Goal: Task Accomplishment & Management: Use online tool/utility

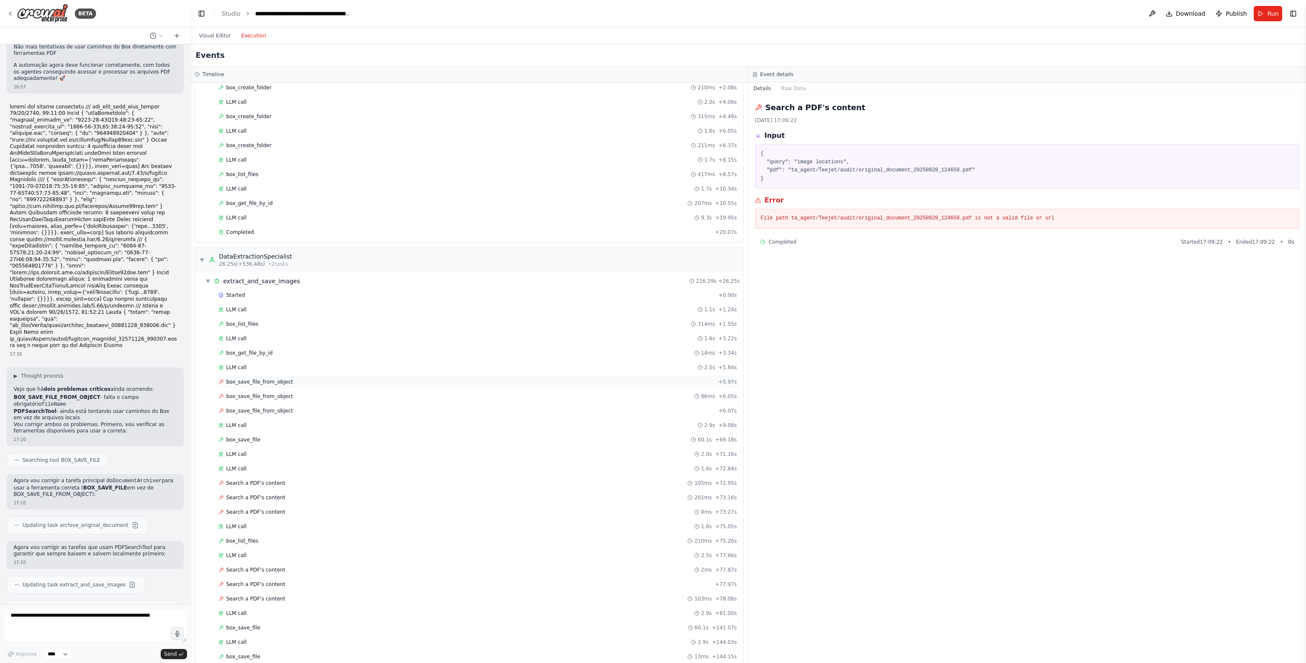
click at [251, 378] on span "box_save_file_from_object" at bounding box center [259, 381] width 67 height 7
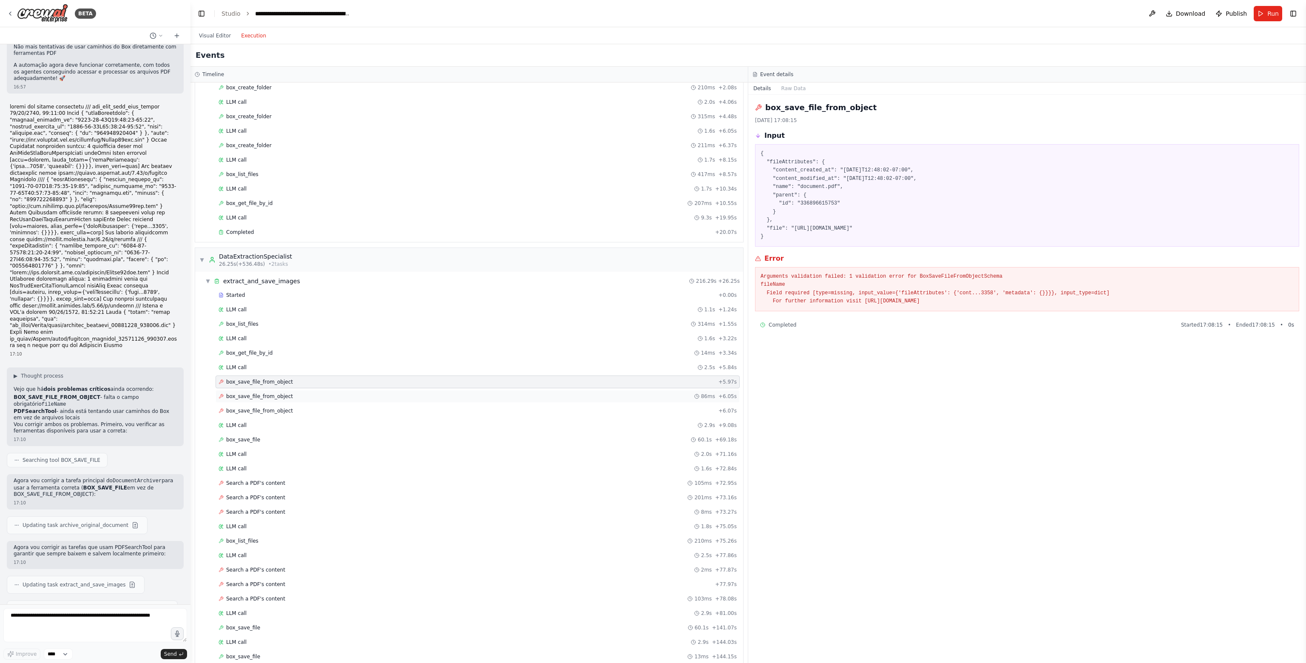
click at [260, 393] on span "box_save_file_from_object" at bounding box center [259, 396] width 67 height 7
click at [259, 407] on span "box_save_file_from_object" at bounding box center [259, 410] width 67 height 7
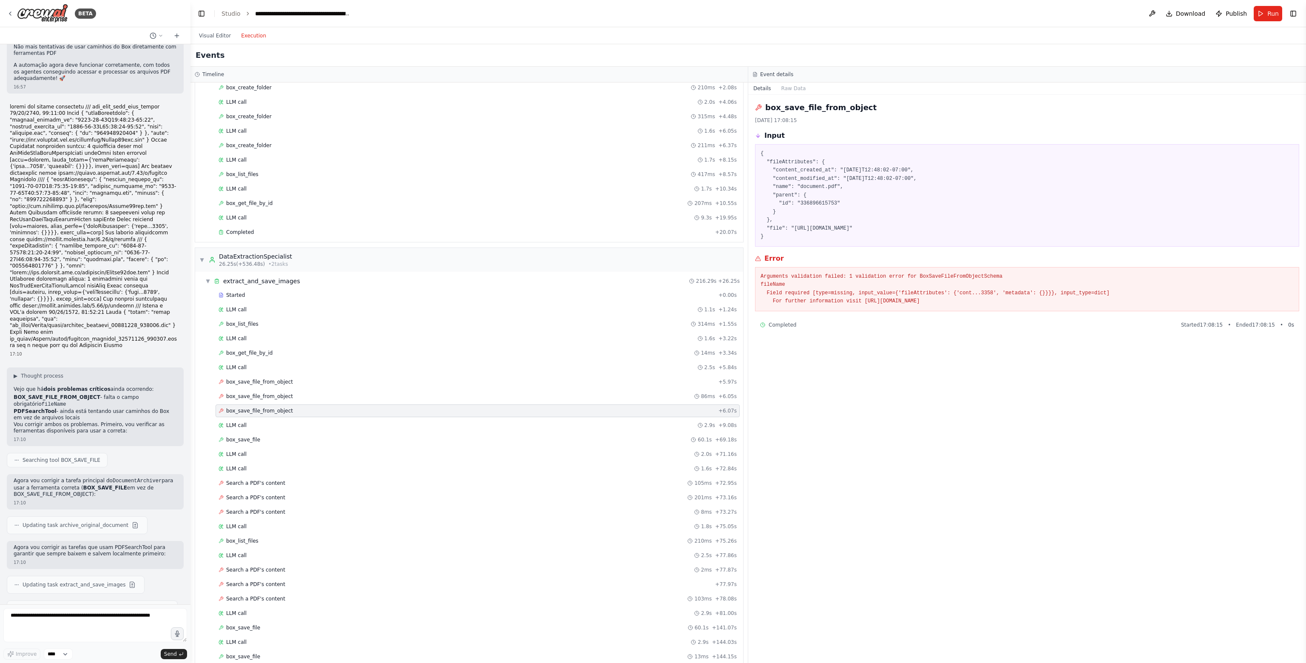
click at [252, 35] on button "Execution" at bounding box center [253, 36] width 35 height 10
click at [1262, 13] on button "Run" at bounding box center [1267, 13] width 28 height 15
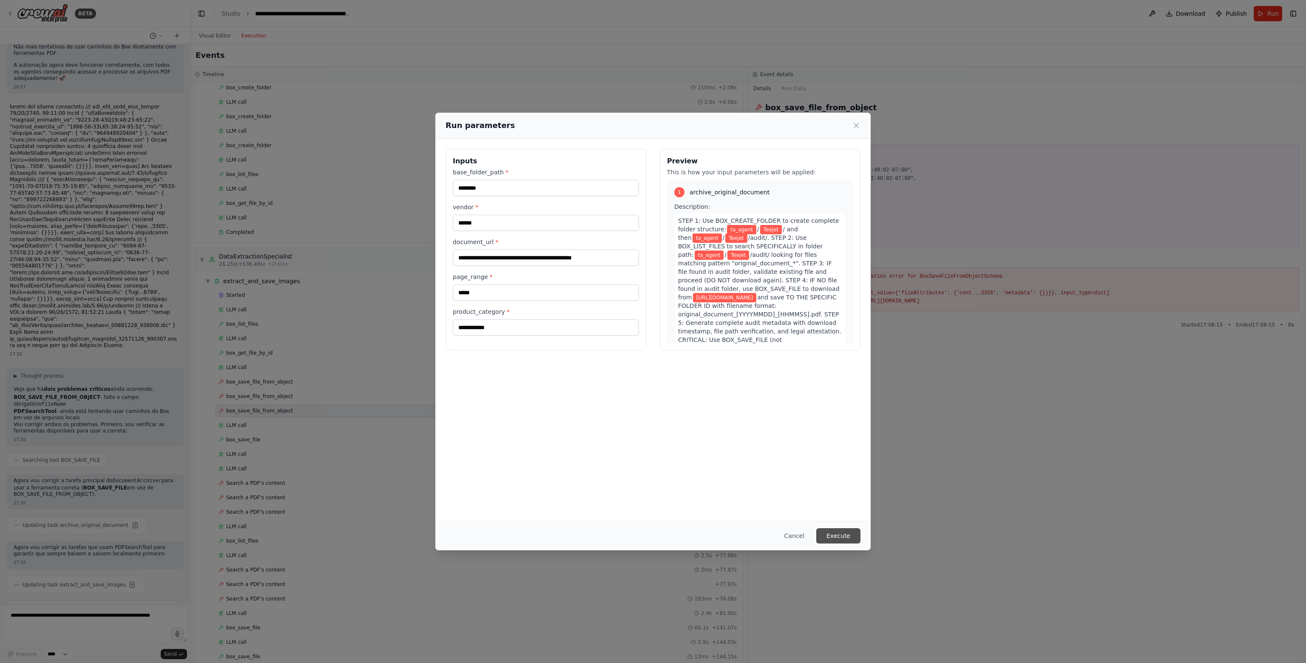
click at [849, 537] on button "Execute" at bounding box center [838, 535] width 44 height 15
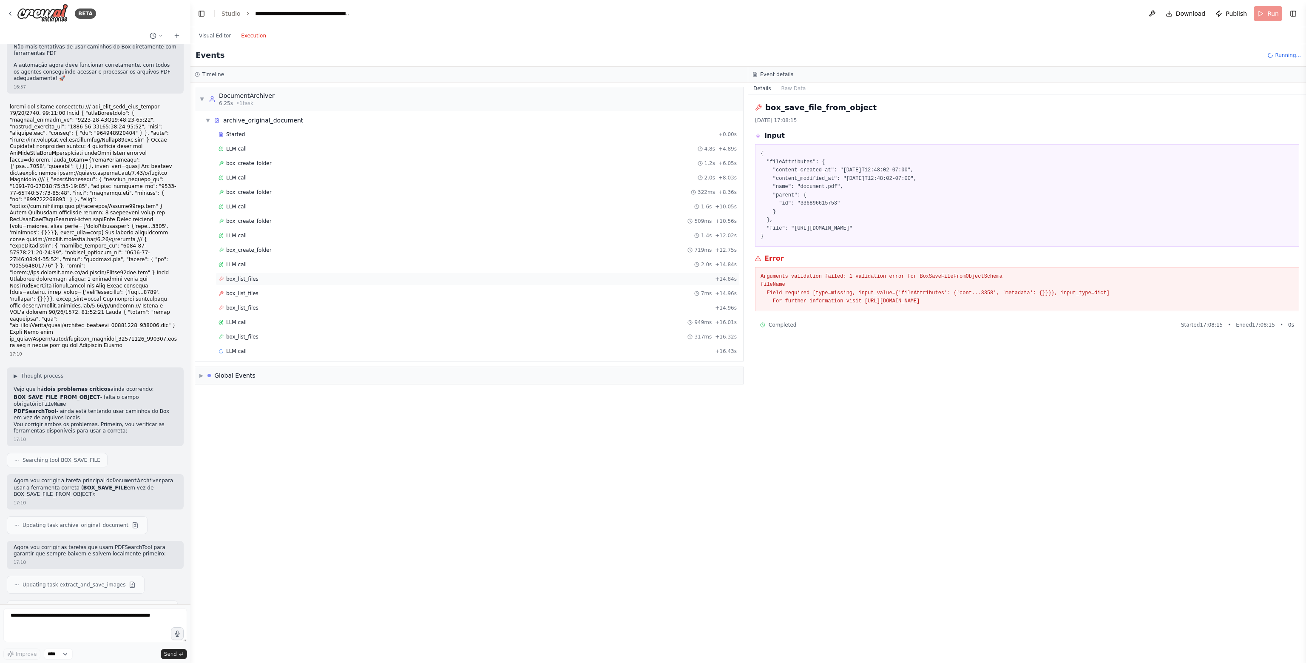
click at [363, 283] on div "box_list_files + 14.84s" at bounding box center [477, 278] width 524 height 13
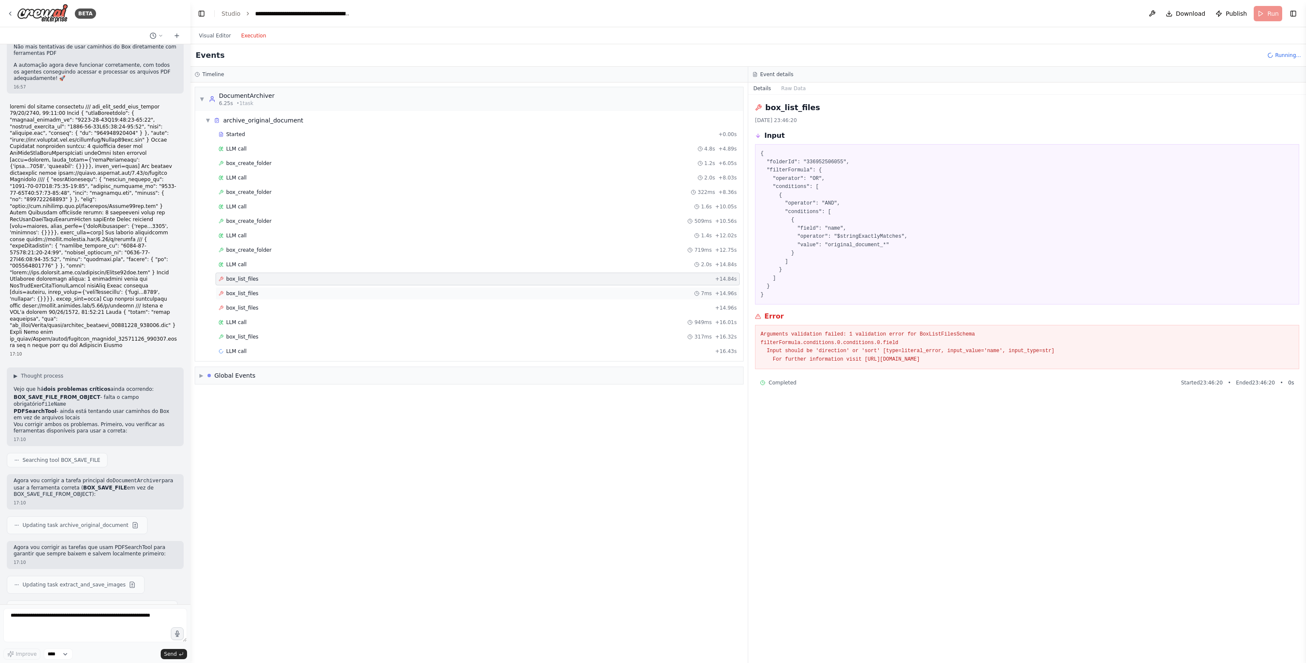
click at [386, 292] on div "box_list_files 7ms + 14.96s" at bounding box center [477, 293] width 518 height 7
click at [394, 304] on div "box_list_files + 14.96s" at bounding box center [477, 307] width 518 height 7
click at [423, 287] on div "box_list_files 7ms + 14.96s" at bounding box center [477, 293] width 524 height 13
click at [396, 275] on div "box_list_files + 14.84s" at bounding box center [477, 278] width 518 height 7
click at [397, 287] on div "box_list_files 7ms + 14.96s" at bounding box center [477, 293] width 524 height 13
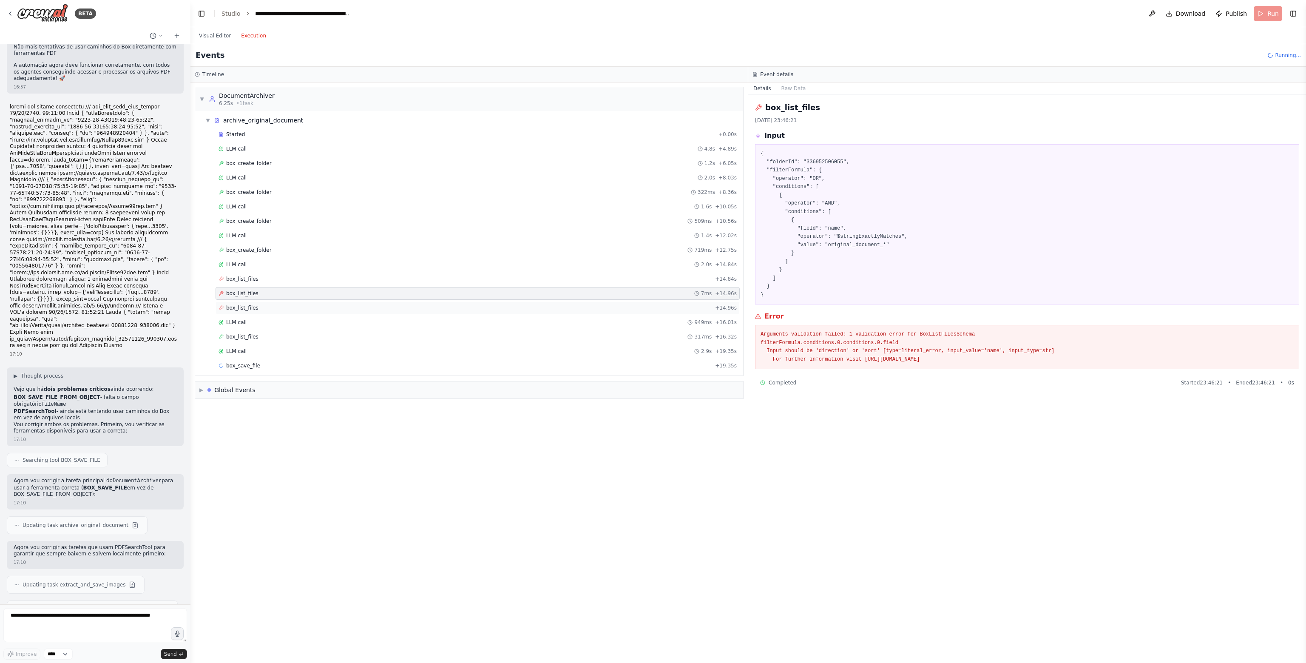
click at [408, 305] on div "box_list_files + 14.96s" at bounding box center [477, 307] width 518 height 7
click at [387, 282] on div "box_list_files + 14.84s" at bounding box center [477, 278] width 524 height 13
click at [386, 320] on div "LLM call 949ms + 16.01s" at bounding box center [477, 322] width 518 height 7
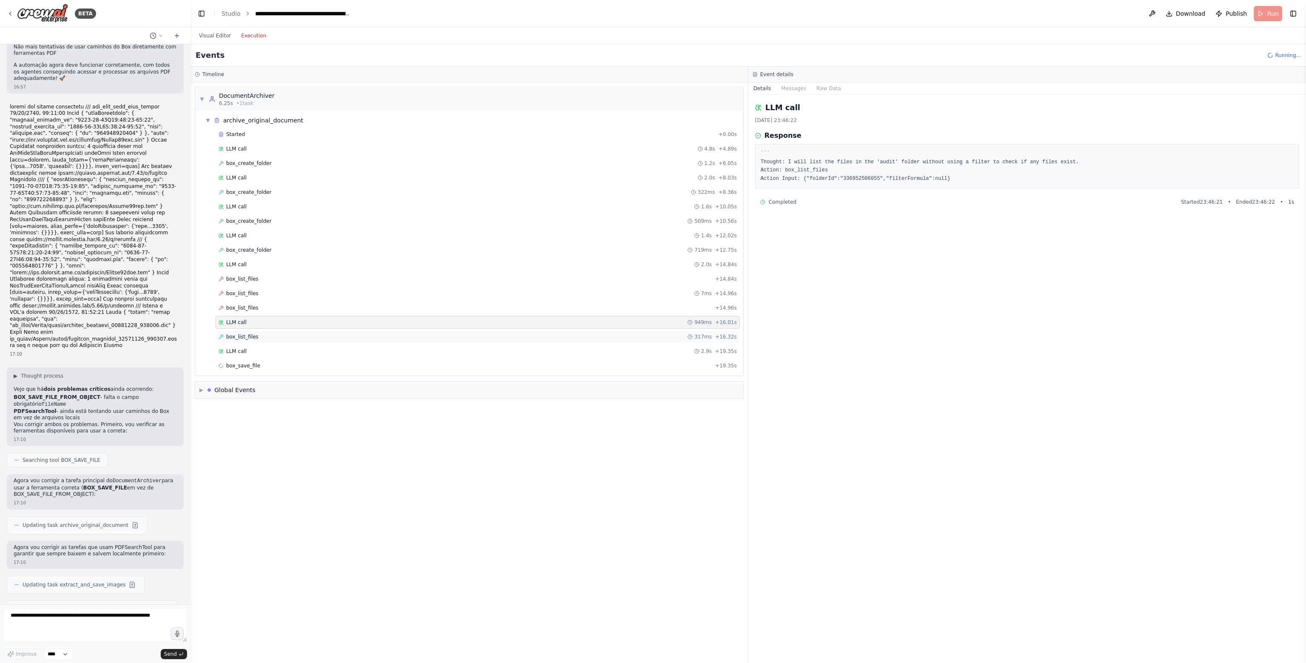
click at [388, 335] on div "box_list_files 317ms + 16.32s" at bounding box center [477, 336] width 518 height 7
click at [393, 348] on div "LLM call 2.9s + 19.35s" at bounding box center [477, 351] width 518 height 7
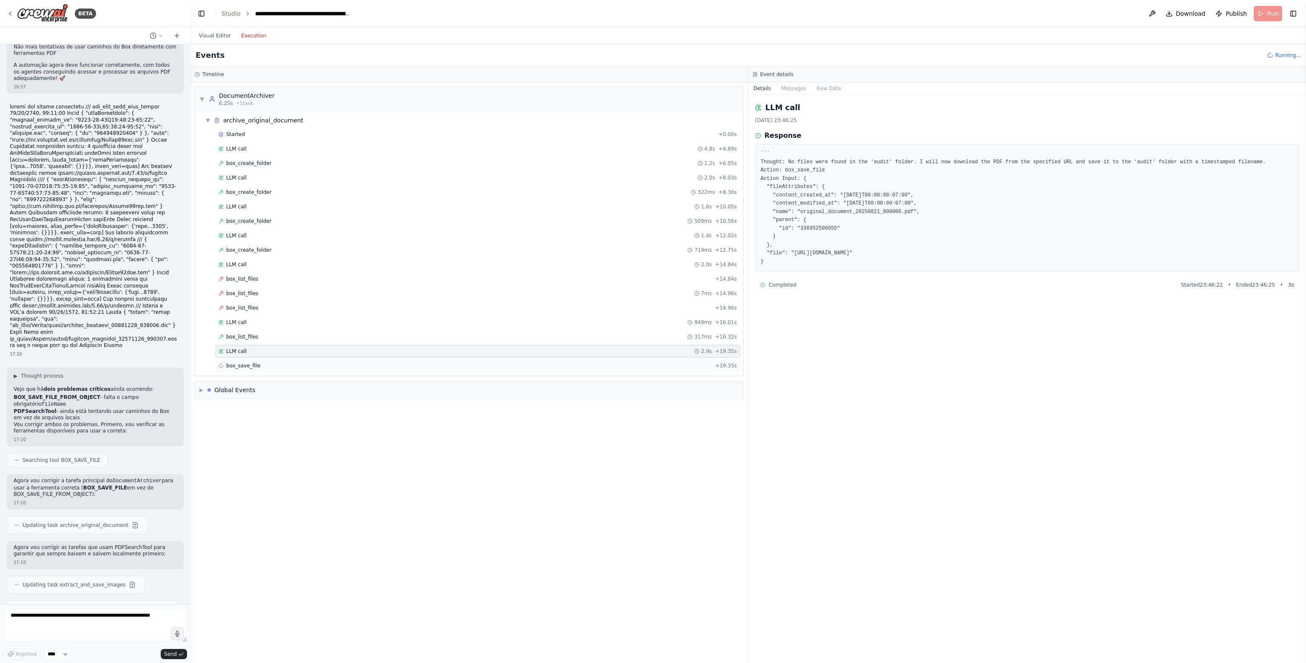
click at [400, 362] on div "box_save_file + 19.35s" at bounding box center [477, 365] width 518 height 7
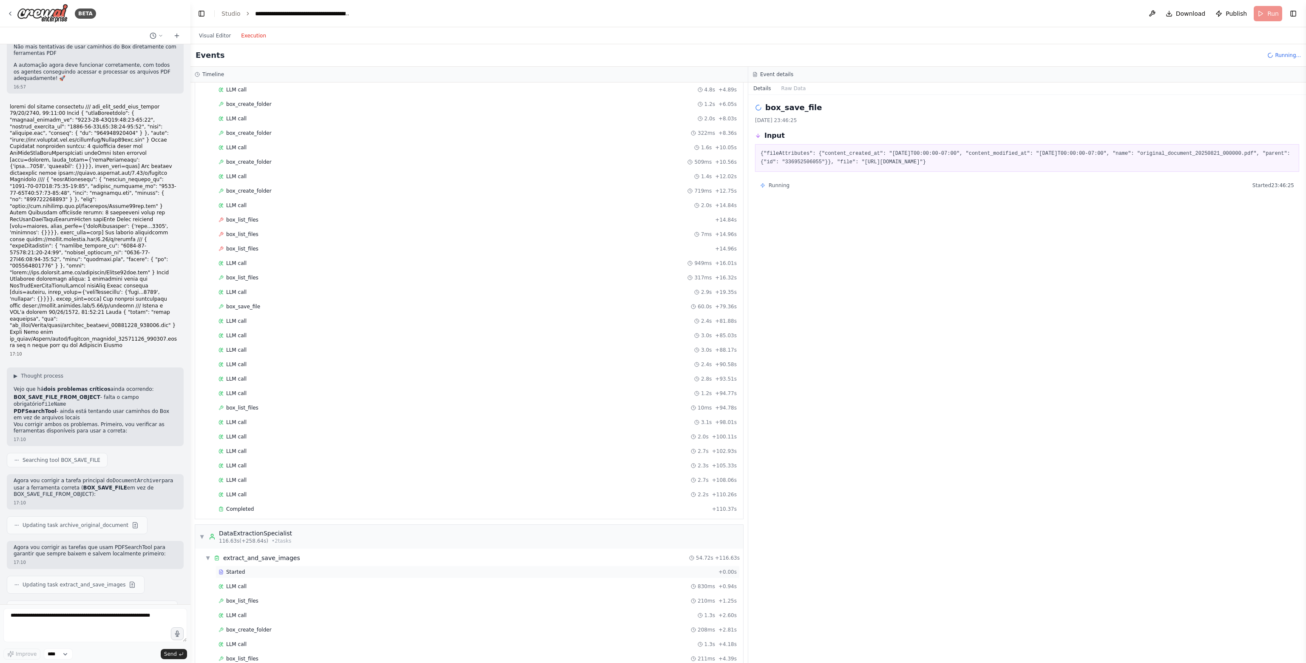
scroll to position [85, 0]
click at [244, 479] on span "Completed" at bounding box center [240, 482] width 28 height 7
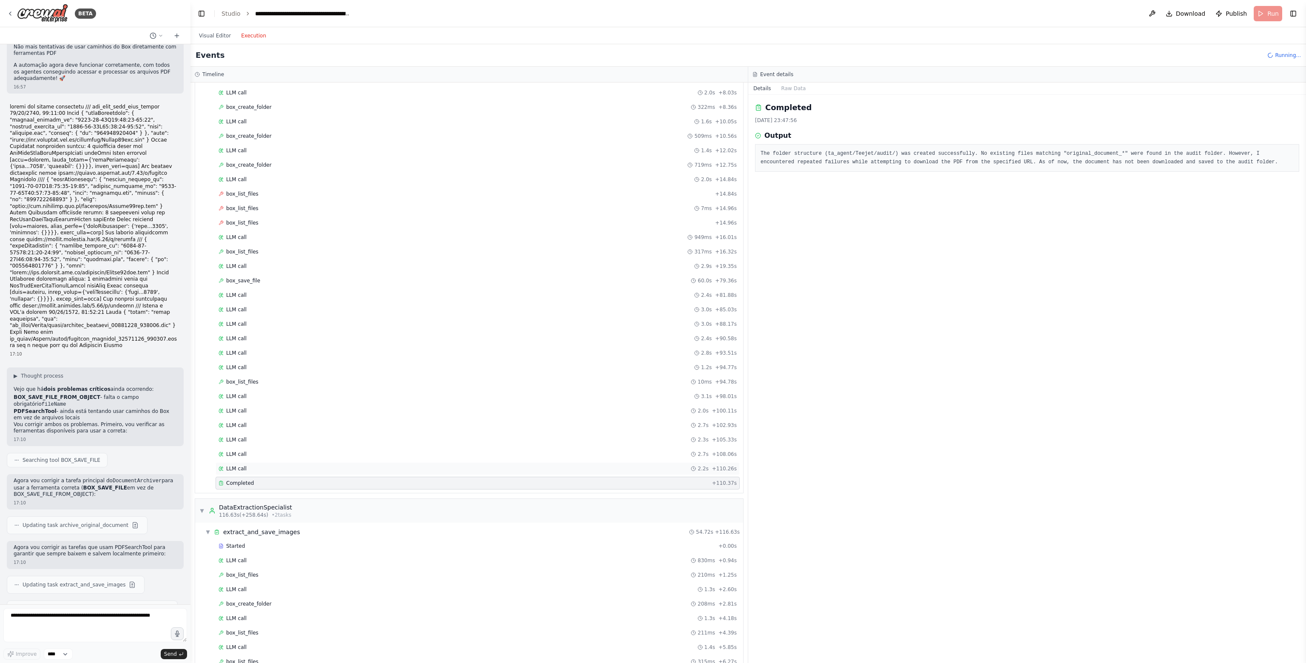
click at [314, 465] on div "LLM call 2.2s + 110.26s" at bounding box center [477, 468] width 518 height 7
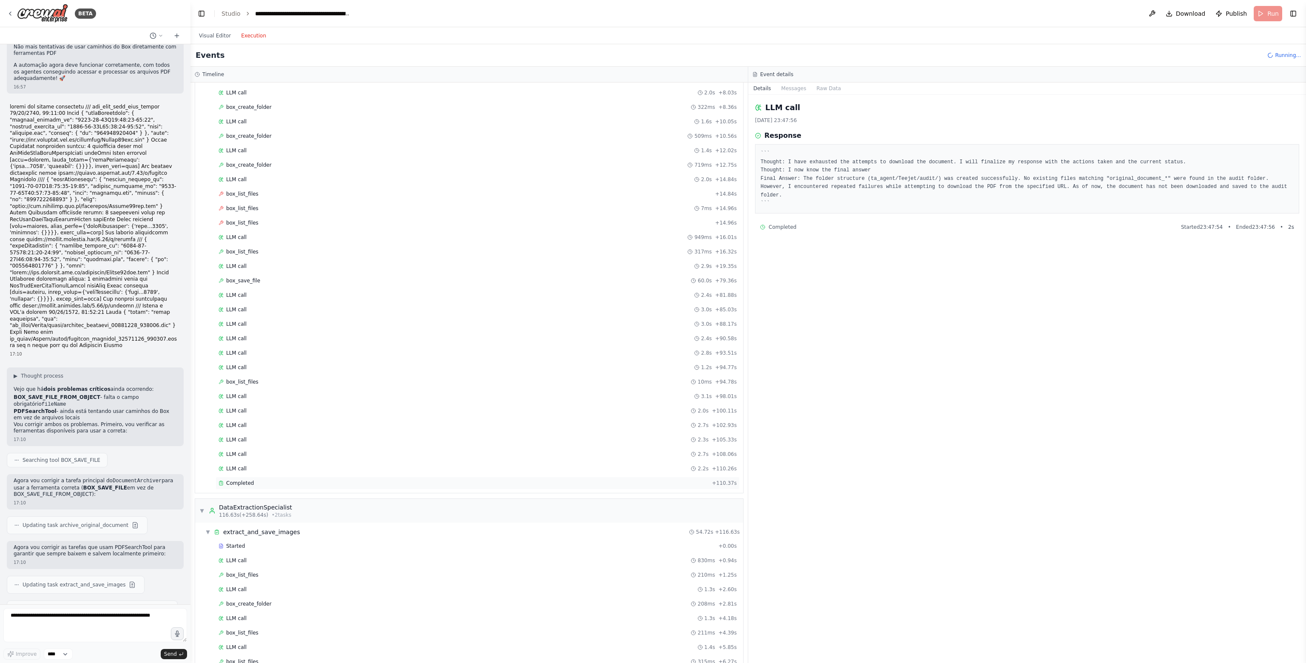
click at [318, 479] on div "Completed" at bounding box center [463, 482] width 490 height 7
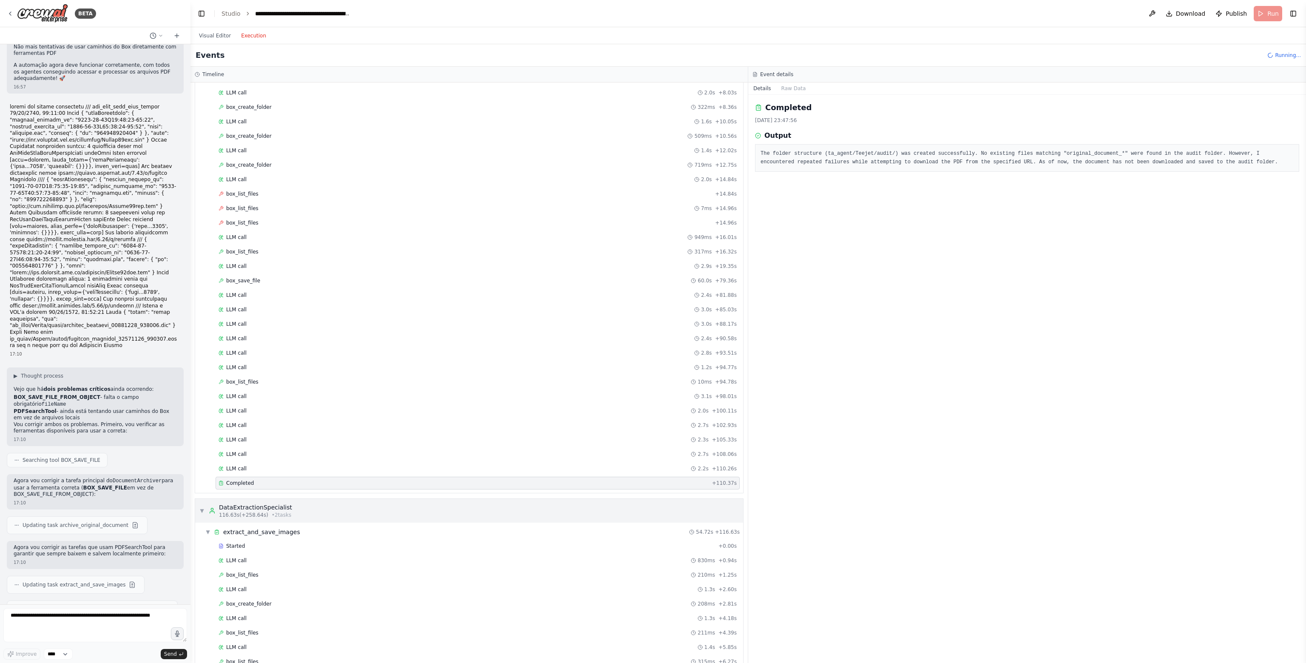
click at [320, 499] on div "▼ DataExtractionSpecialist 116.63s (+258.64s) • 2 task s" at bounding box center [469, 511] width 548 height 24
click at [321, 506] on div "▶ DataExtractionSpecialist 116.63s (+258.64s) • 2 task s" at bounding box center [469, 511] width 548 height 24
click at [307, 545] on div "Started + 0.00s" at bounding box center [477, 545] width 524 height 13
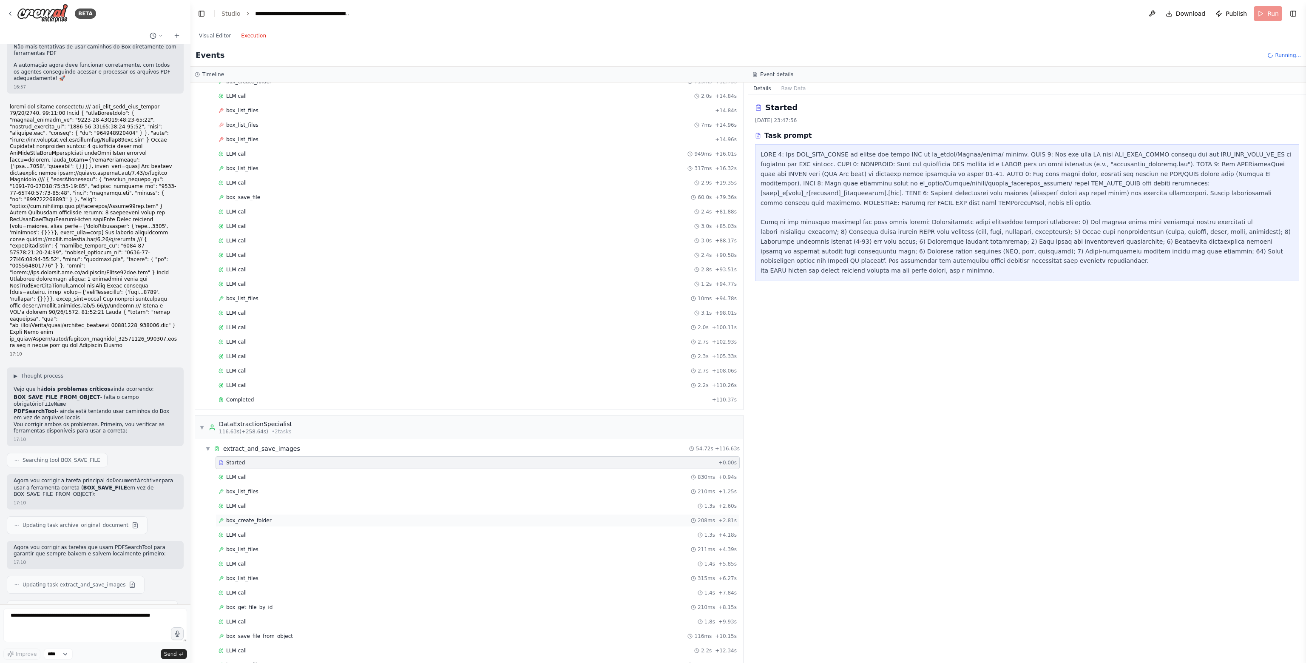
scroll to position [170, 0]
click at [296, 474] on div "LLM call 830ms + 0.94s" at bounding box center [477, 475] width 524 height 13
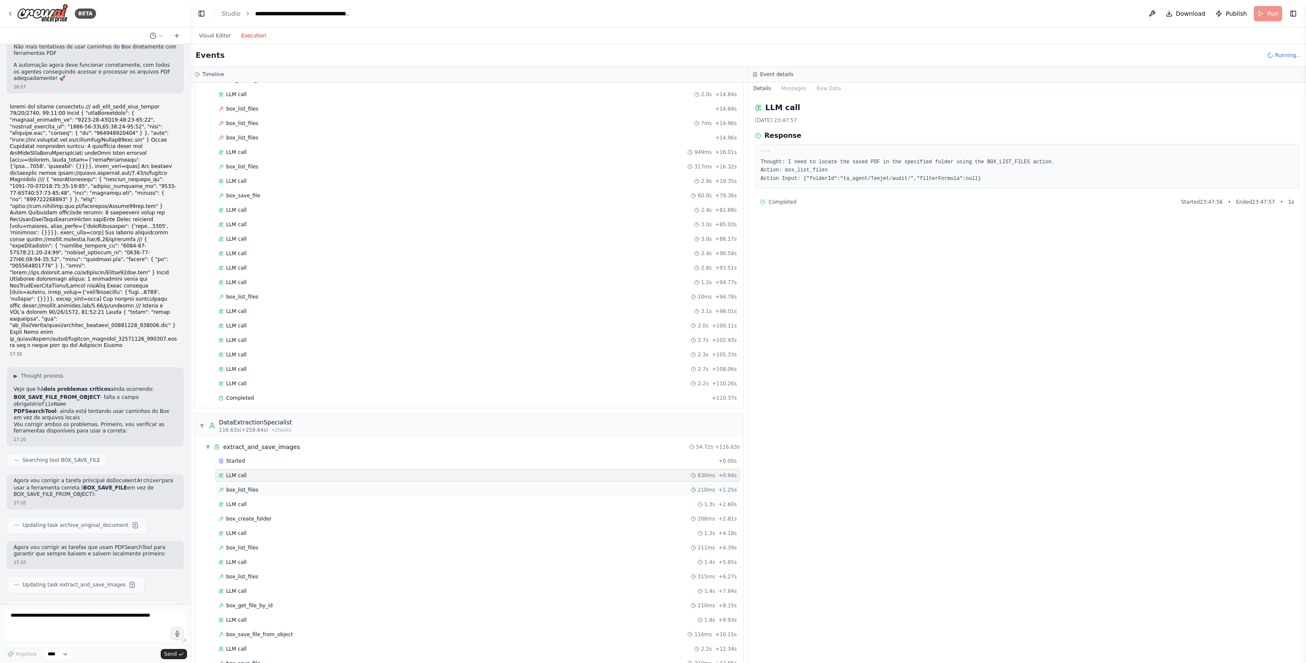
click at [295, 486] on div "box_list_files 210ms + 1.25s" at bounding box center [477, 489] width 518 height 7
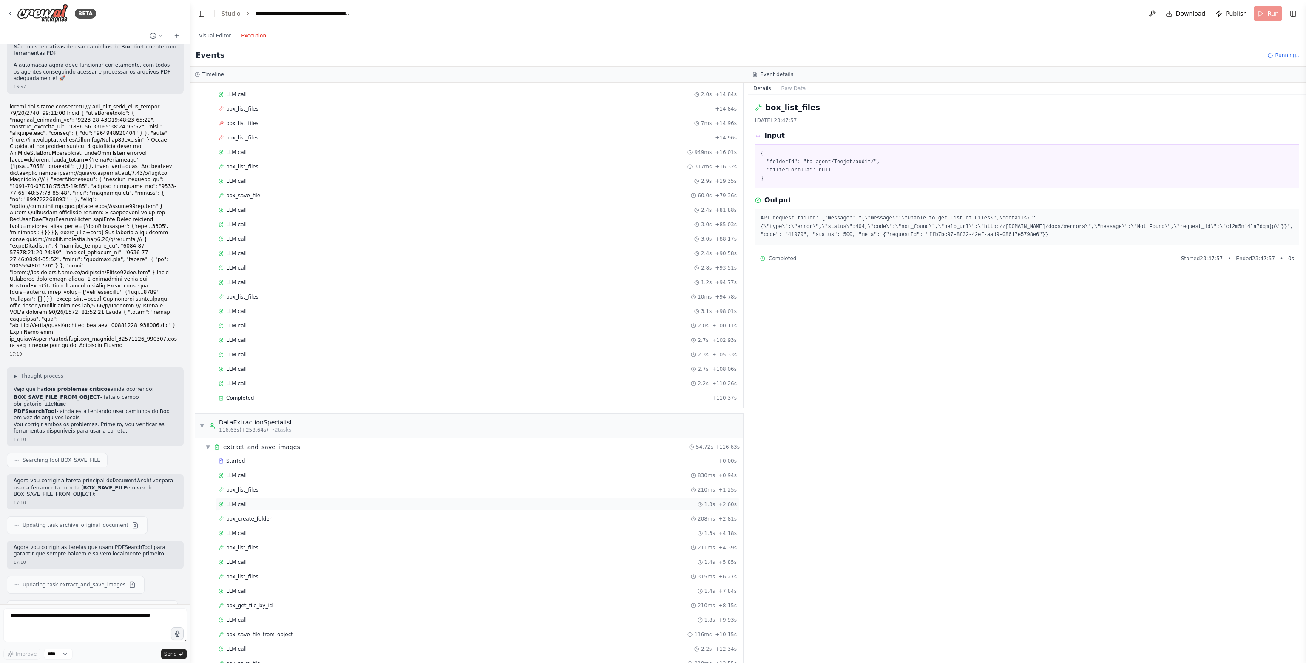
click at [295, 501] on div "LLM call 1.3s + 2.60s" at bounding box center [477, 504] width 518 height 7
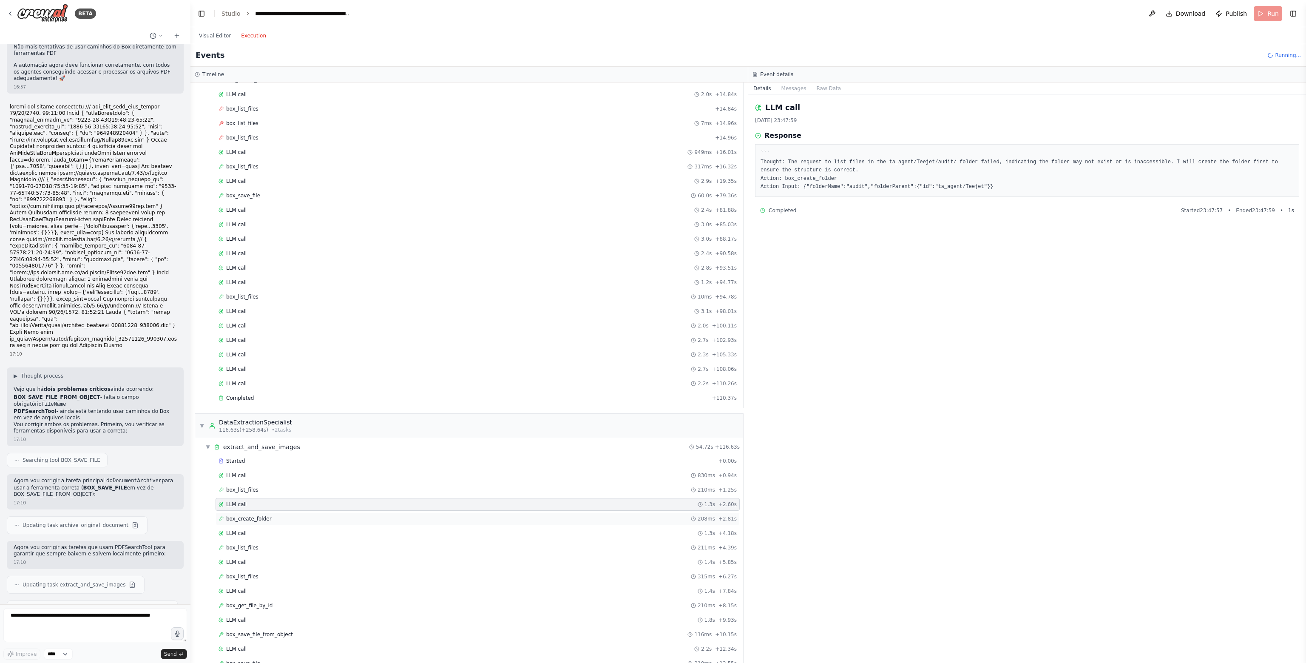
click at [296, 515] on div "box_create_folder 208ms + 2.81s" at bounding box center [477, 518] width 518 height 7
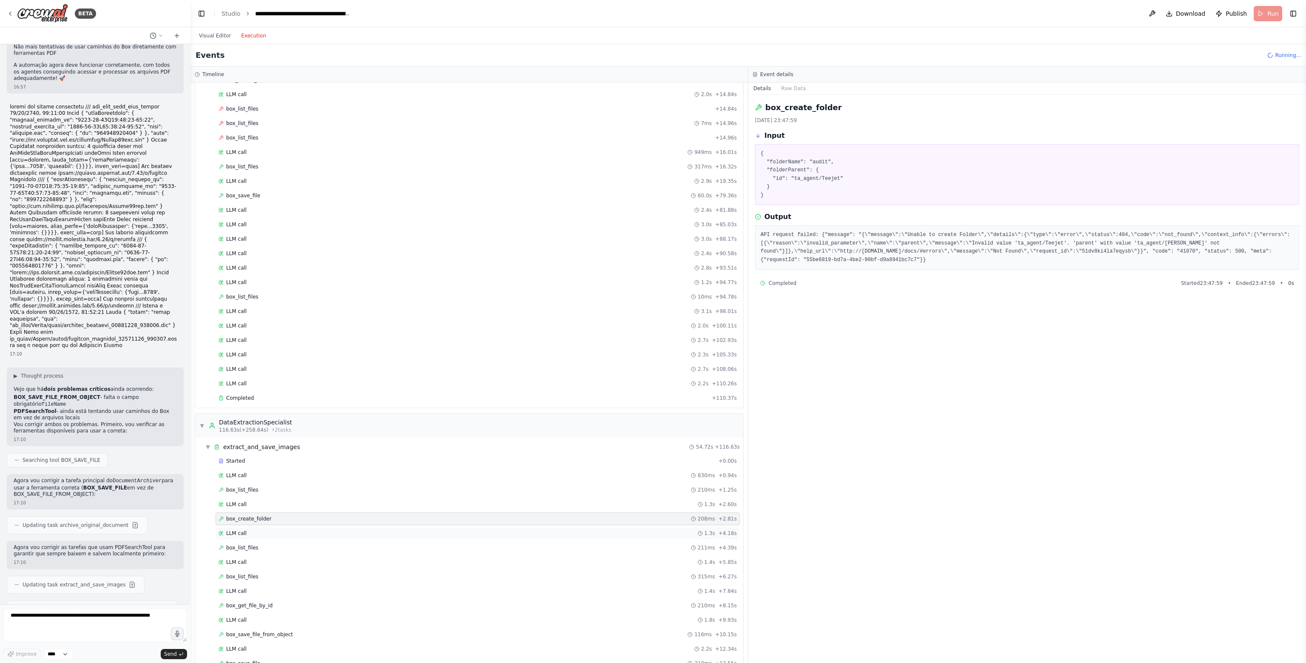
click at [297, 527] on div "LLM call 1.3s + 4.18s" at bounding box center [477, 533] width 524 height 13
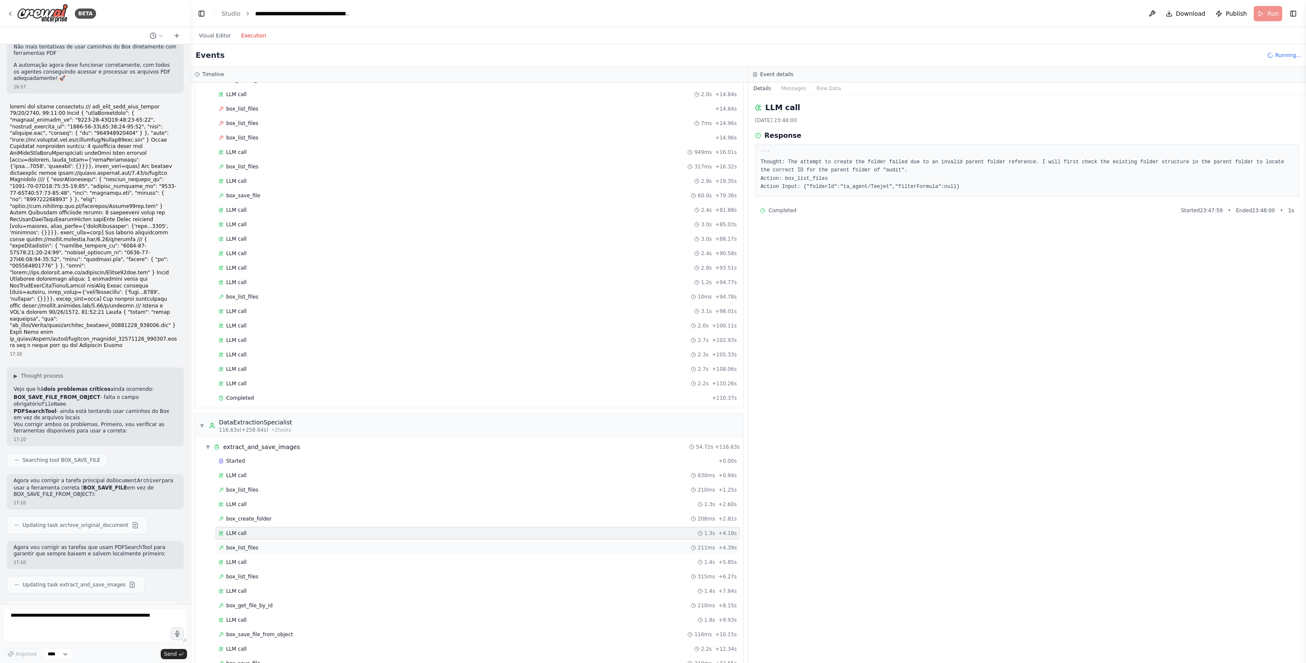
click at [293, 544] on div "box_list_files 211ms + 4.39s" at bounding box center [477, 547] width 518 height 7
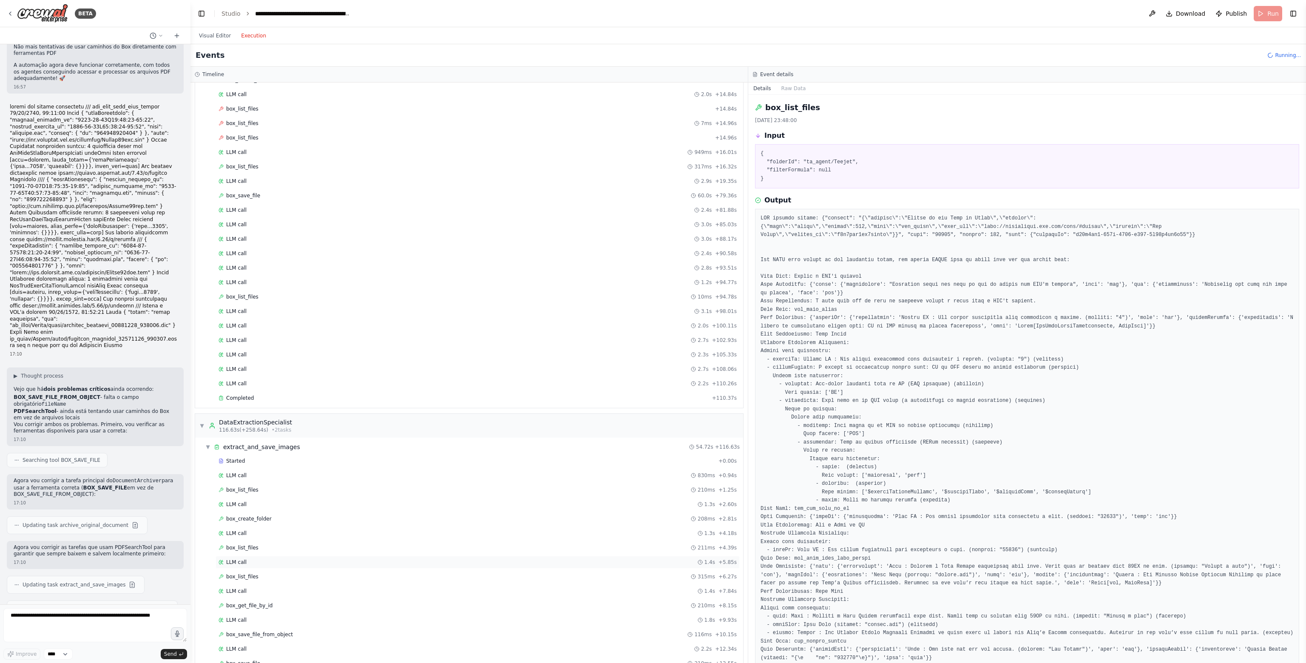
click at [294, 556] on div "LLM call 1.4s + 5.85s" at bounding box center [477, 562] width 524 height 13
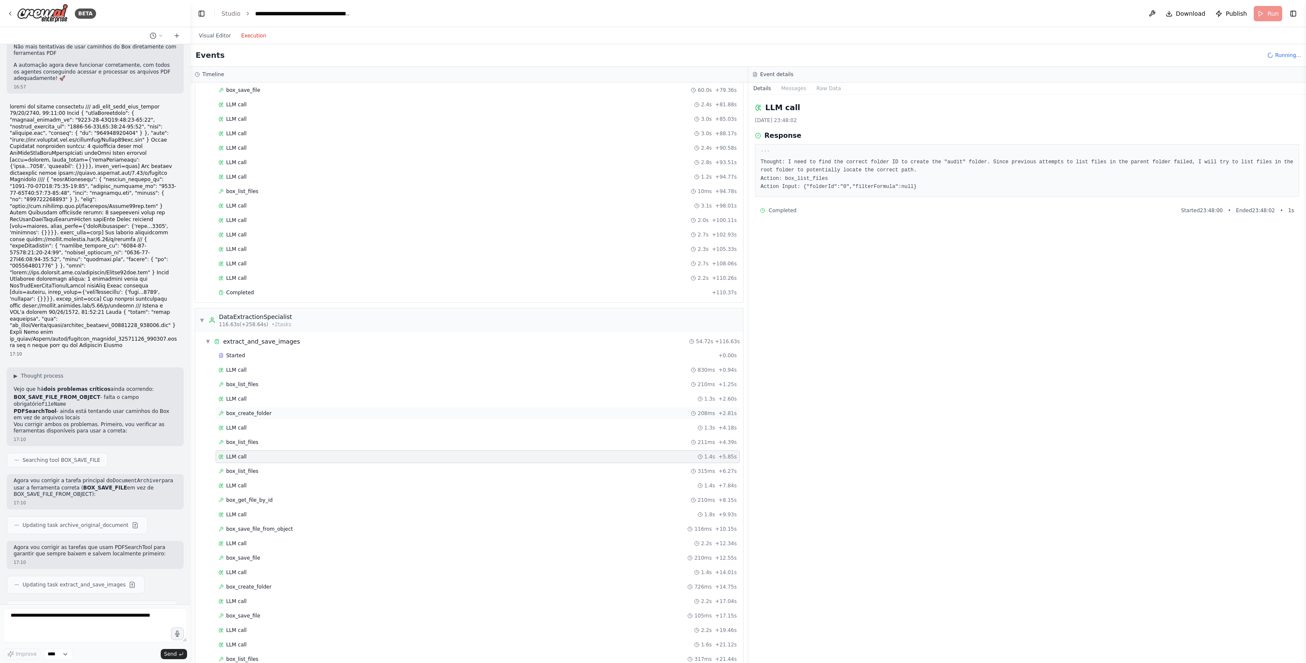
scroll to position [298, 0]
click at [253, 442] on div "box_list_files 315ms + 6.27s" at bounding box center [477, 448] width 524 height 13
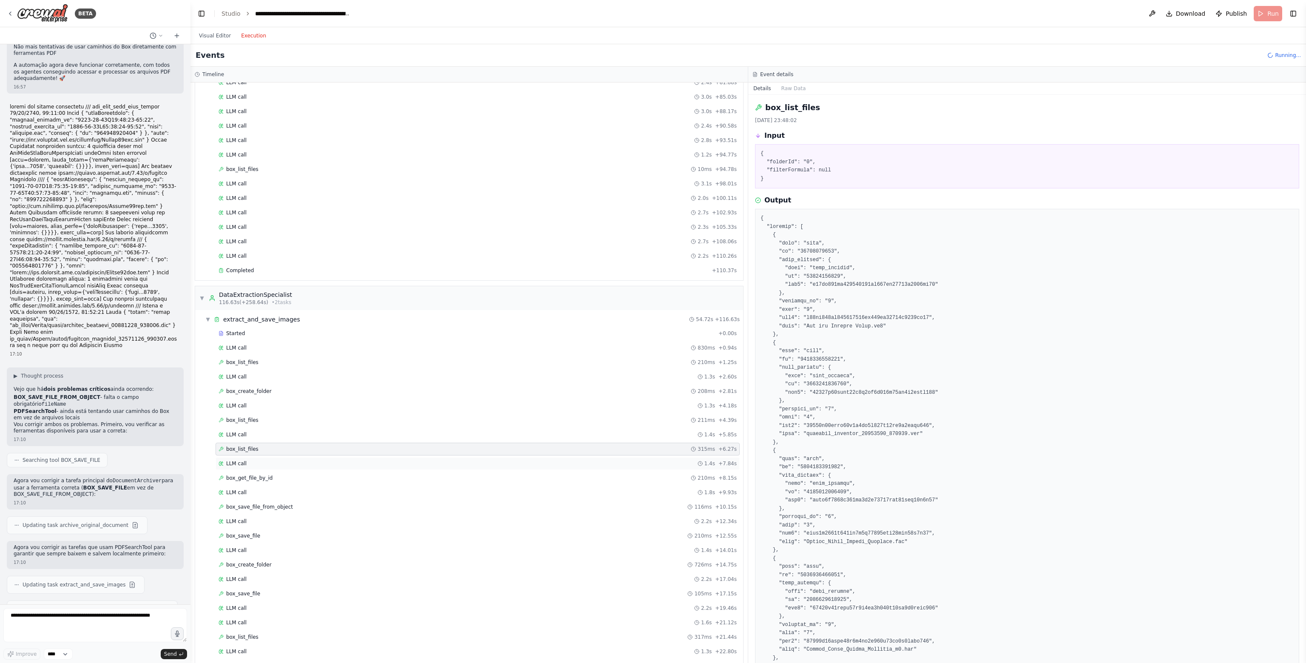
click at [260, 460] on div "LLM call 1.4s + 7.84s" at bounding box center [477, 463] width 518 height 7
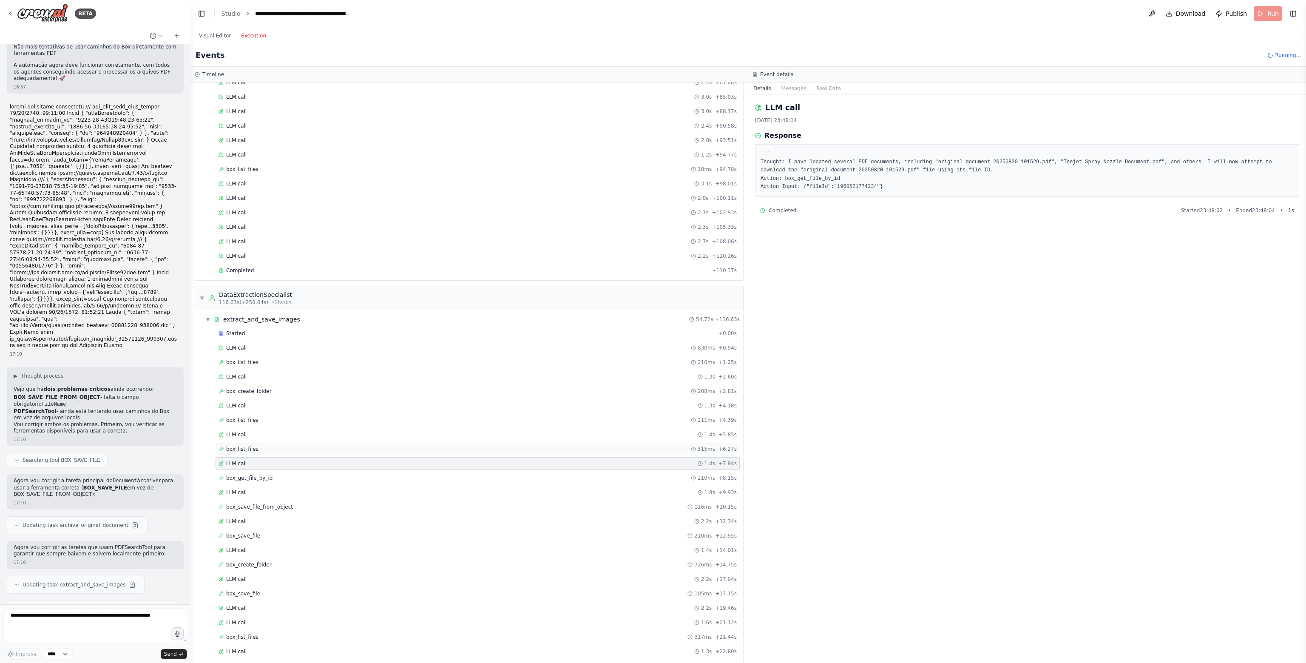
click at [253, 445] on span "box_list_files" at bounding box center [242, 448] width 32 height 7
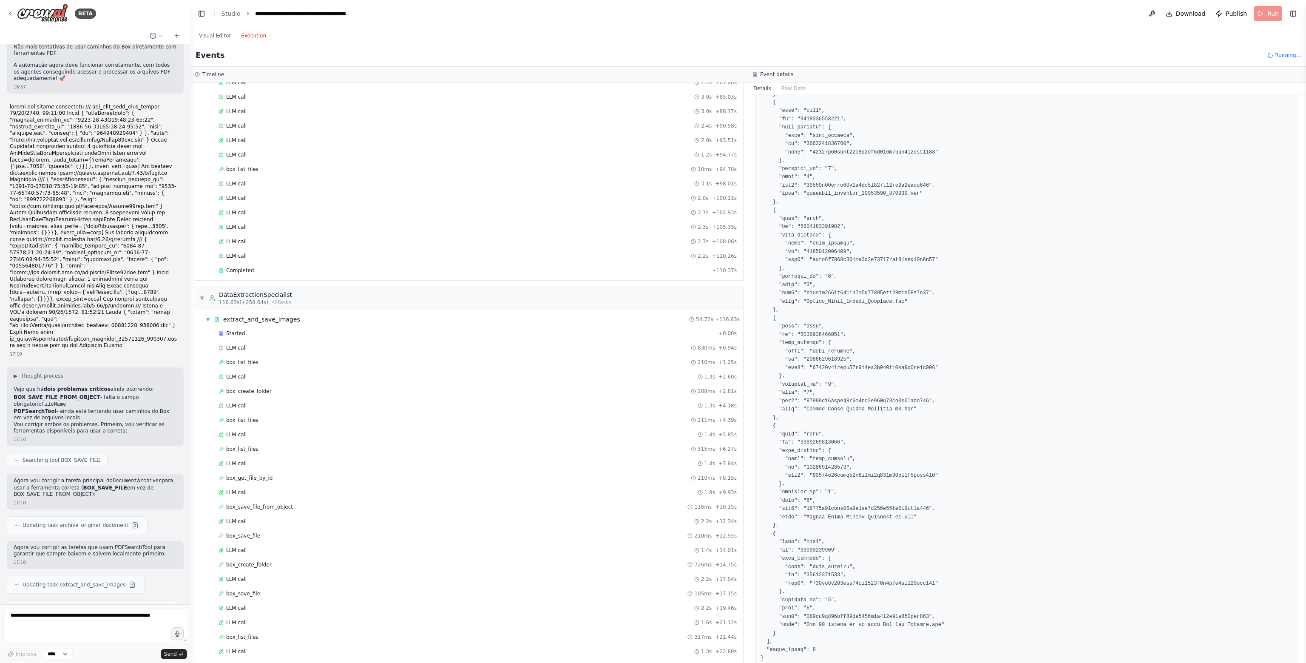
scroll to position [277, 0]
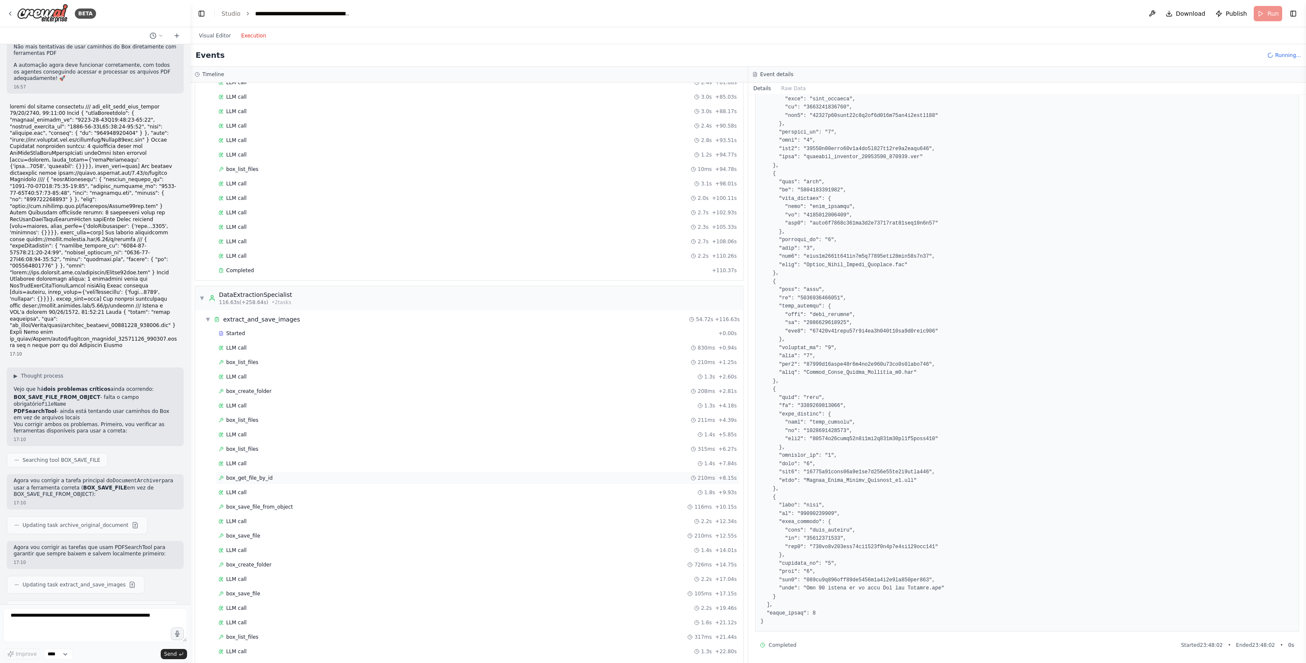
click at [260, 474] on span "box_get_file_by_id" at bounding box center [249, 477] width 46 height 7
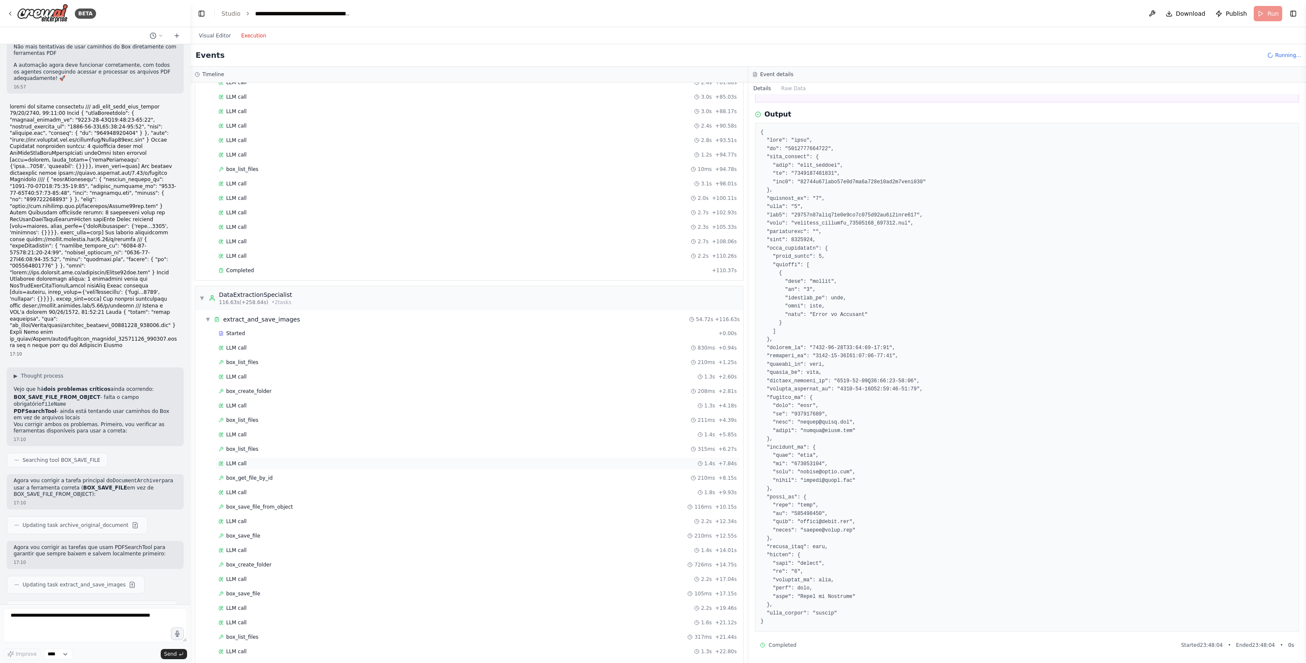
click at [235, 460] on span "LLM call" at bounding box center [236, 463] width 20 height 7
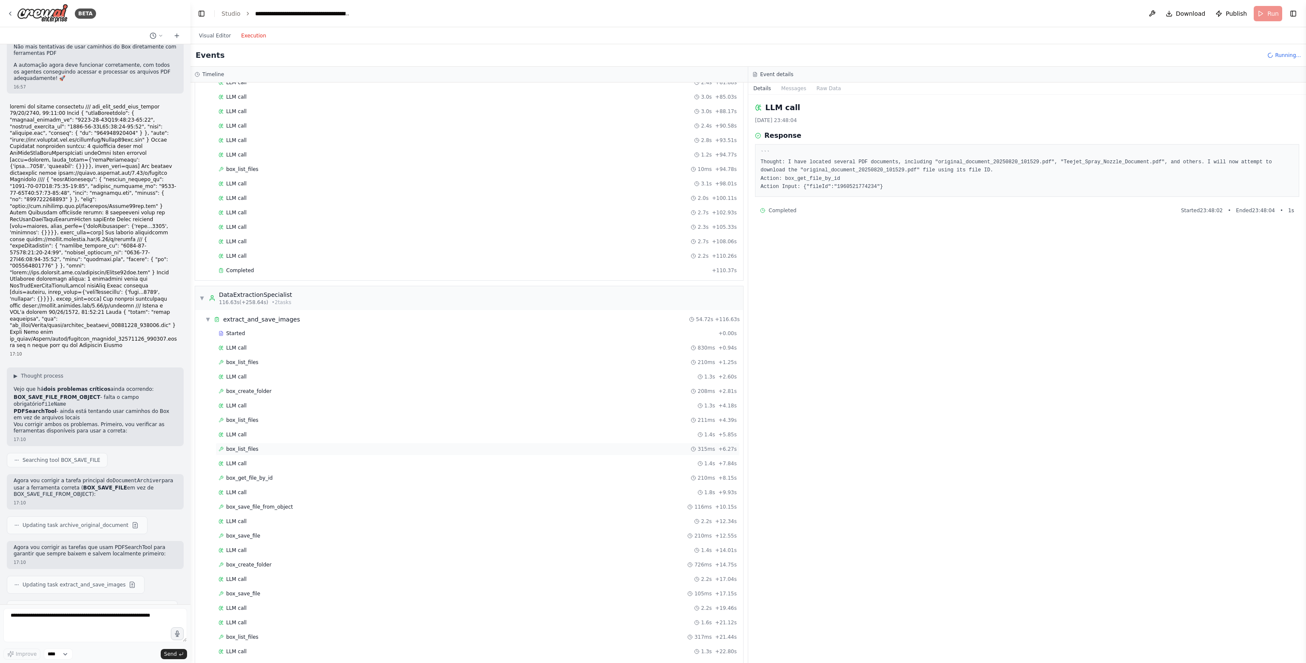
click at [244, 445] on span "box_list_files" at bounding box center [242, 448] width 32 height 7
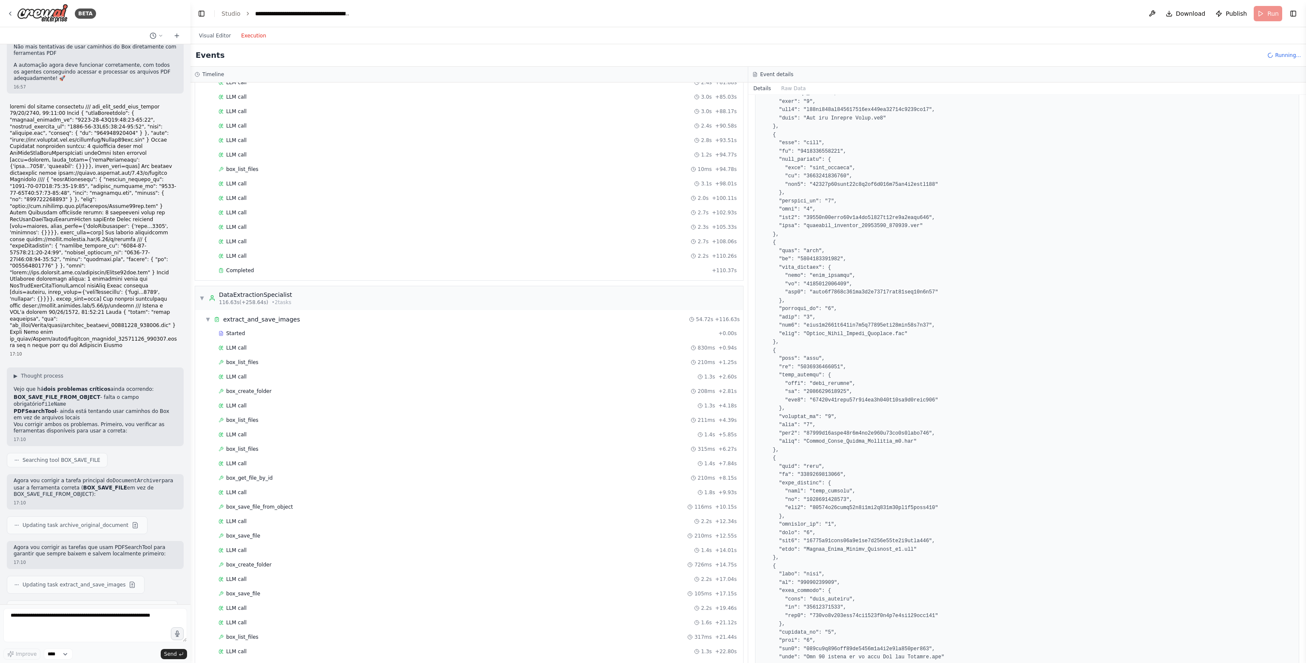
scroll to position [277, 0]
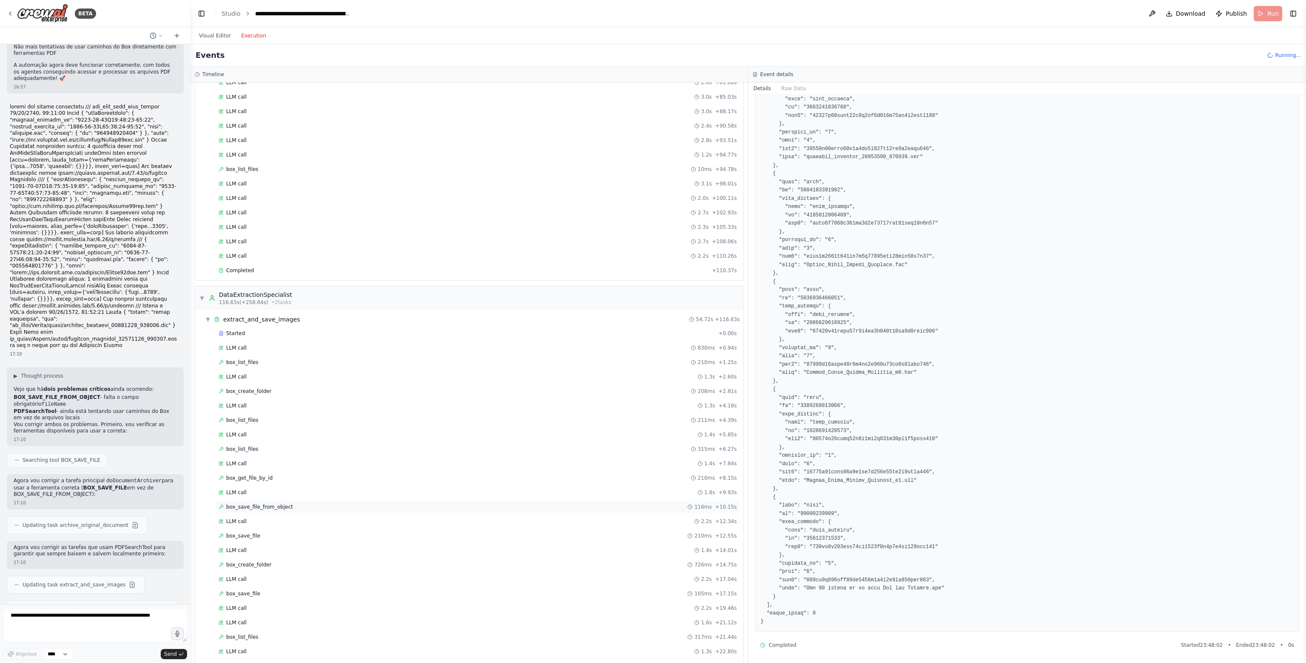
click at [260, 503] on span "box_save_file_from_object" at bounding box center [259, 506] width 67 height 7
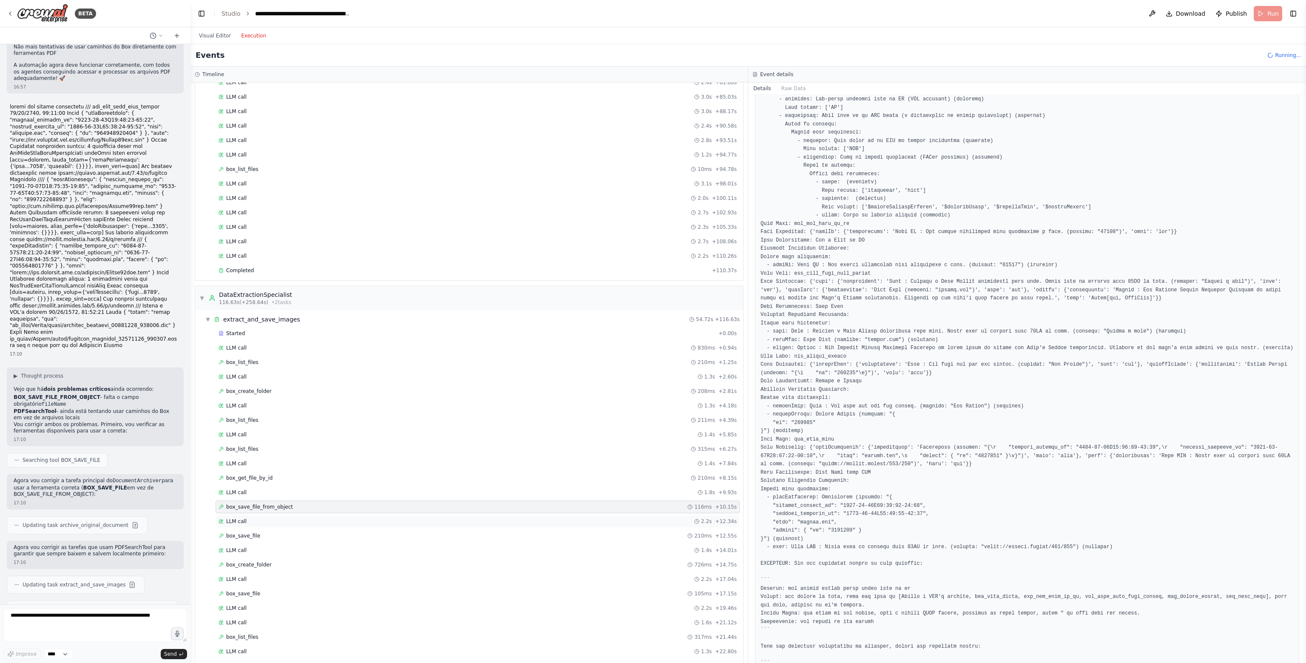
click at [262, 518] on div "LLM call 2.2s + 12.34s" at bounding box center [477, 521] width 518 height 7
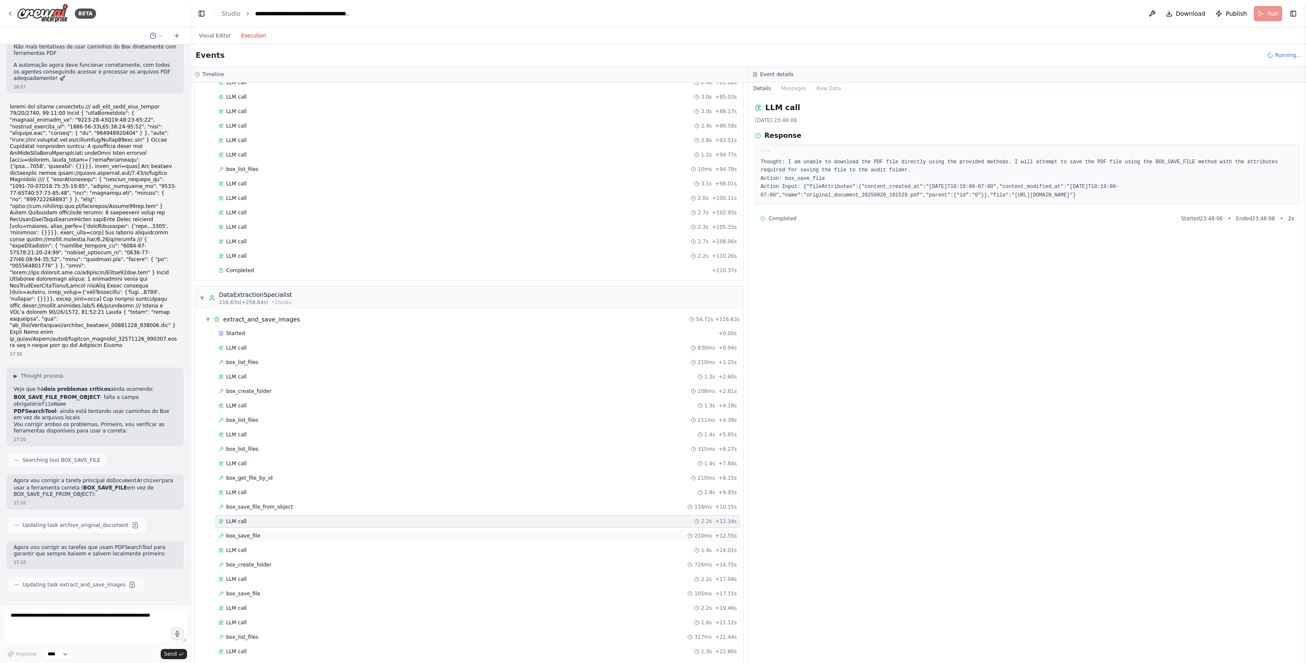
click at [262, 532] on div "box_save_file 210ms + 12.55s" at bounding box center [477, 535] width 518 height 7
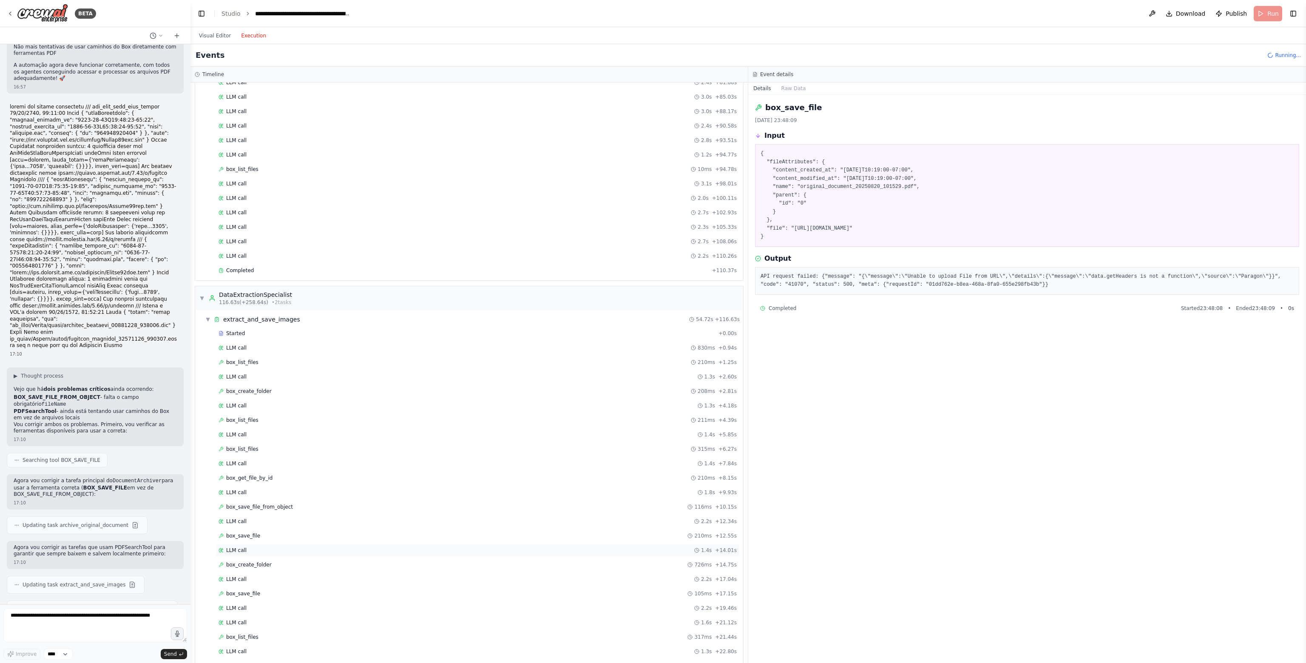
click at [263, 547] on div "LLM call 1.4s + 14.01s" at bounding box center [477, 550] width 518 height 7
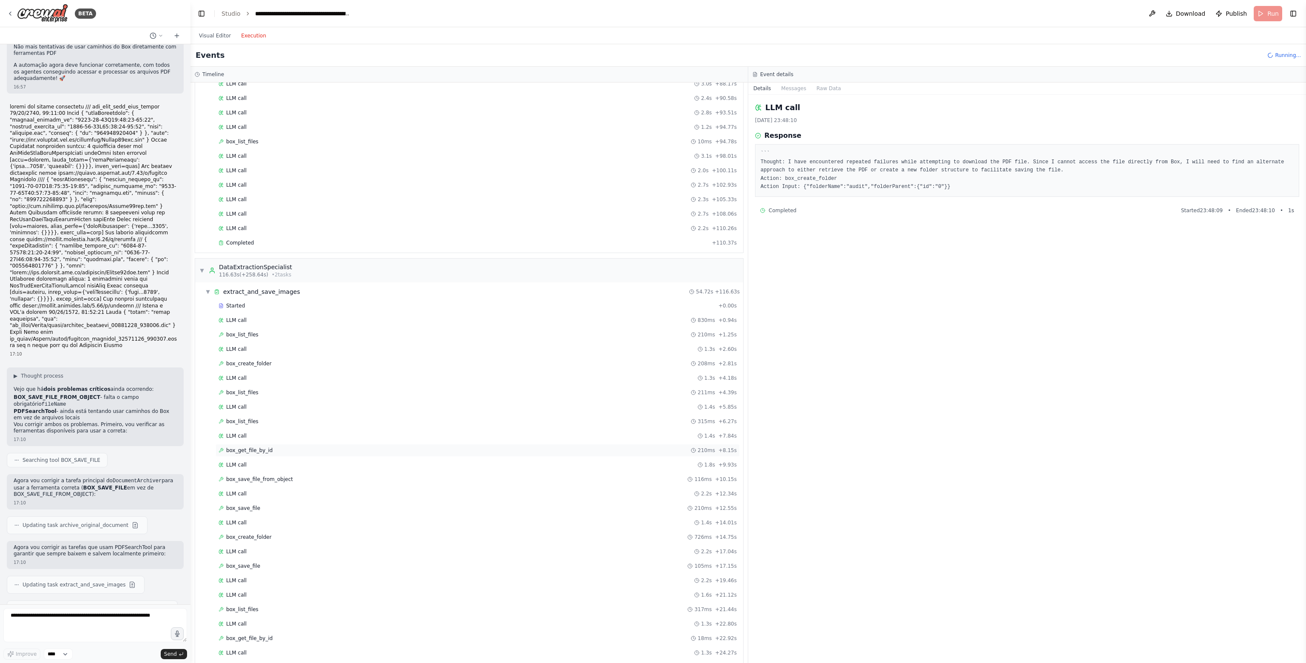
scroll to position [383, 0]
click at [229, 447] on span "box_save_file" at bounding box center [243, 450] width 34 height 7
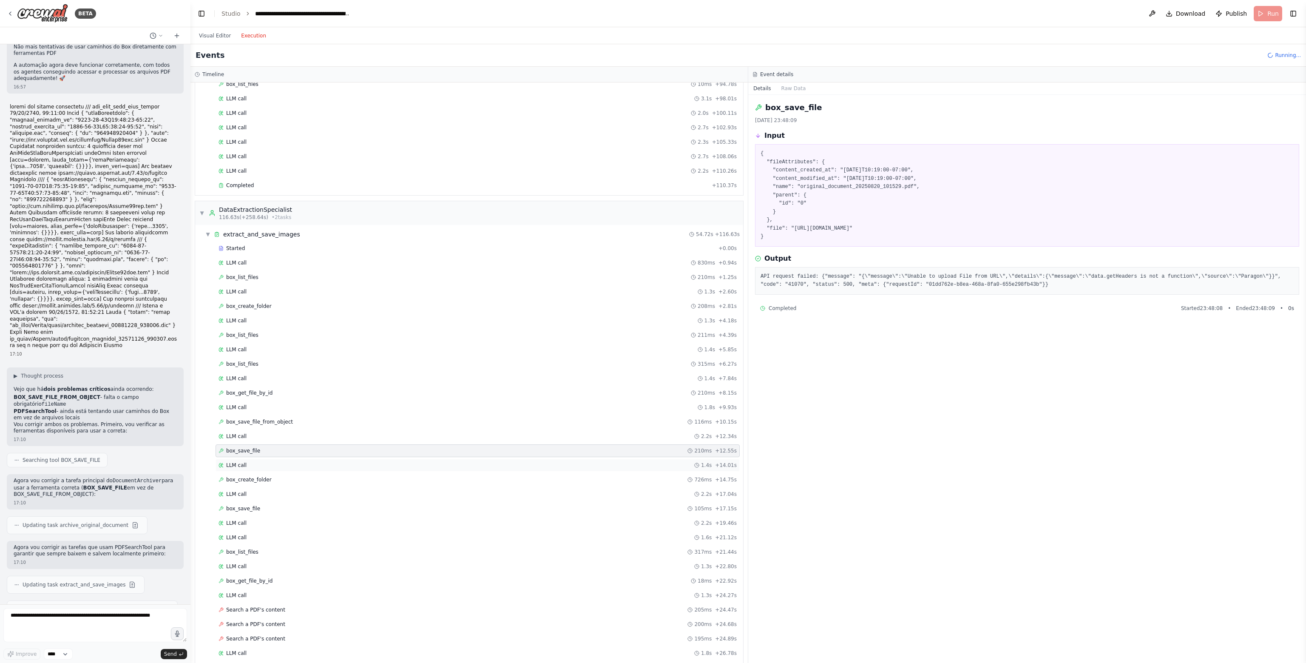
click at [241, 462] on span "LLM call" at bounding box center [236, 465] width 20 height 7
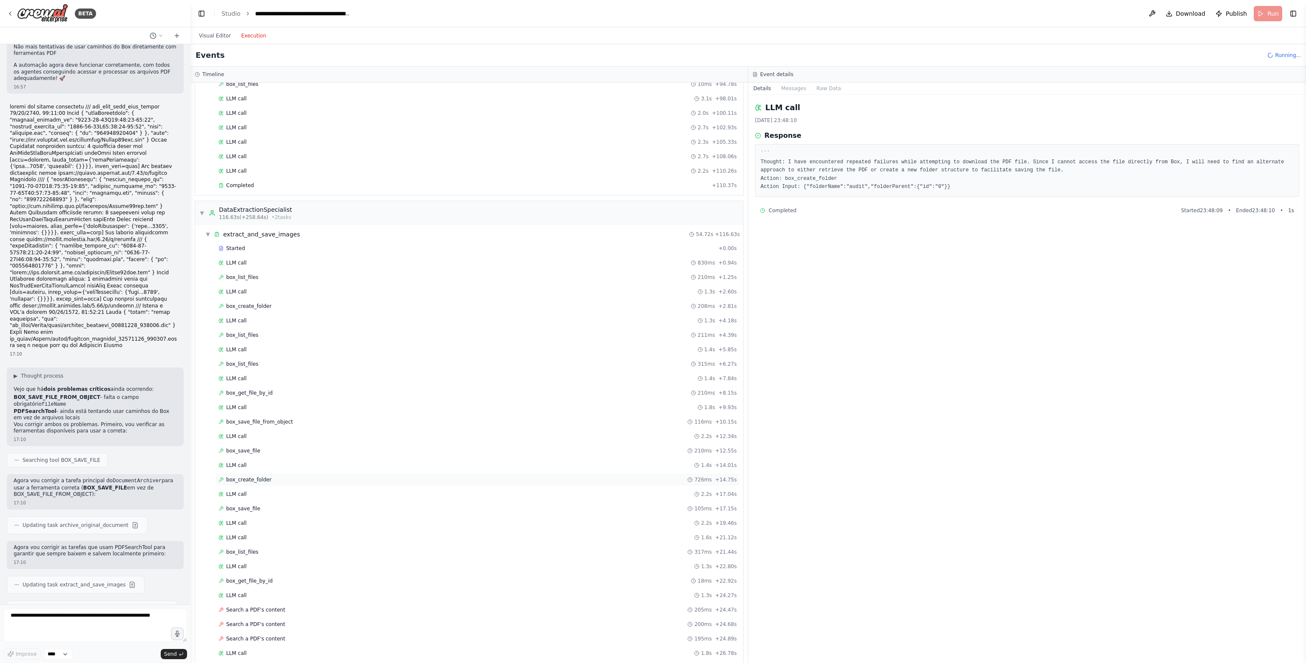
click at [244, 473] on div "box_create_folder 726ms + 14.75s" at bounding box center [477, 479] width 524 height 13
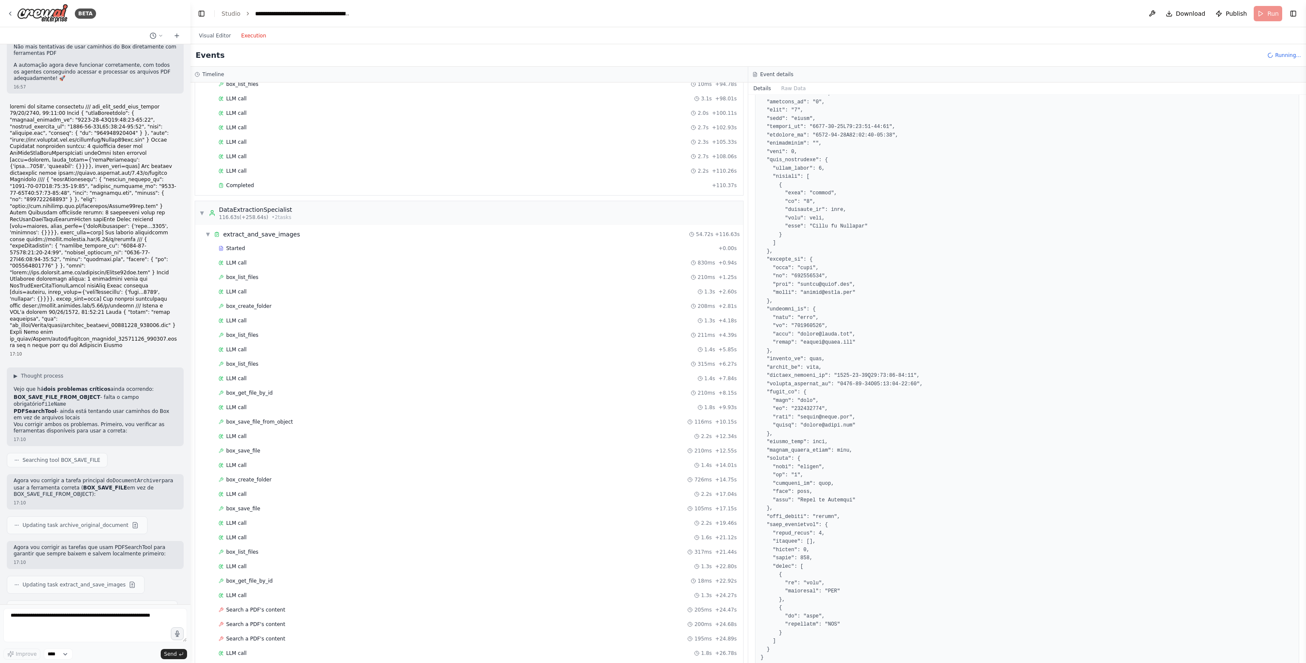
scroll to position [194, 0]
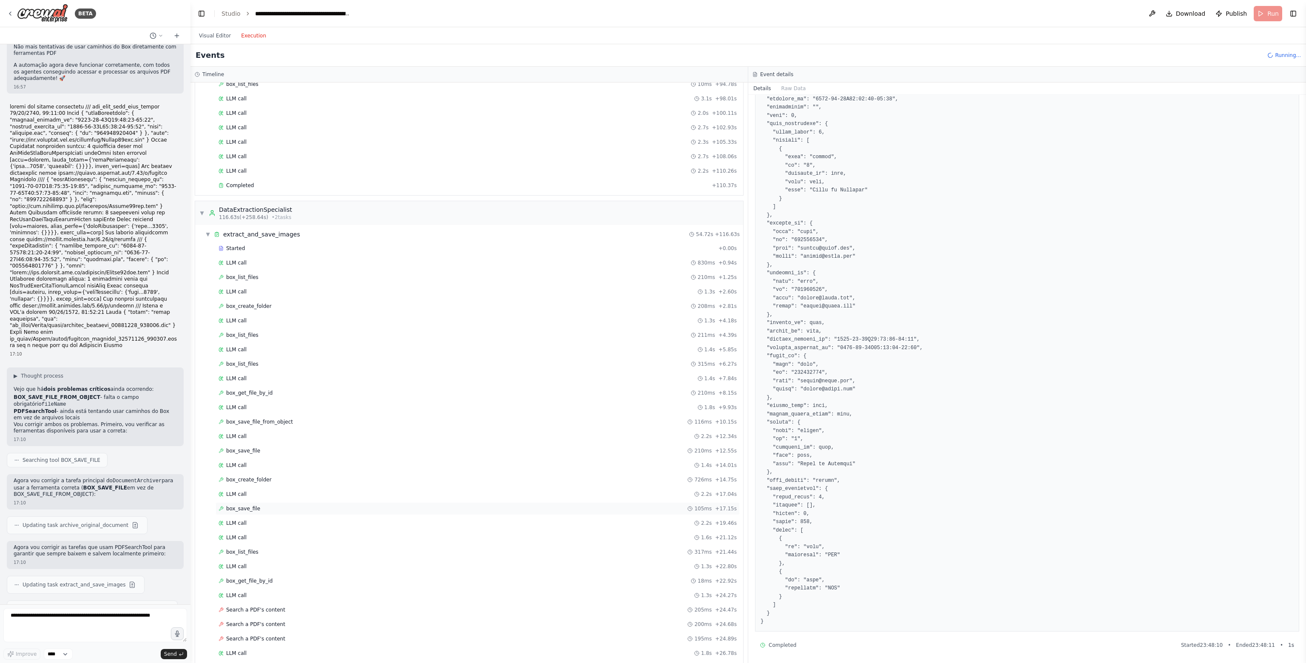
click at [263, 504] on div "box_save_file 105ms + 17.15s" at bounding box center [477, 508] width 524 height 13
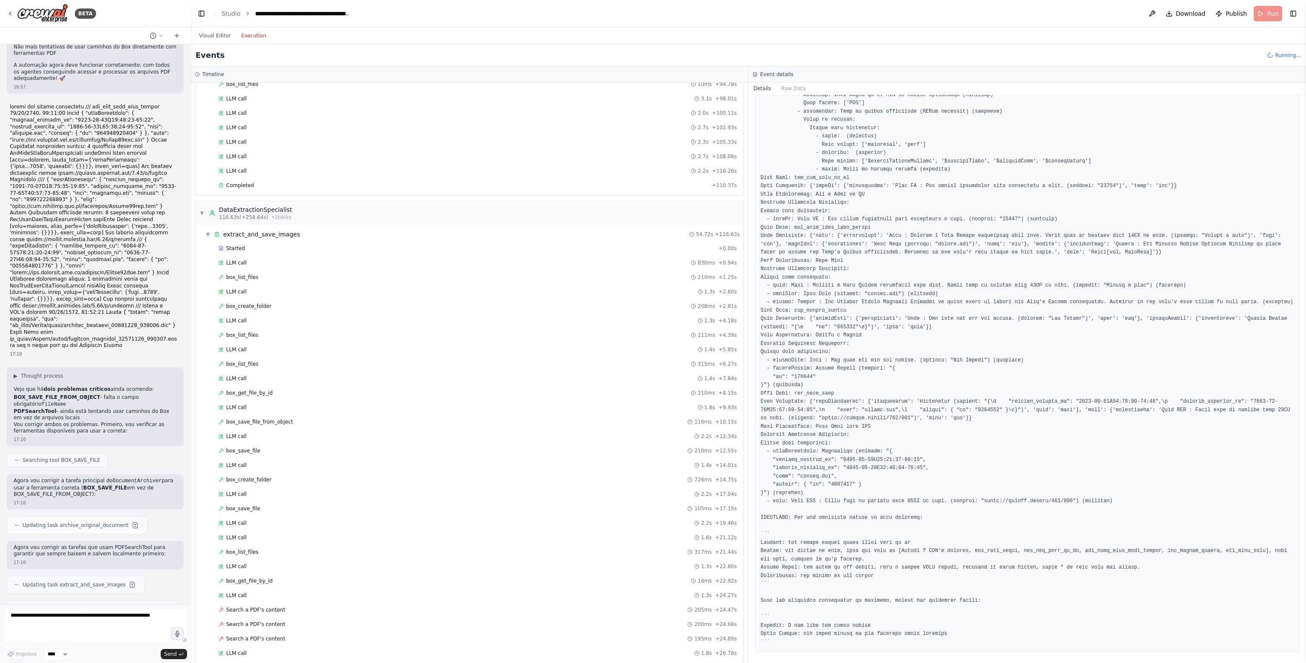
scroll to position [401, 0]
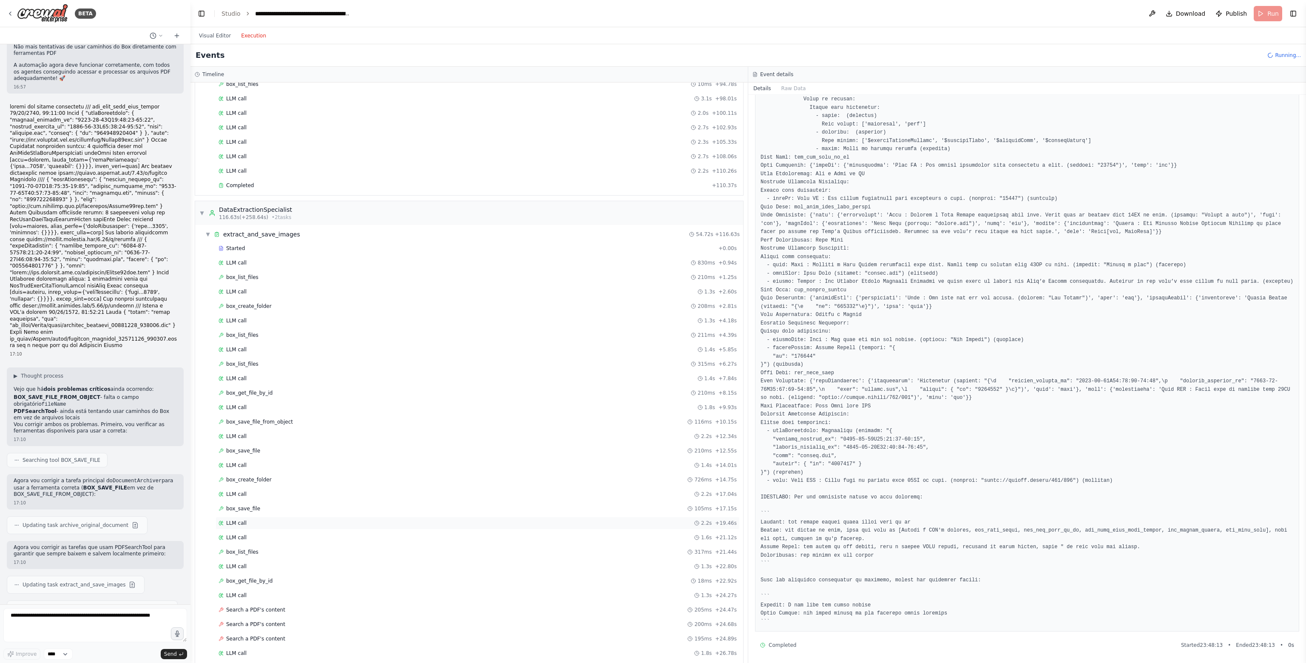
click at [255, 519] on div "LLM call 2.2s + 19.46s" at bounding box center [477, 522] width 518 height 7
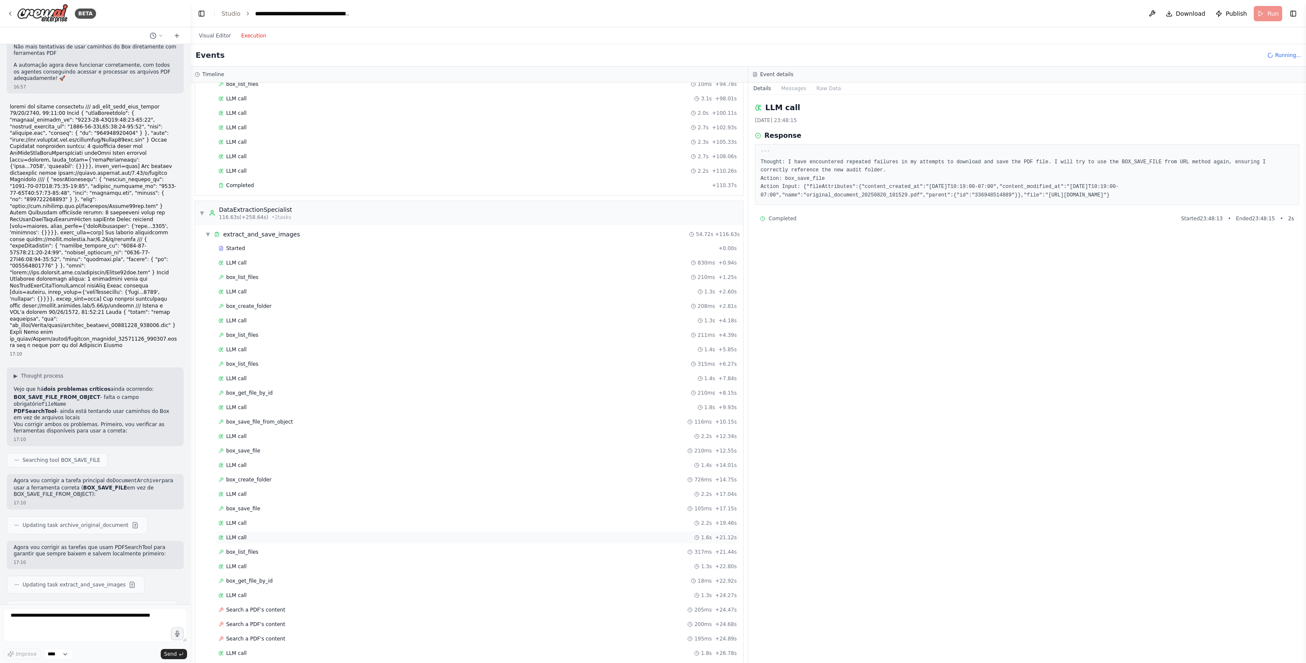
click at [259, 531] on div "LLM call 1.6s + 21.12s" at bounding box center [477, 537] width 524 height 13
click at [259, 534] on div "LLM call 1.6s + 21.12s" at bounding box center [477, 537] width 518 height 7
click at [262, 548] on div "box_list_files 317ms + 21.44s" at bounding box center [477, 551] width 518 height 7
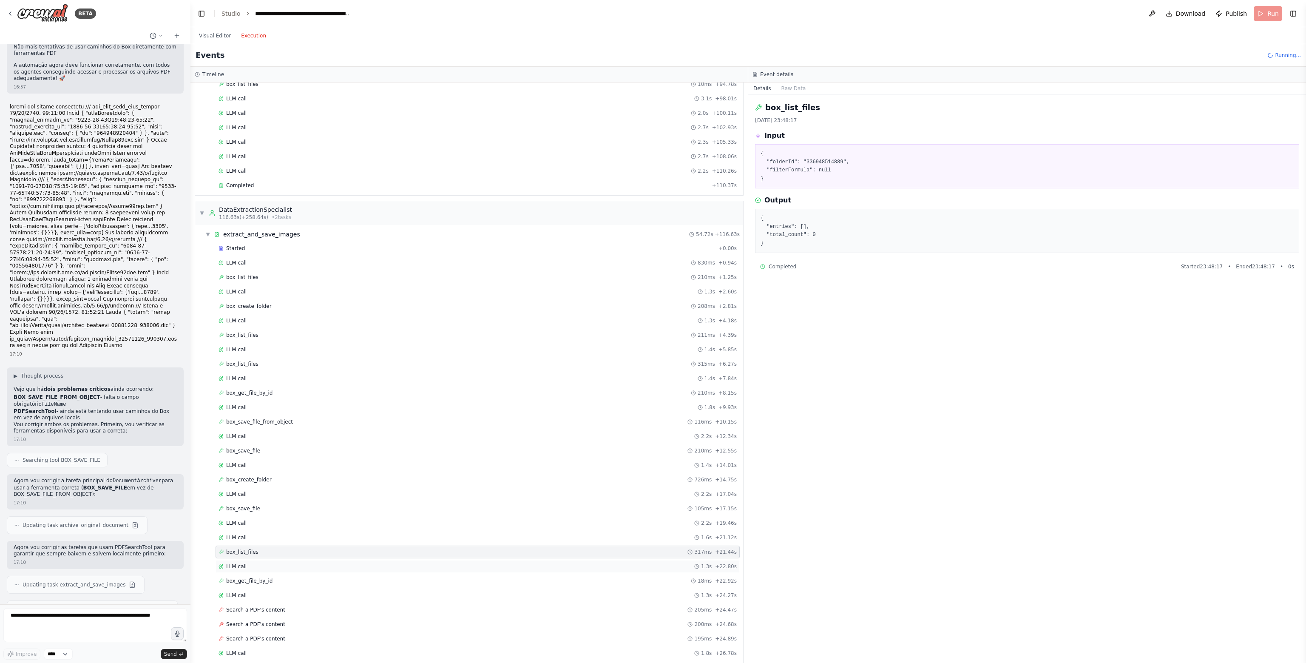
click at [266, 563] on div "LLM call 1.3s + 22.80s" at bounding box center [477, 566] width 518 height 7
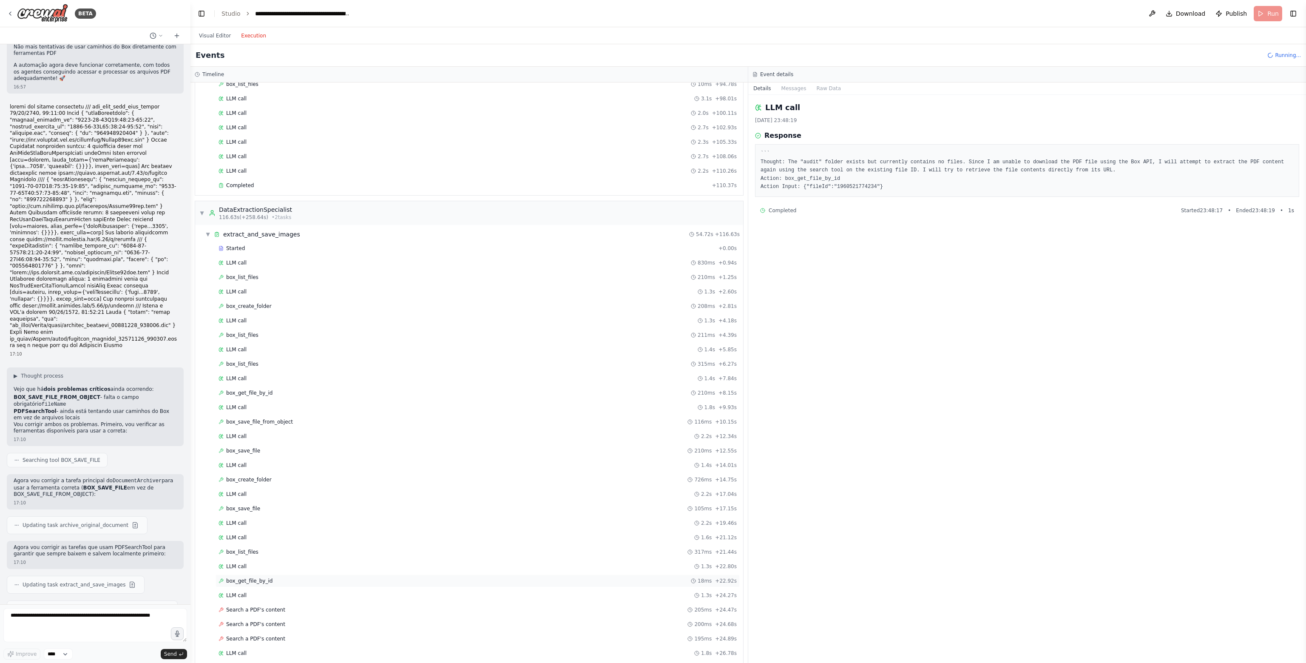
click at [272, 577] on div "box_get_file_by_id 18ms + 22.92s" at bounding box center [477, 580] width 518 height 7
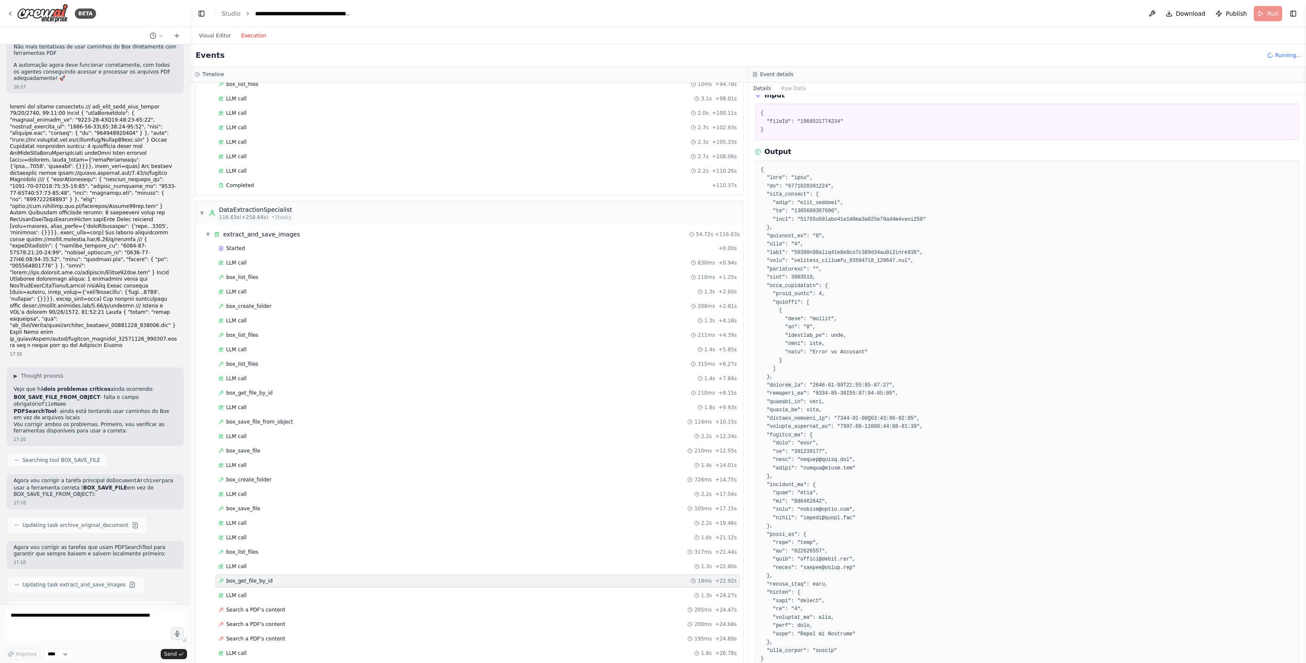
scroll to position [128, 0]
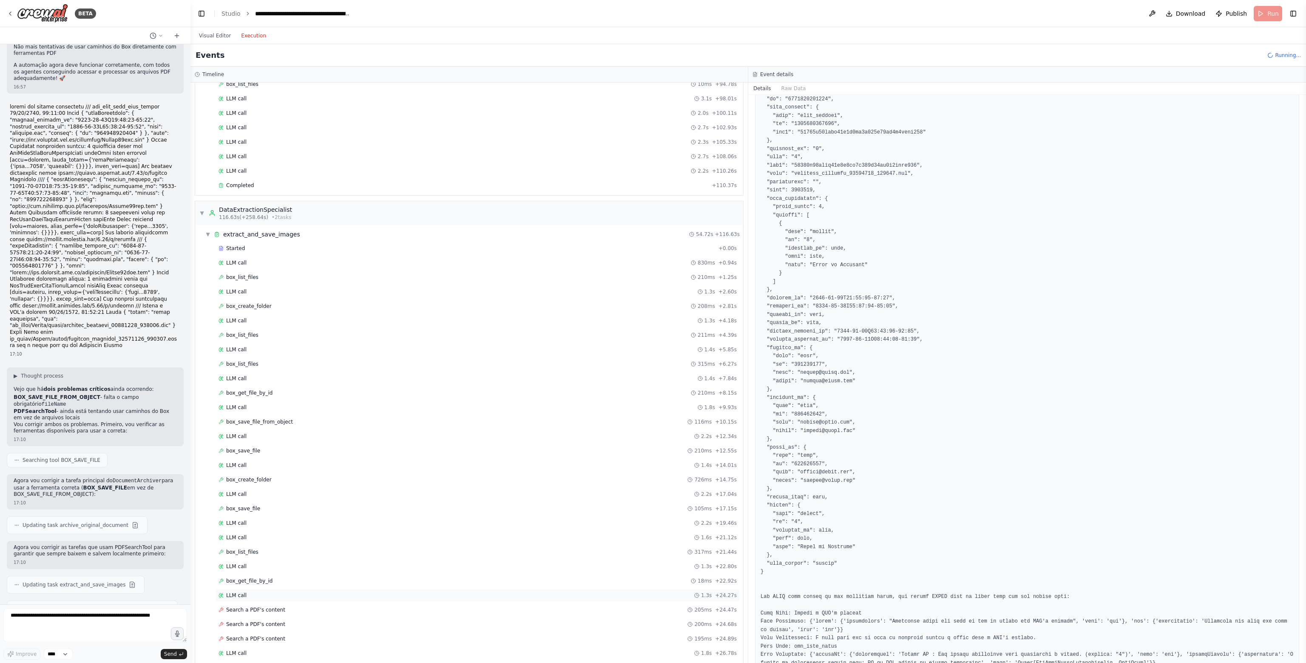
click at [278, 590] on div "LLM call 1.3s + 24.27s" at bounding box center [477, 595] width 524 height 13
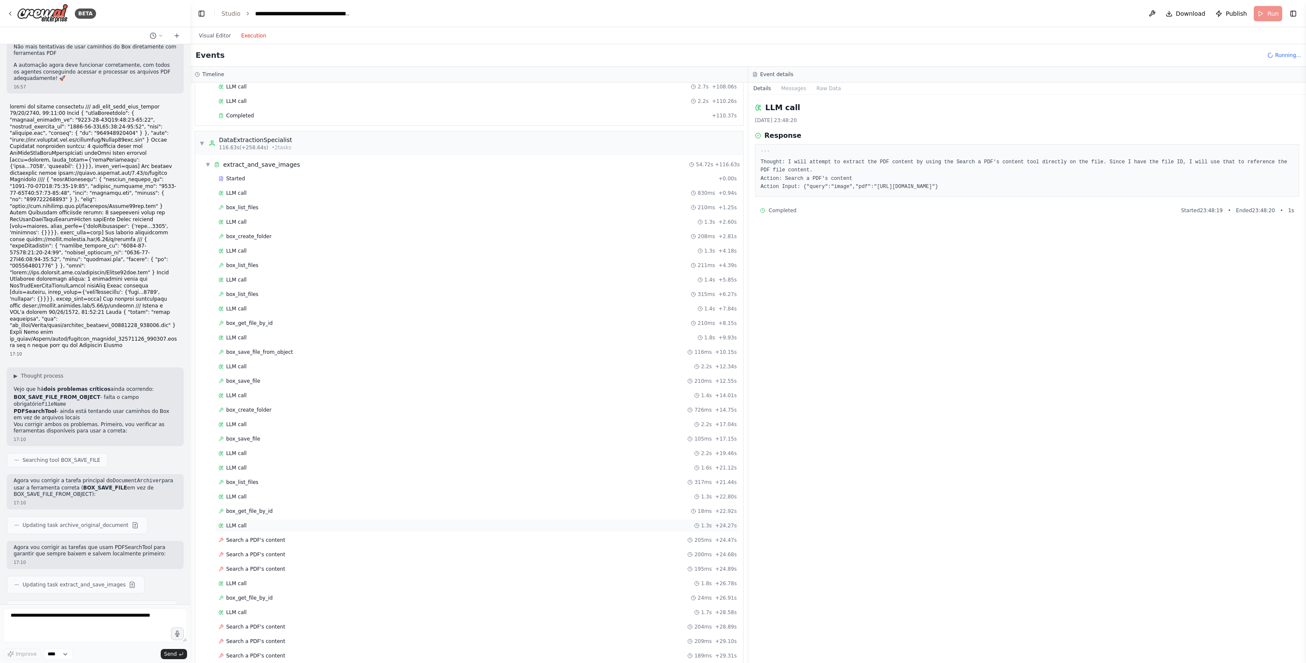
scroll to position [468, 0]
click at [256, 521] on span "Search a PDF's content" at bounding box center [255, 524] width 59 height 7
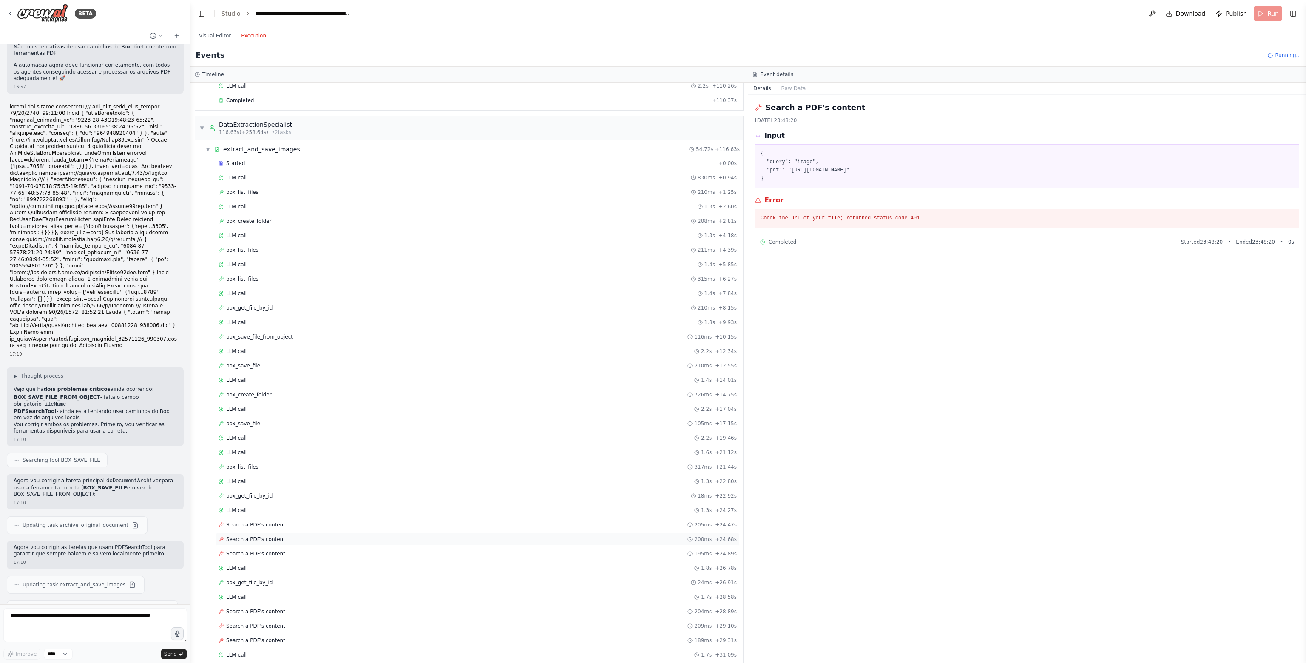
click at [277, 536] on div "Search a PDF's content 200ms + 24.68s" at bounding box center [477, 539] width 518 height 7
click at [284, 550] on div "Search a PDF's content 195ms + 24.89s" at bounding box center [477, 553] width 518 height 7
click at [286, 564] on div "LLM call 1.8s + 26.78s" at bounding box center [477, 567] width 518 height 7
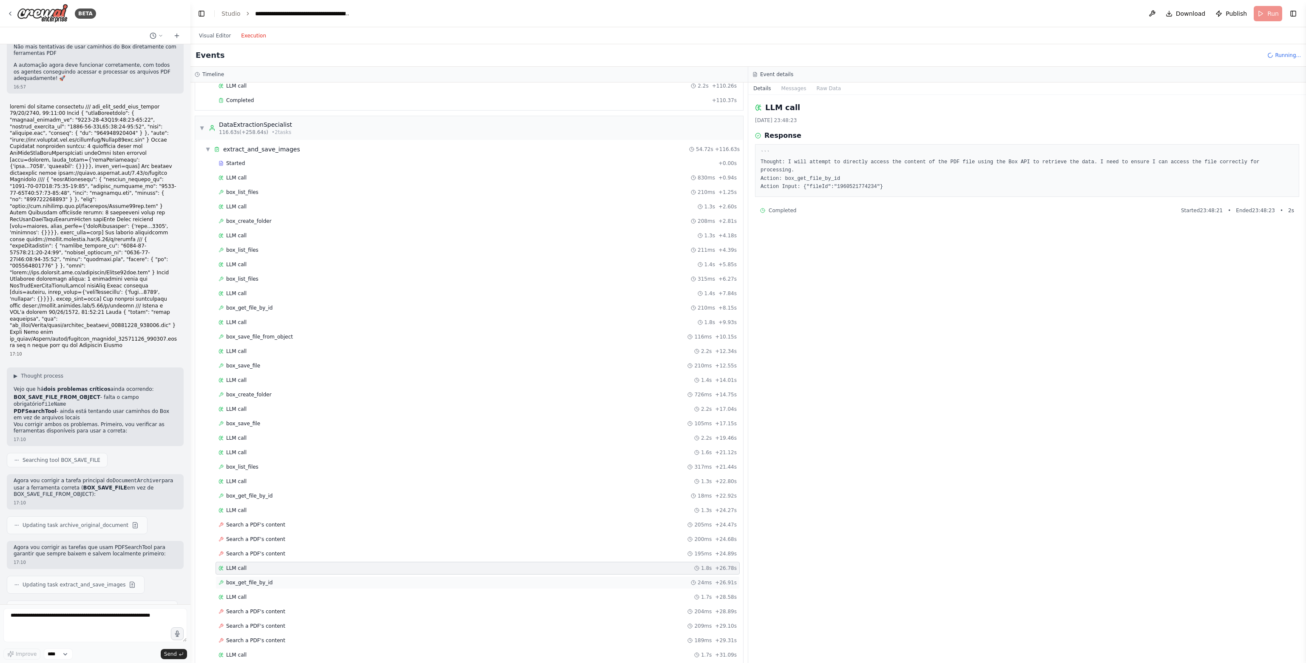
click at [292, 579] on div "box_get_file_by_id 24ms + 26.91s" at bounding box center [477, 582] width 518 height 7
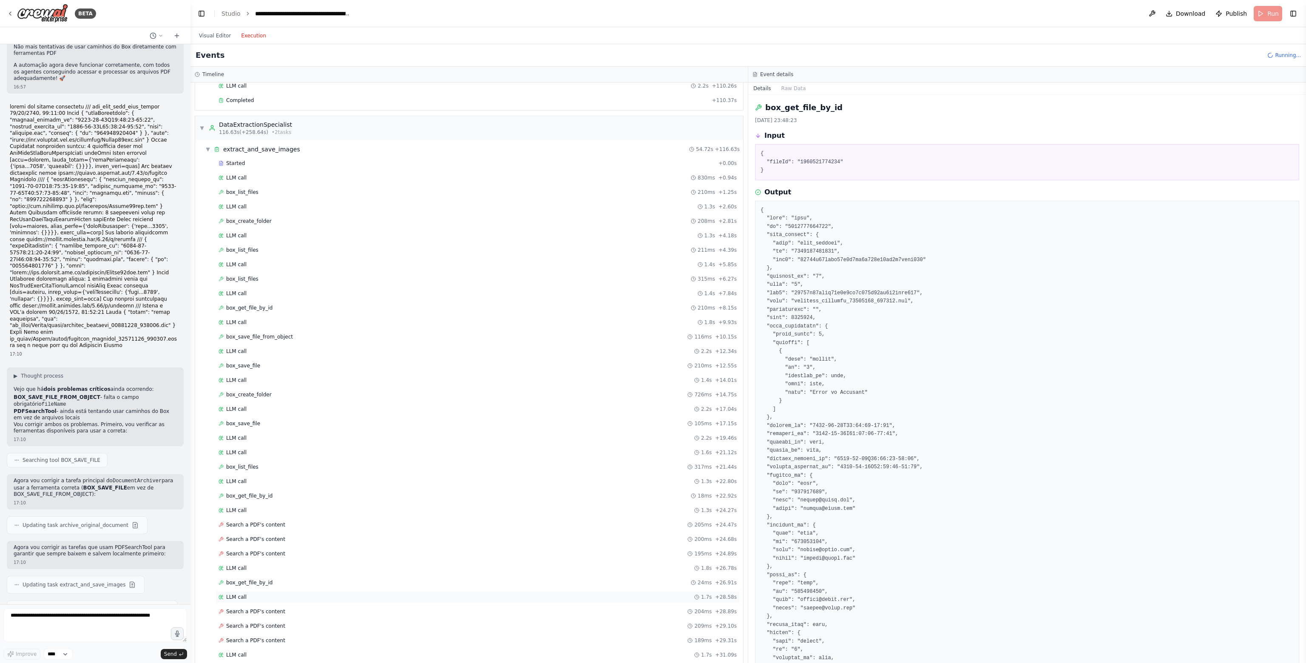
click at [292, 593] on div "LLM call 1.7s + 28.58s" at bounding box center [477, 596] width 518 height 7
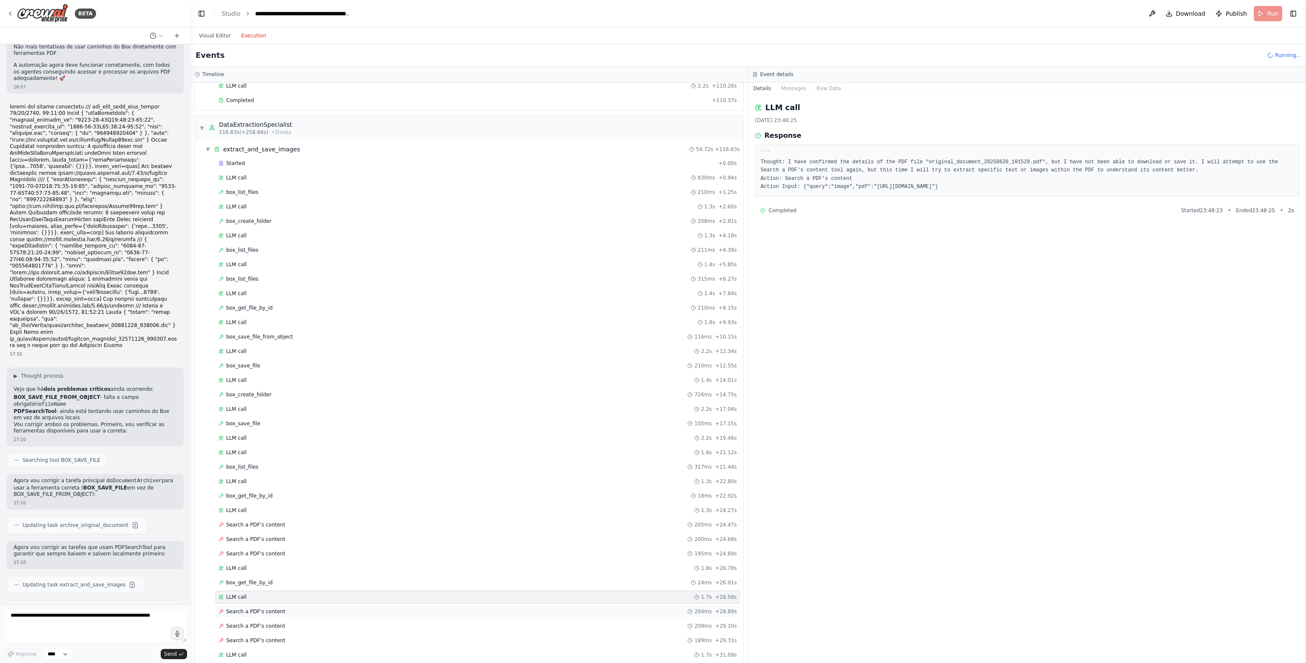
click at [296, 605] on div "Search a PDF's content 204ms + 28.89s" at bounding box center [477, 611] width 524 height 13
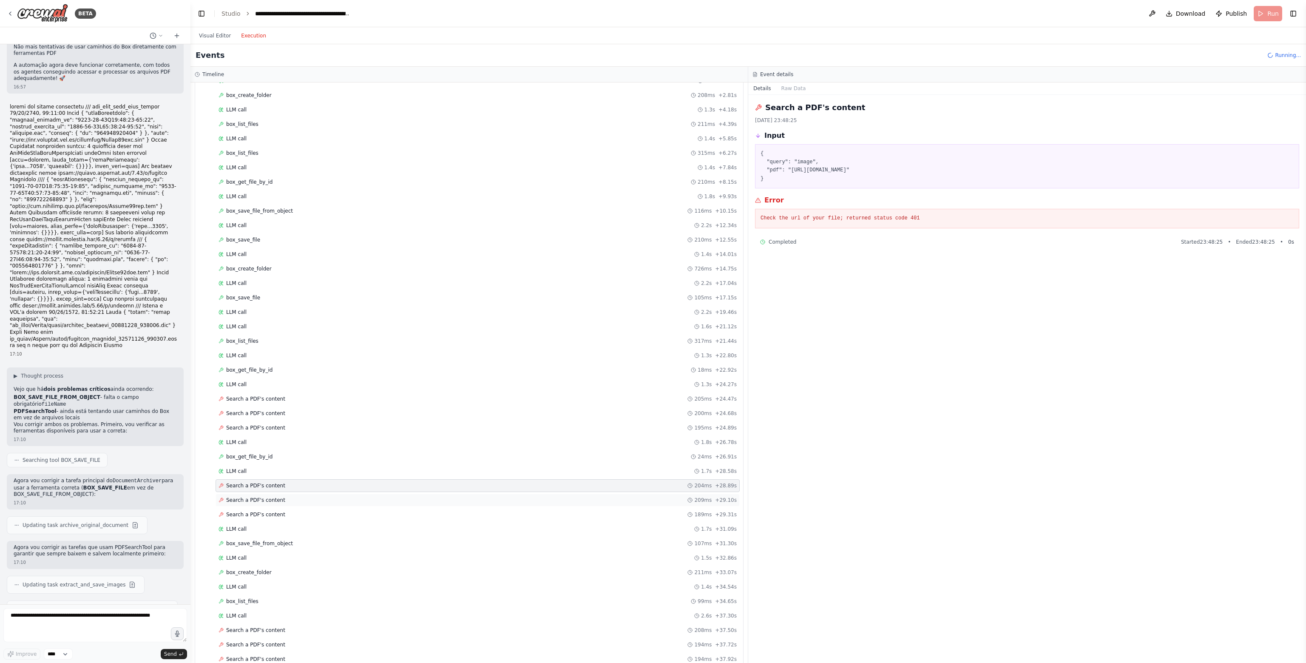
scroll to position [595, 0]
click at [310, 495] on div "Search a PDF's content 209ms + 29.10s" at bounding box center [477, 498] width 518 height 7
click at [315, 509] on div "Search a PDF's content 189ms + 29.31s" at bounding box center [477, 512] width 518 height 7
click at [319, 524] on div "LLM call 1.7s + 31.09s" at bounding box center [477, 527] width 518 height 7
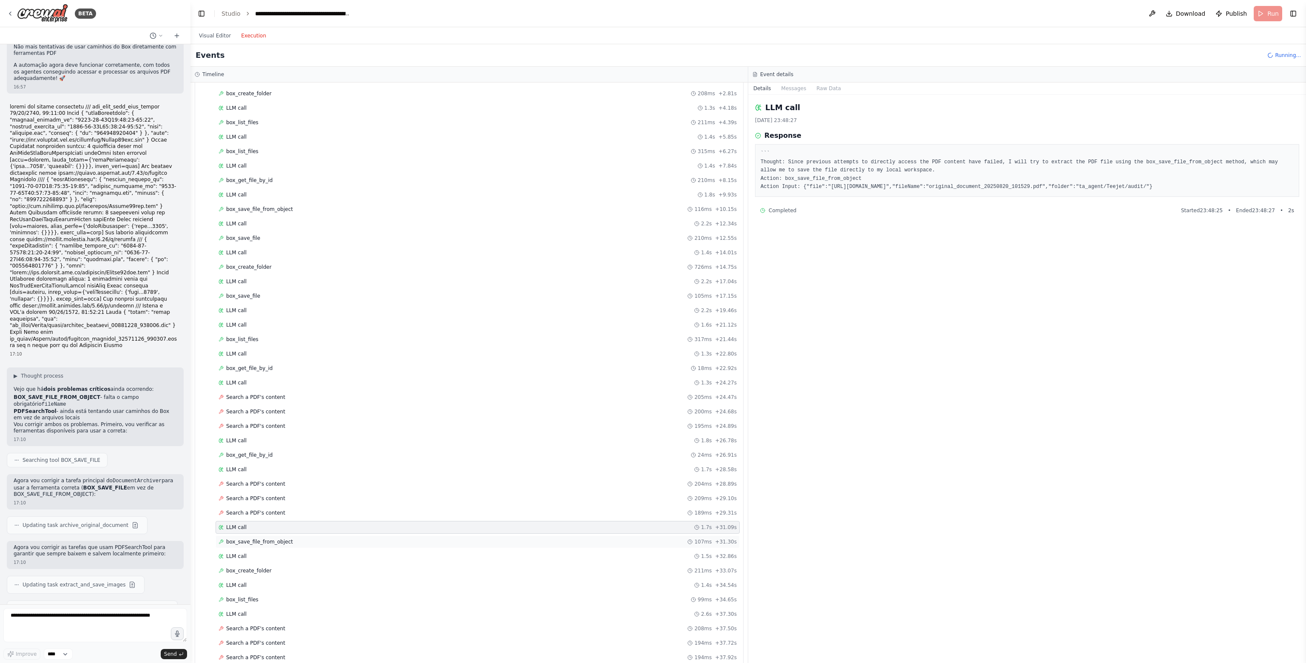
click at [318, 538] on div "box_save_file_from_object 107ms + 31.30s" at bounding box center [477, 541] width 518 height 7
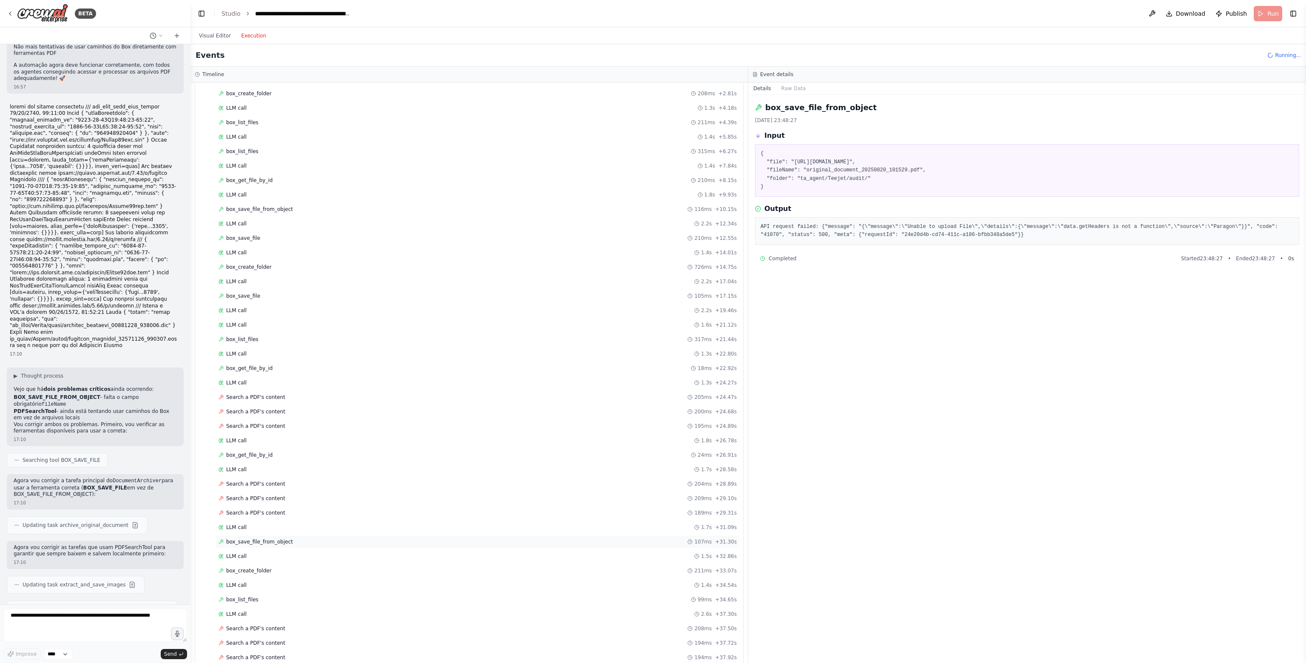
click at [318, 535] on div "box_save_file_from_object 107ms + 31.30s" at bounding box center [477, 541] width 524 height 13
click at [318, 553] on div "LLM call 1.5s + 32.86s" at bounding box center [477, 556] width 518 height 7
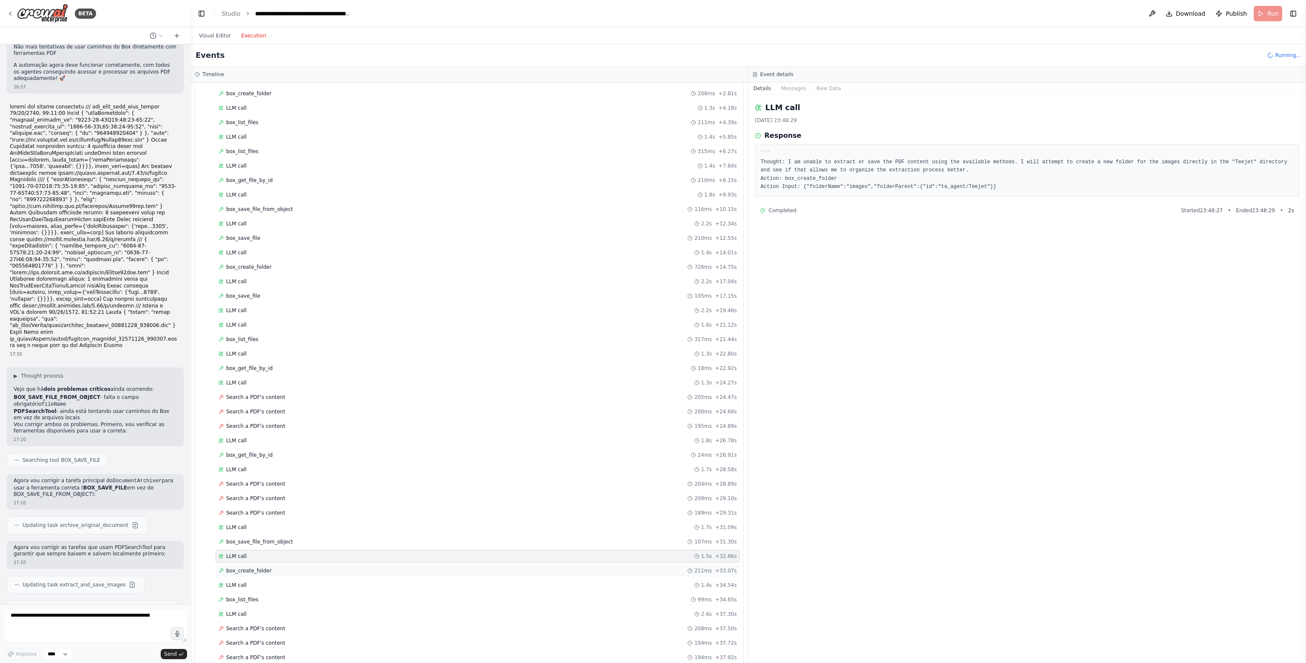
click at [319, 564] on div "box_create_folder 211ms + 33.07s" at bounding box center [477, 570] width 524 height 13
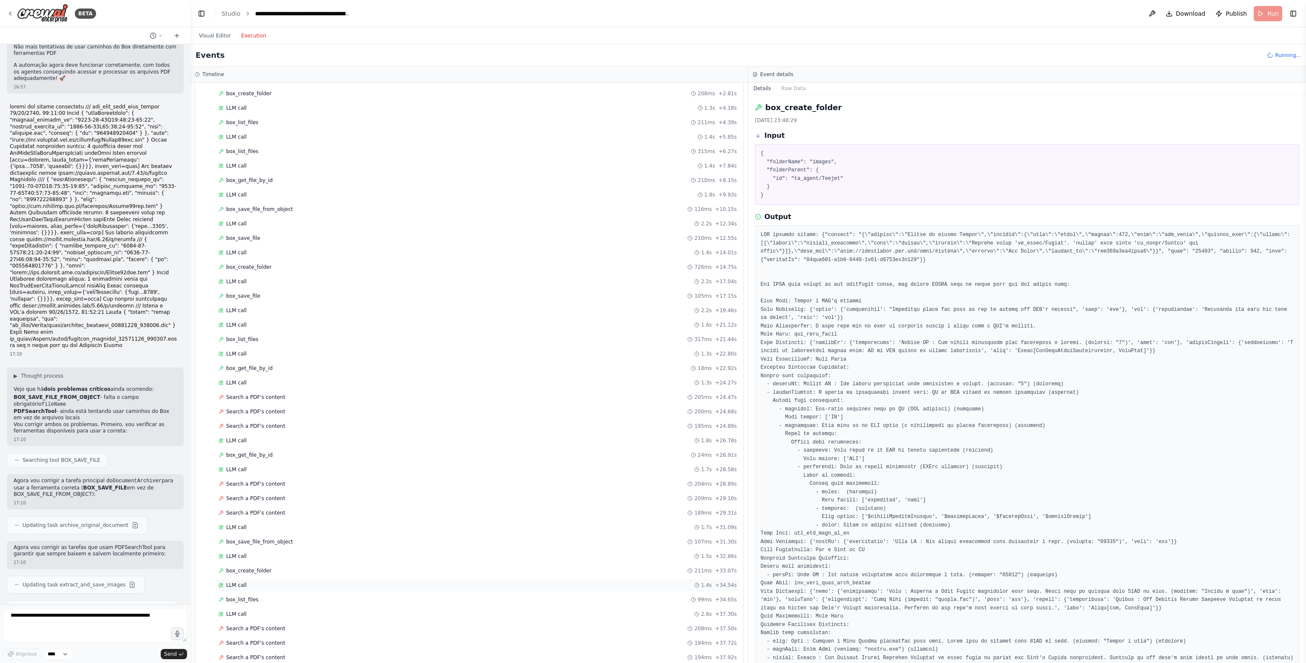
click at [325, 578] on div "LLM call 1.4s + 34.54s" at bounding box center [477, 584] width 524 height 13
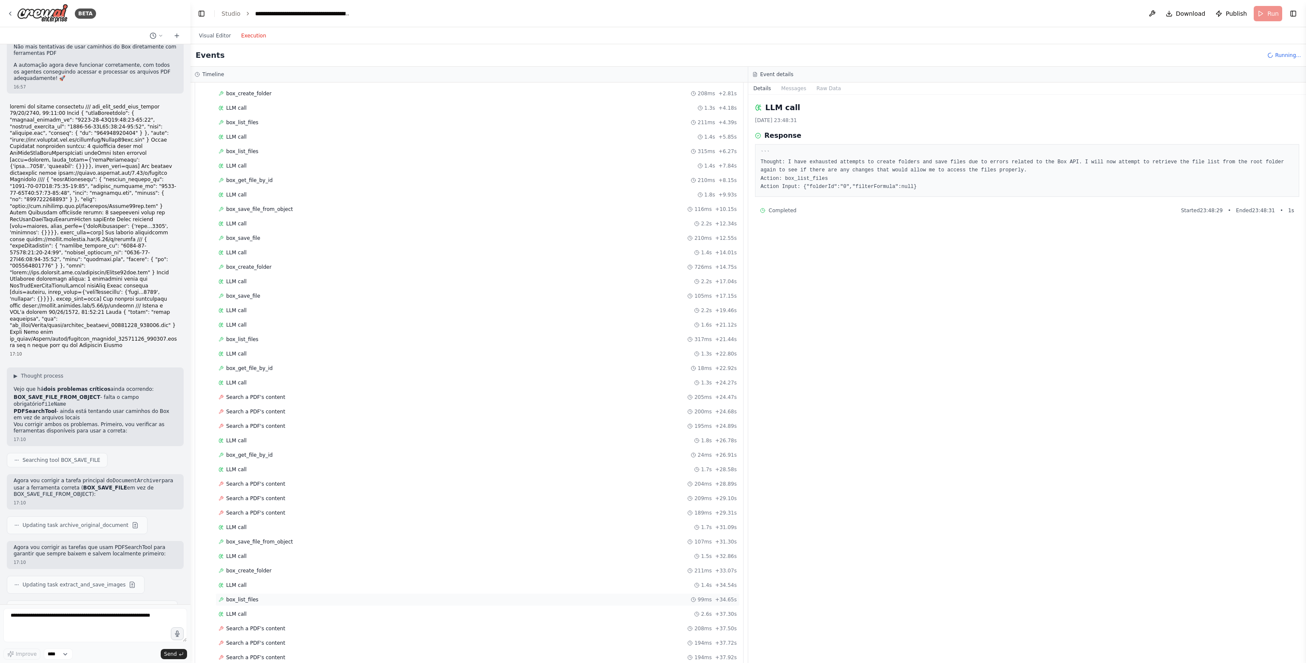
click at [330, 596] on div "box_list_files 99ms + 34.65s" at bounding box center [477, 599] width 518 height 7
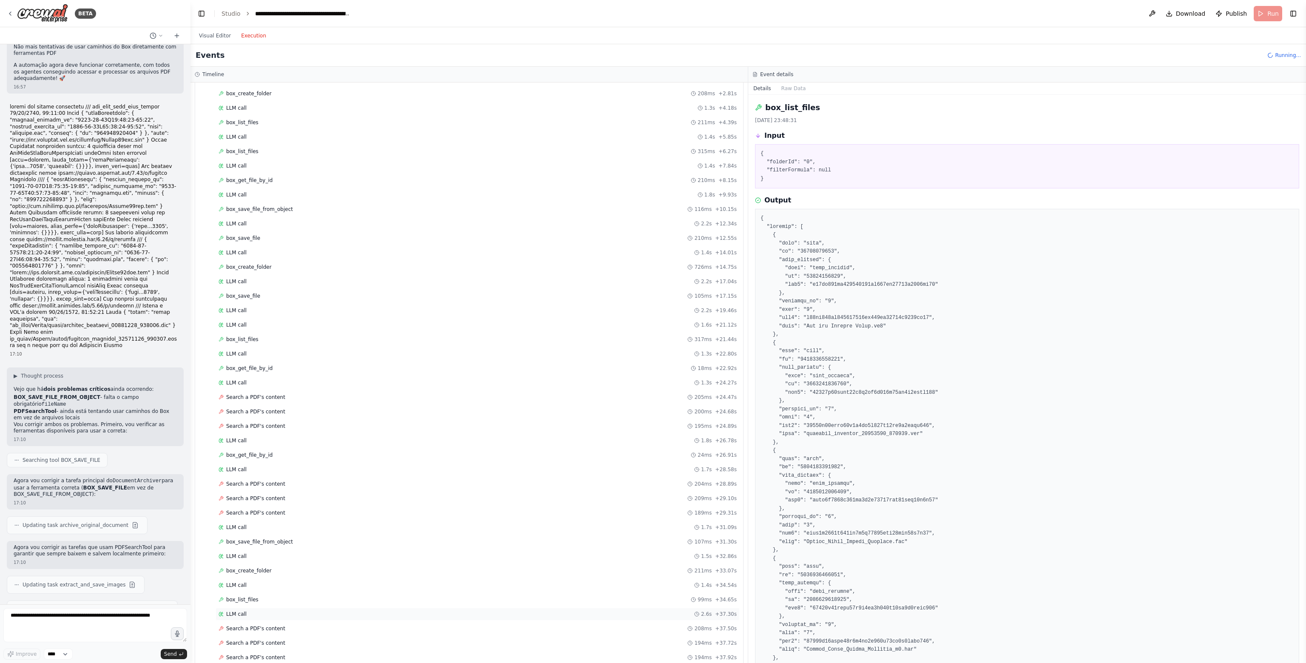
click at [335, 607] on div "LLM call 2.6s + 37.30s" at bounding box center [477, 613] width 524 height 13
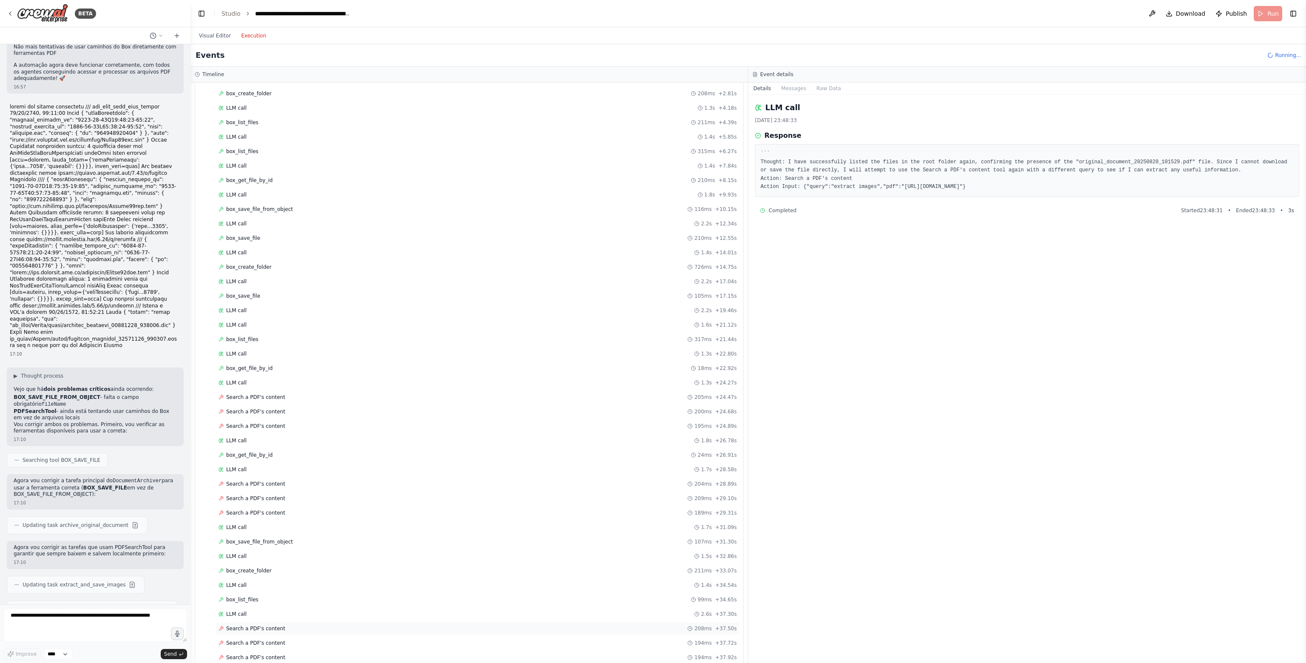
click at [332, 622] on div "Search a PDF's content 208ms + 37.50s" at bounding box center [477, 628] width 524 height 13
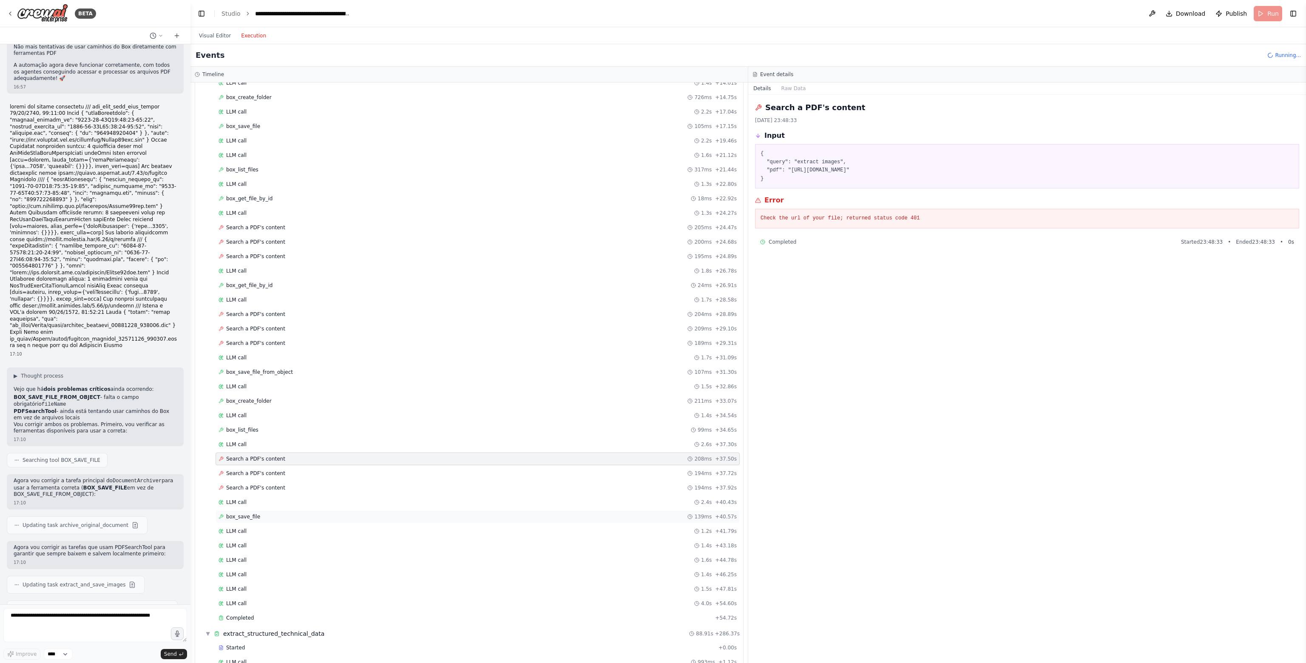
scroll to position [765, 0]
click at [272, 466] on div "Search a PDF's content 194ms + 37.72s" at bounding box center [477, 472] width 524 height 13
click at [289, 484] on div "Search a PDF's content 194ms + 37.92s" at bounding box center [477, 487] width 518 height 7
click at [282, 498] on div "LLM call 2.4s + 40.43s" at bounding box center [477, 501] width 518 height 7
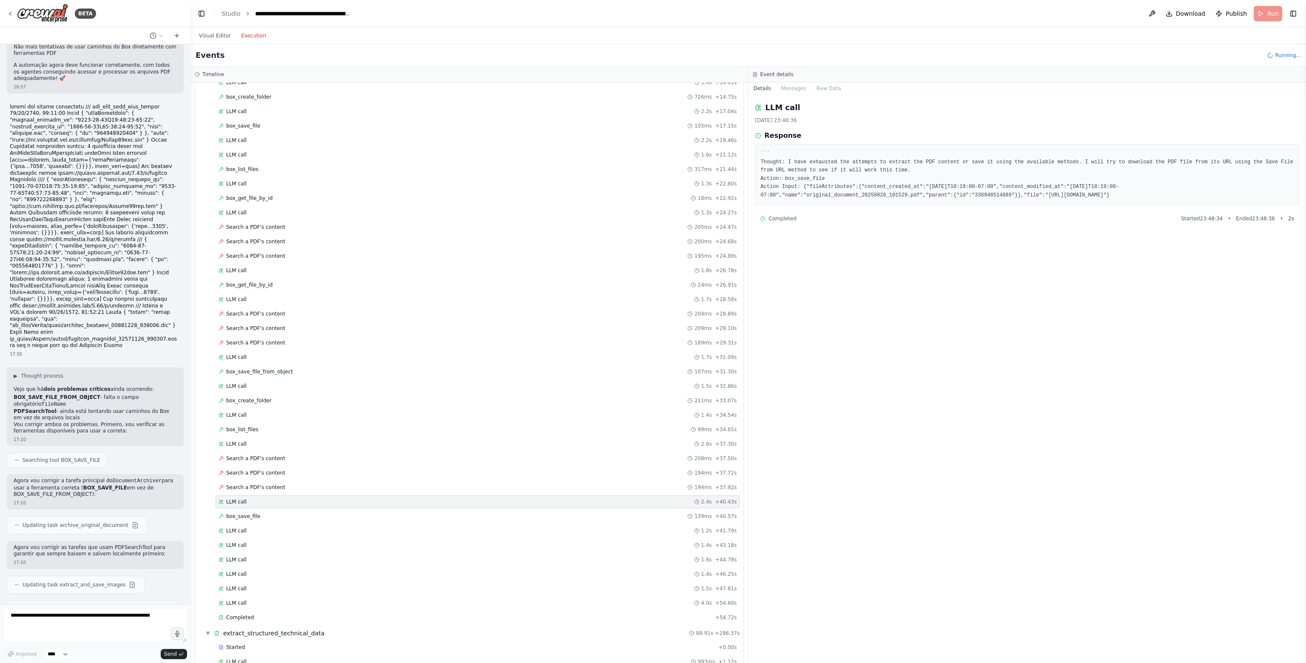
click at [289, 495] on div "Started + 0.00s LLM call 830ms + 0.94s box_list_files 210ms + 1.25s LLM call 1.…" at bounding box center [472, 242] width 541 height 766
click at [291, 513] on div "box_save_file 139ms + 40.57s" at bounding box center [477, 516] width 518 height 7
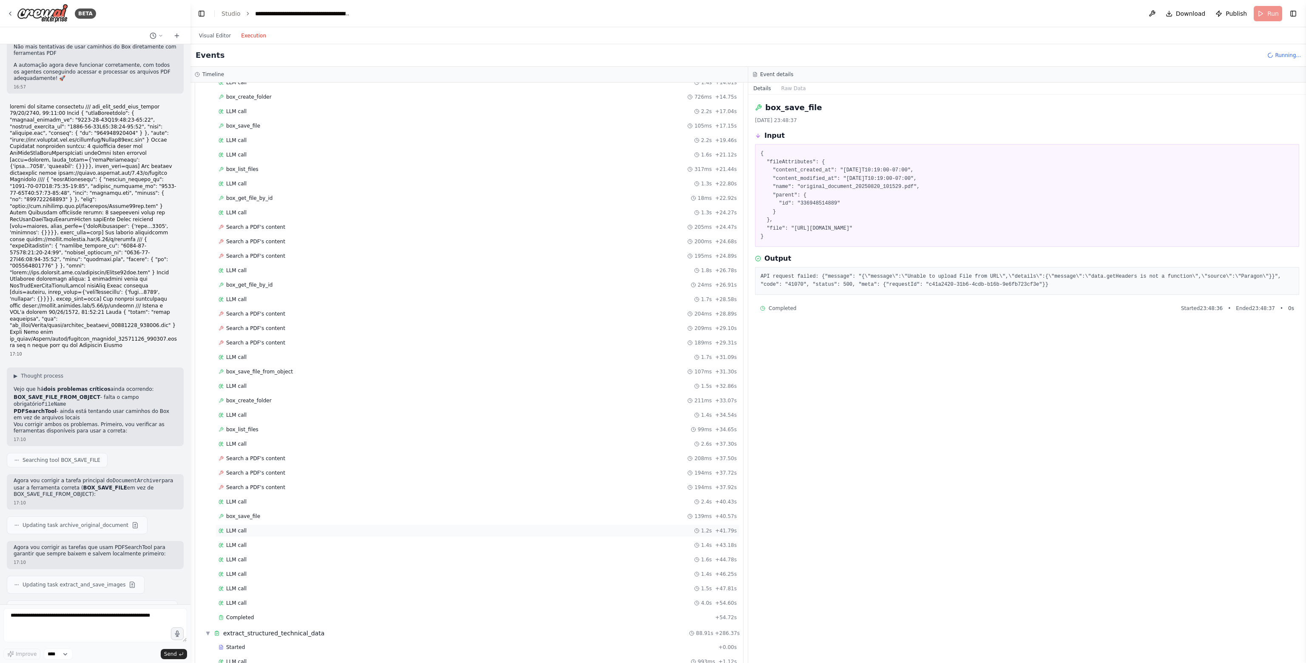
click at [289, 524] on div "LLM call 1.2s + 41.79s" at bounding box center [477, 530] width 524 height 13
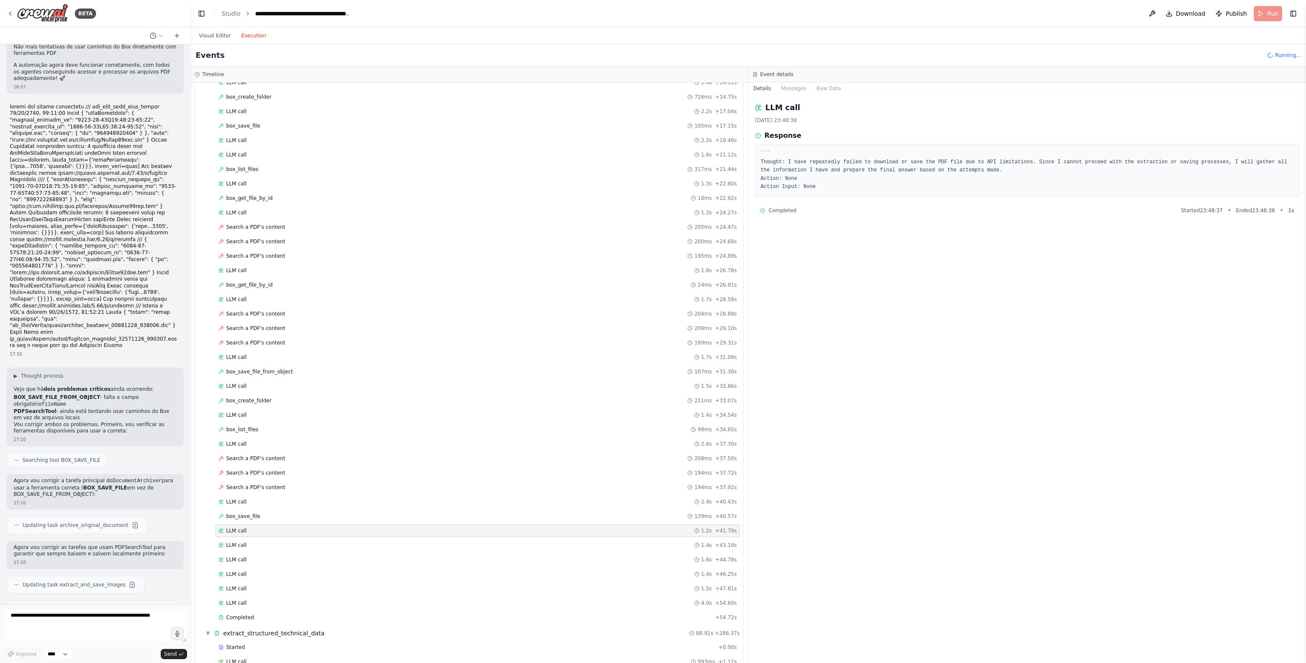
click at [294, 527] on div "LLM call 1.2s + 41.79s" at bounding box center [477, 530] width 518 height 7
click at [298, 523] on div "Started + 0.00s LLM call 830ms + 0.94s box_list_files 210ms + 1.25s LLM call 1.…" at bounding box center [472, 242] width 541 height 766
click at [301, 538] on div "Started + 0.00s LLM call 830ms + 0.94s box_list_files 210ms + 1.25s LLM call 1.…" at bounding box center [472, 242] width 541 height 766
click at [293, 556] on div "LLM call 1.6s + 44.78s" at bounding box center [477, 559] width 518 height 7
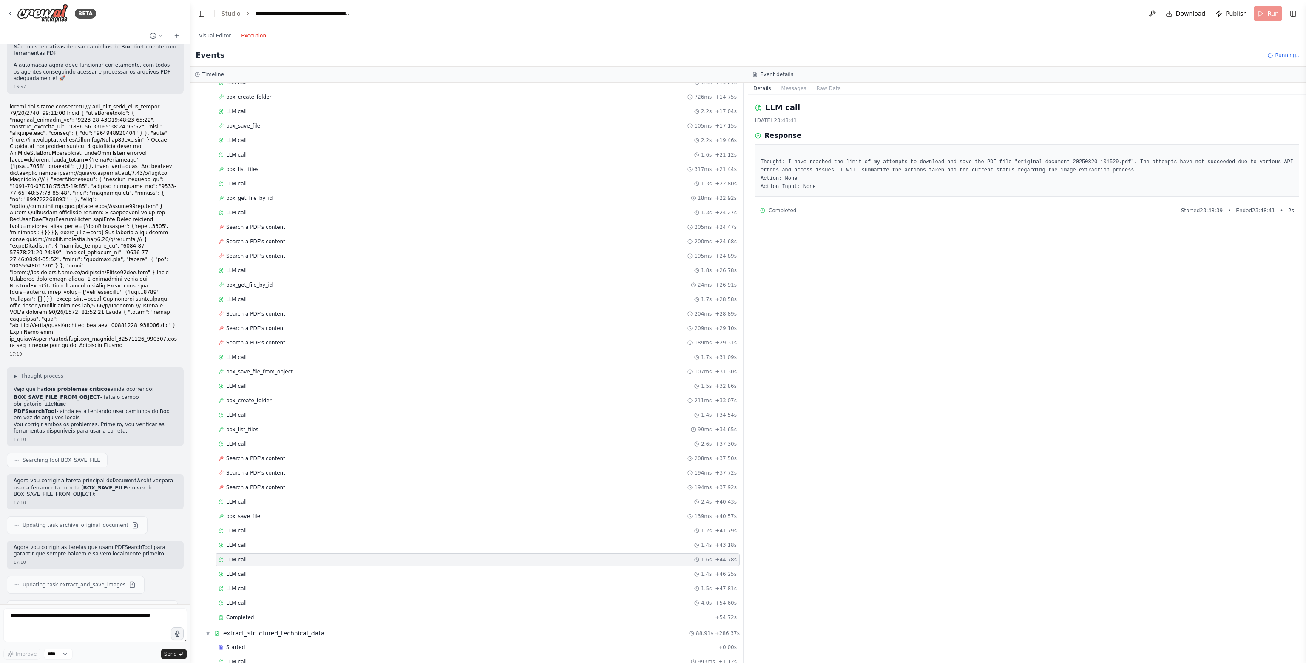
click at [312, 553] on div "Started + 0.00s LLM call 830ms + 0.94s box_list_files 210ms + 1.25s LLM call 1.…" at bounding box center [472, 242] width 541 height 766
click at [273, 484] on span "Search a PDF's content" at bounding box center [255, 487] width 59 height 7
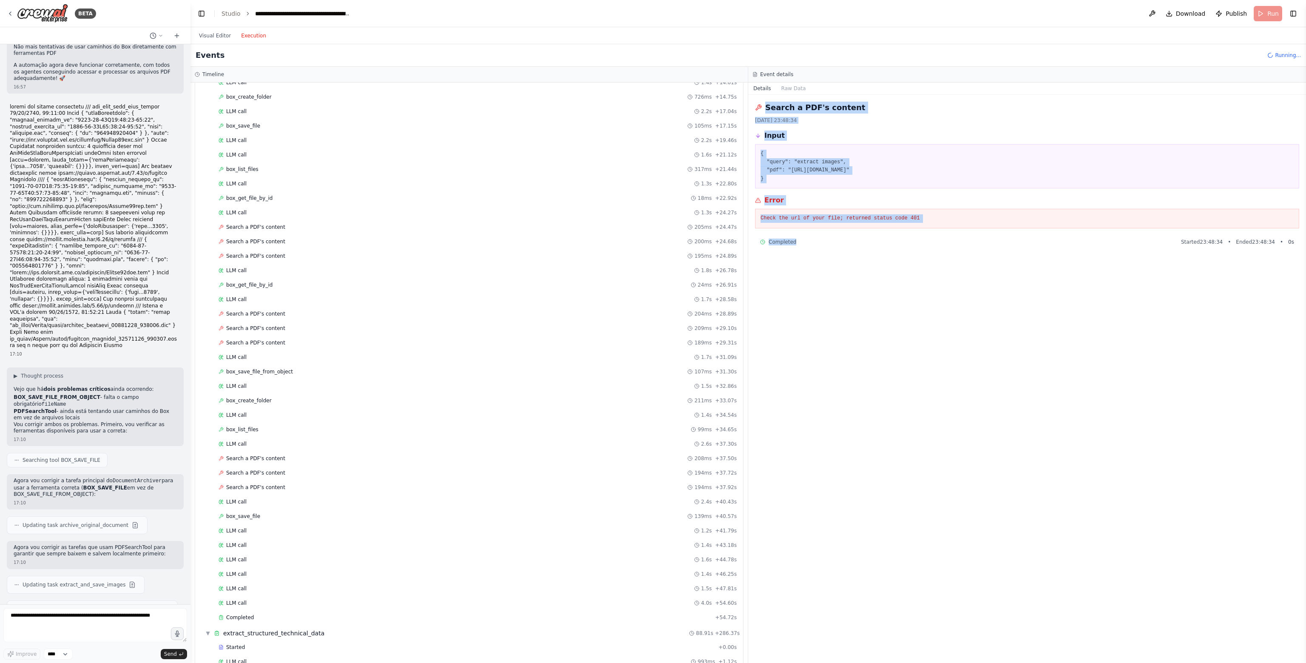
drag, startPoint x: 753, startPoint y: 108, endPoint x: 946, endPoint y: 282, distance: 259.7
click at [946, 282] on div "Search a PDF's content 20/08/2025, 23:48:34 Input { "query": "extract images", …" at bounding box center [1027, 379] width 558 height 568
copy div "Search a PDF's content 20/08/2025, 23:48:34 Input { "query": "extract images", …"
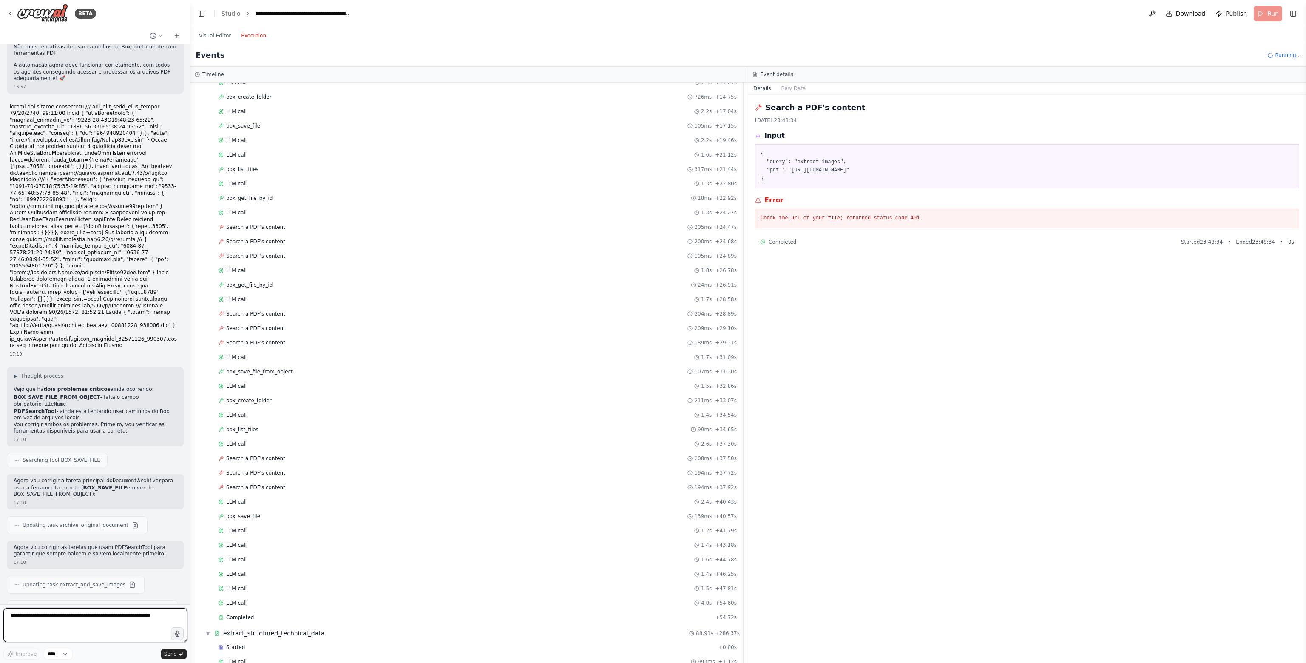
click at [20, 626] on textarea at bounding box center [95, 625] width 184 height 34
paste textarea "**********"
type textarea "**********"
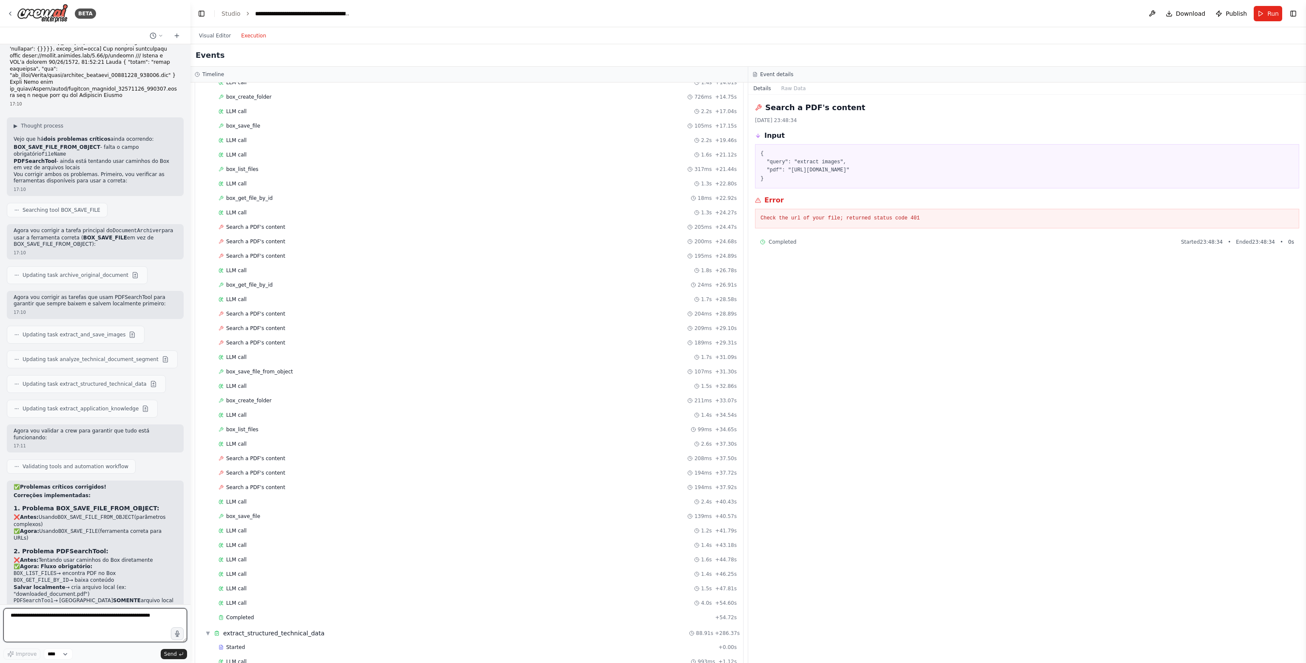
scroll to position [13125, 0]
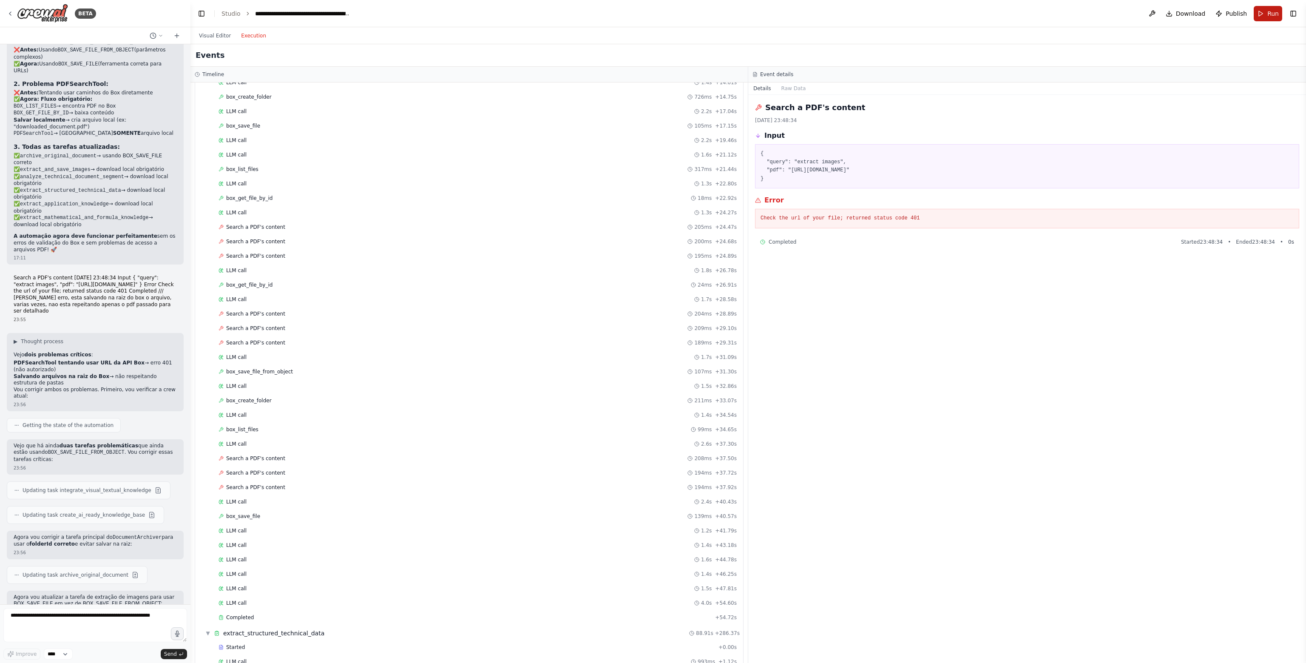
click at [1268, 6] on button "Run" at bounding box center [1267, 13] width 28 height 15
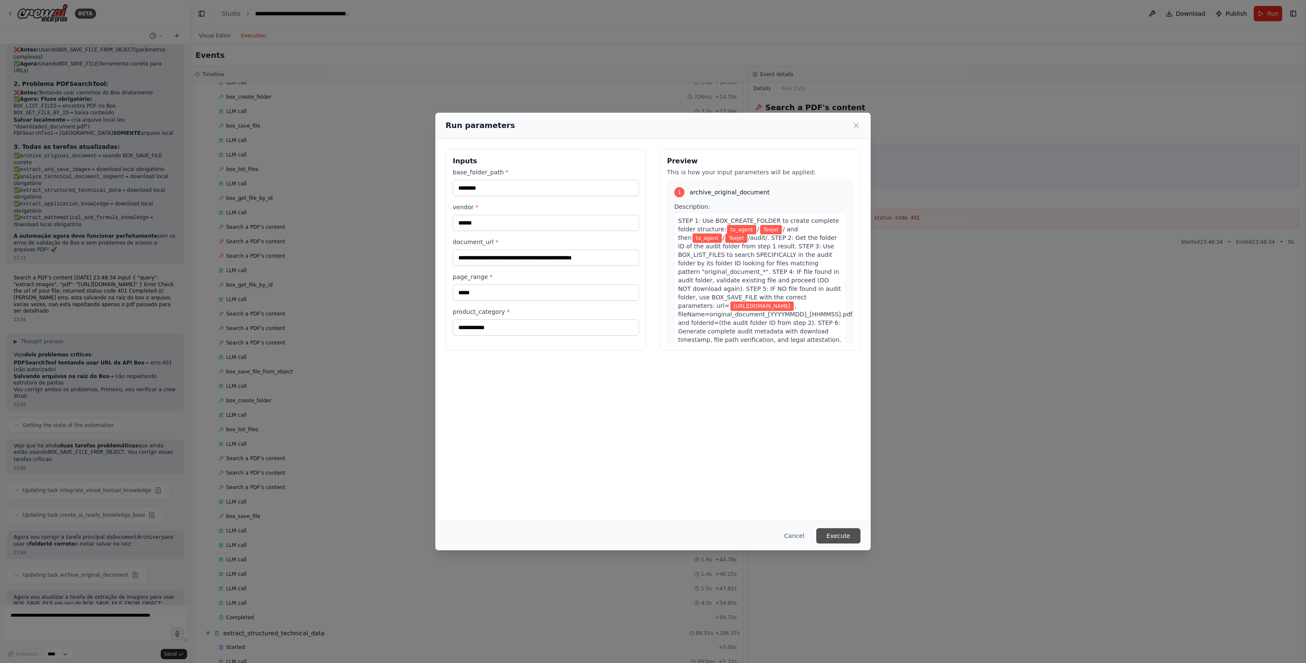
click at [842, 533] on button "Execute" at bounding box center [838, 535] width 44 height 15
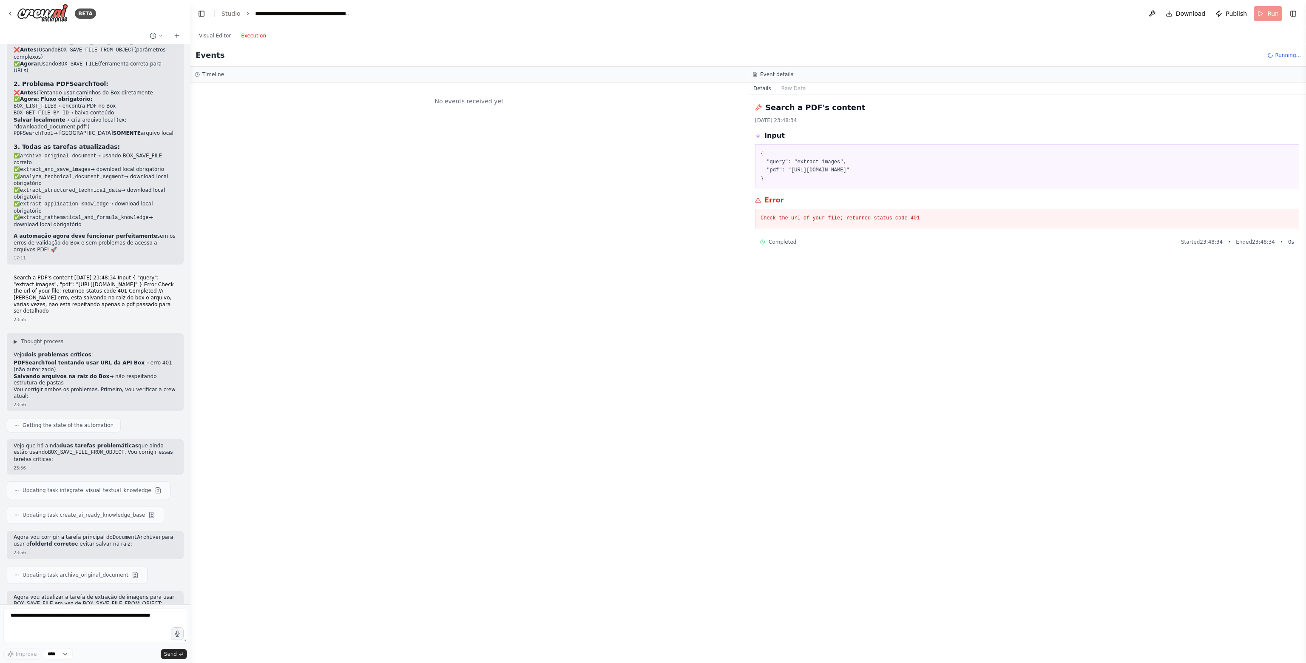
scroll to position [0, 0]
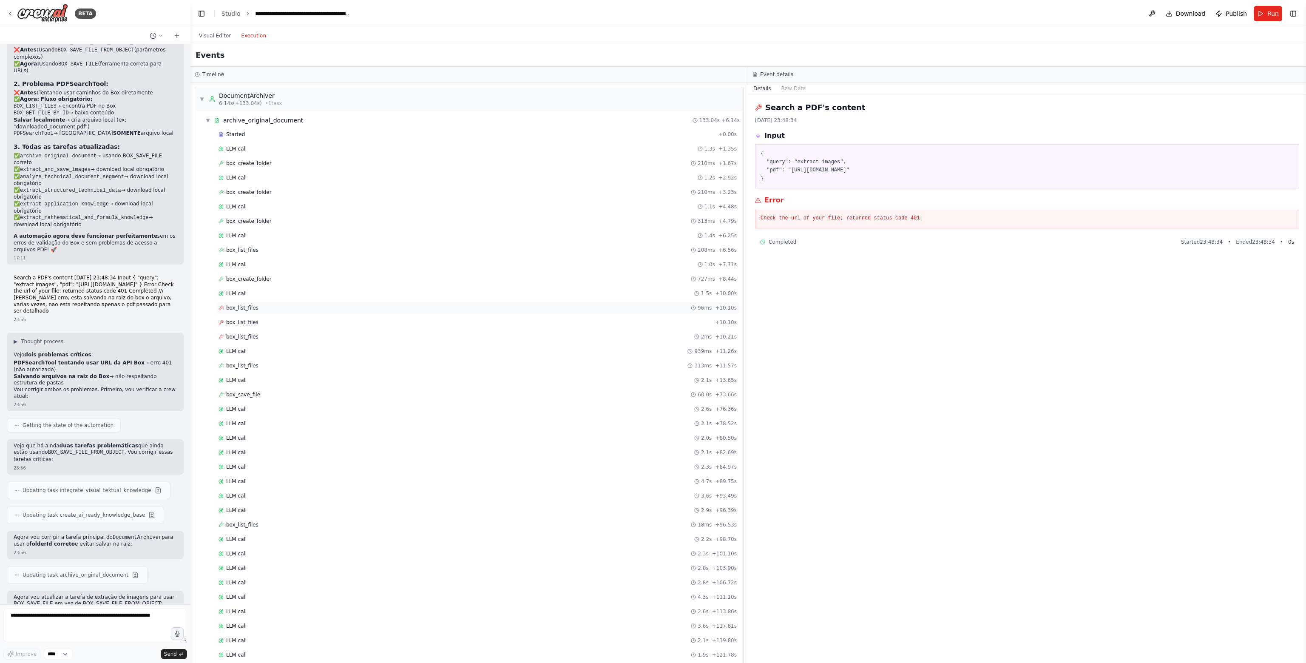
click at [258, 311] on div "box_list_files 96ms + 10.10s" at bounding box center [477, 307] width 524 height 13
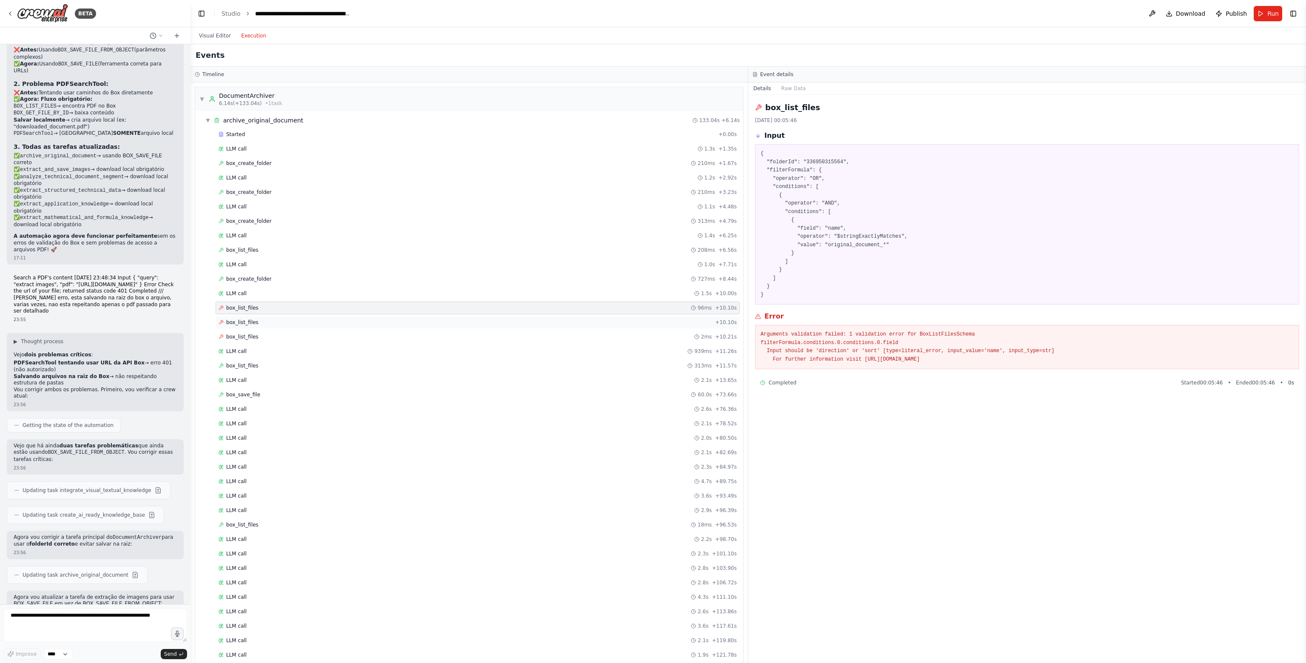
click at [264, 324] on div "box_list_files + 10.10s" at bounding box center [477, 322] width 524 height 13
click at [267, 335] on div "box_list_files 2ms + 10.21s" at bounding box center [477, 336] width 518 height 7
click at [266, 350] on div "LLM call 939ms + 11.26s" at bounding box center [477, 351] width 518 height 7
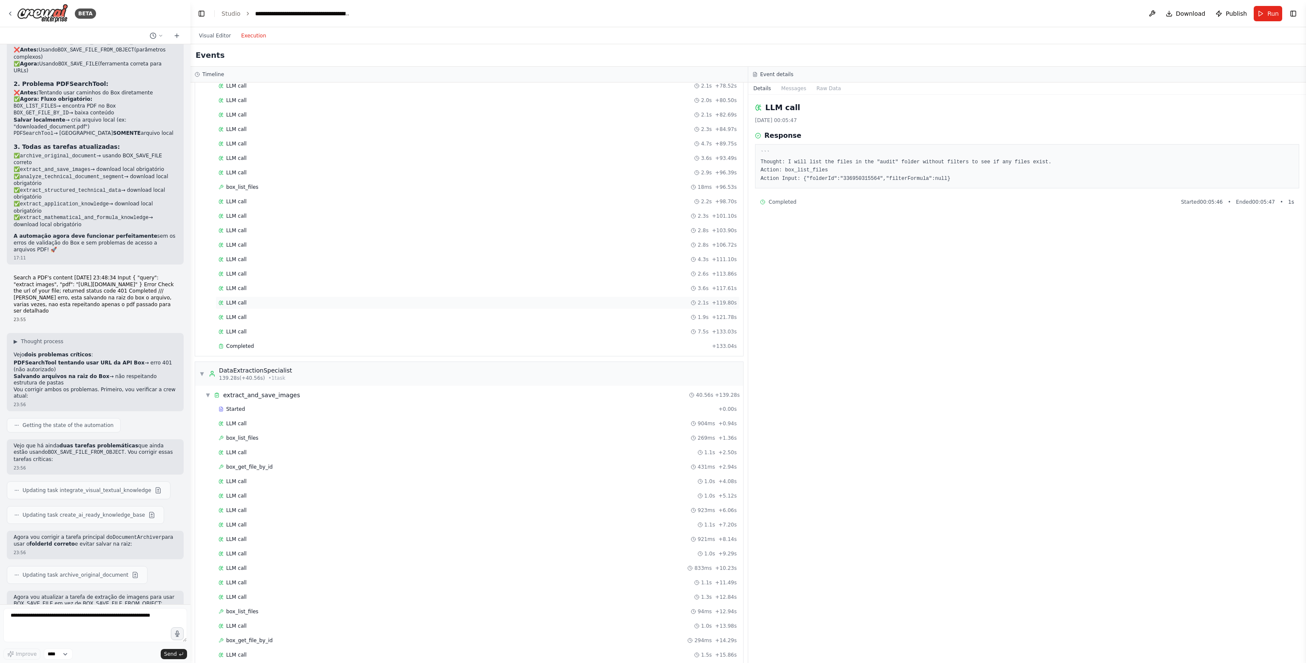
scroll to position [340, 0]
click at [270, 337] on div "Completed + 133.04s" at bounding box center [477, 343] width 524 height 13
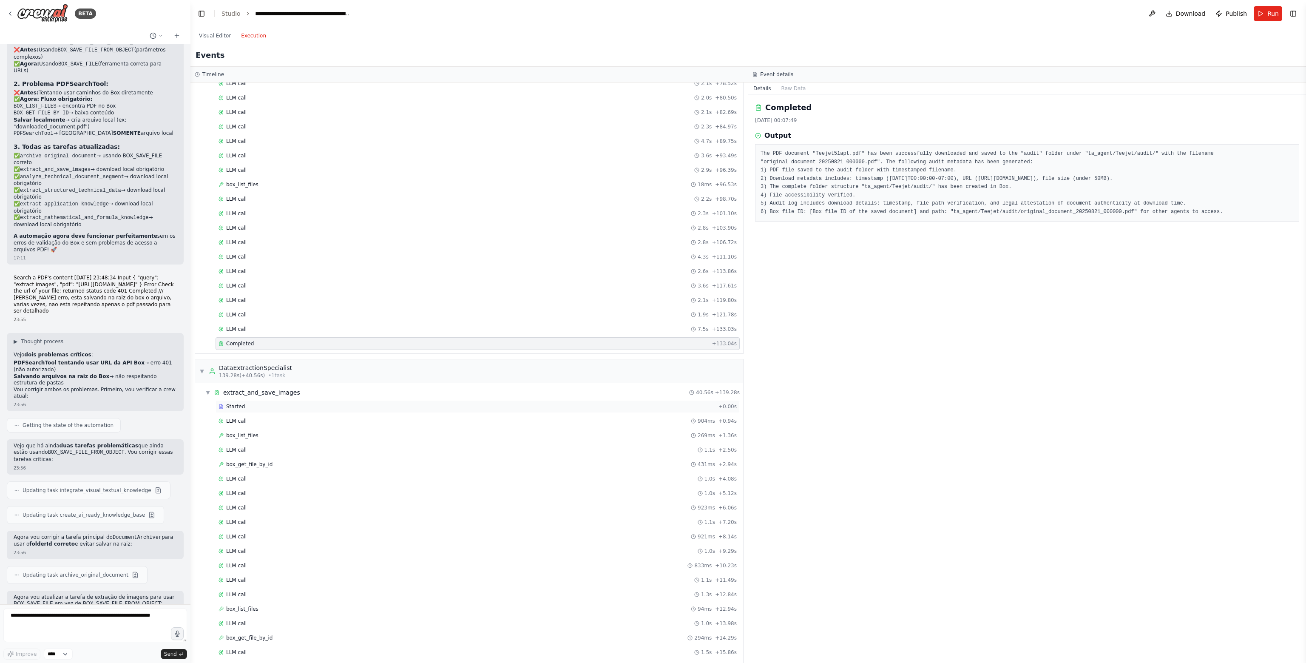
click at [254, 403] on div "Started" at bounding box center [466, 406] width 496 height 7
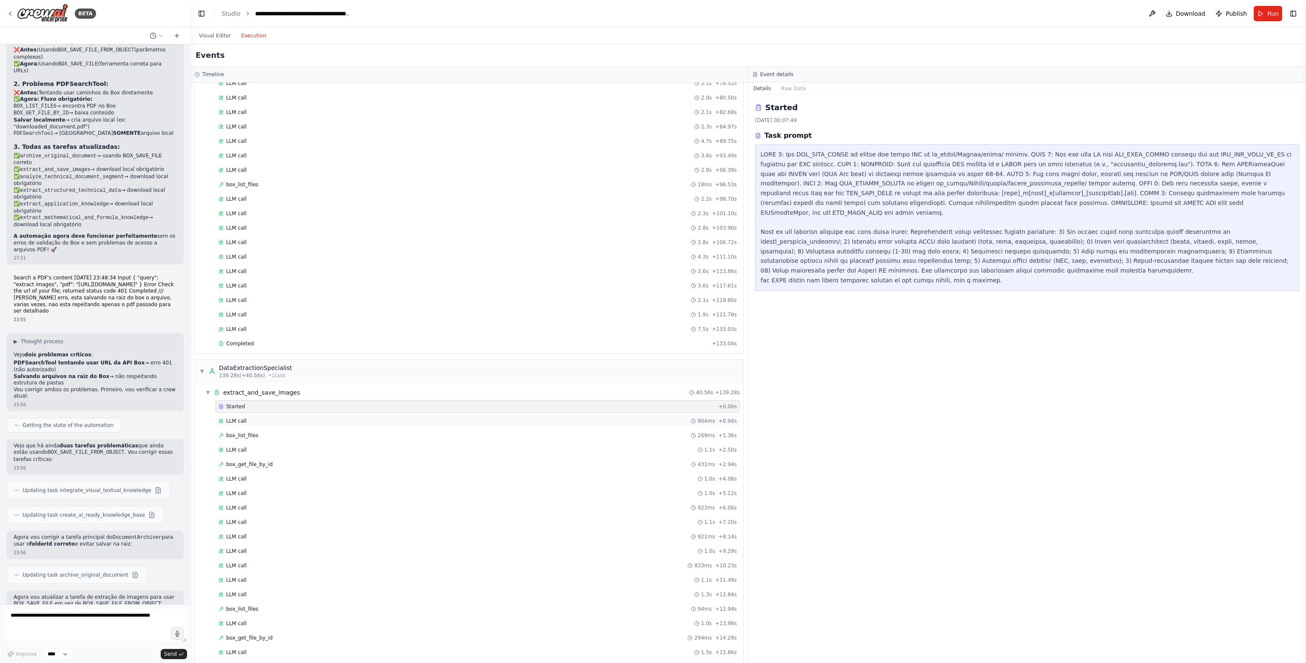
click at [254, 417] on div "LLM call 904ms + 0.94s" at bounding box center [477, 420] width 518 height 7
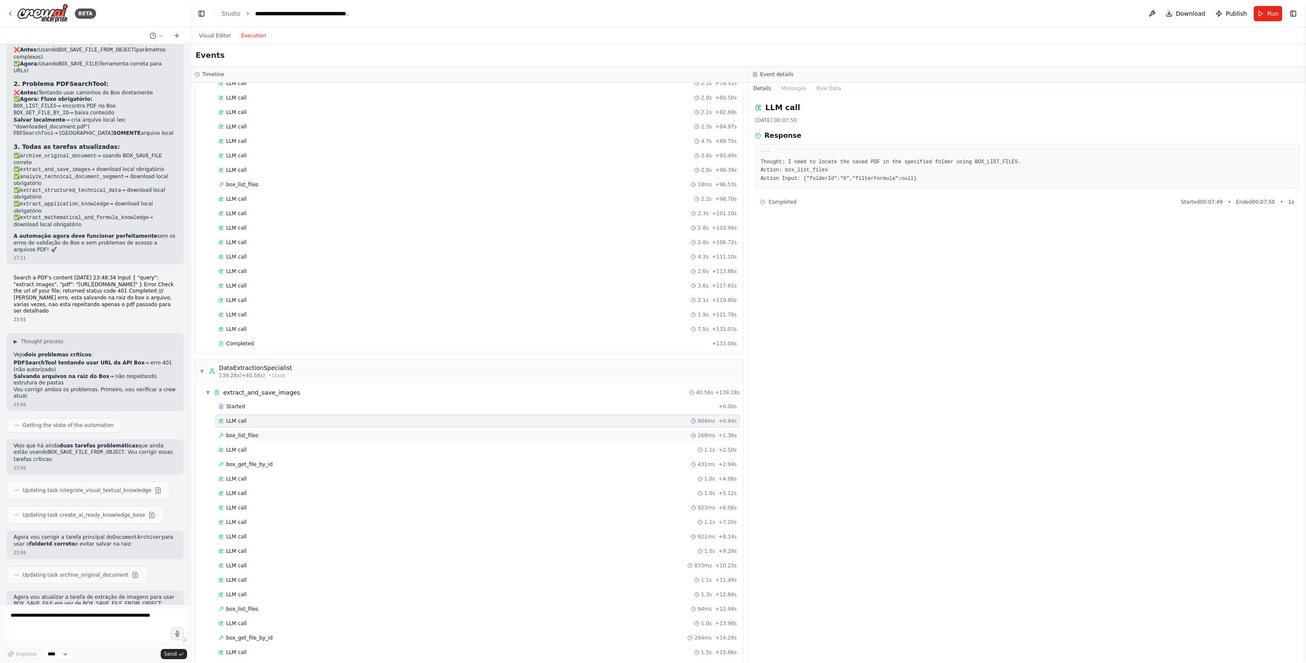
click at [256, 432] on div "box_list_files 269ms + 1.36s" at bounding box center [477, 435] width 518 height 7
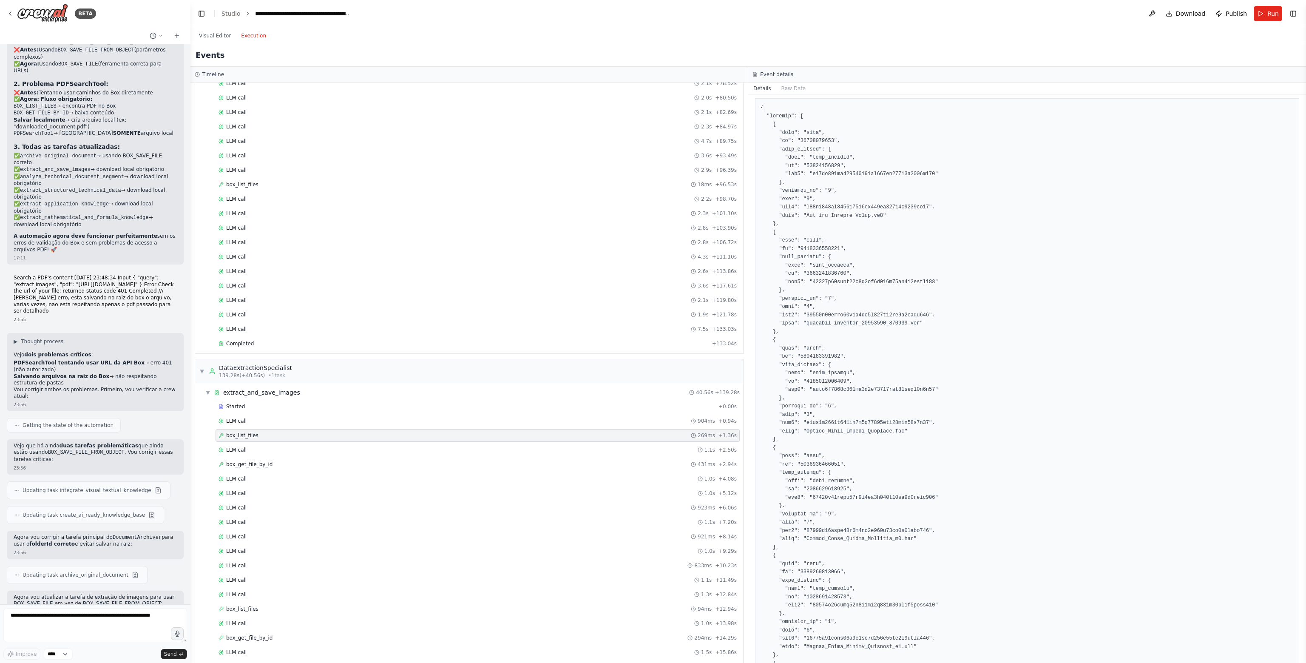
scroll to position [128, 0]
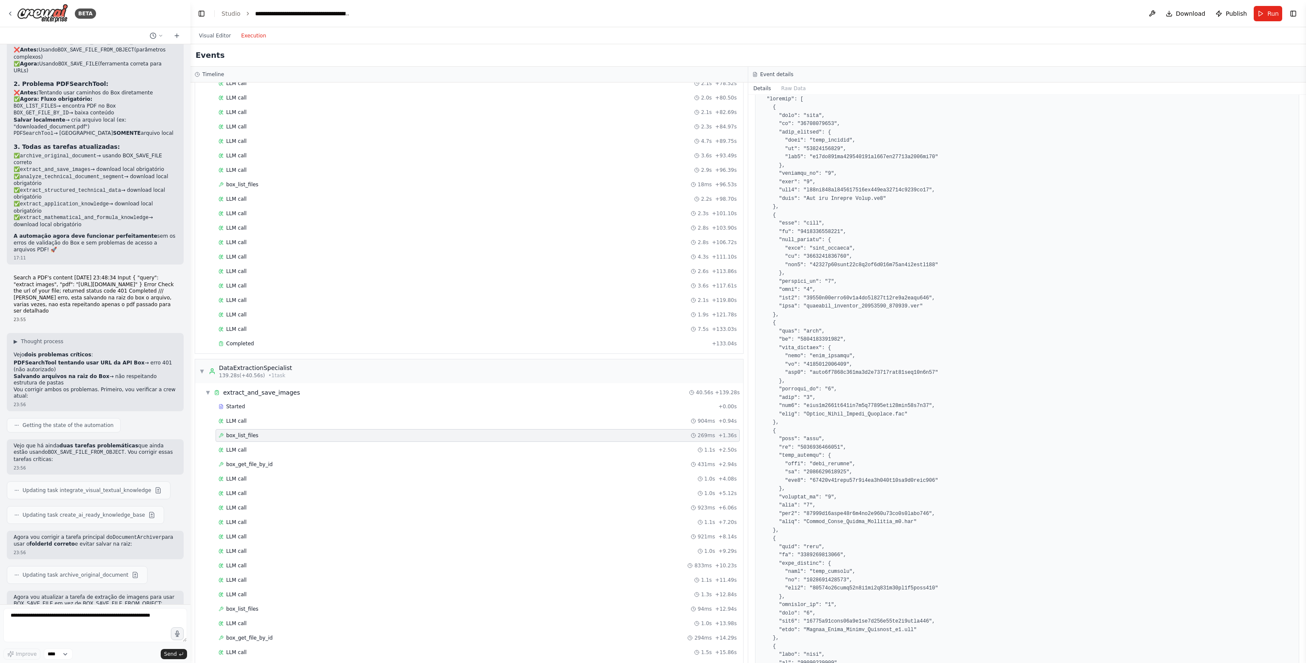
click at [256, 432] on div "box_list_files 269ms + 1.36s" at bounding box center [477, 435] width 518 height 7
click at [259, 446] on div "LLM call 1.1s + 2.50s" at bounding box center [477, 449] width 518 height 7
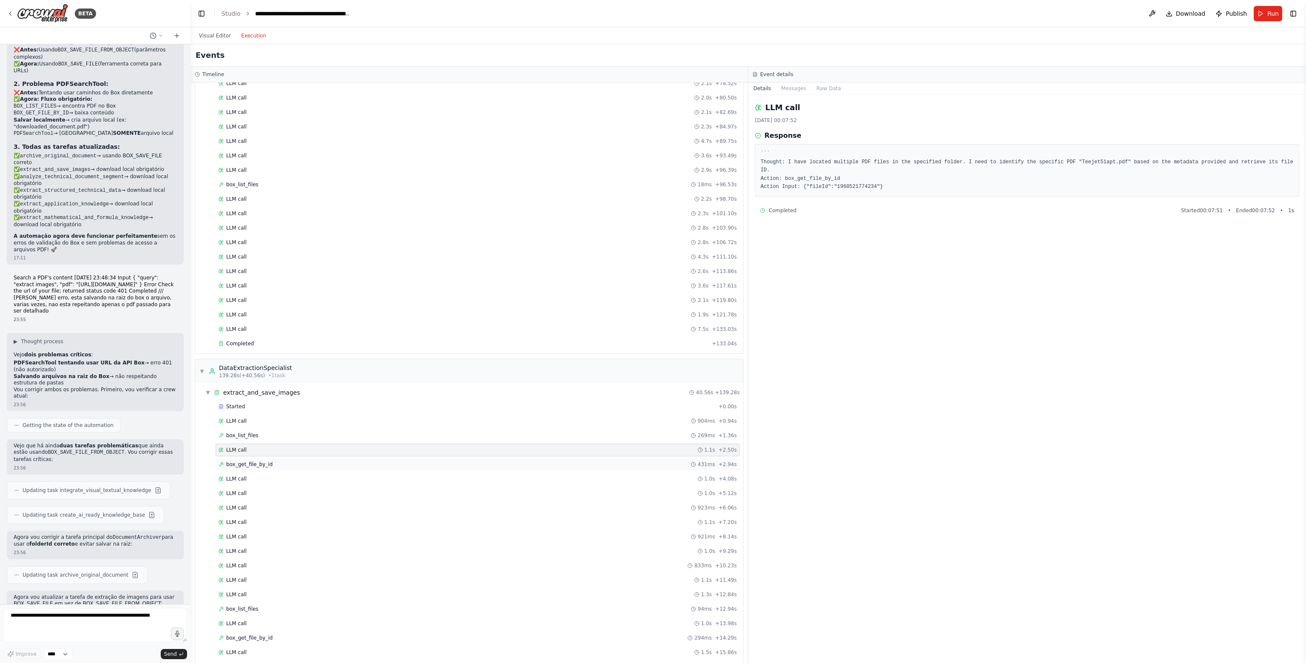
click at [266, 461] on span "box_get_file_by_id" at bounding box center [249, 464] width 46 height 7
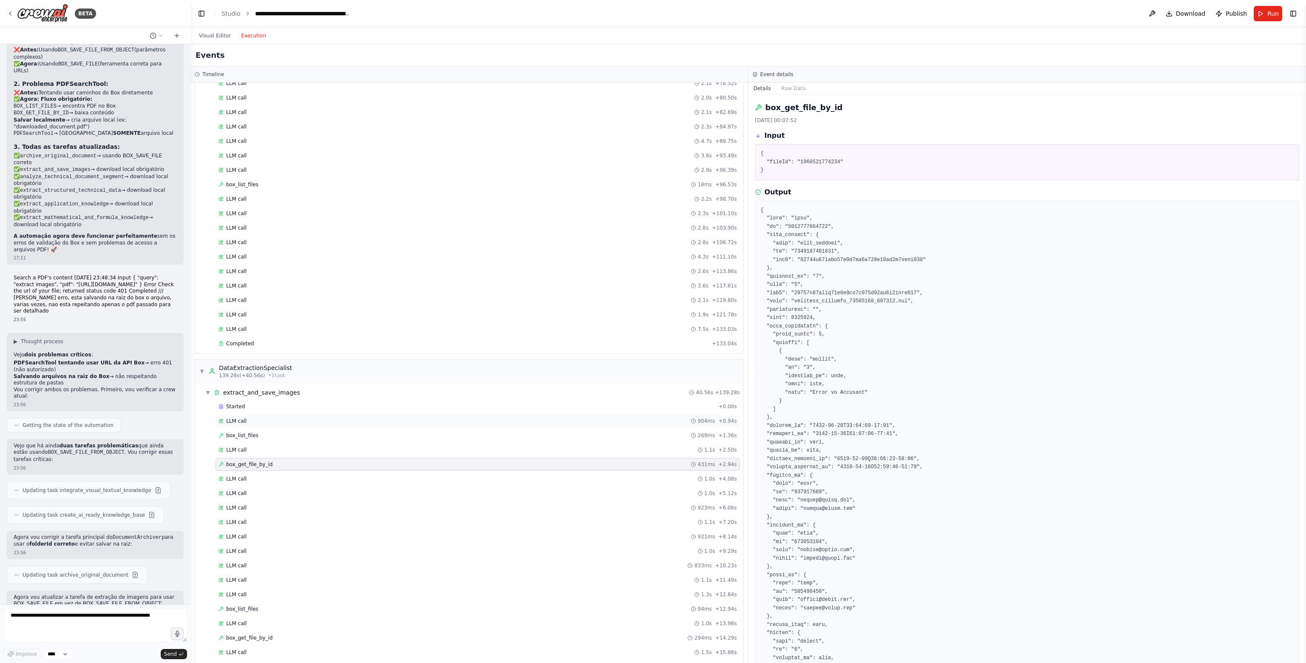
click at [256, 417] on div "LLM call 904ms + 0.94s" at bounding box center [477, 420] width 518 height 7
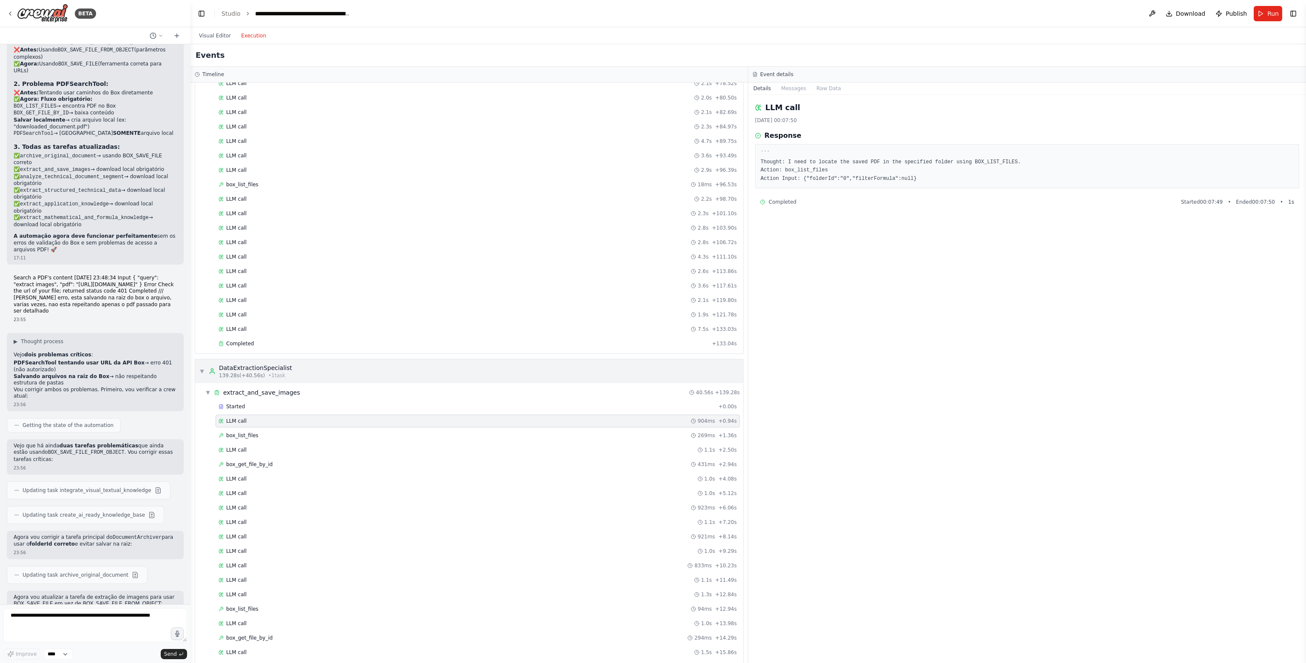
click at [248, 363] on div "DataExtractionSpecialist" at bounding box center [255, 367] width 73 height 9
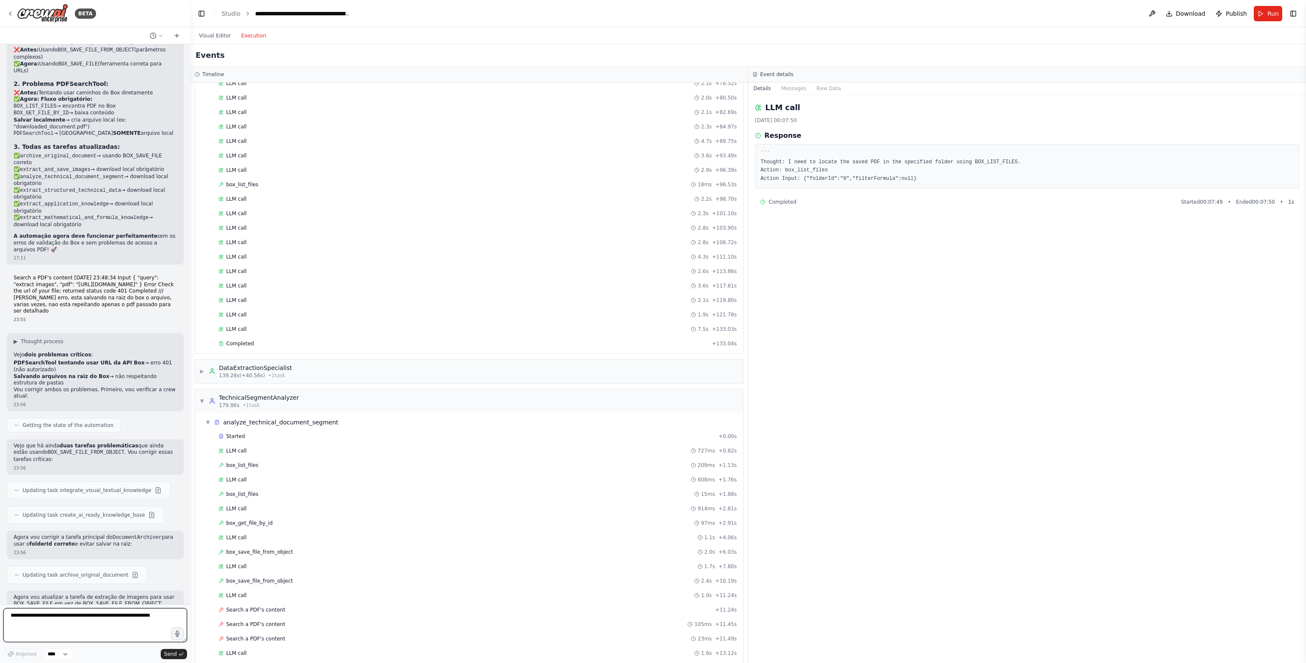
click at [59, 622] on textarea at bounding box center [95, 625] width 184 height 34
paste textarea "**********"
type textarea "**********"
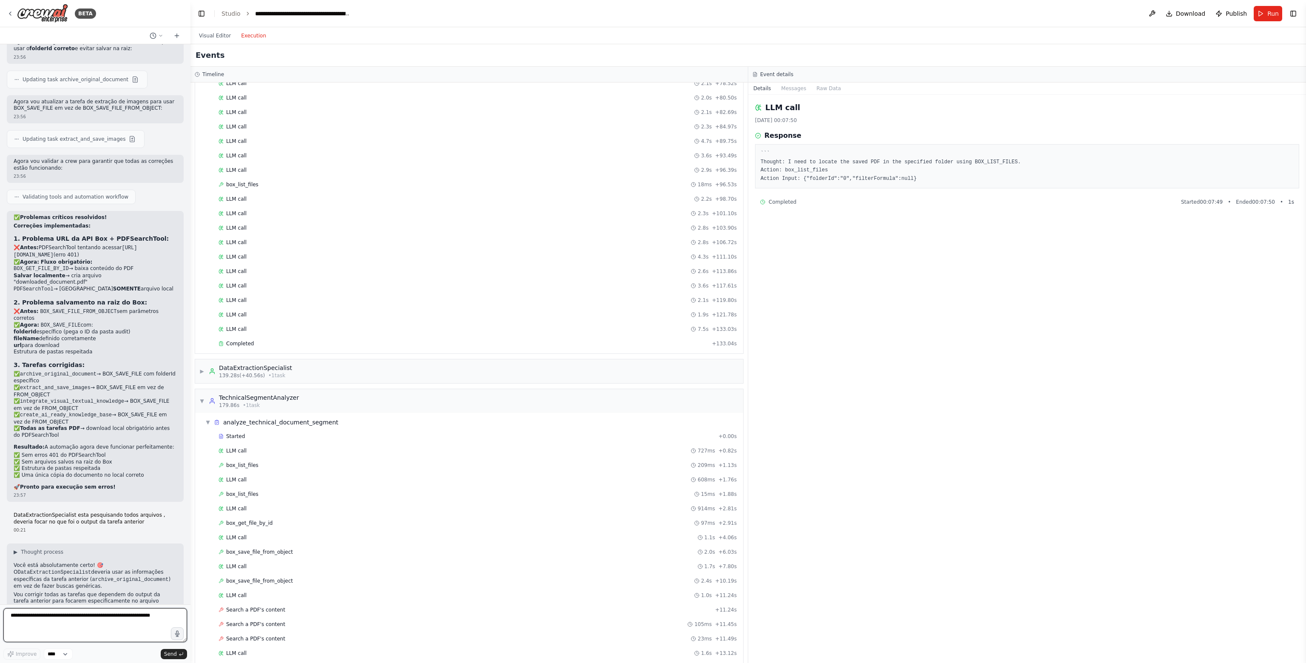
scroll to position [13663, 0]
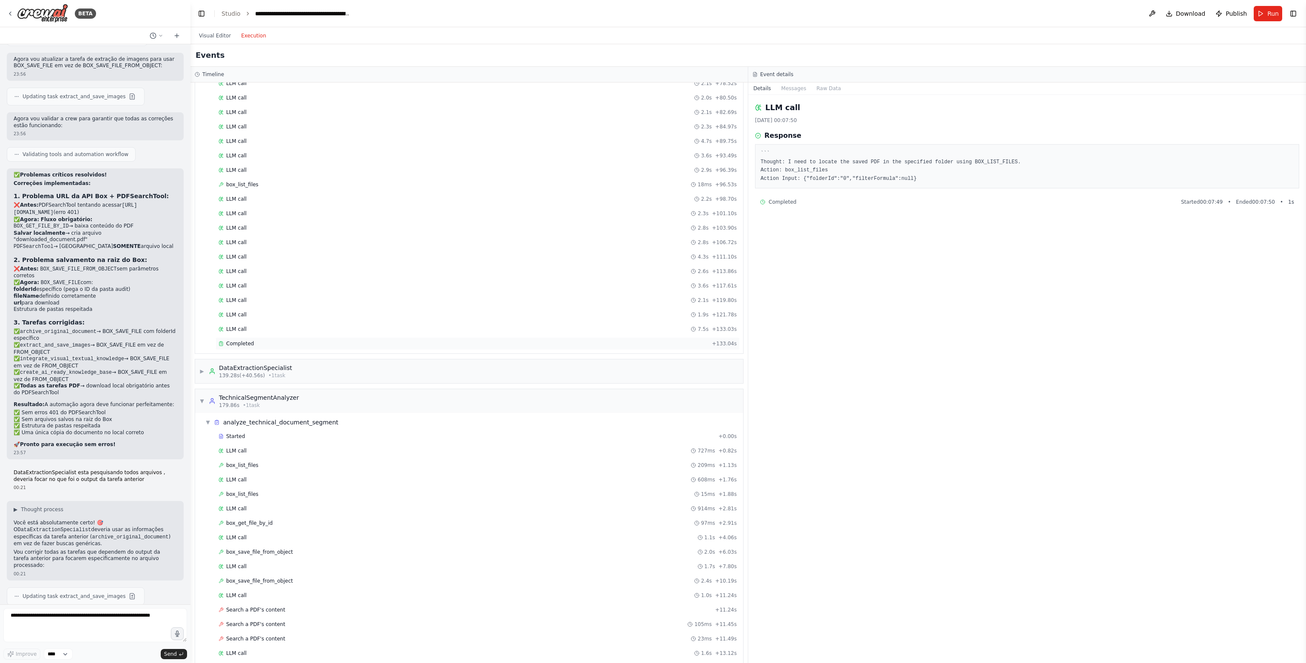
click at [250, 340] on span "Completed" at bounding box center [240, 343] width 28 height 7
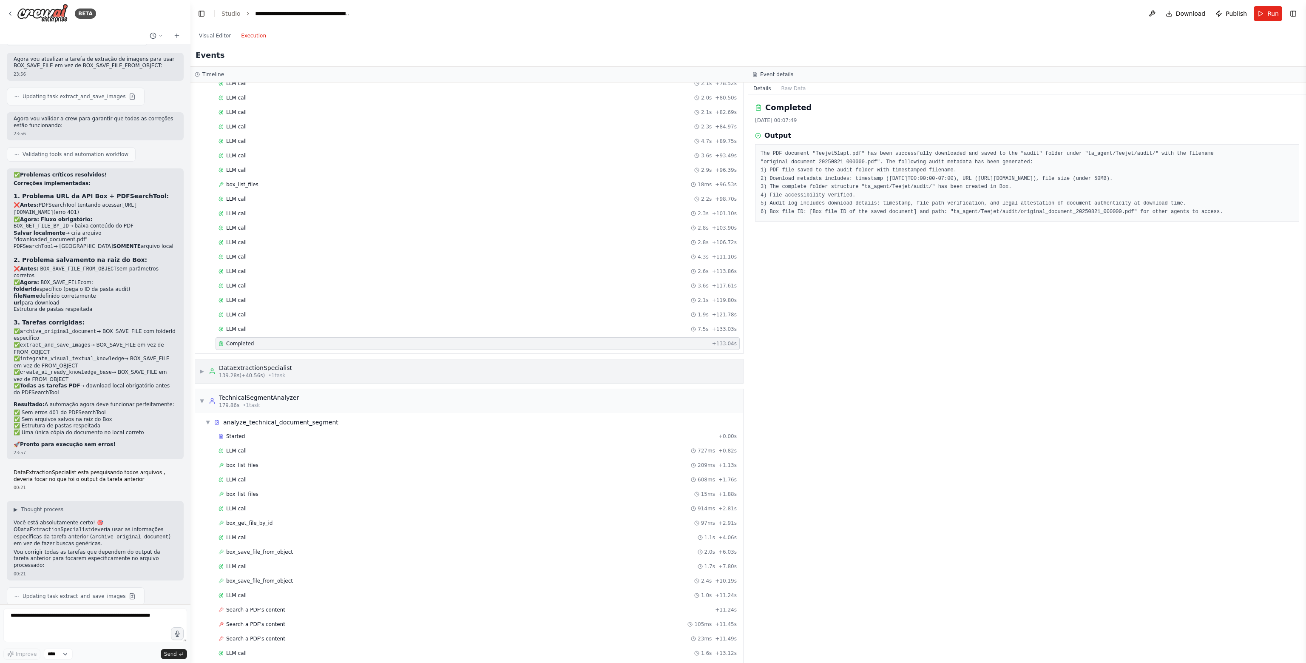
click at [248, 372] on span "139.28s (+40.56s)" at bounding box center [242, 375] width 46 height 7
click at [251, 403] on div "Started" at bounding box center [466, 406] width 496 height 7
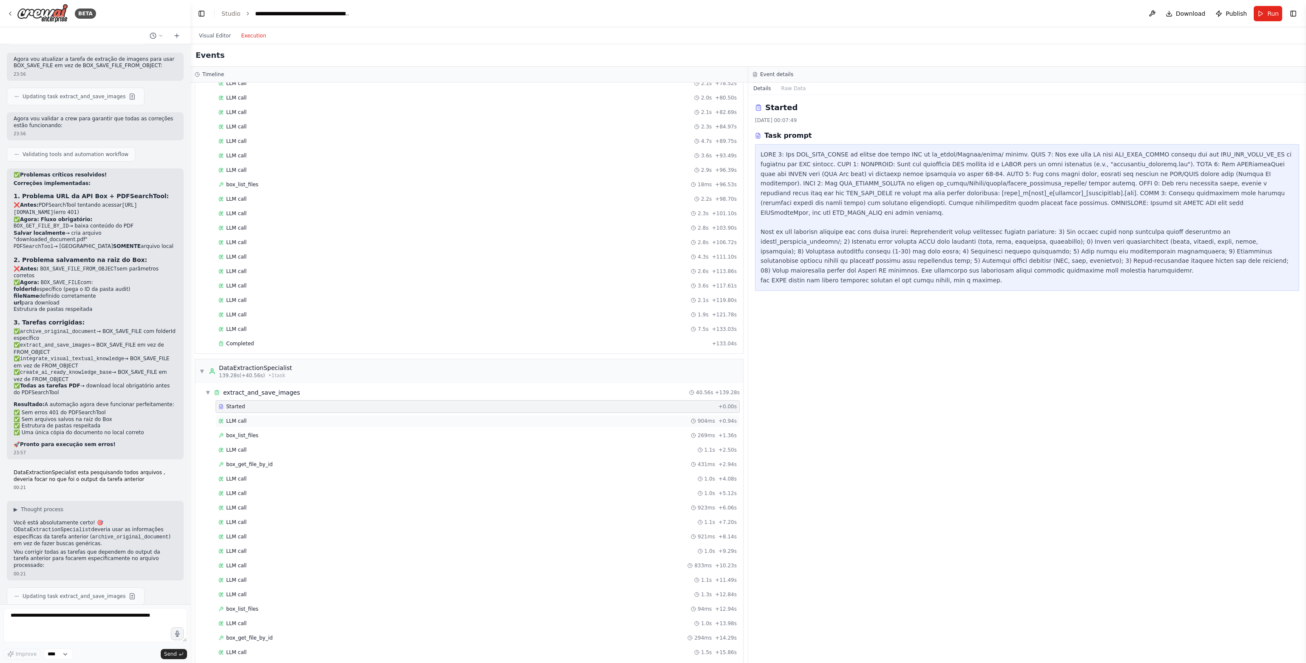
click at [253, 417] on div "LLM call 904ms + 0.94s" at bounding box center [477, 420] width 518 height 7
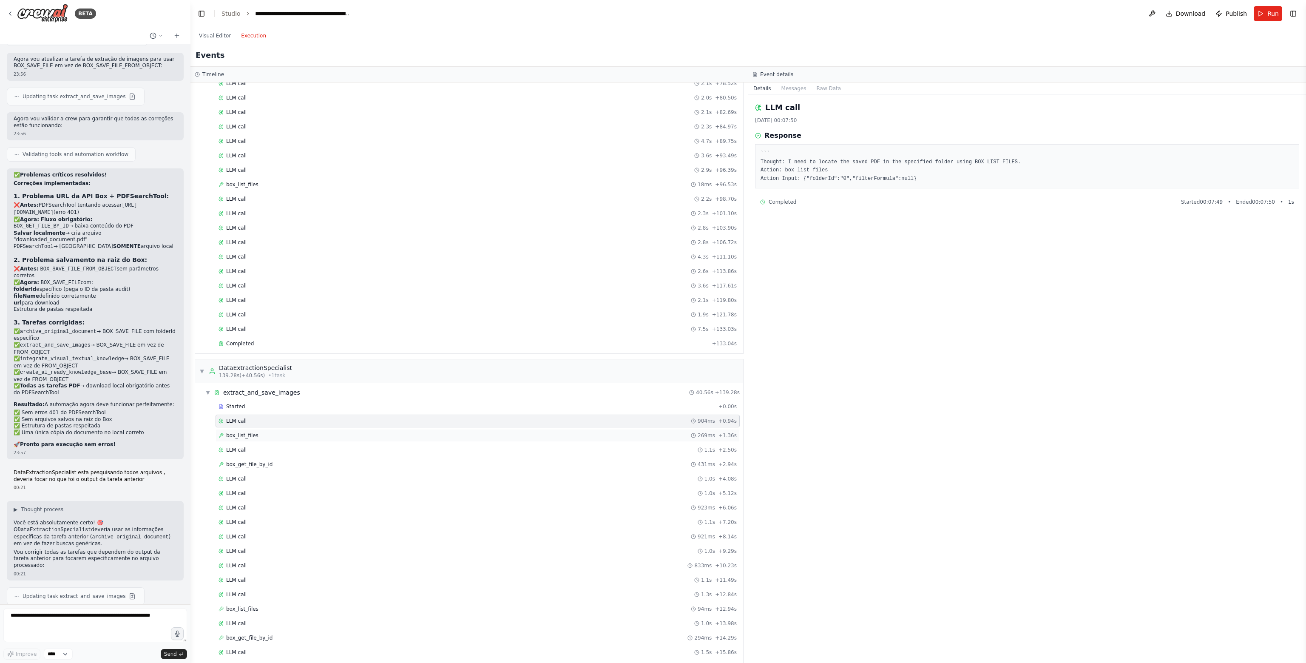
click at [258, 432] on div "box_list_files 269ms + 1.36s" at bounding box center [477, 435] width 518 height 7
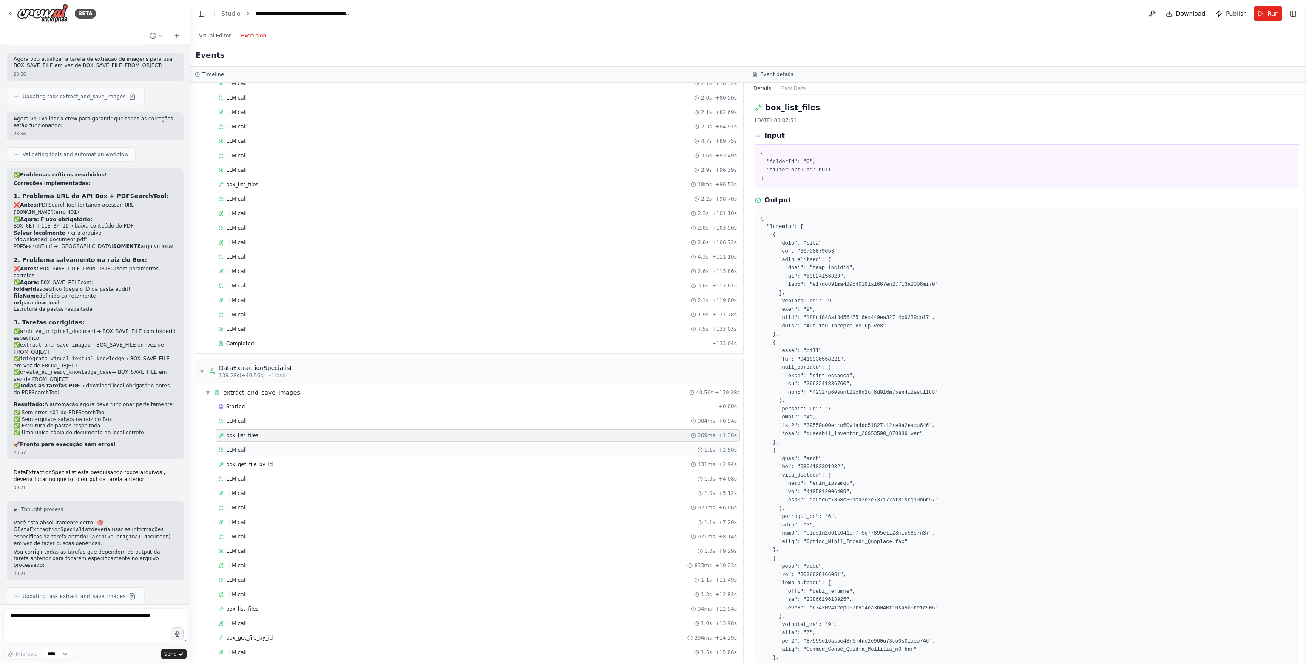
click at [257, 446] on div "LLM call 1.1s + 2.50s" at bounding box center [477, 449] width 518 height 7
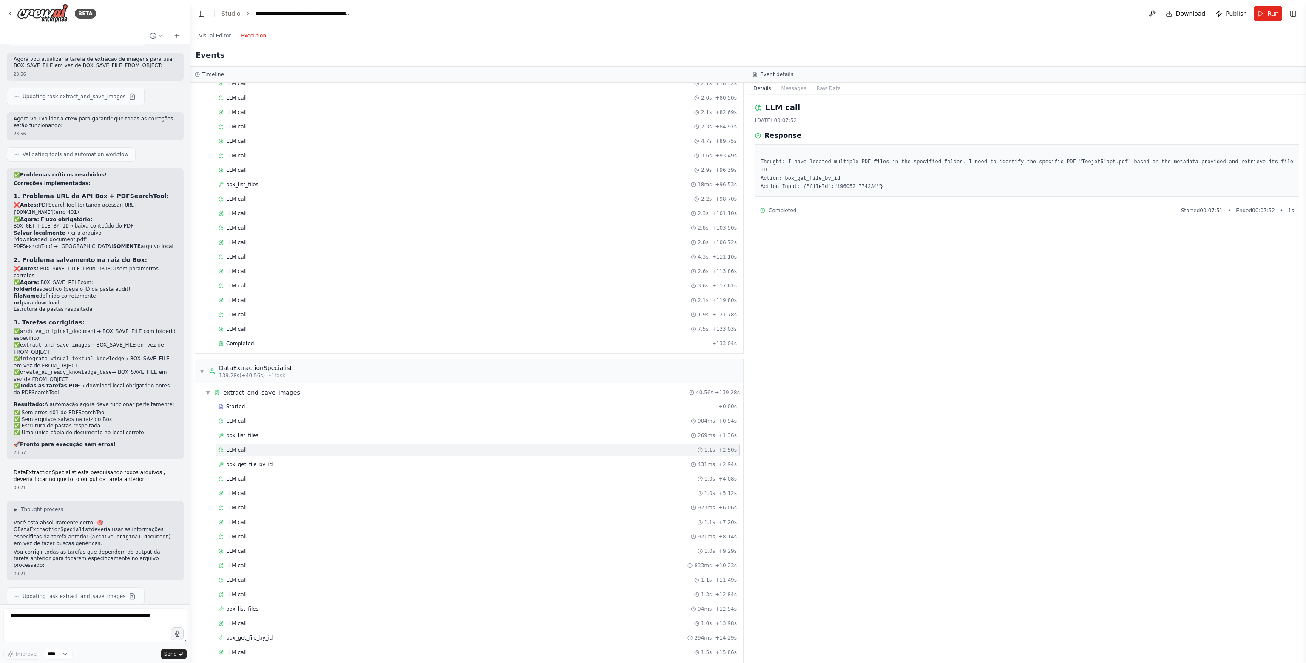
click at [257, 450] on div "Started + 0.00s LLM call 904ms + 0.94s box_list_files 269ms + 1.36s LLM call 1.…" at bounding box center [472, 645] width 541 height 491
click at [264, 461] on span "box_get_file_by_id" at bounding box center [249, 464] width 46 height 7
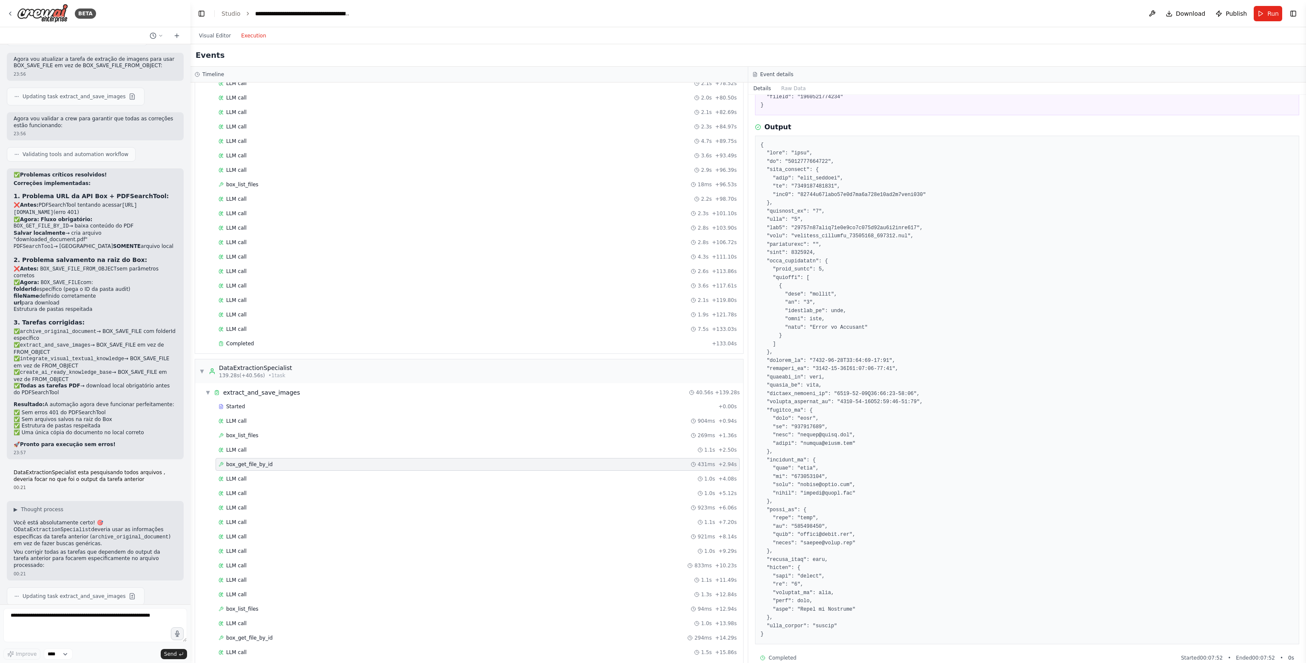
scroll to position [78, 0]
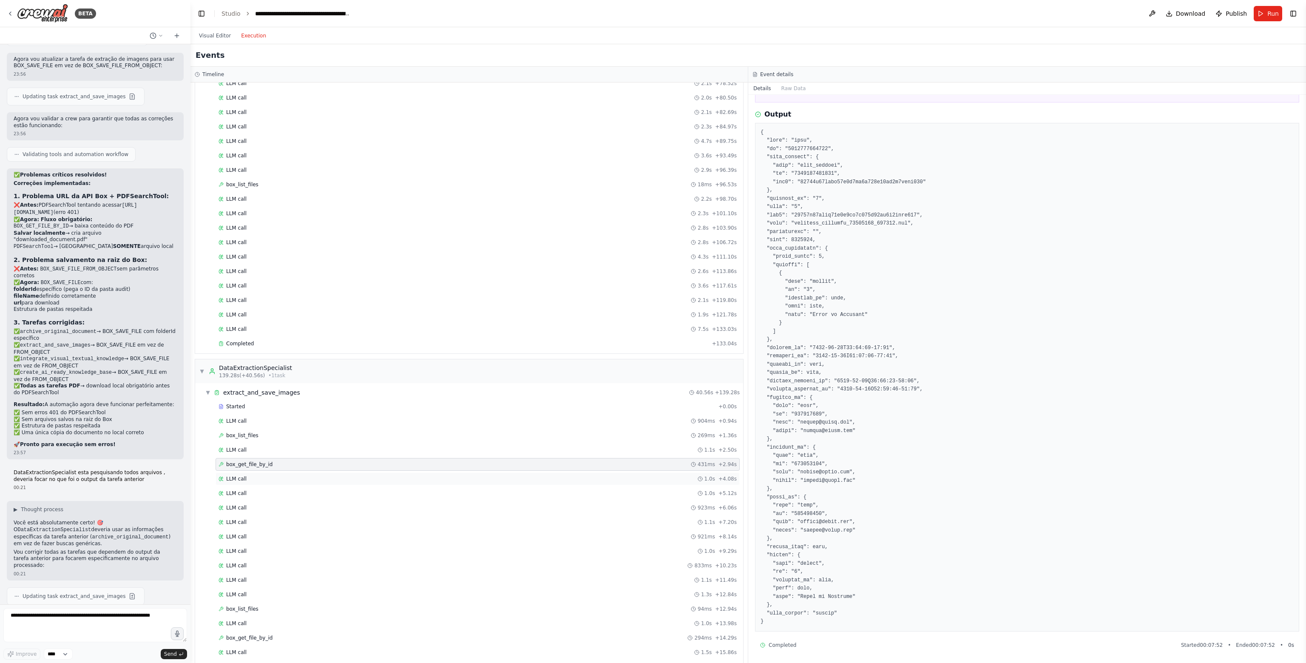
click at [266, 475] on div "LLM call 1.0s + 4.08s" at bounding box center [477, 478] width 518 height 7
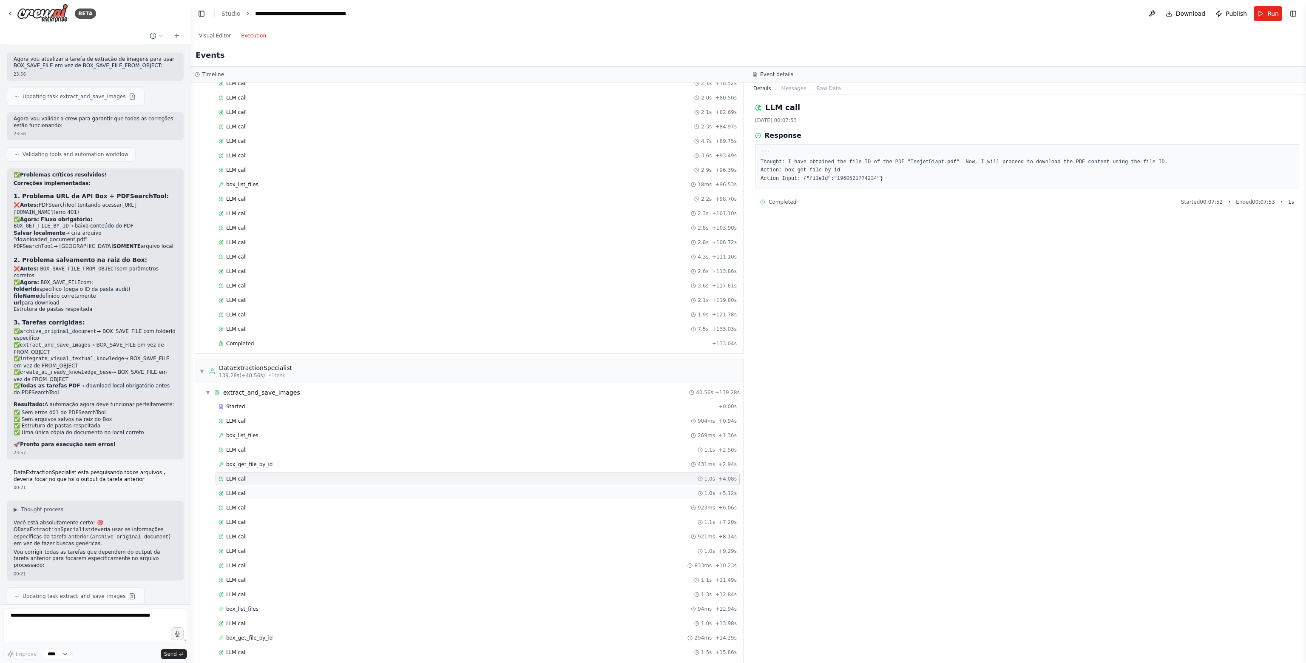
click at [265, 490] on div "LLM call 1.0s + 5.12s" at bounding box center [477, 493] width 518 height 7
click at [264, 492] on div "Started + 0.00s LLM call 904ms + 0.94s box_list_files 269ms + 1.36s LLM call 1.…" at bounding box center [472, 645] width 541 height 491
click at [264, 504] on div "LLM call 923ms + 6.06s" at bounding box center [477, 507] width 518 height 7
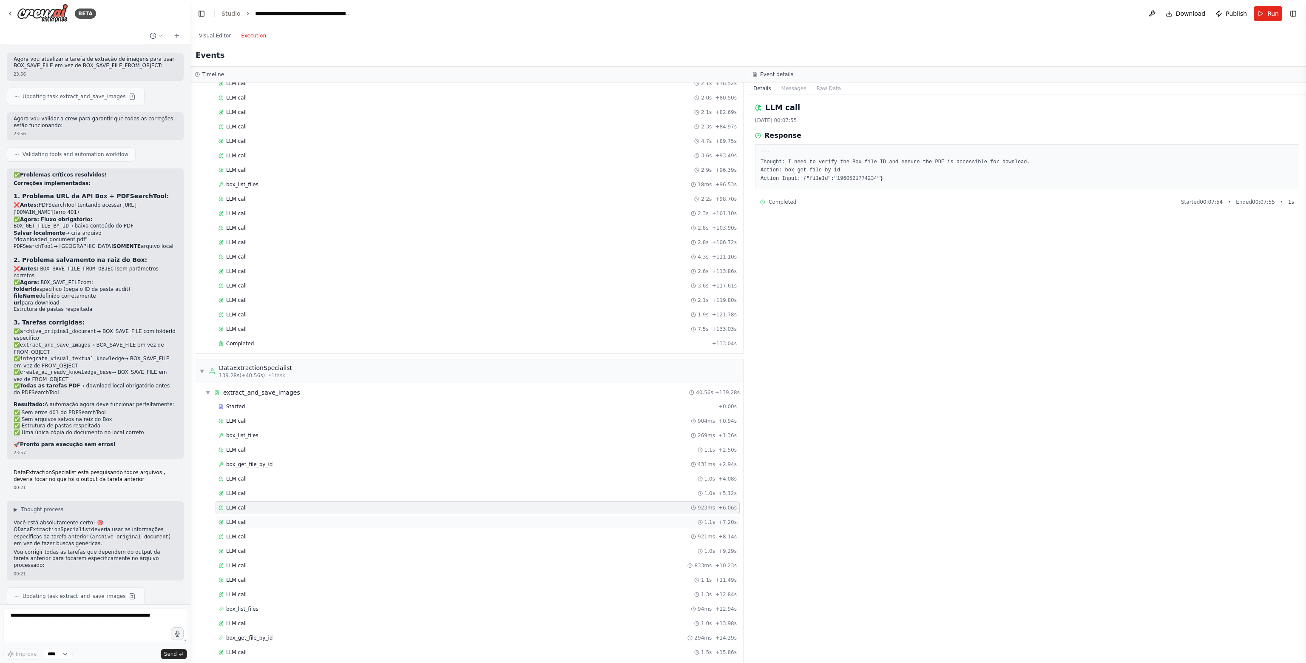
click at [264, 519] on div "LLM call 1.1s + 7.20s" at bounding box center [477, 522] width 518 height 7
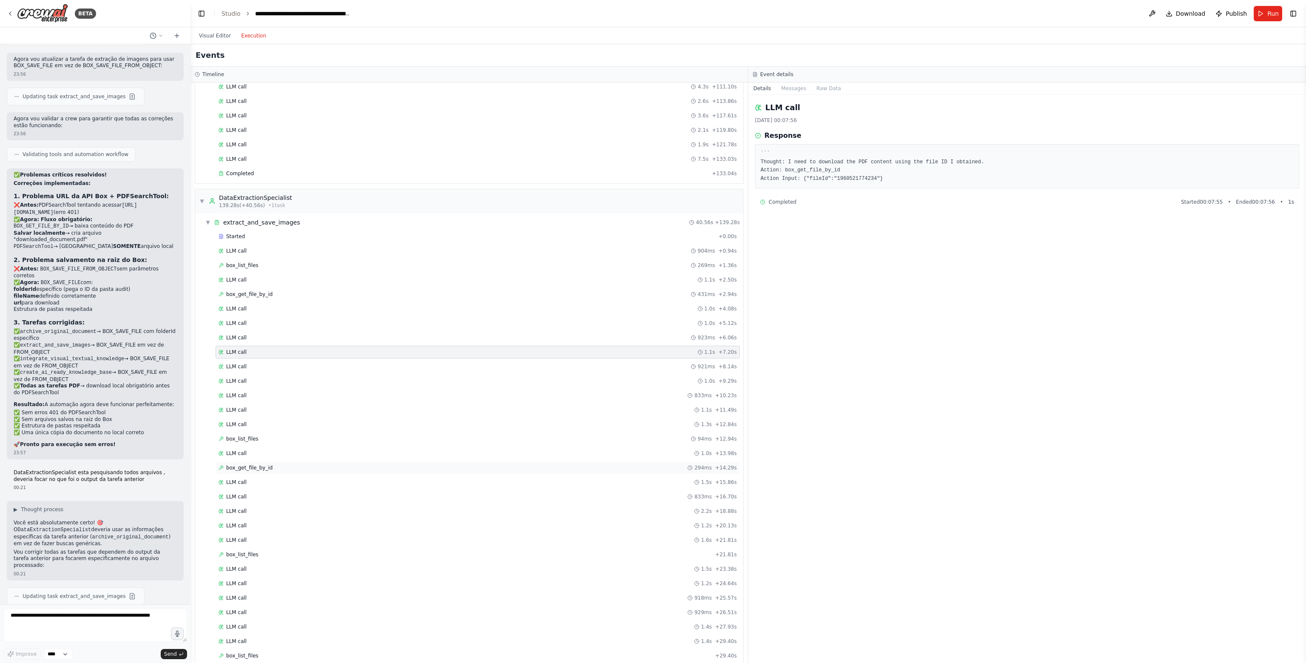
click at [272, 461] on div "box_get_file_by_id 294ms + 14.29s" at bounding box center [477, 467] width 524 height 13
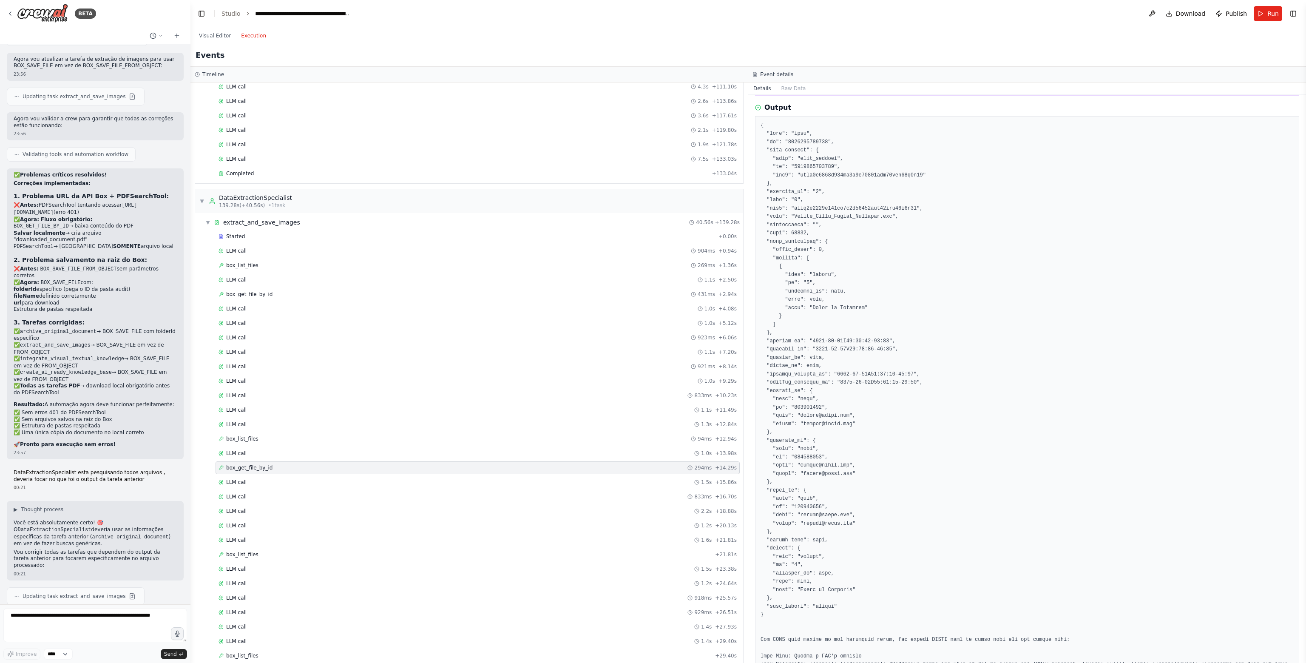
scroll to position [85, 0]
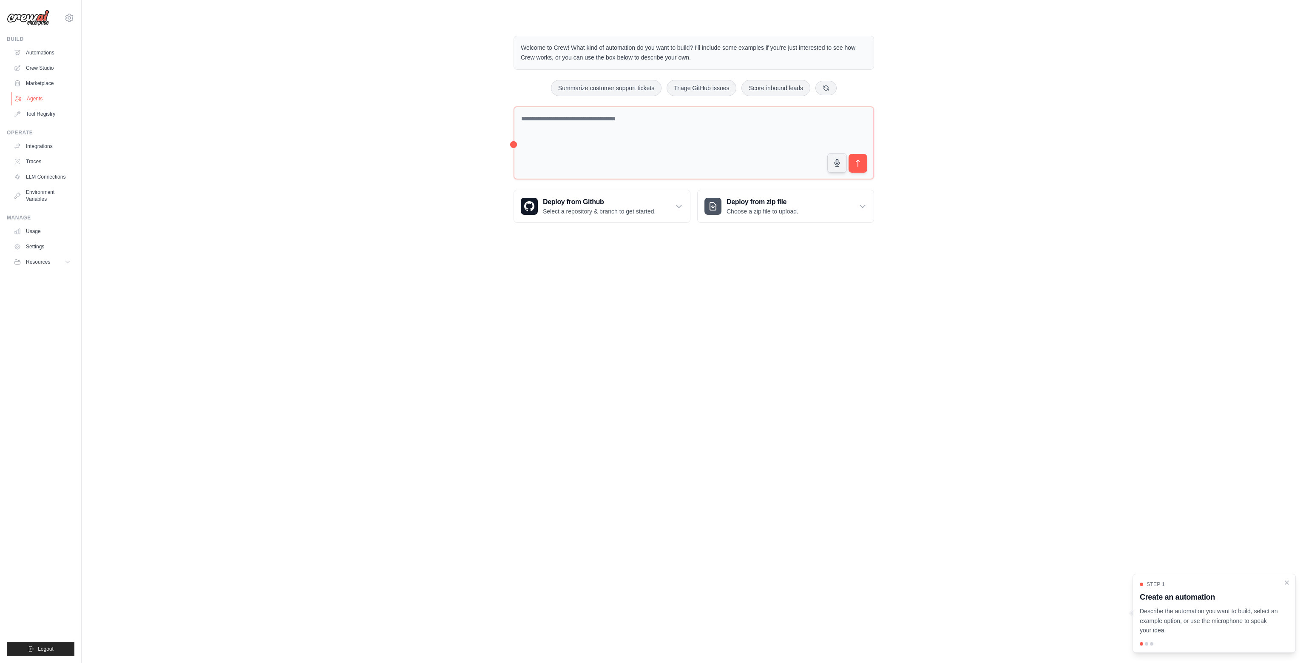
click at [39, 100] on link "Agents" at bounding box center [43, 99] width 64 height 14
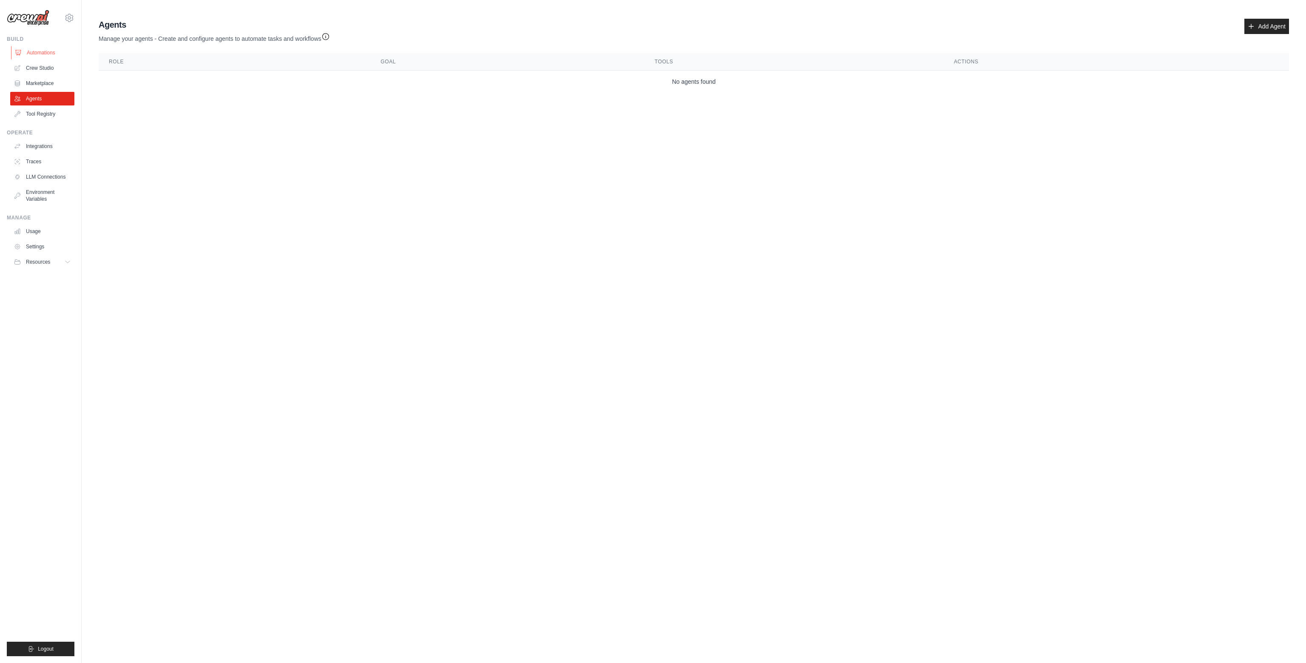
click at [51, 56] on link "Automations" at bounding box center [43, 53] width 64 height 14
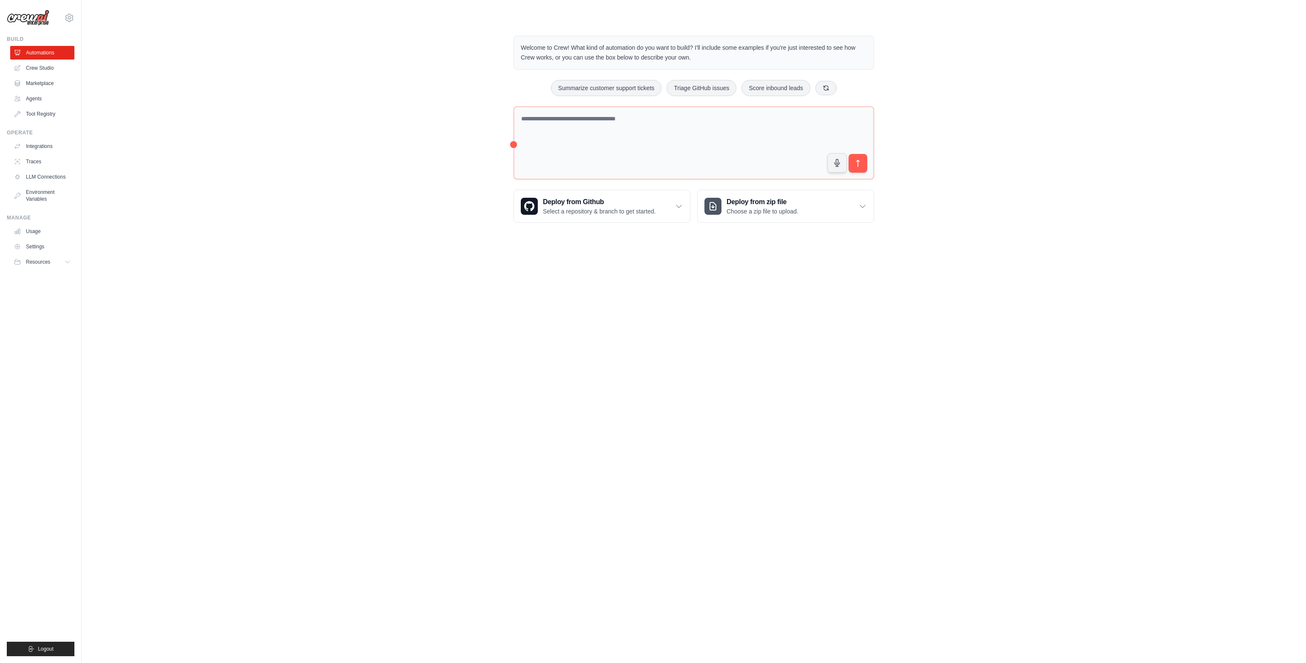
click at [52, 64] on link "Crew Studio" at bounding box center [42, 68] width 64 height 14
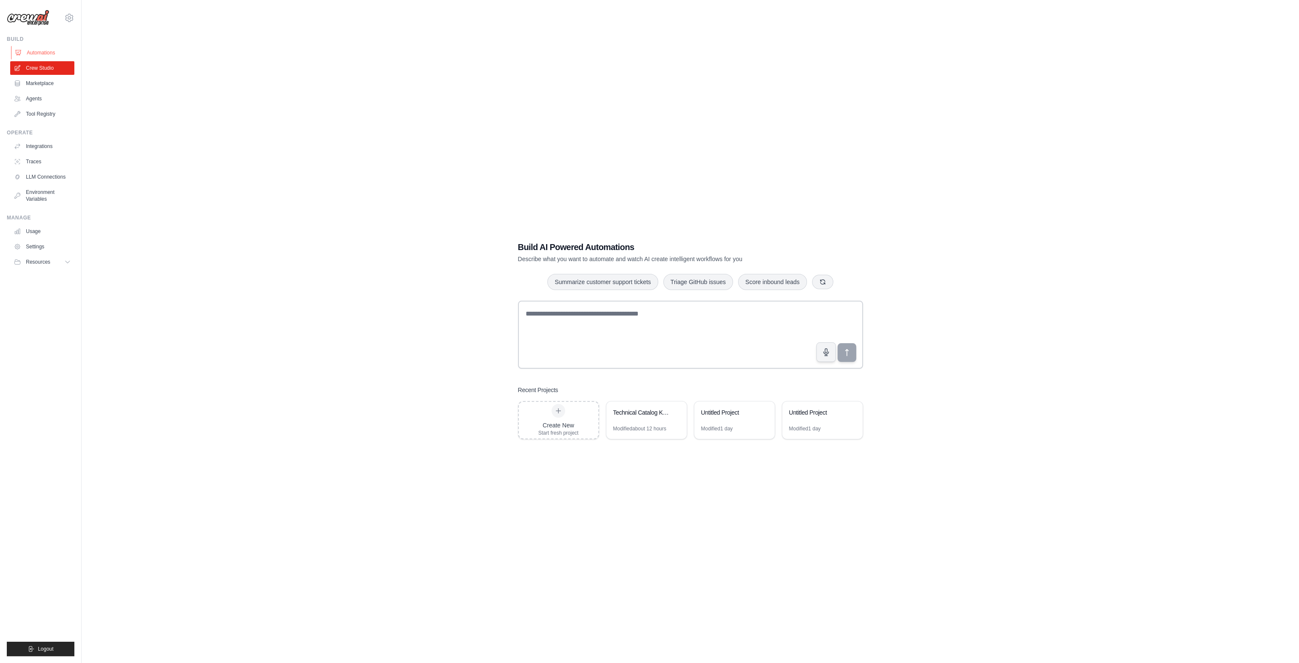
click at [45, 51] on link "Automations" at bounding box center [43, 53] width 64 height 14
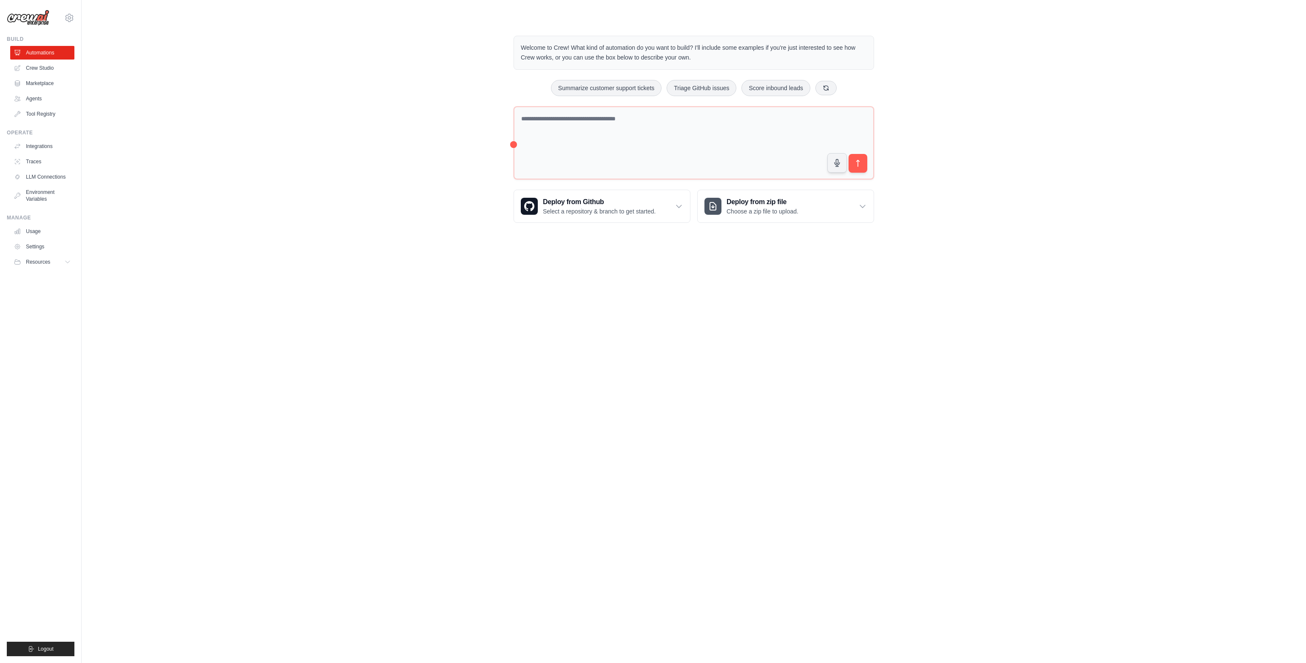
drag, startPoint x: 542, startPoint y: 46, endPoint x: 696, endPoint y: 60, distance: 155.0
click at [696, 60] on p "Welcome to Crew! What kind of automation do you want to build? I'll include som…" at bounding box center [694, 53] width 346 height 20
click at [706, 61] on p "Welcome to Crew! What kind of automation do you want to build? I'll include som…" at bounding box center [694, 53] width 346 height 20
click at [46, 65] on link "Crew Studio" at bounding box center [43, 68] width 64 height 14
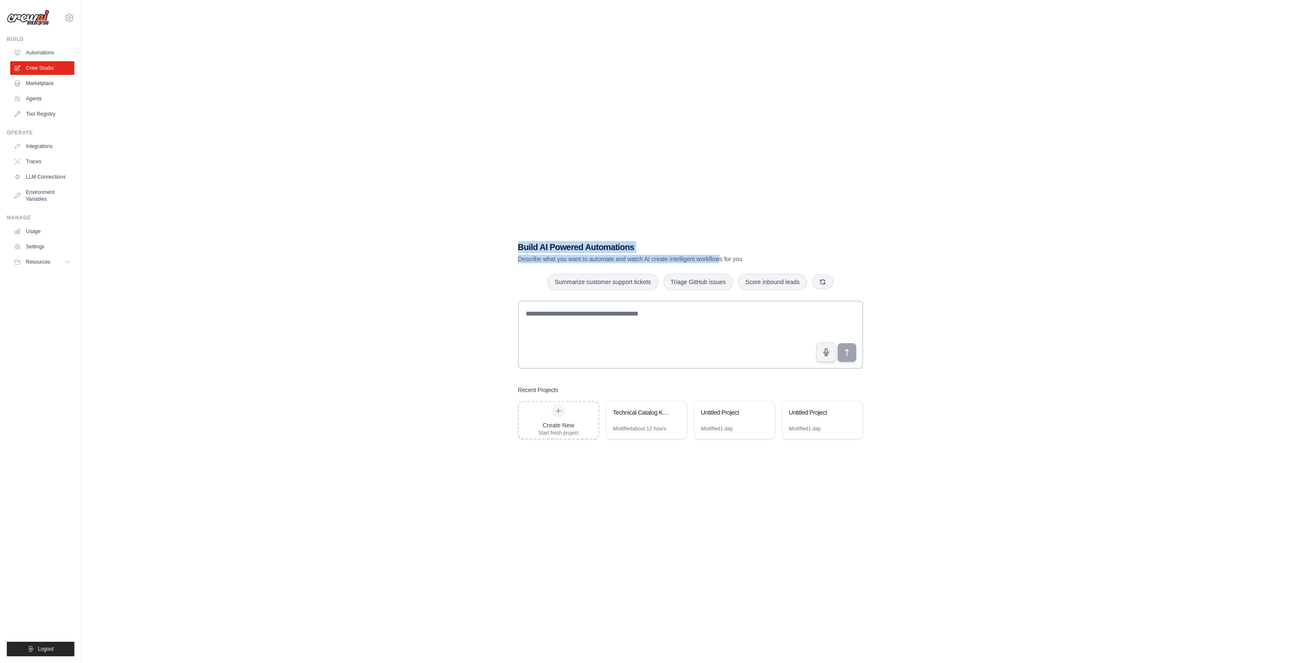
drag, startPoint x: 520, startPoint y: 242, endPoint x: 720, endPoint y: 263, distance: 201.3
click at [720, 263] on div "Build AI Powered Automations Describe what you want to automate and watch AI cr…" at bounding box center [691, 339] width 366 height 225
click at [732, 260] on p "Describe what you want to automate and watch AI create intelligent workflows fo…" at bounding box center [661, 259] width 286 height 9
click at [49, 86] on link "Marketplace" at bounding box center [43, 84] width 64 height 14
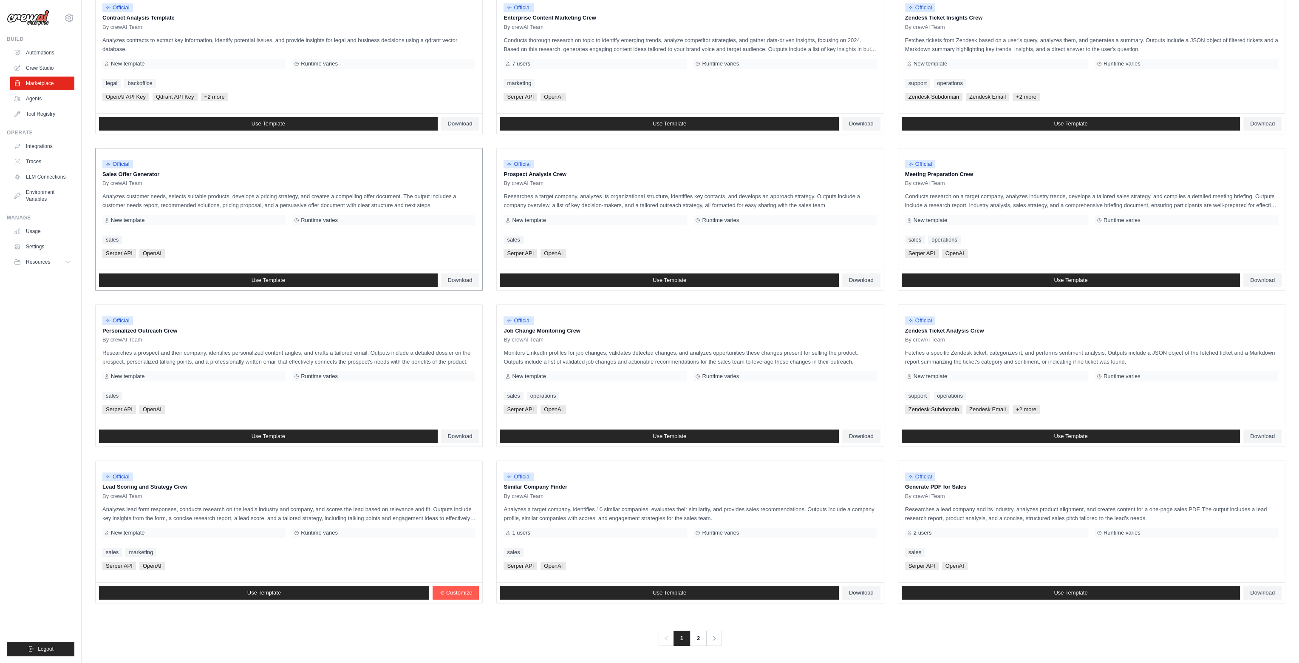
scroll to position [124, 0]
click at [701, 635] on link "2" at bounding box center [699, 637] width 17 height 15
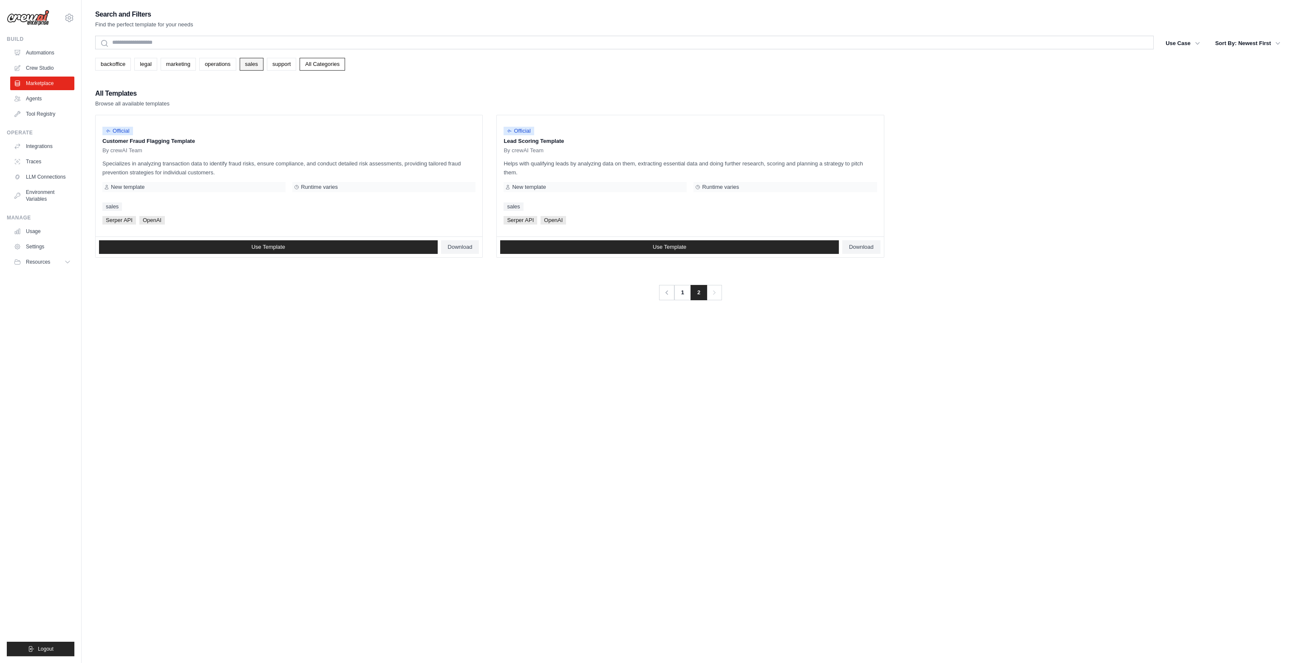
click at [253, 65] on link "sales" at bounding box center [252, 64] width 24 height 13
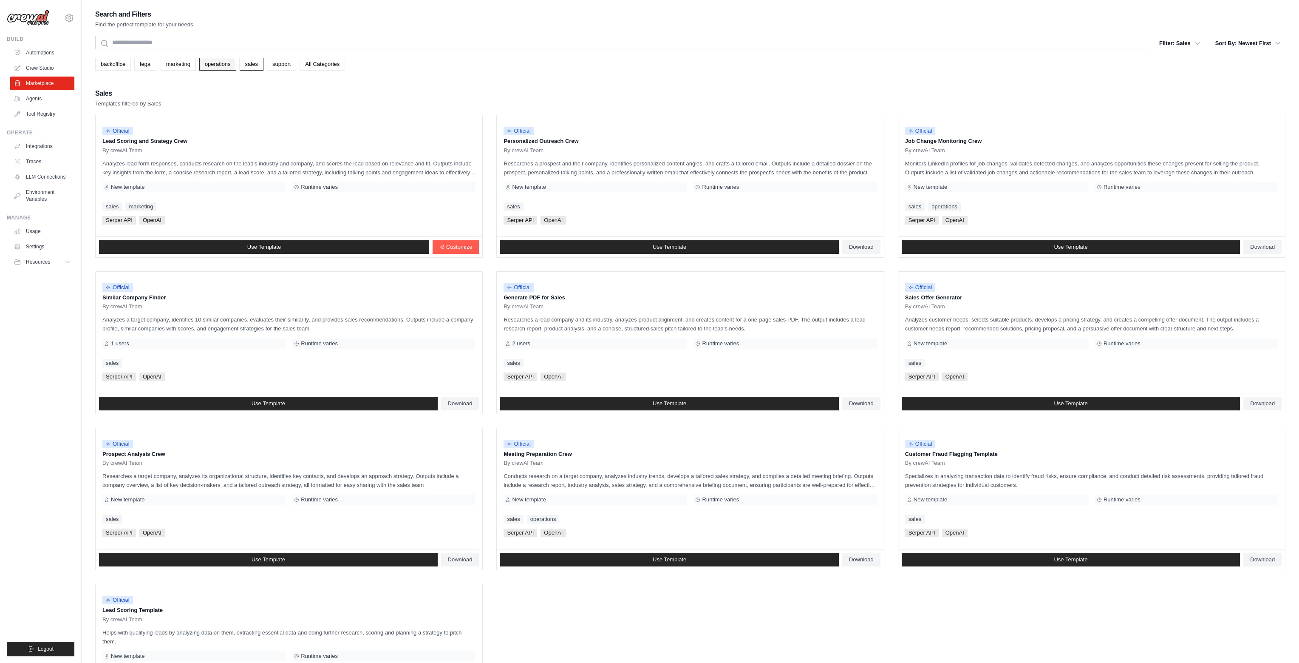
click at [221, 65] on link "operations" at bounding box center [217, 64] width 37 height 13
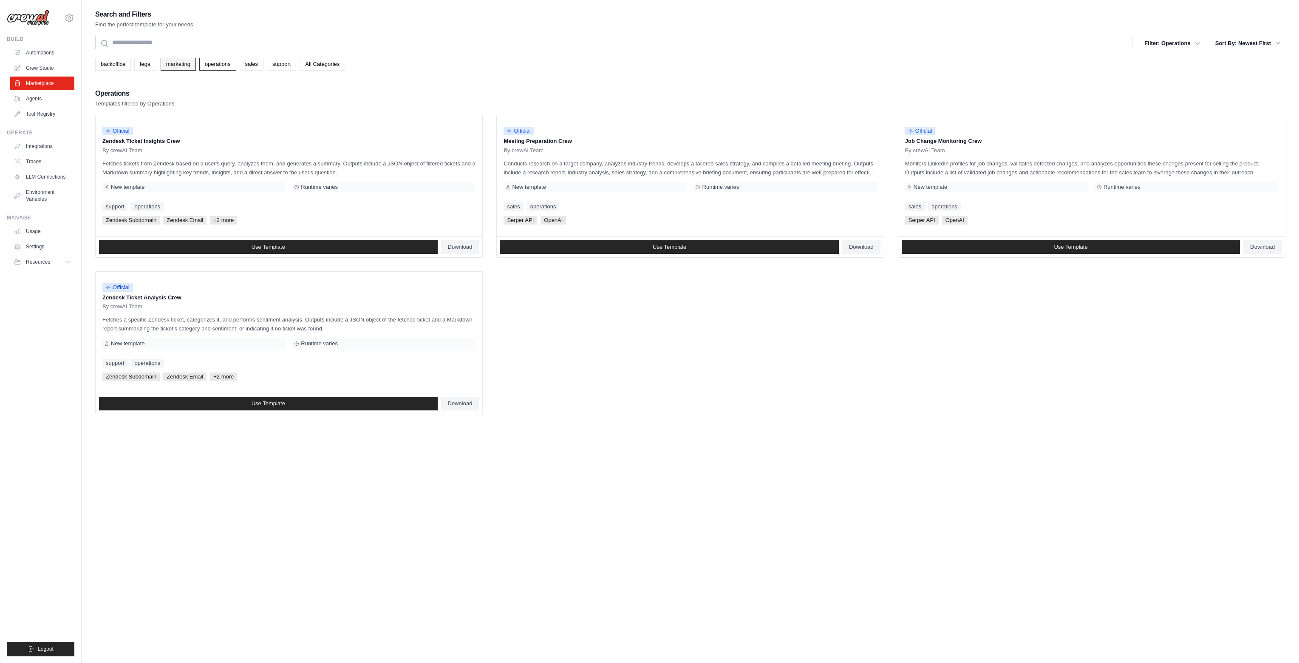
click at [166, 67] on link "marketing" at bounding box center [178, 64] width 35 height 13
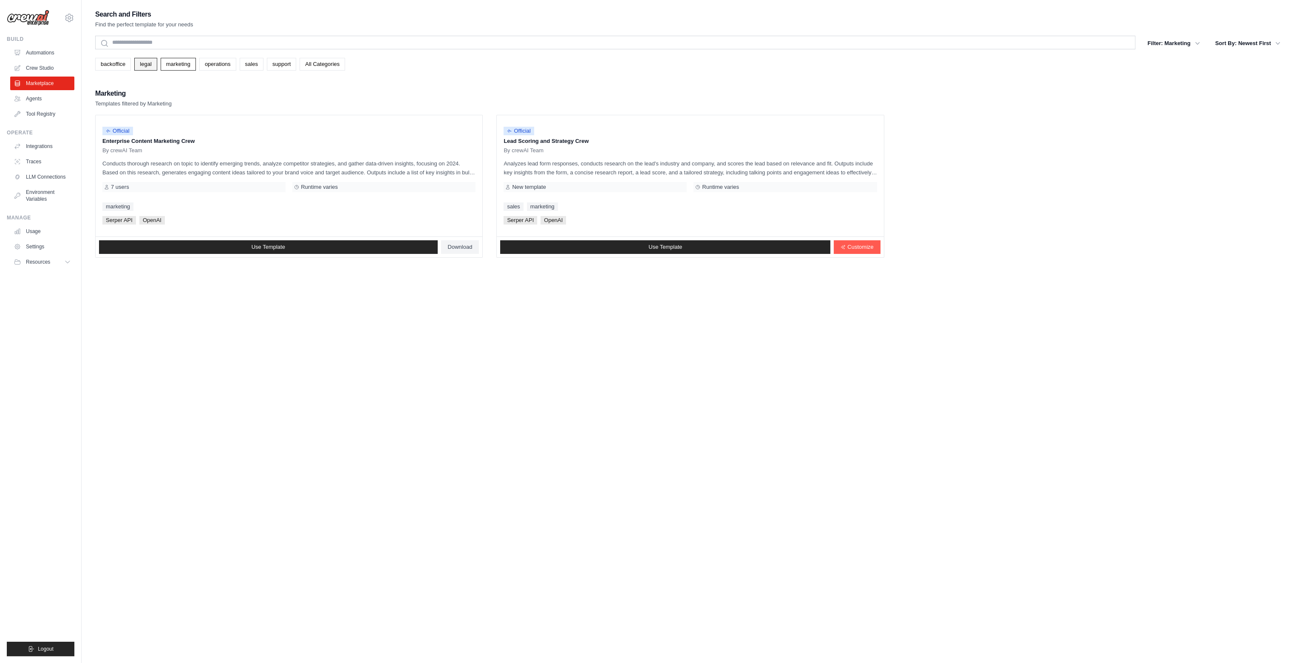
click at [145, 68] on link "legal" at bounding box center [145, 64] width 23 height 13
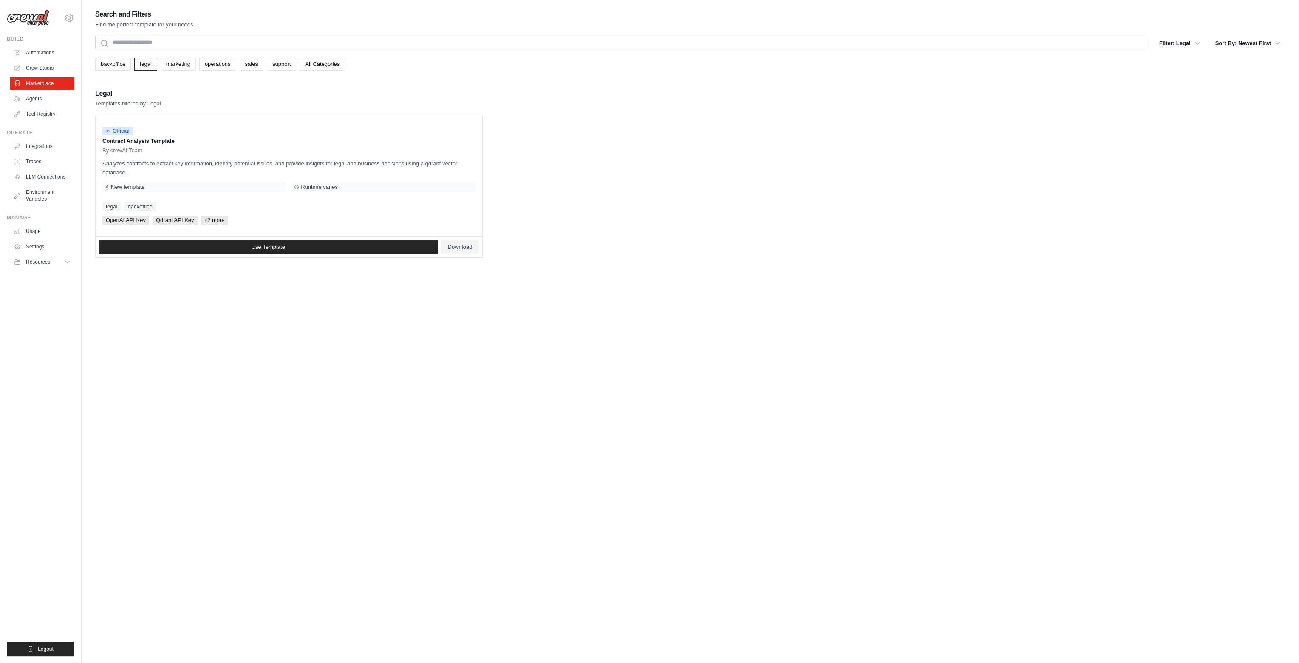
click at [175, 72] on div "Search and Filters Find the perfect template for your needs Search Filter: Lega…" at bounding box center [690, 133] width 1191 height 249
click at [177, 70] on link "marketing" at bounding box center [178, 64] width 35 height 13
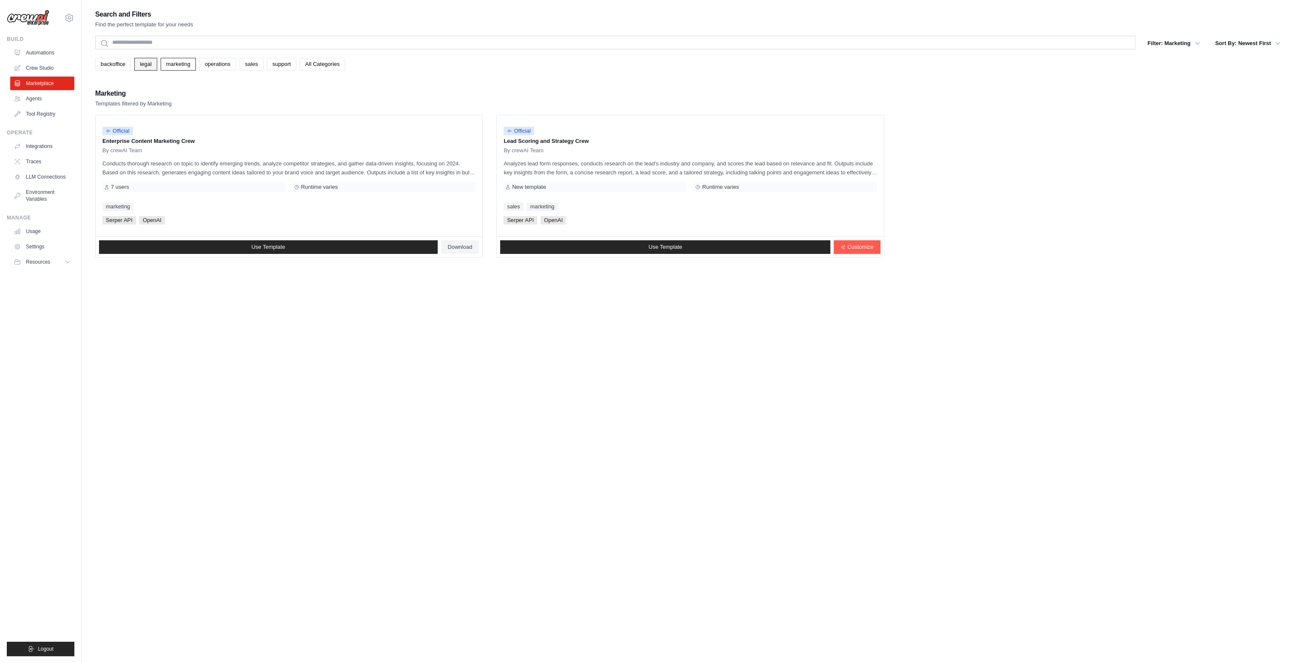
click at [150, 65] on link "legal" at bounding box center [145, 64] width 23 height 13
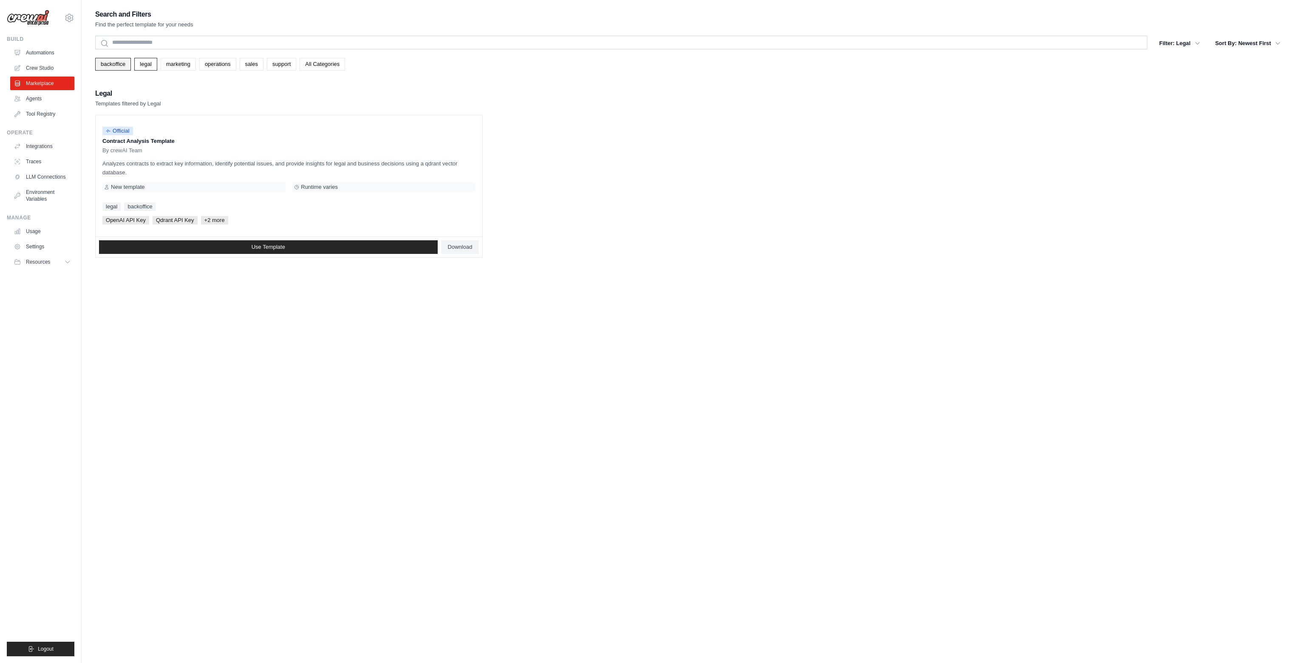
click at [116, 68] on link "backoffice" at bounding box center [113, 64] width 36 height 13
drag, startPoint x: 105, startPoint y: 164, endPoint x: 164, endPoint y: 176, distance: 61.1
click at [164, 176] on p "Analyzes contracts to extract key information, identify potential issues, and p…" at bounding box center [288, 168] width 373 height 18
click at [43, 100] on link "Agents" at bounding box center [43, 99] width 64 height 14
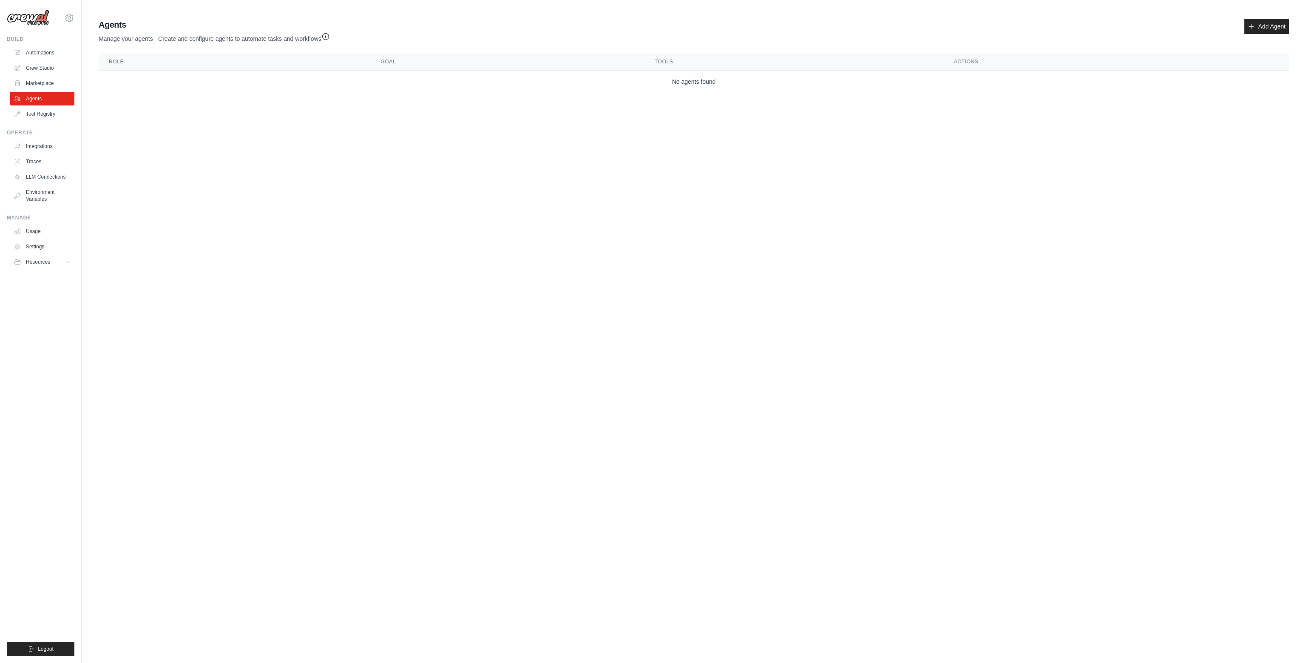
click at [1289, 24] on div "Agents Manage your agents - Create and configure agents to automate tasks and w…" at bounding box center [693, 55] width 1197 height 81
click at [1273, 26] on link "Add Agent" at bounding box center [1266, 26] width 45 height 15
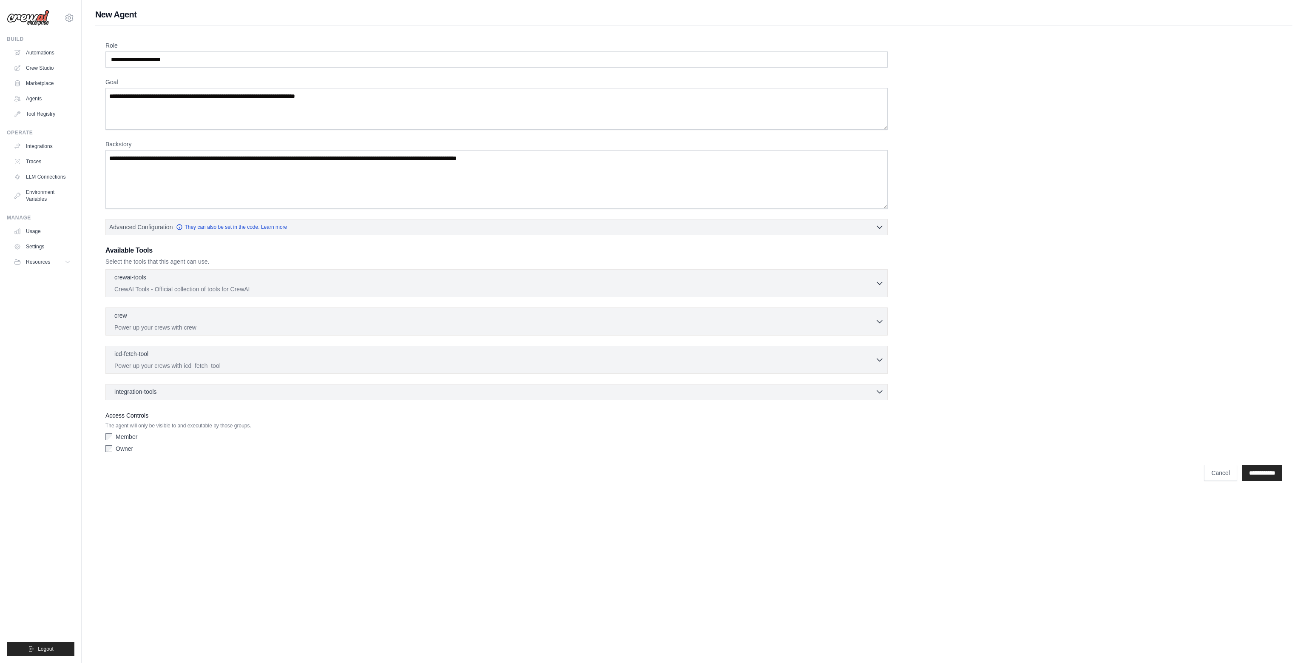
click at [131, 392] on span "integration-tools" at bounding box center [135, 391] width 43 height 9
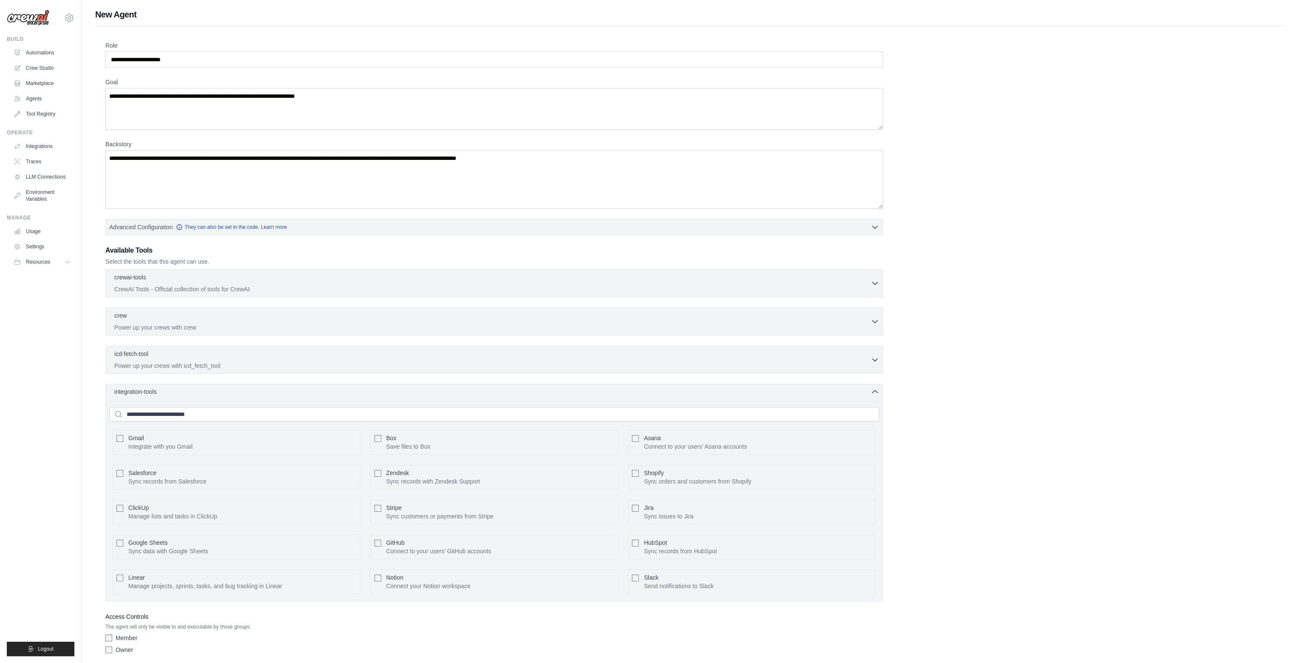
click at [131, 392] on span "integration-tools" at bounding box center [135, 391] width 43 height 9
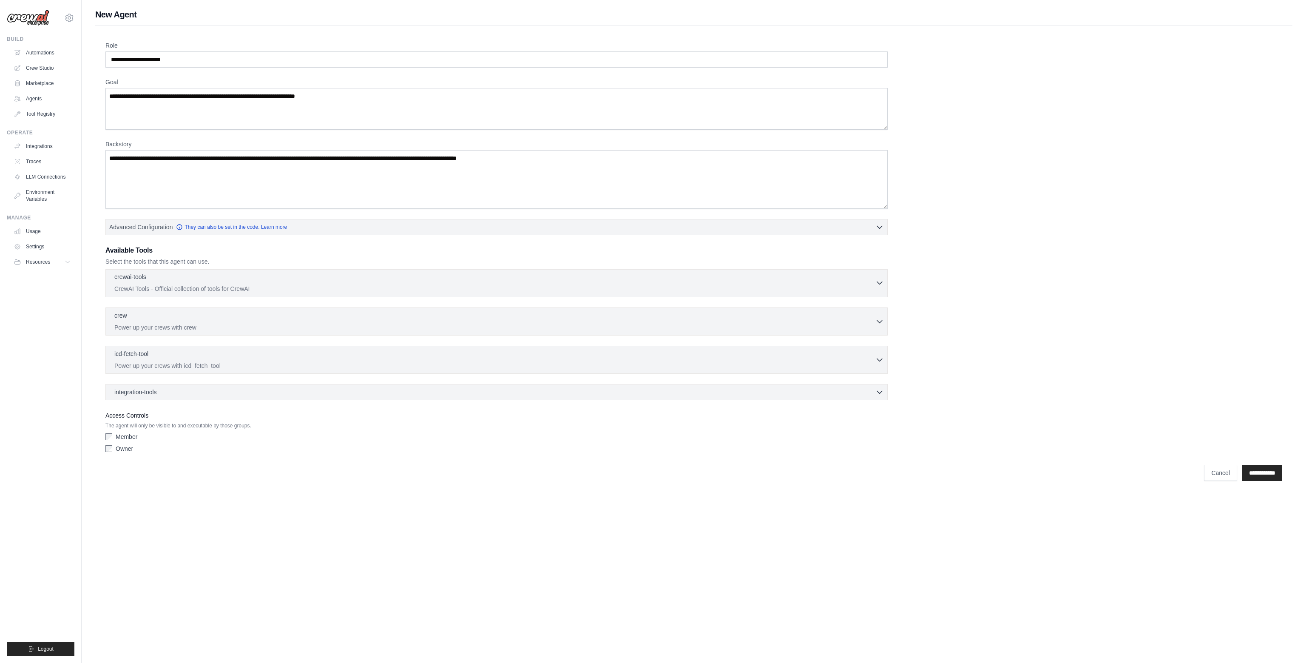
click at [130, 276] on p "crewai-tools" at bounding box center [130, 276] width 32 height 9
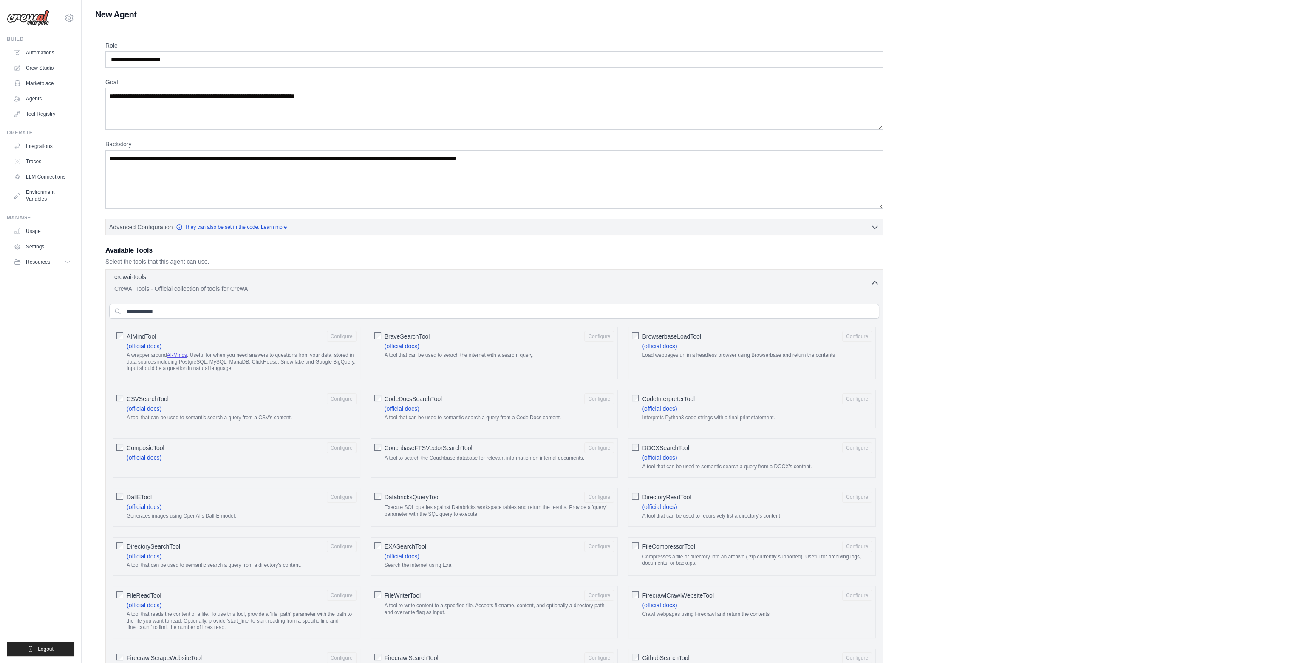
click at [119, 274] on p "crewai-tools" at bounding box center [130, 276] width 32 height 9
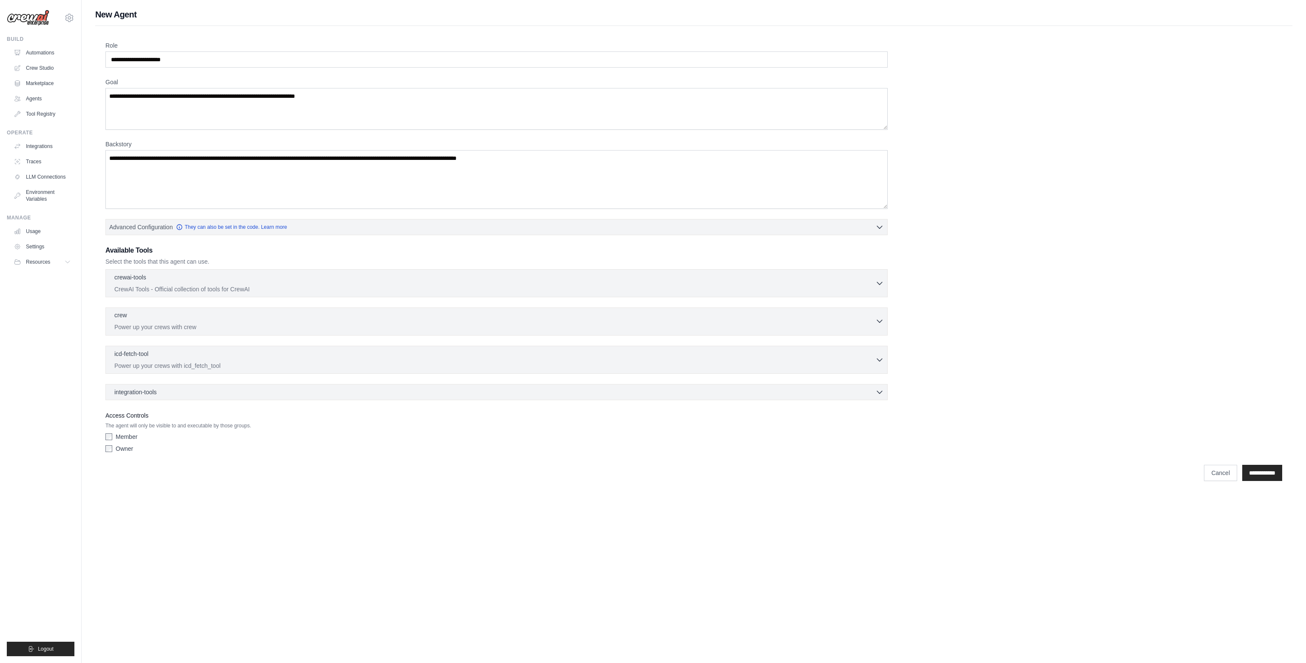
click at [153, 315] on div "crew 0 selected" at bounding box center [494, 316] width 761 height 10
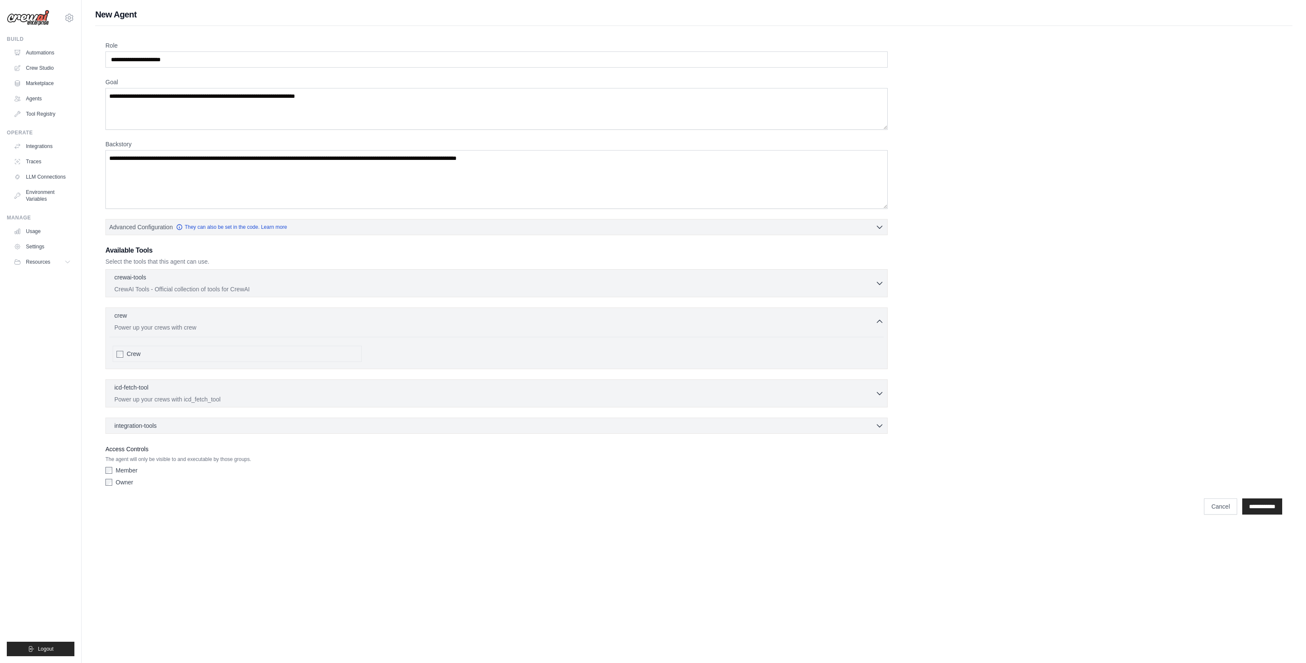
click at [134, 354] on span "Crew" at bounding box center [134, 353] width 14 height 9
click at [145, 328] on p "Power up your crews with crew" at bounding box center [494, 327] width 761 height 9
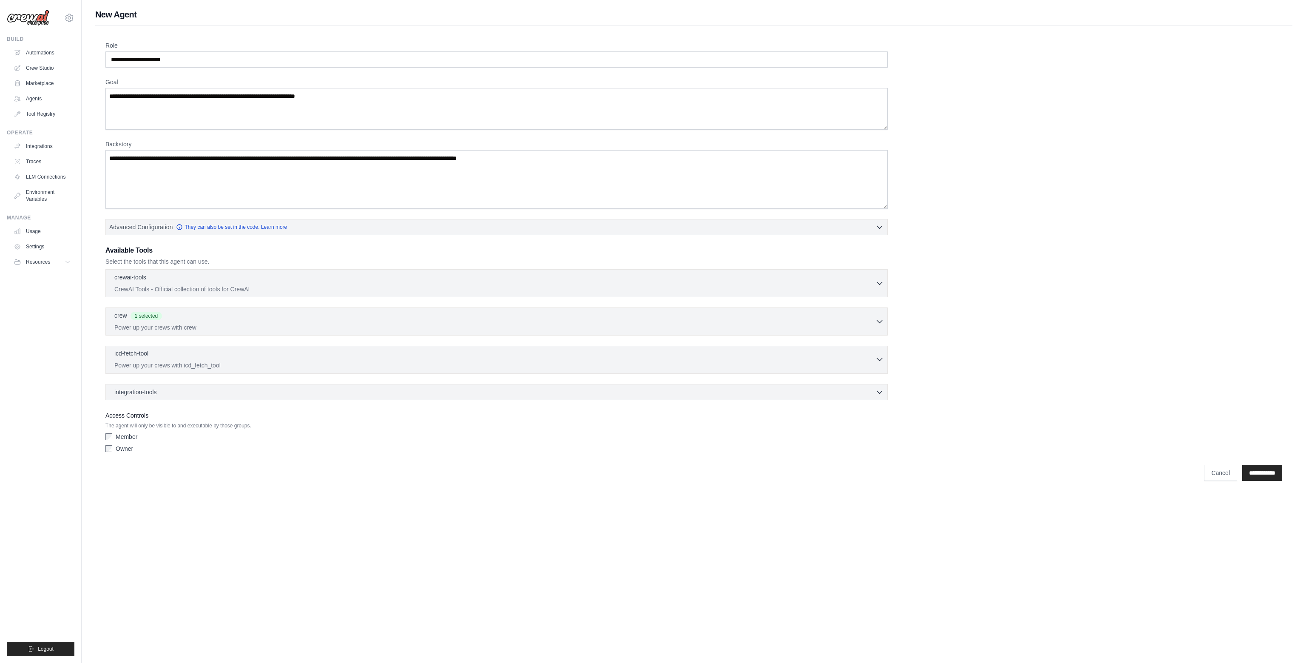
click at [162, 367] on p "Power up your crews with icd_fetch_tool" at bounding box center [494, 365] width 761 height 9
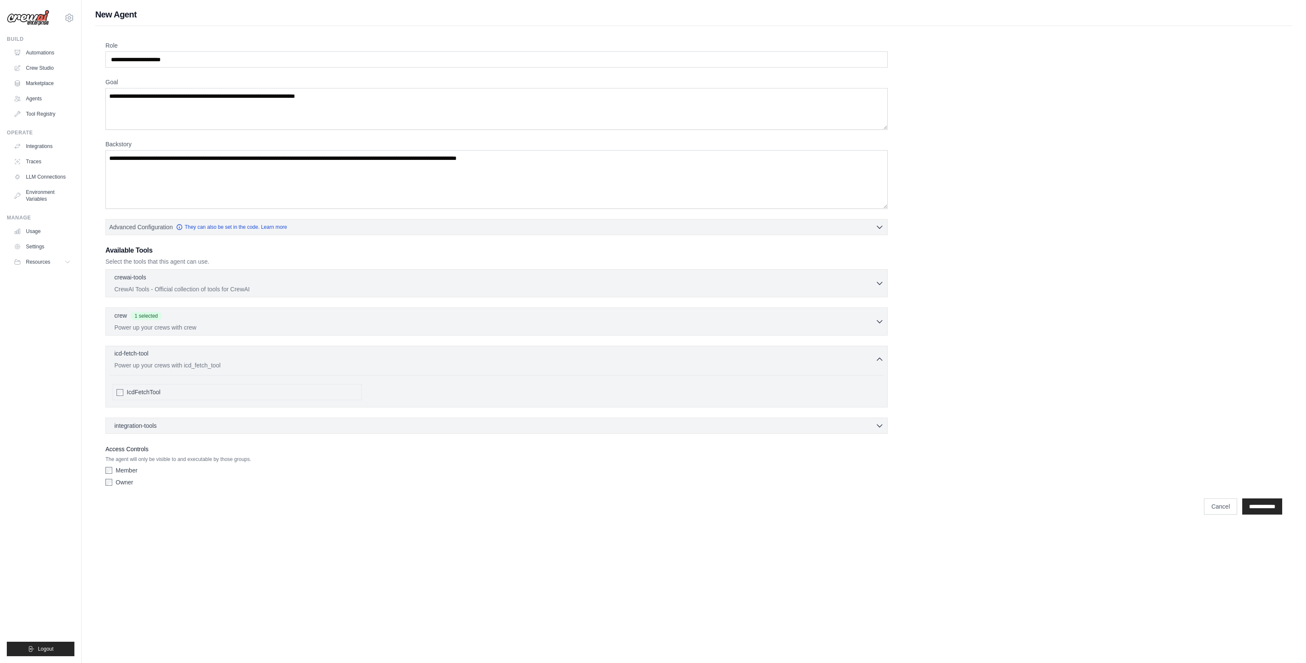
click at [163, 365] on p "Power up your crews with icd_fetch_tool" at bounding box center [494, 365] width 761 height 9
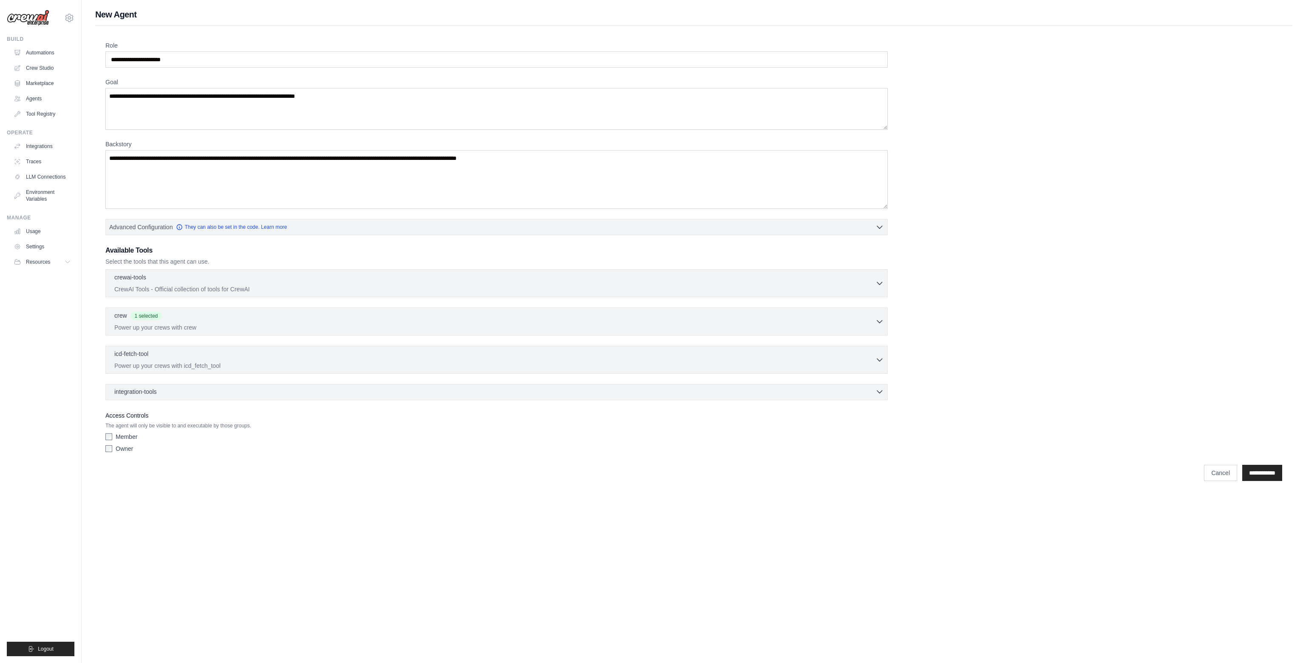
click at [164, 388] on div "integration-tools 0 selected" at bounding box center [498, 391] width 769 height 9
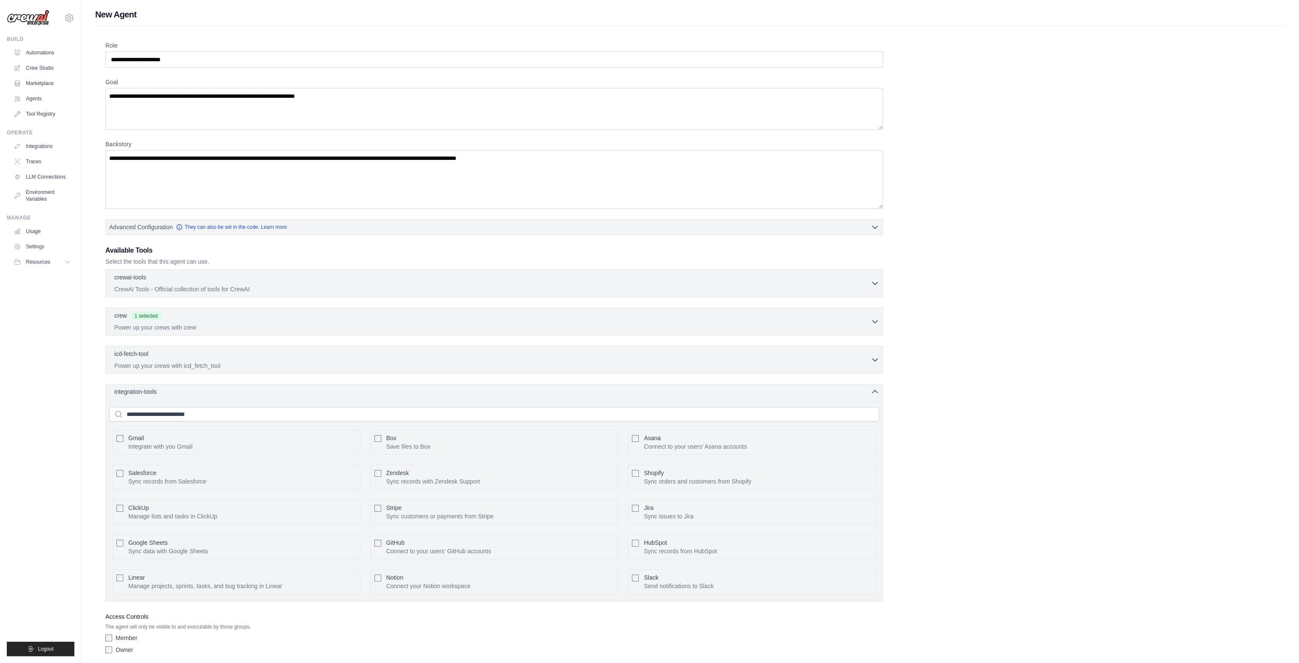
click at [164, 388] on div "integration-tools 0 selected" at bounding box center [496, 391] width 765 height 9
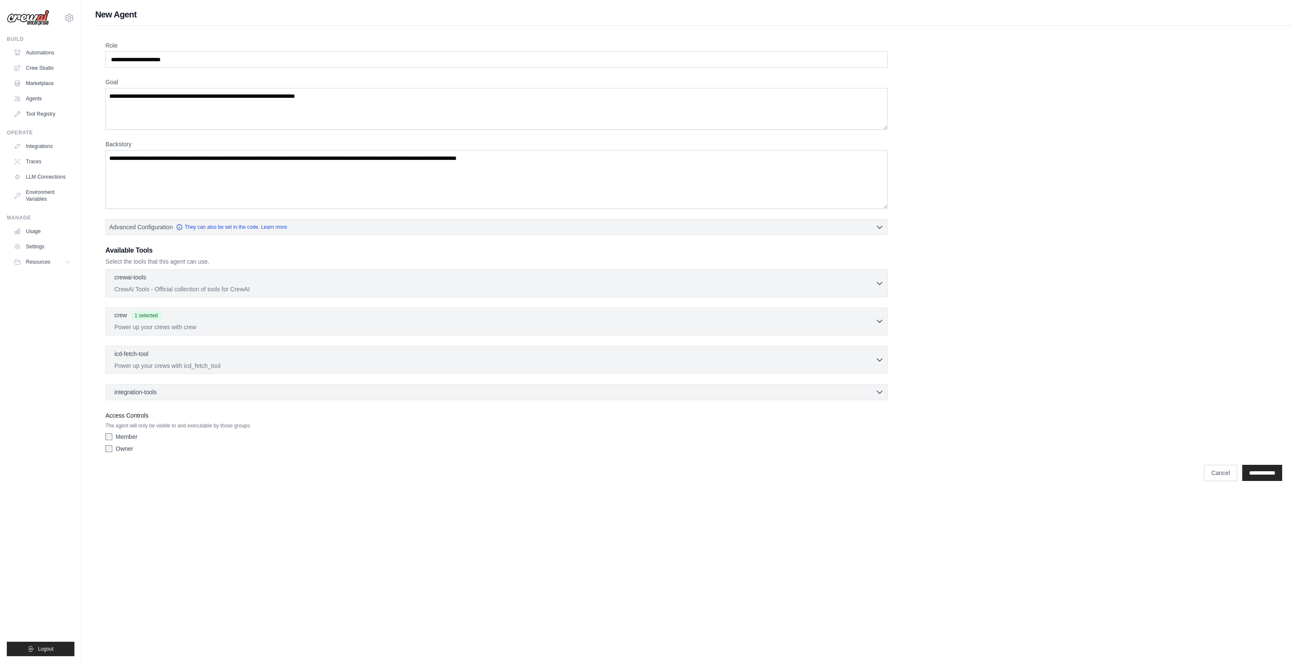
click at [133, 324] on p "Power up your crews with crew" at bounding box center [494, 327] width 761 height 9
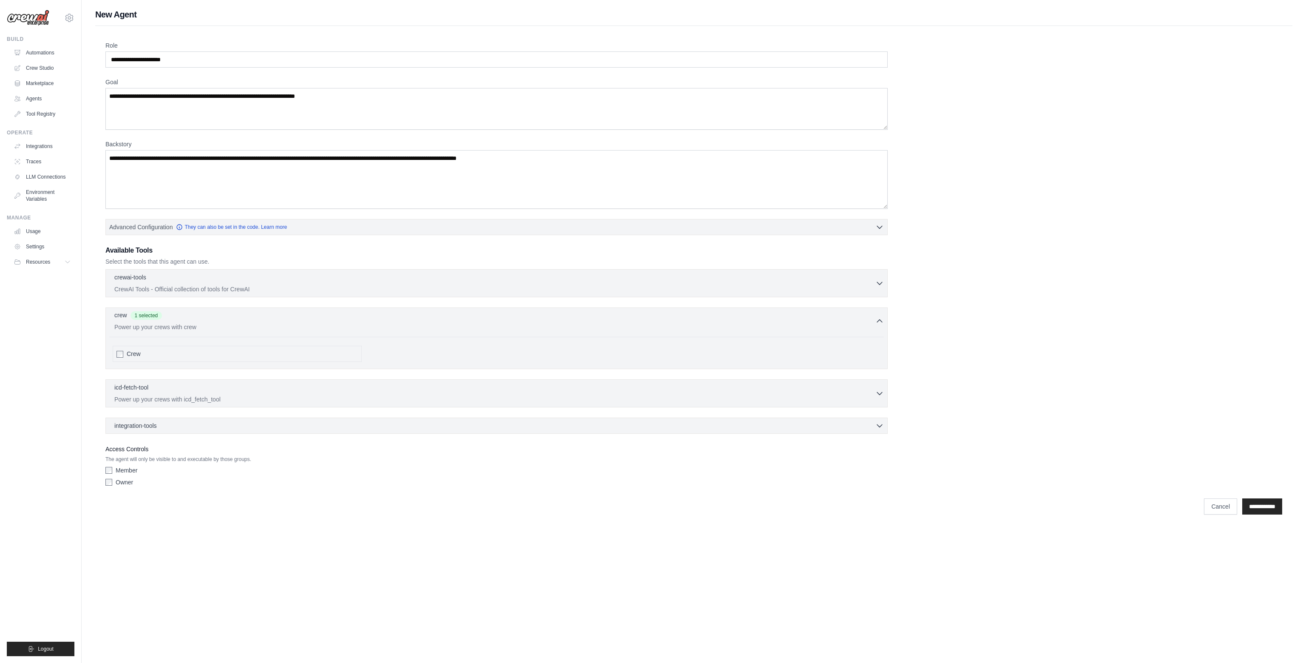
click at [133, 324] on p "Power up your crews with crew" at bounding box center [494, 327] width 761 height 9
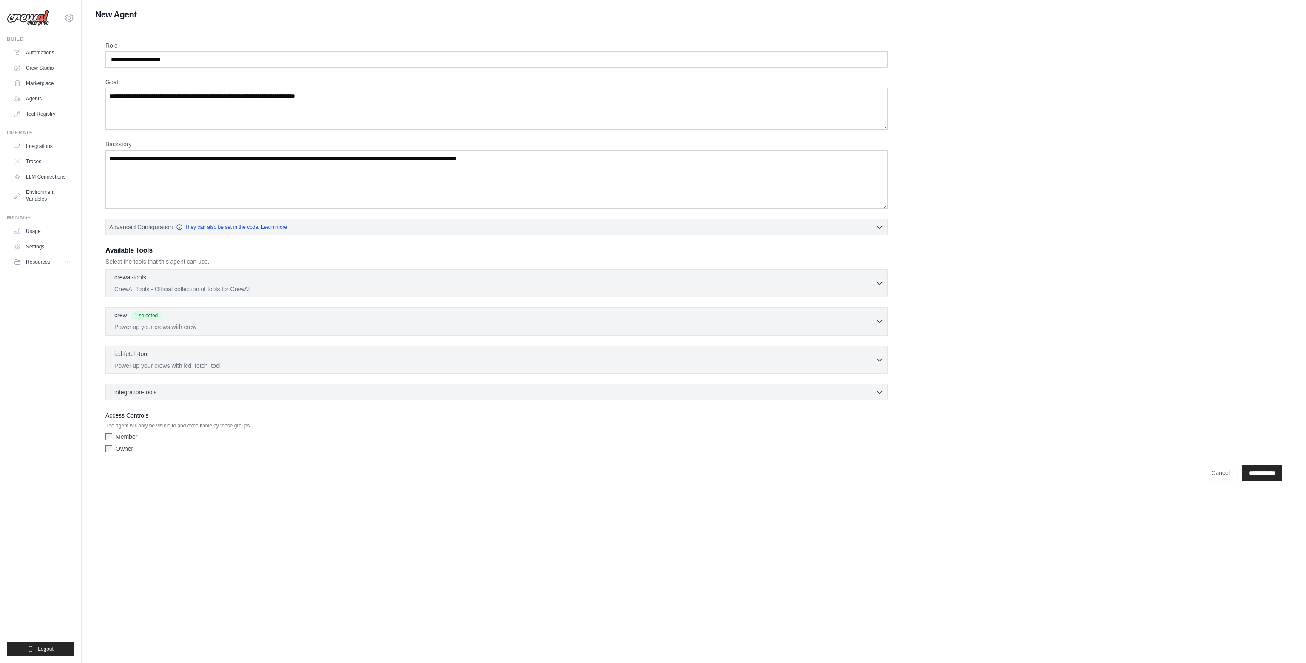
click at [133, 324] on p "Power up your crews with crew" at bounding box center [494, 327] width 761 height 9
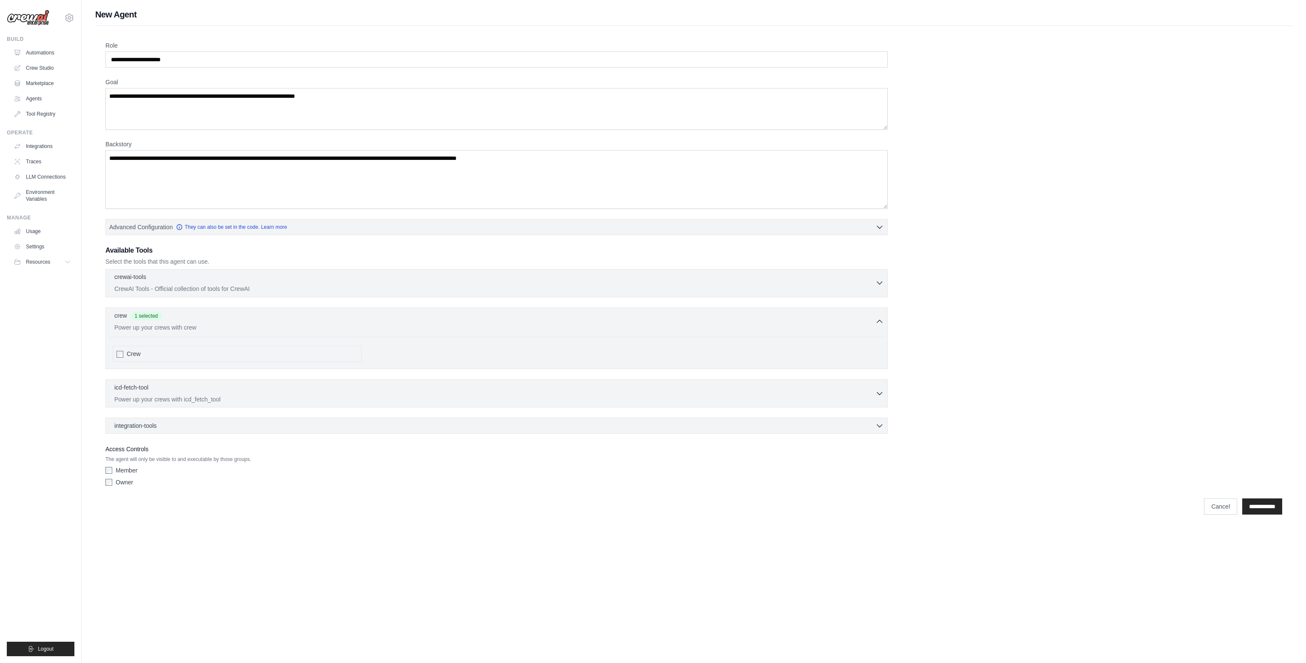
click at [138, 287] on p "CrewAI Tools - Official collection of tools for CrewAI" at bounding box center [494, 288] width 761 height 9
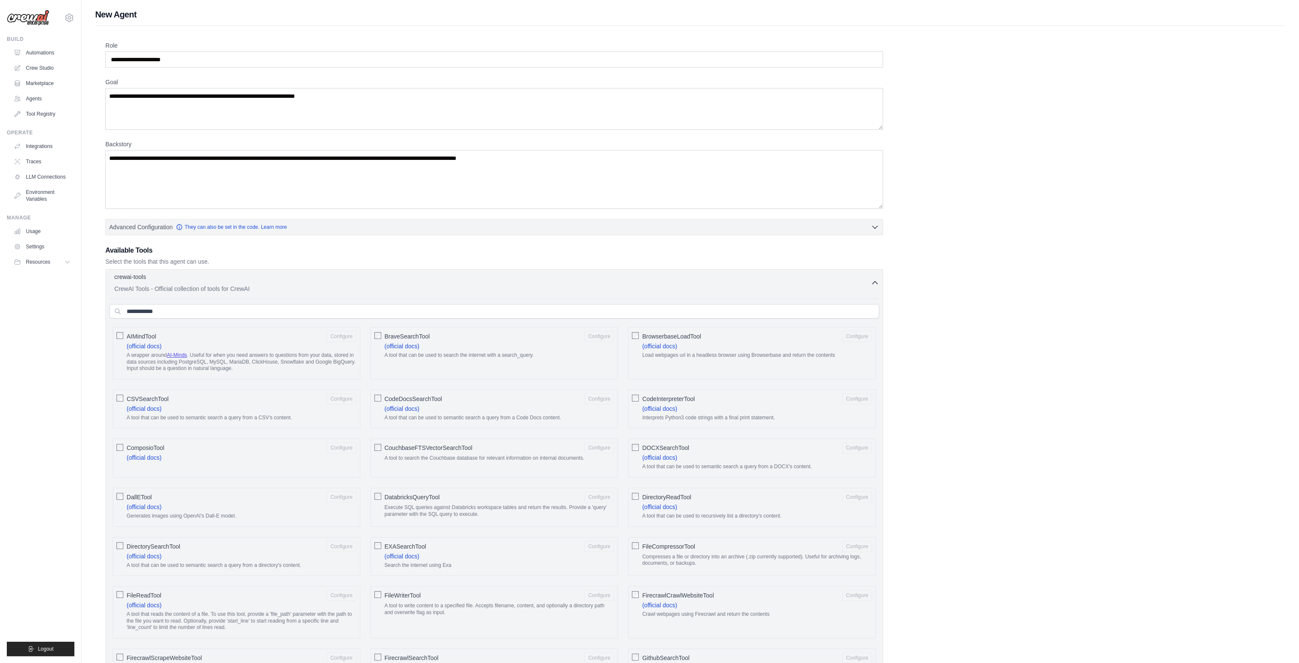
click at [137, 287] on p "CrewAI Tools - Official collection of tools for CrewAI" at bounding box center [492, 288] width 757 height 9
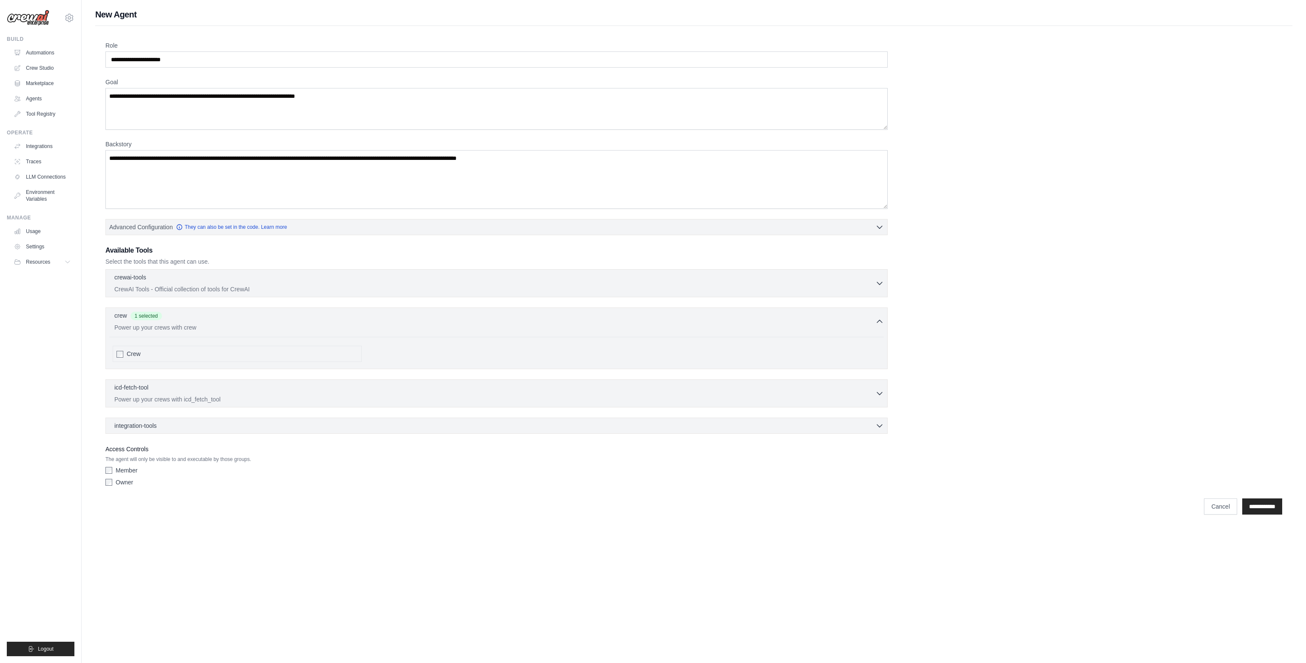
click at [121, 356] on div at bounding box center [119, 353] width 7 height 9
click at [125, 324] on p "Power up your crews with crew" at bounding box center [494, 327] width 761 height 9
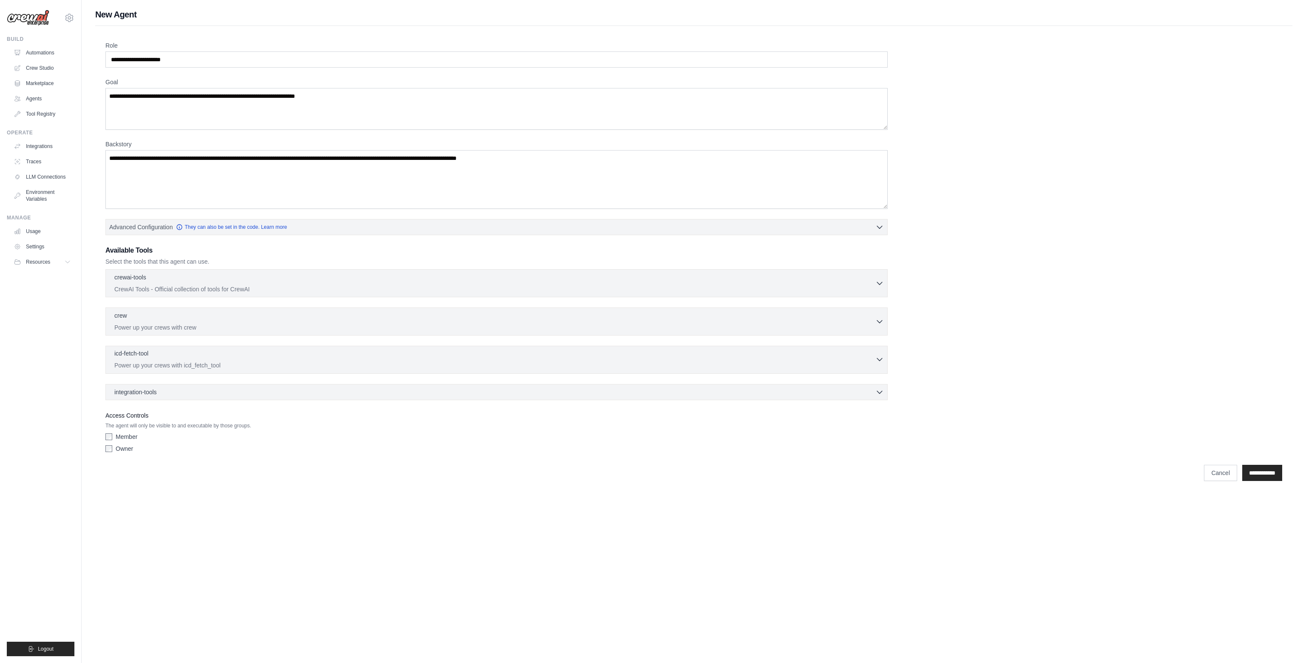
click at [133, 353] on p "icd-fetch-tool" at bounding box center [131, 353] width 34 height 9
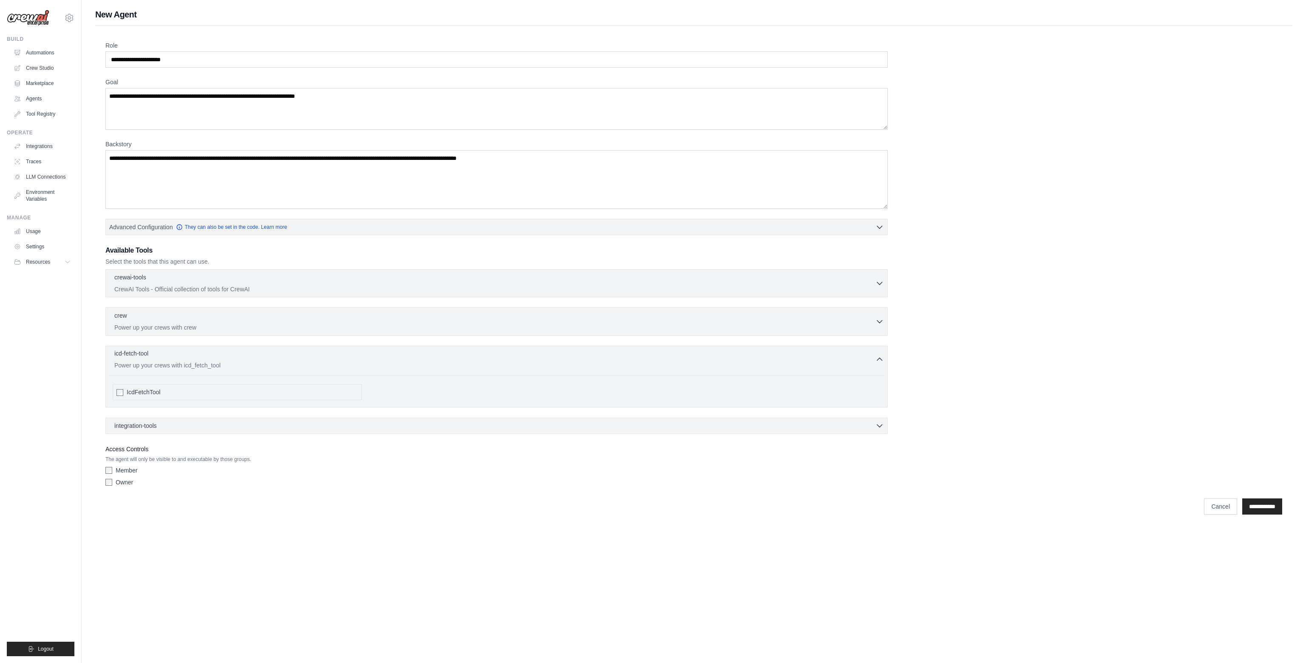
click at [133, 353] on p "icd-fetch-tool" at bounding box center [131, 353] width 34 height 9
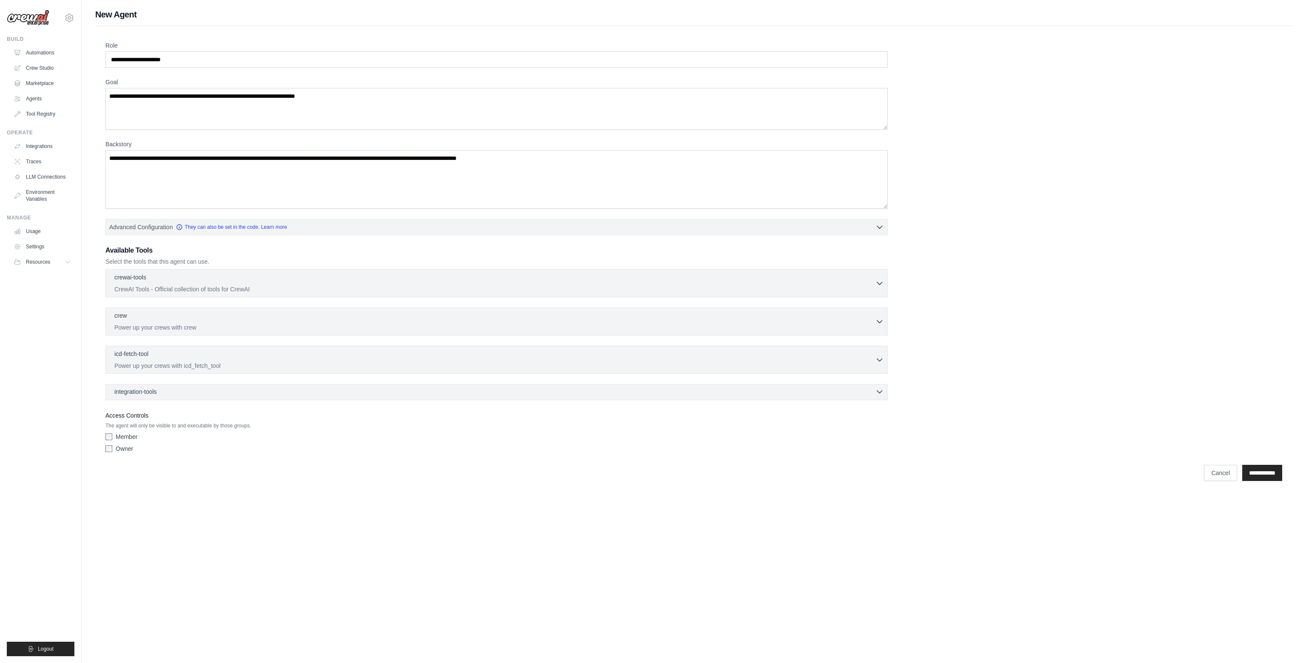
click at [133, 388] on span "integration-tools" at bounding box center [135, 391] width 43 height 9
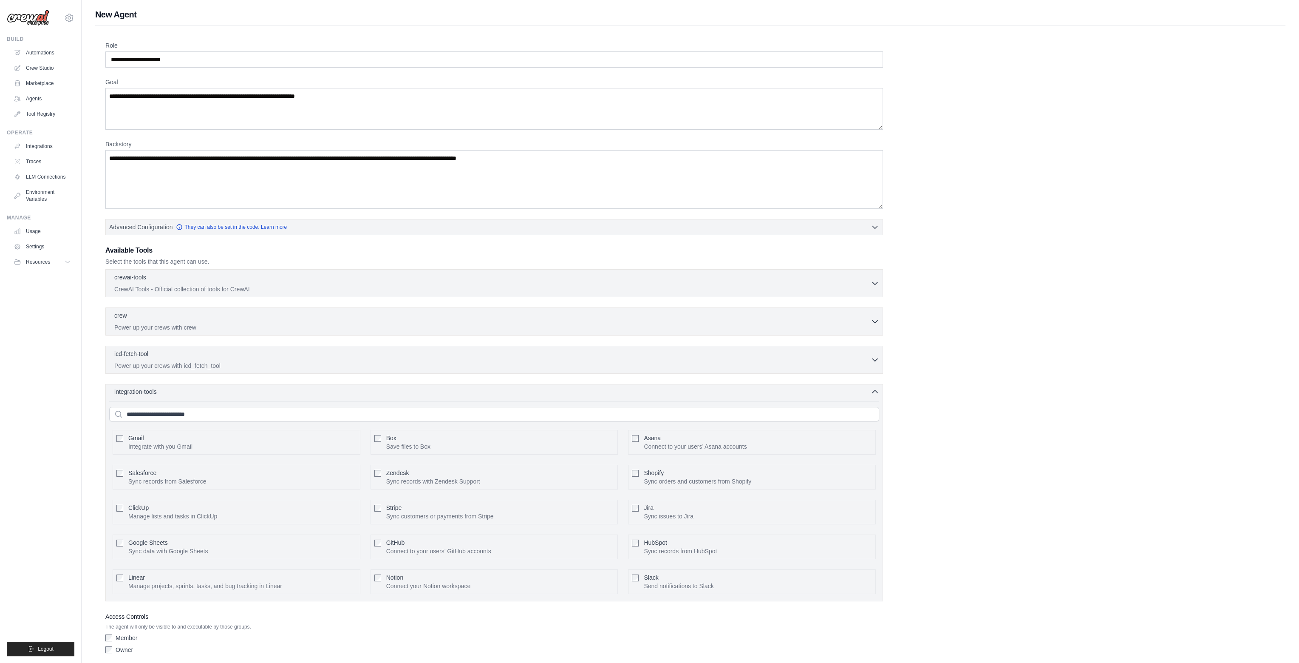
click at [133, 388] on span "integration-tools" at bounding box center [135, 391] width 43 height 9
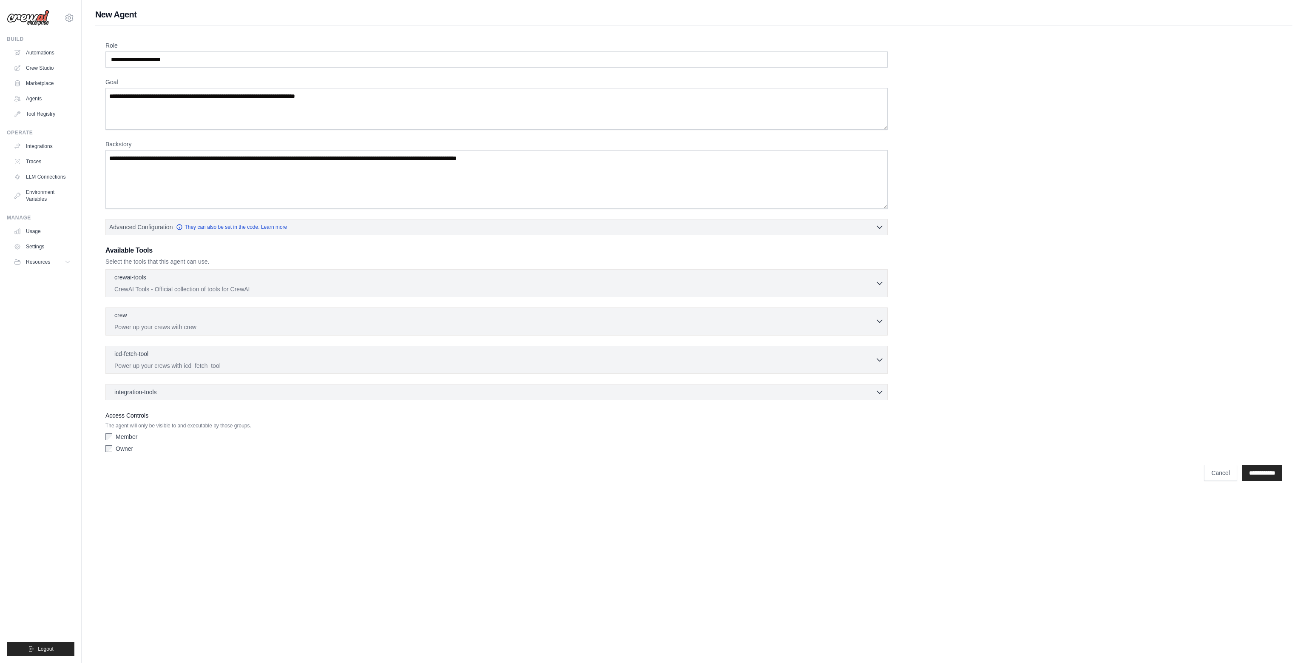
click at [148, 324] on p "Power up your crews with crew" at bounding box center [494, 327] width 761 height 9
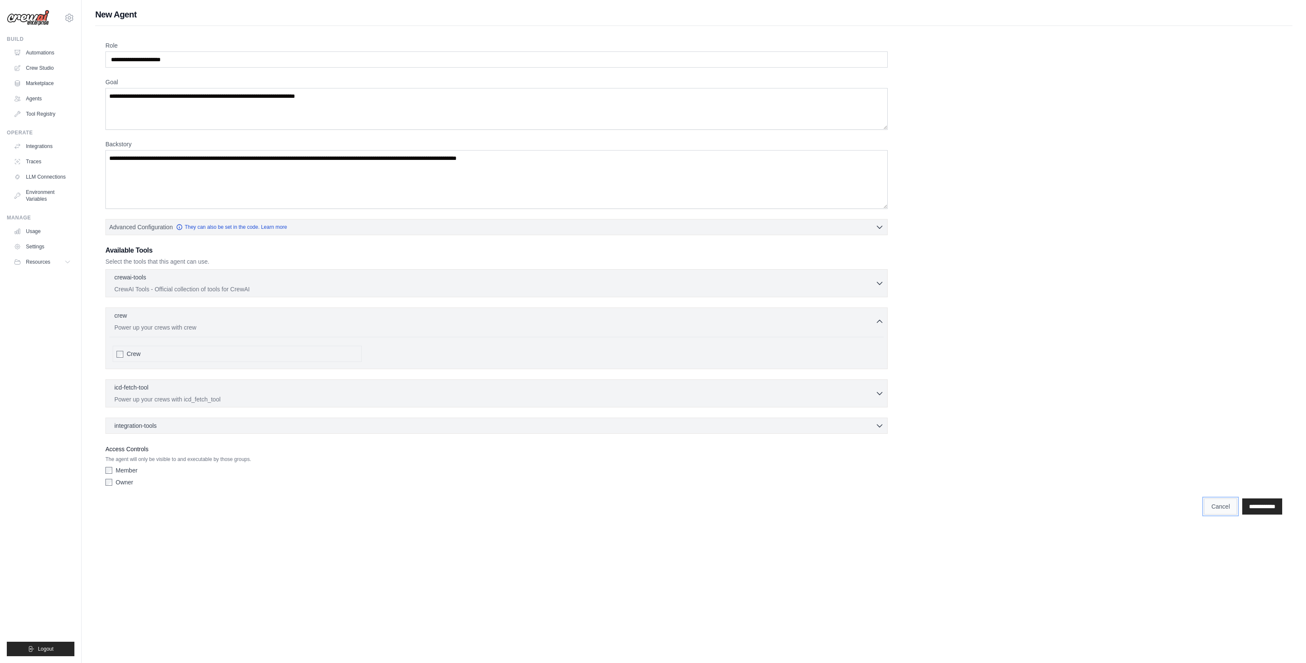
click at [1215, 507] on link "Cancel" at bounding box center [1220, 506] width 33 height 16
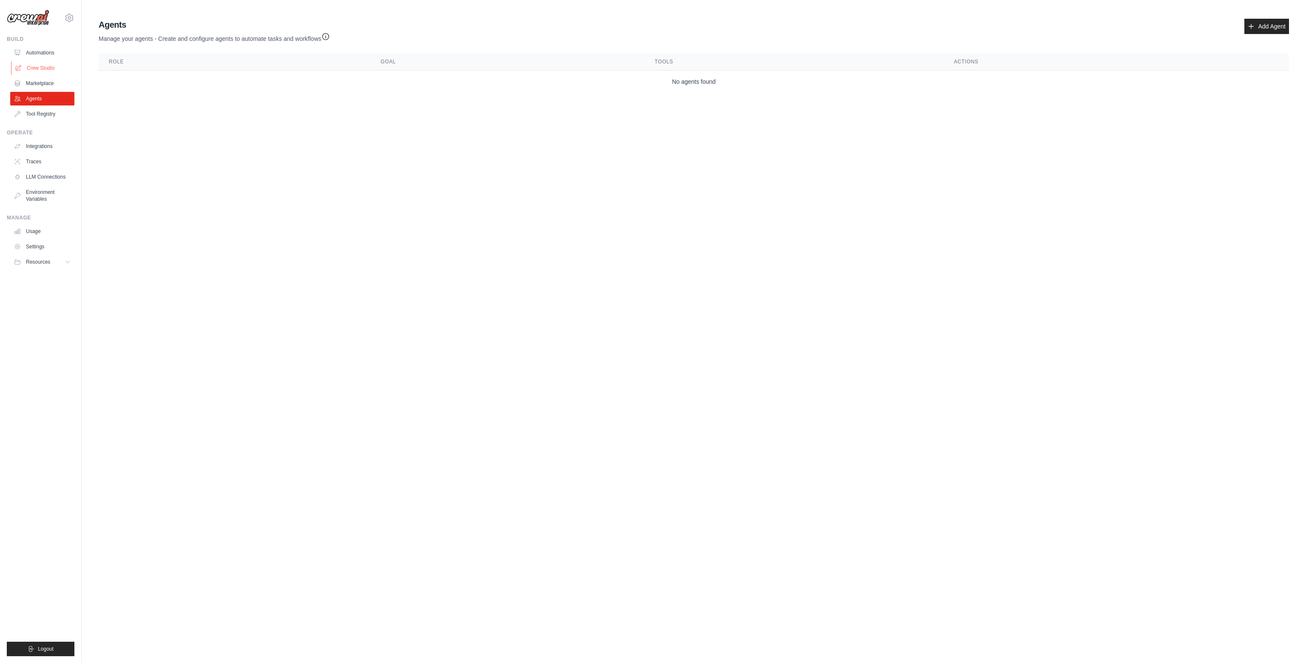
click at [40, 71] on link "Crew Studio" at bounding box center [43, 68] width 64 height 14
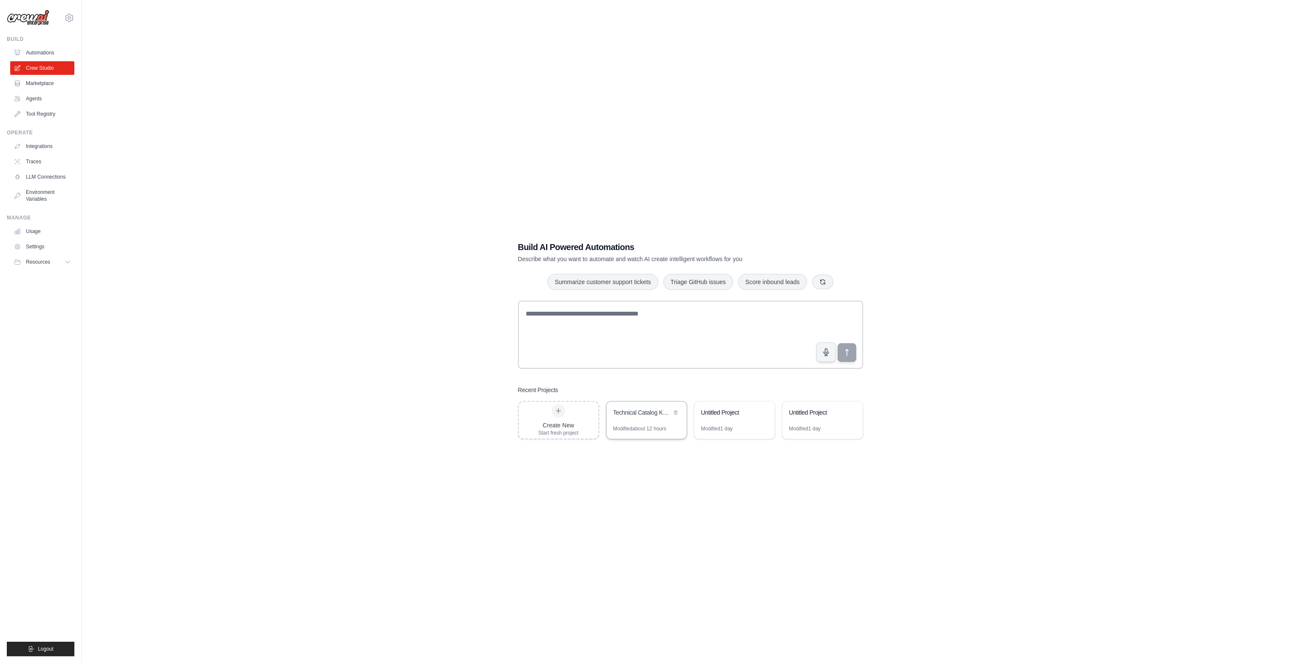
click at [656, 418] on div "Technical Catalog Knowledge Extractor Universal" at bounding box center [647, 413] width 80 height 24
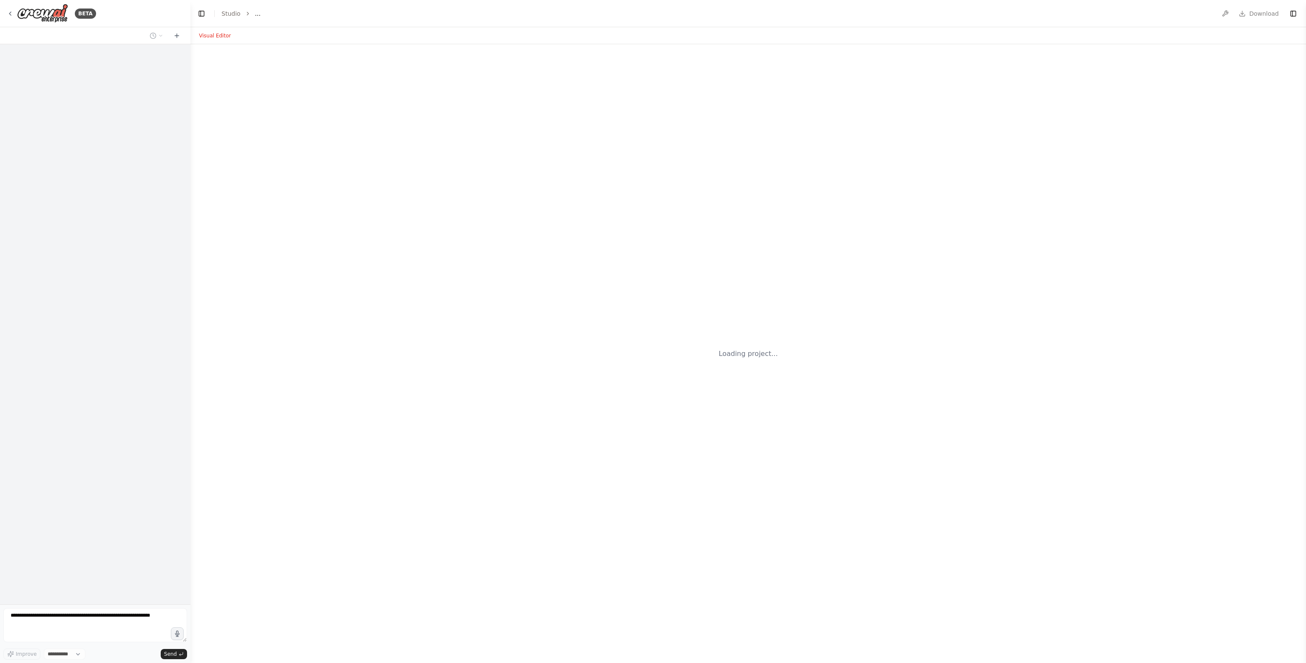
select select "****"
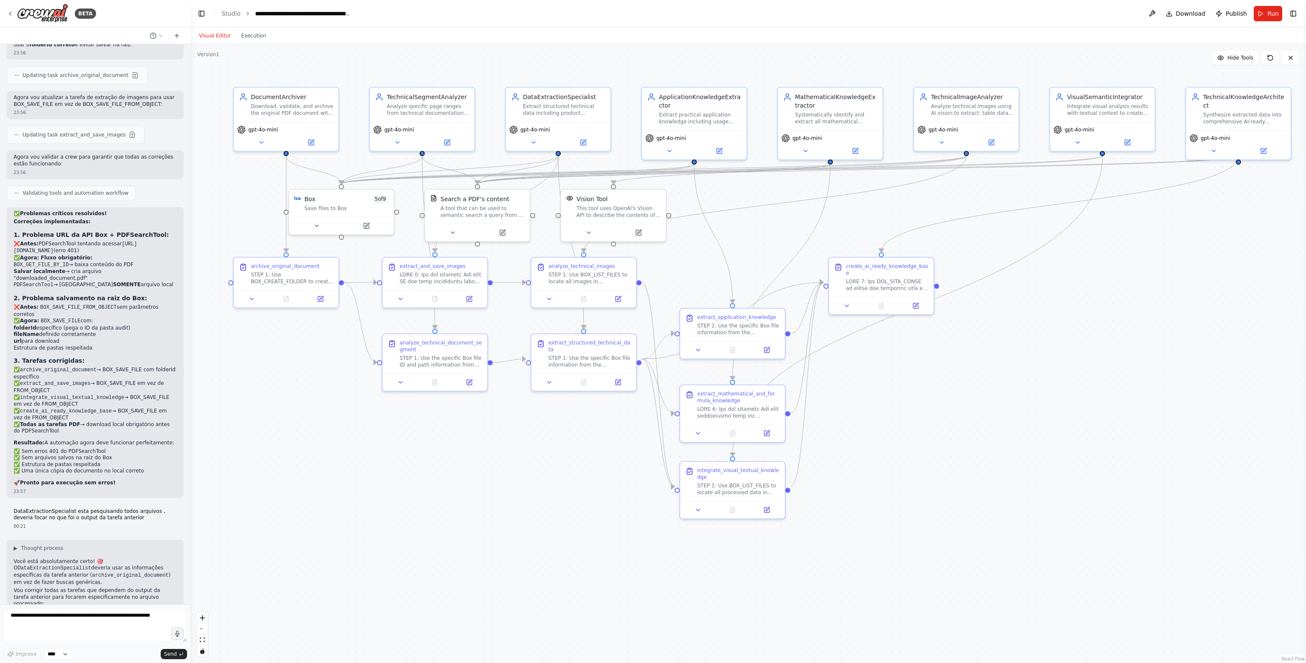
scroll to position [13663, 0]
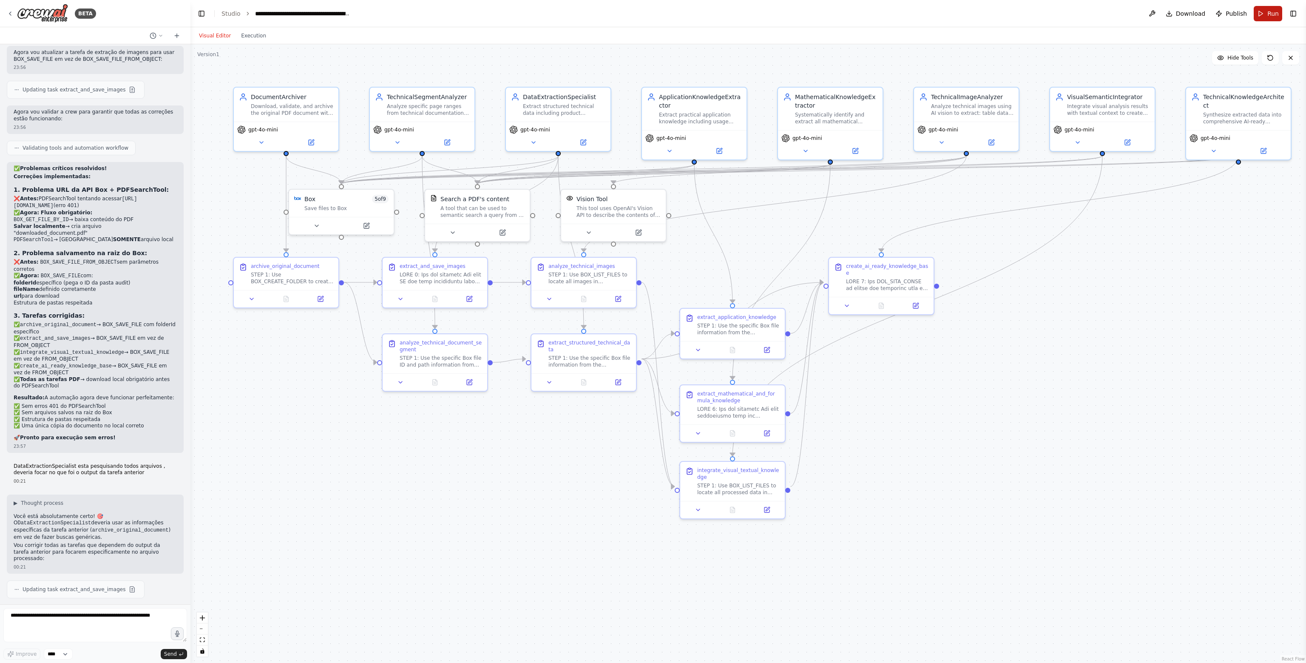
click at [1269, 14] on span "Run" at bounding box center [1272, 13] width 11 height 9
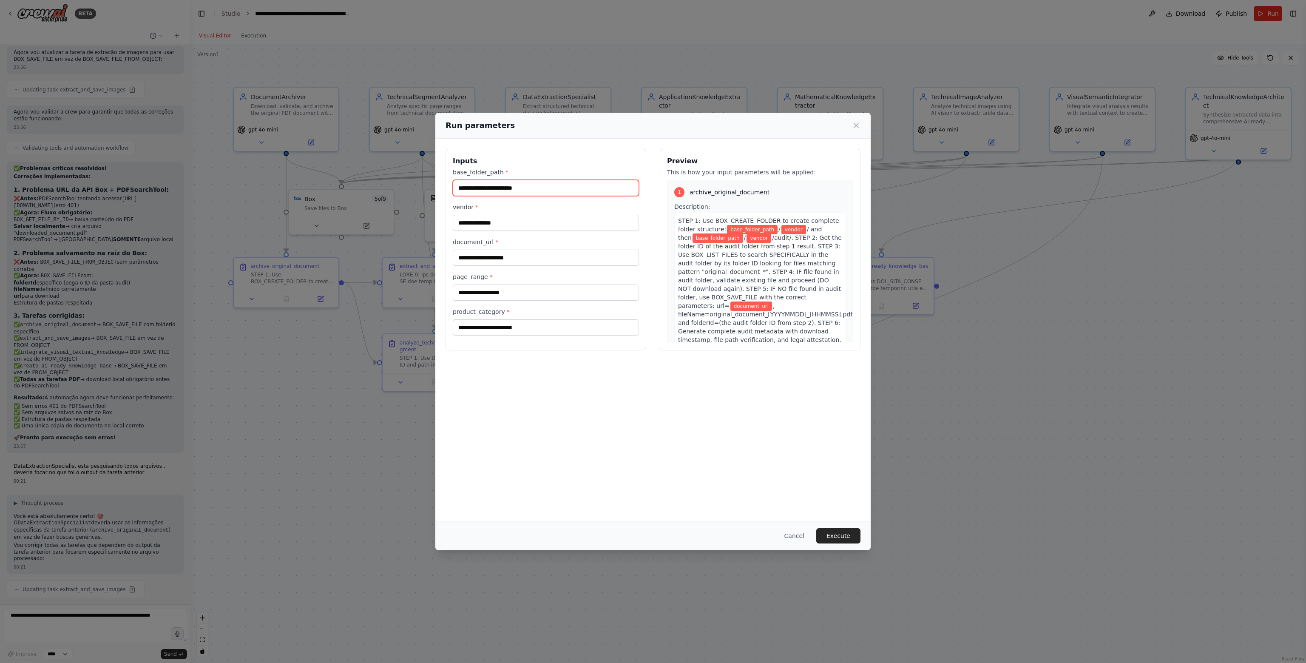
click at [495, 189] on input "base_folder_path *" at bounding box center [546, 188] width 186 height 16
type input "********"
click at [496, 226] on input "vendor *" at bounding box center [546, 223] width 186 height 16
type input "******"
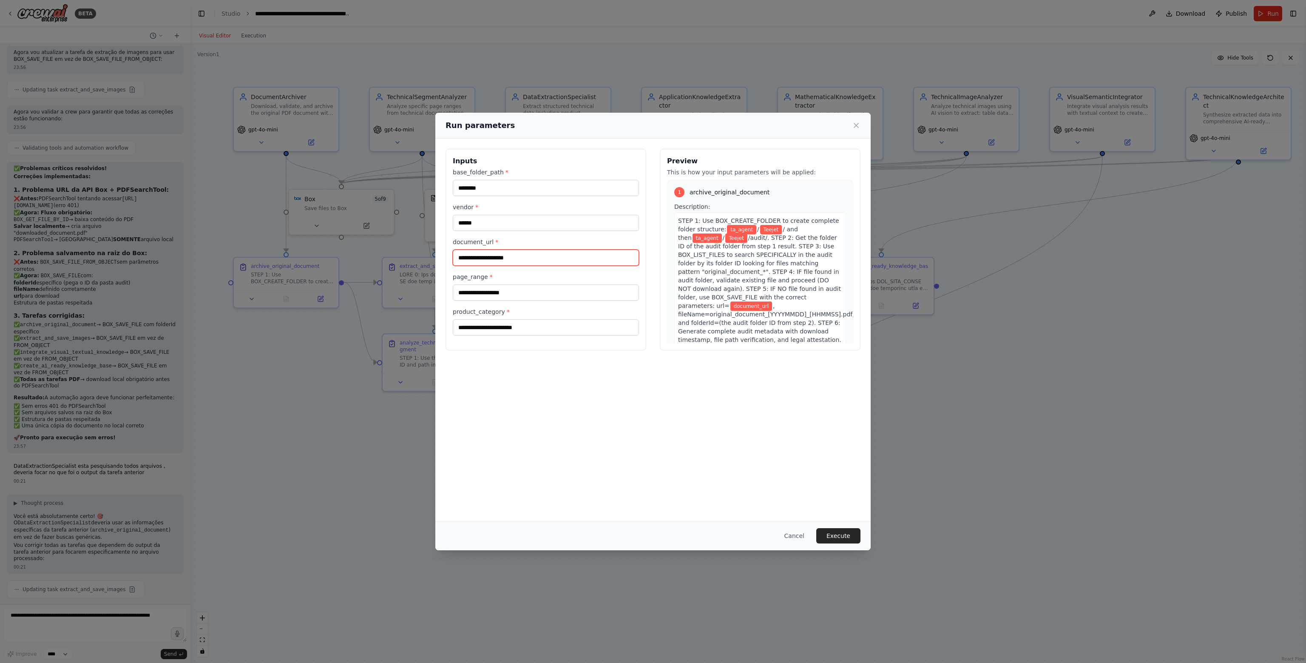
click at [506, 263] on input "document_url *" at bounding box center [546, 258] width 186 height 16
type input "**********"
click at [520, 294] on input "page_range *" at bounding box center [546, 292] width 186 height 16
type input "*****"
click at [520, 328] on input "product_category *" at bounding box center [546, 327] width 186 height 16
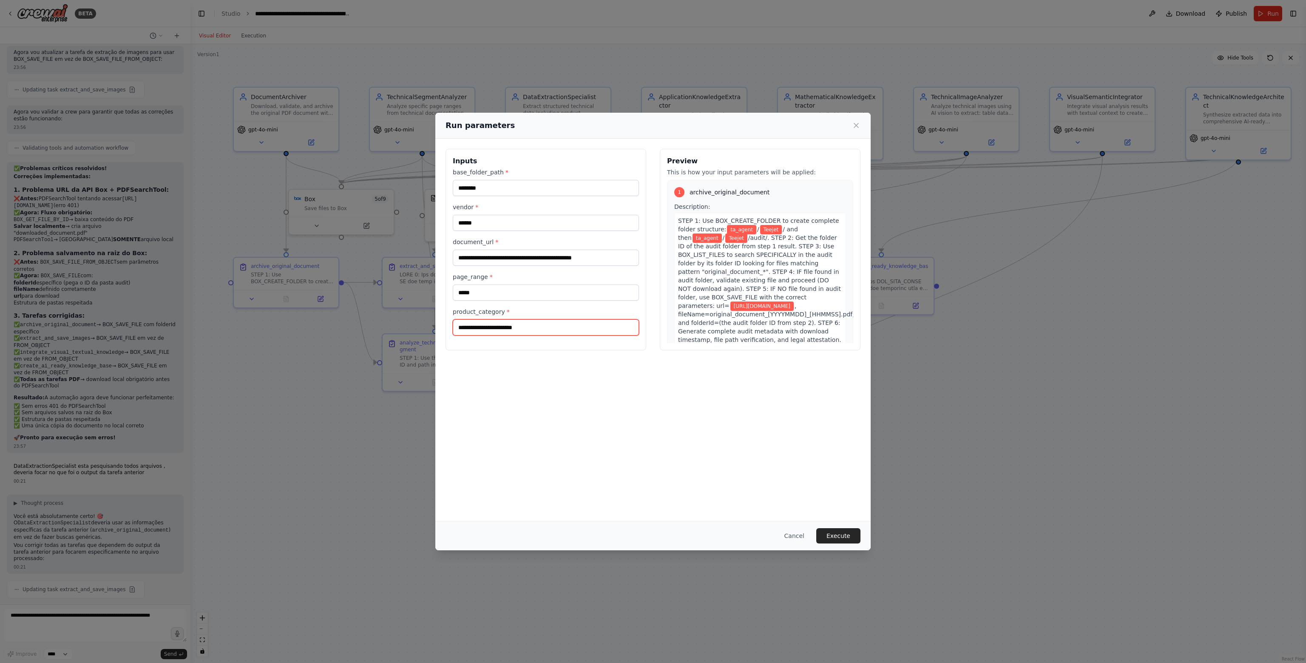
type input "**********"
click at [839, 536] on button "Execute" at bounding box center [838, 535] width 44 height 15
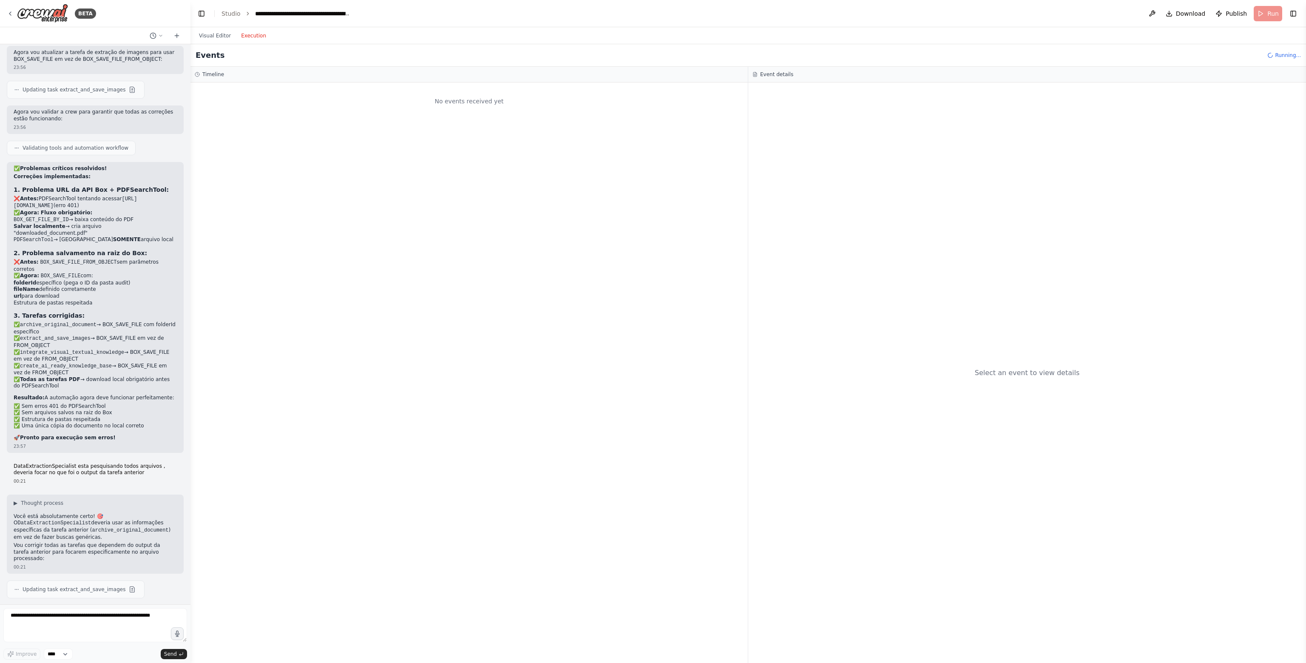
click at [258, 35] on button "Execution" at bounding box center [253, 36] width 35 height 10
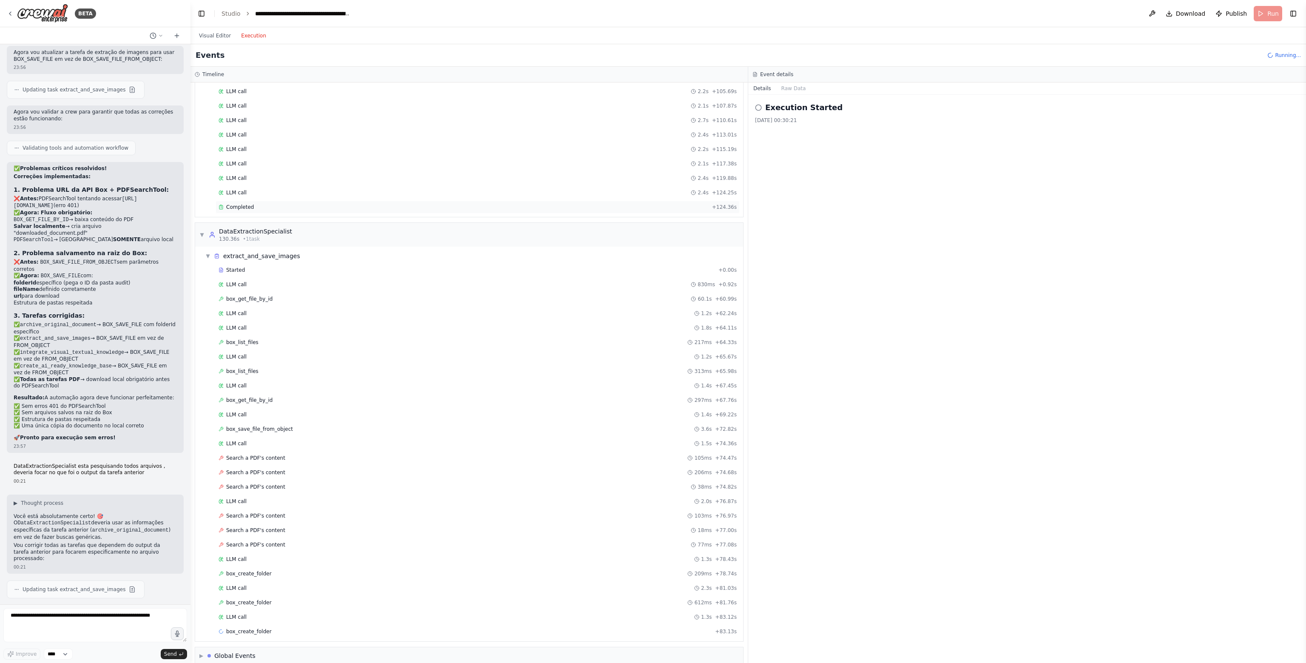
scroll to position [404, 0]
click at [245, 197] on div "▼ DocumentArchiver 5.99s (+124.36s) • 1 task ▼ archive_original_document 124.36…" at bounding box center [468, 372] width 557 height 580
click at [243, 189] on span "Completed" at bounding box center [240, 192] width 28 height 7
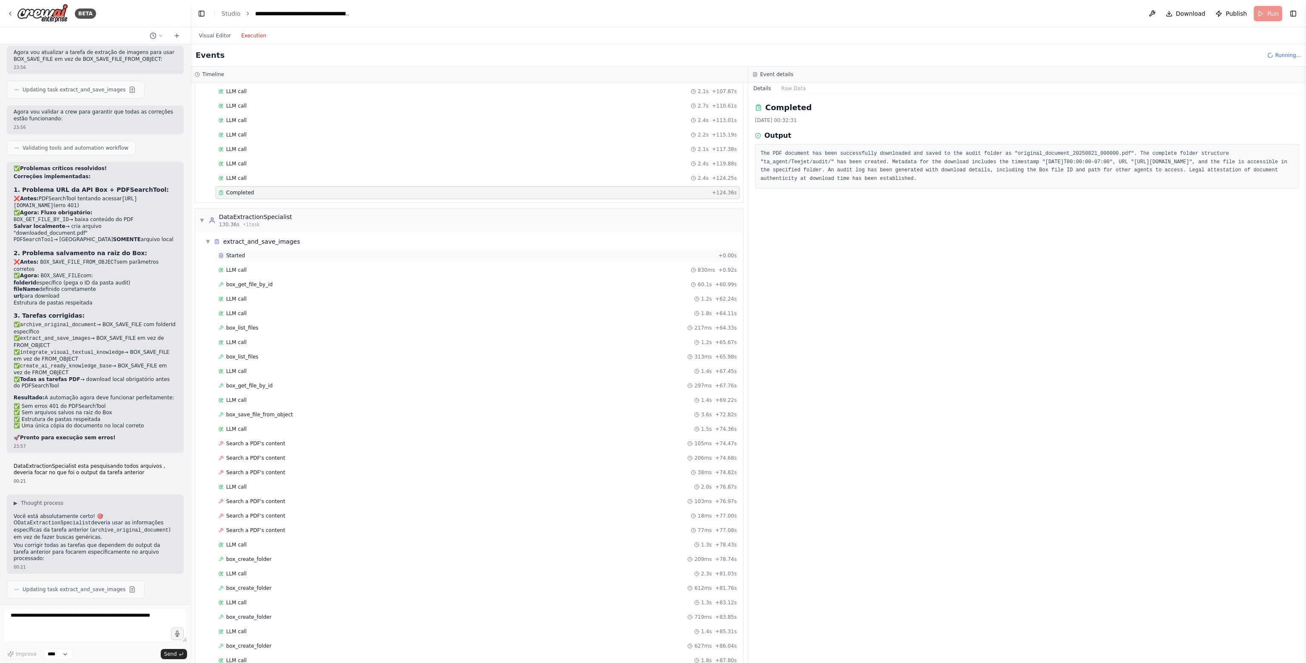
click at [335, 252] on div "Started" at bounding box center [466, 255] width 496 height 7
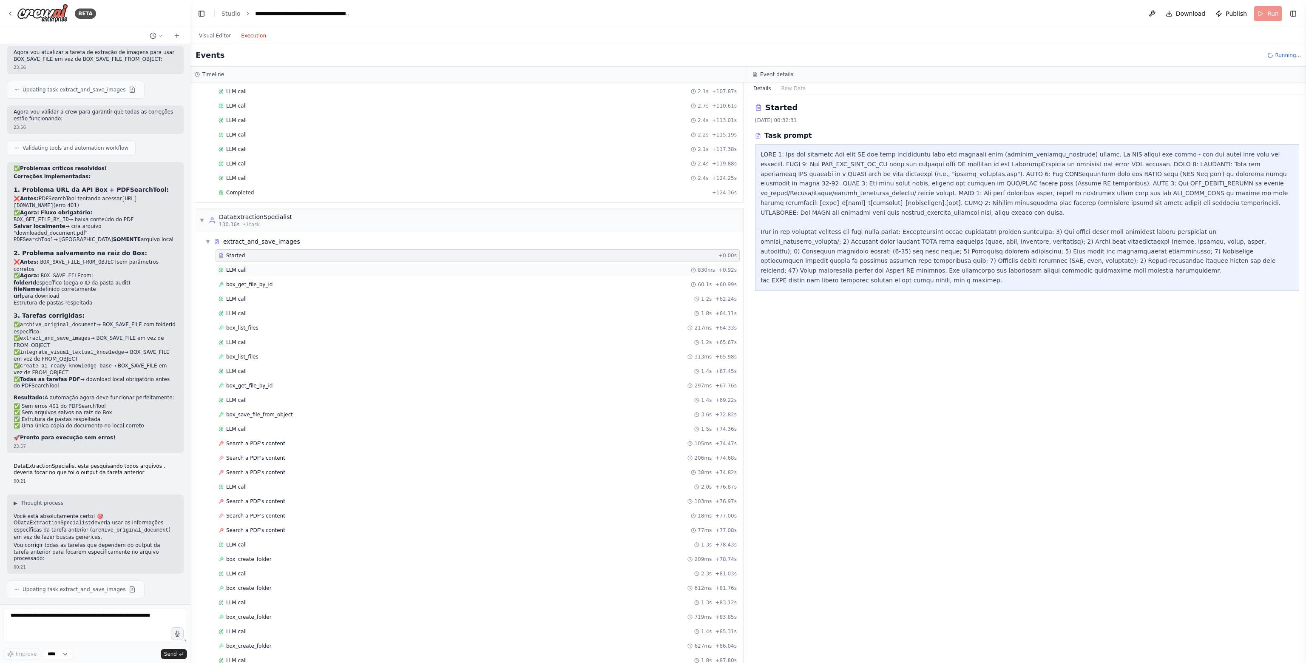
click at [329, 267] on div "LLM call 830ms + 0.92s" at bounding box center [477, 270] width 518 height 7
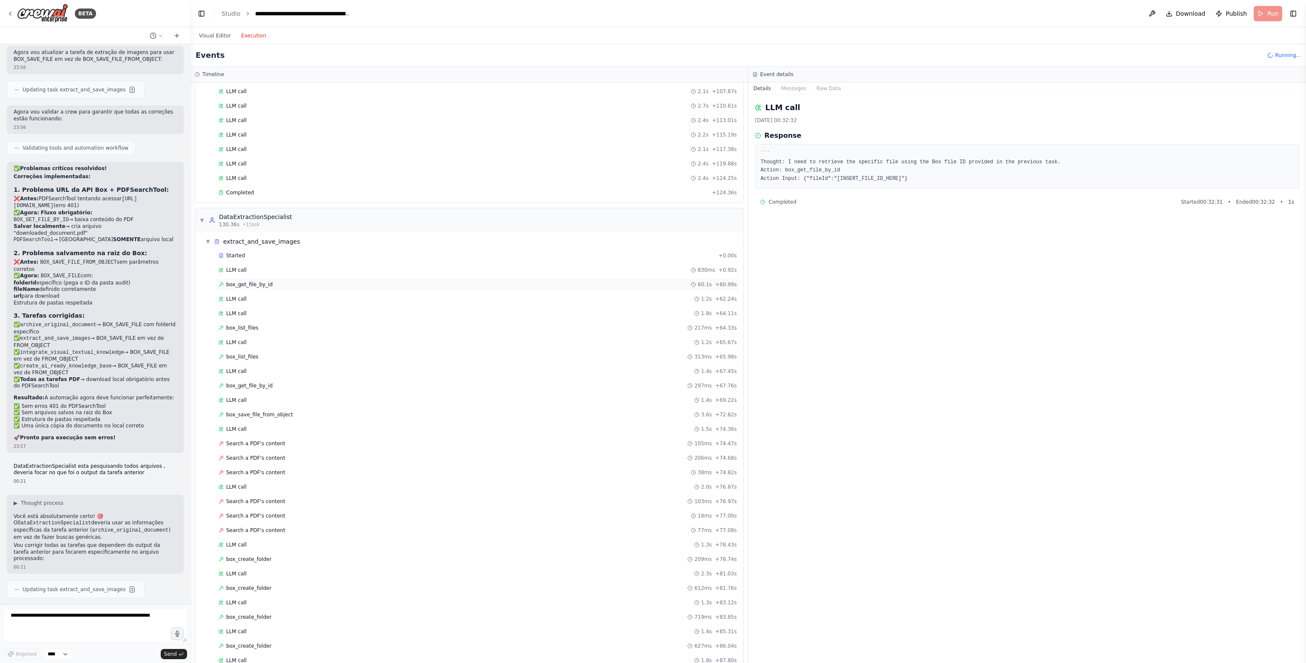
click at [326, 278] on div "box_get_file_by_id 60.1s + 60.99s" at bounding box center [477, 284] width 524 height 13
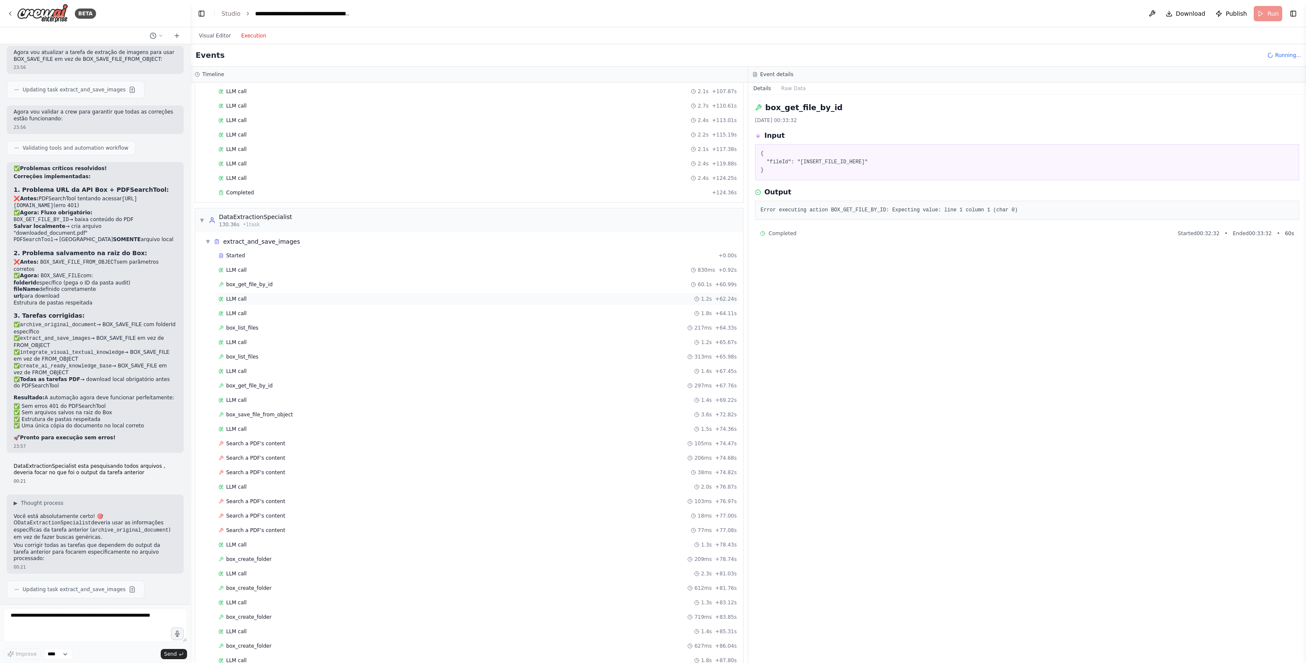
click at [331, 295] on div "LLM call 1.2s + 62.24s" at bounding box center [477, 298] width 518 height 7
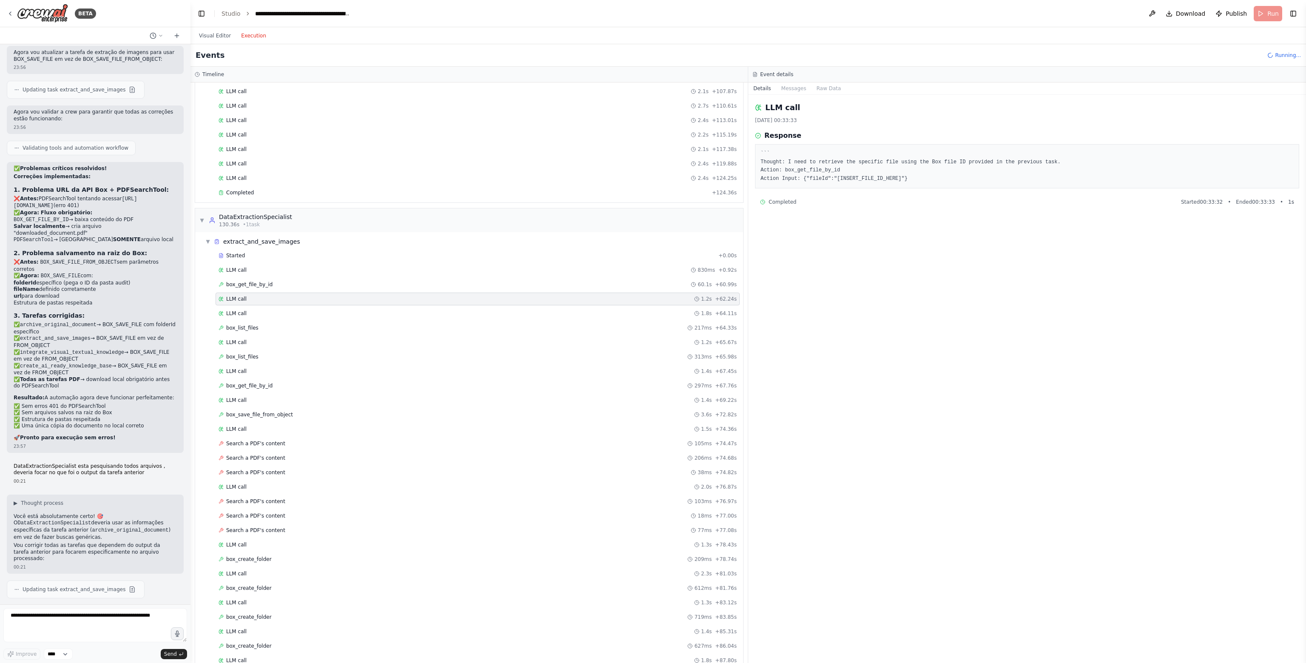
click at [334, 299] on div "Started + 0.00s LLM call 830ms + 0.92s box_get_file_by_id 60.1s + 60.99s LLM ca…" at bounding box center [472, 567] width 541 height 636
click at [329, 295] on div "LLM call 1.2s + 62.24s" at bounding box center [477, 298] width 518 height 7
click at [332, 310] on div "LLM call 1.8s + 64.11s" at bounding box center [477, 313] width 518 height 7
click at [332, 312] on div "LLM call 1.8s + 64.11s" at bounding box center [477, 313] width 524 height 13
click at [287, 324] on div "box_list_files 217ms + 64.33s" at bounding box center [477, 327] width 518 height 7
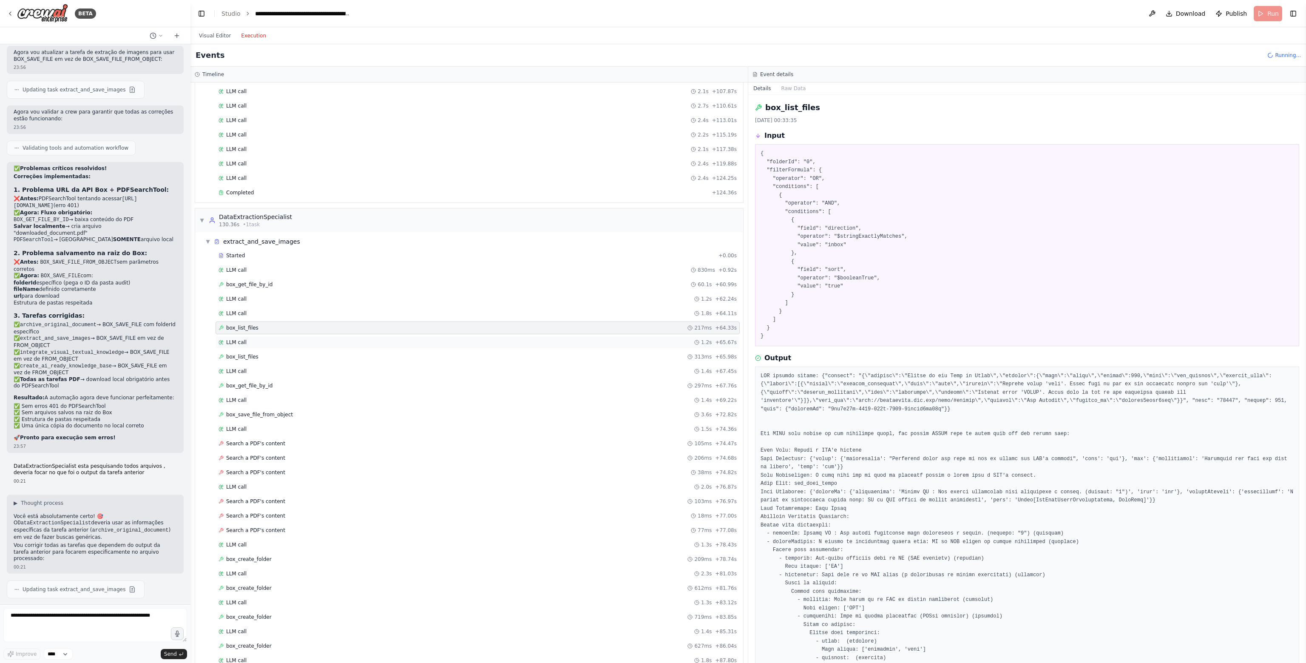
click at [285, 336] on div "LLM call 1.2s + 65.67s" at bounding box center [477, 342] width 524 height 13
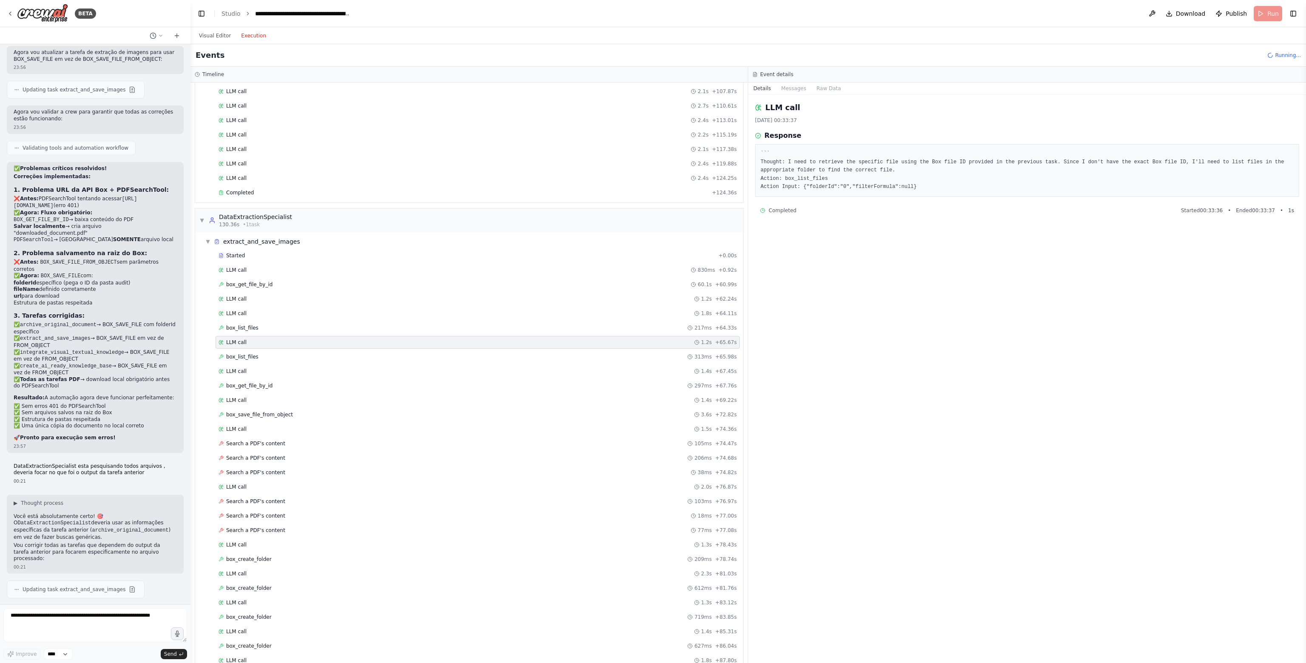
click at [286, 340] on div "LLM call 1.2s + 65.67s" at bounding box center [477, 342] width 524 height 13
click at [294, 353] on div "box_list_files 313ms + 65.98s" at bounding box center [477, 356] width 524 height 13
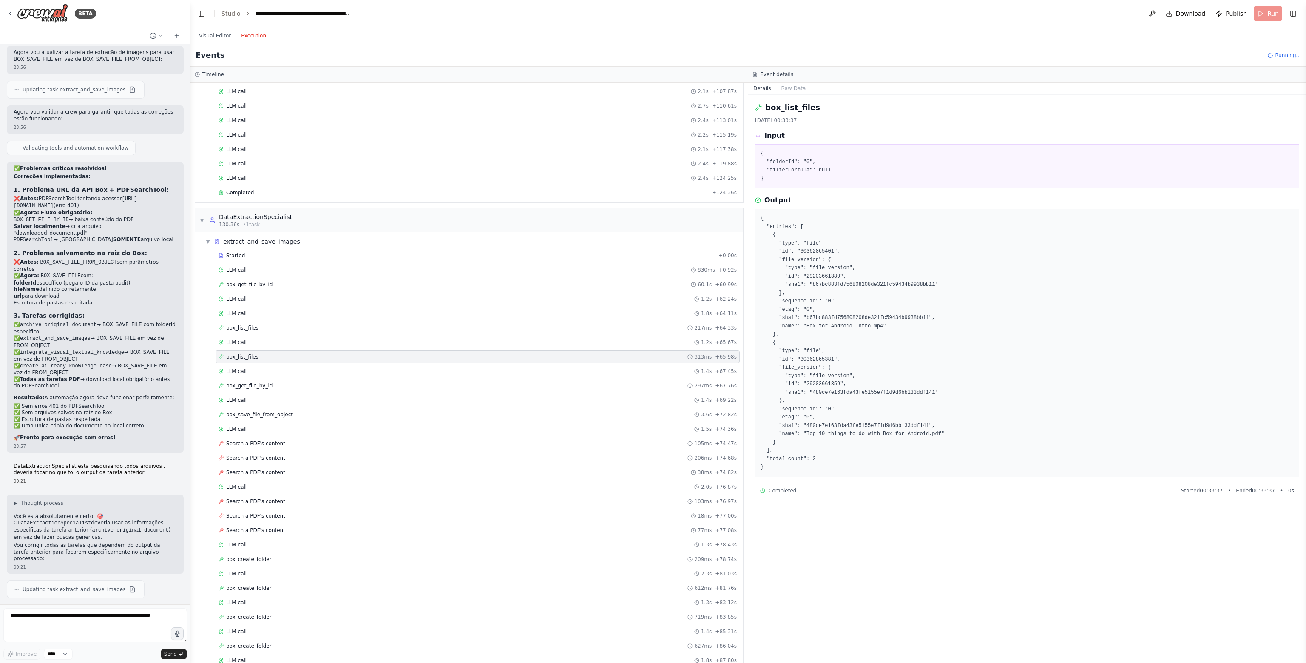
click at [303, 370] on div "Started + 0.00s LLM call 830ms + 0.92s box_get_file_by_id 60.1s + 60.99s LLM ca…" at bounding box center [472, 610] width 541 height 723
click at [275, 368] on div "LLM call 1.4s + 67.45s" at bounding box center [477, 371] width 518 height 7
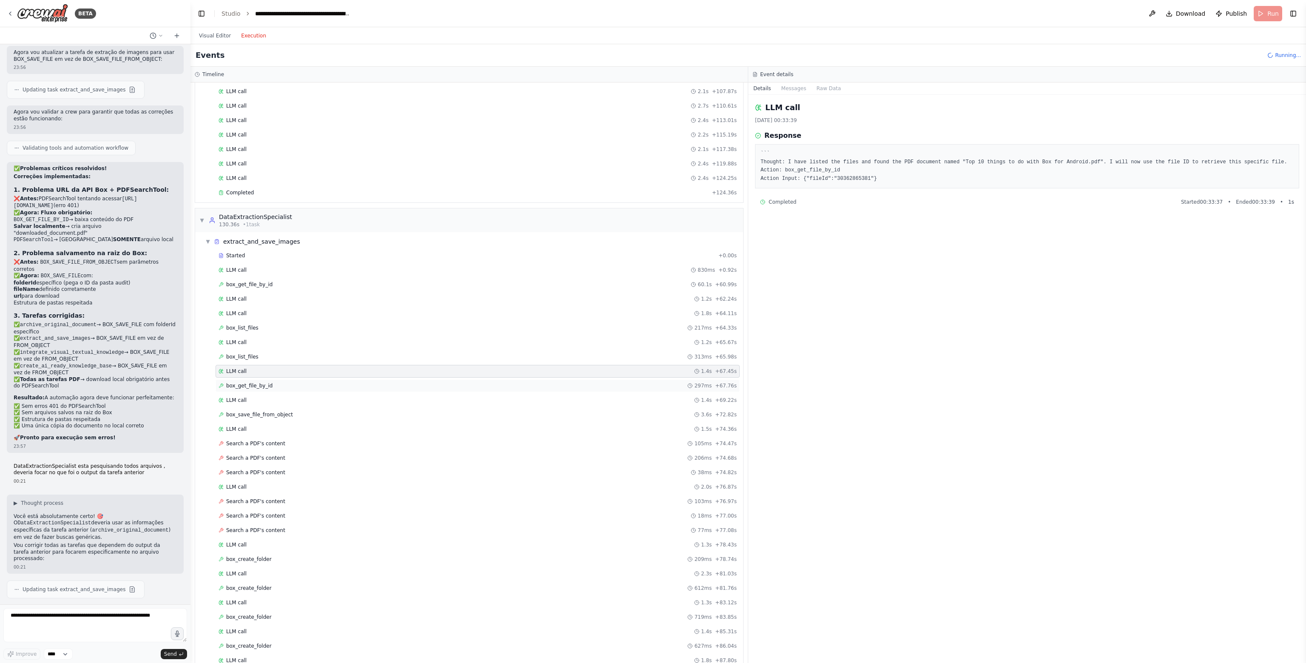
click at [281, 382] on div "box_get_file_by_id 297ms + 67.76s" at bounding box center [477, 385] width 518 height 7
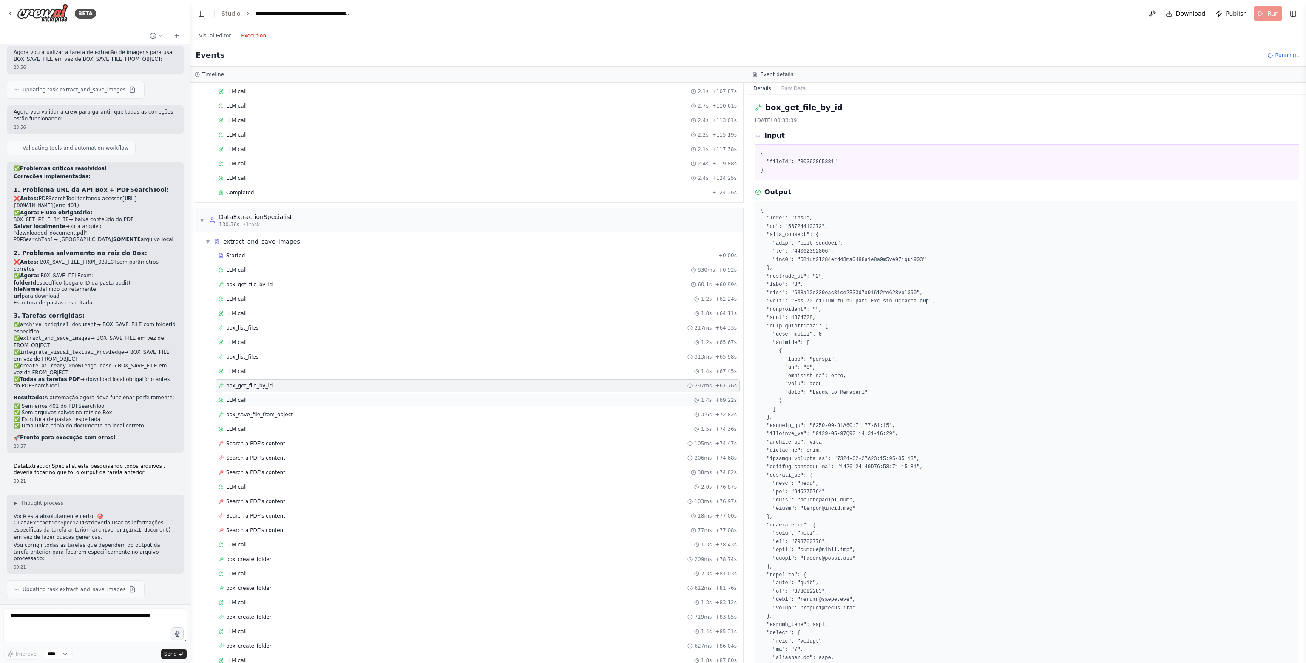
click at [298, 397] on div "LLM call 1.4s + 69.22s" at bounding box center [477, 400] width 518 height 7
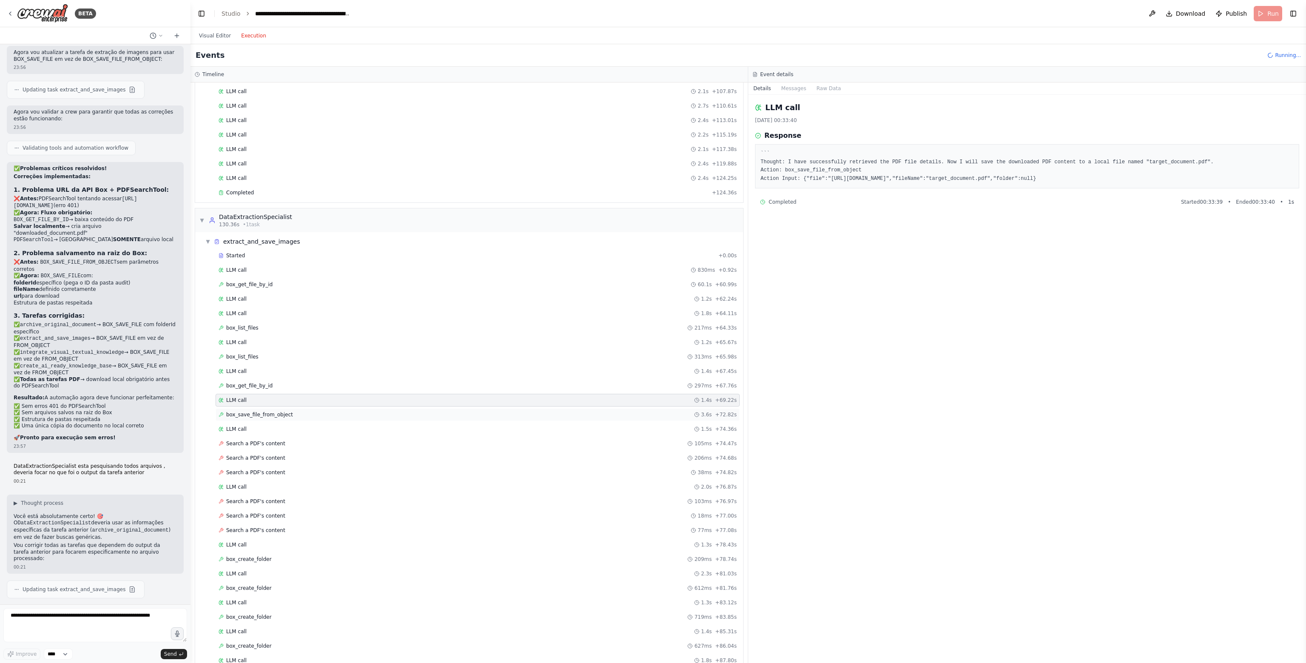
click at [301, 411] on div "box_save_file_from_object 3.6s + 72.82s" at bounding box center [477, 414] width 518 height 7
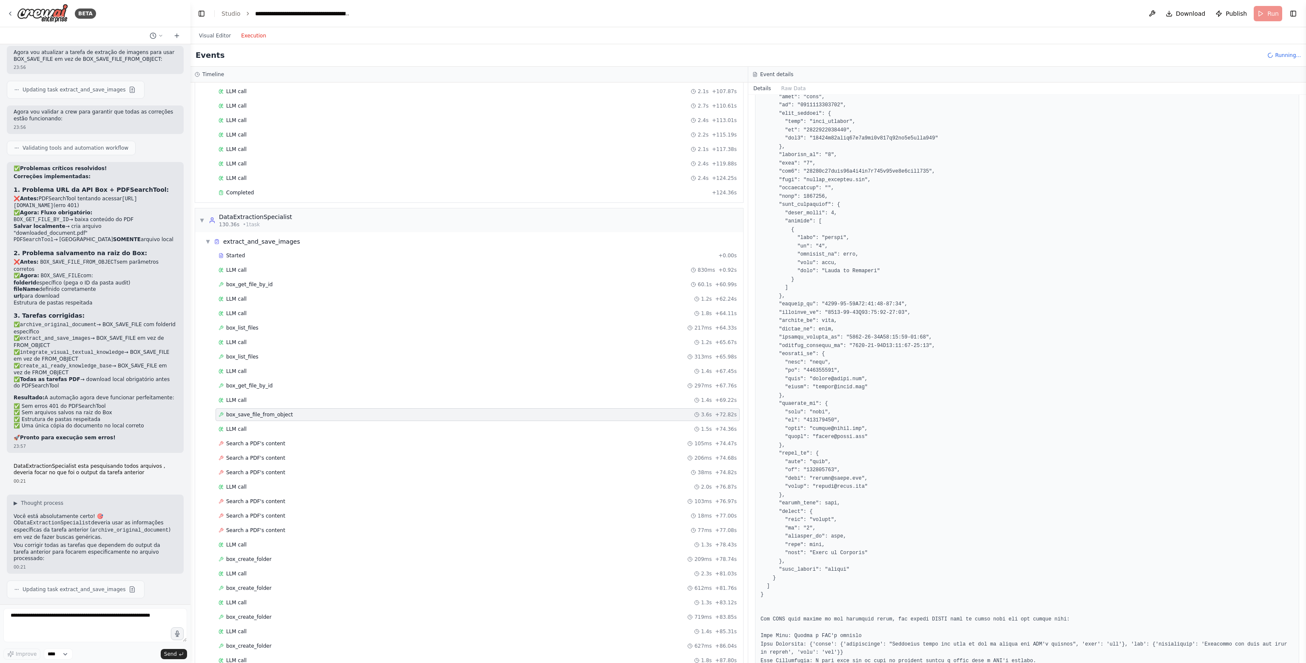
scroll to position [170, 0]
click at [310, 426] on div "LLM call 1.5s + 74.36s" at bounding box center [477, 428] width 524 height 13
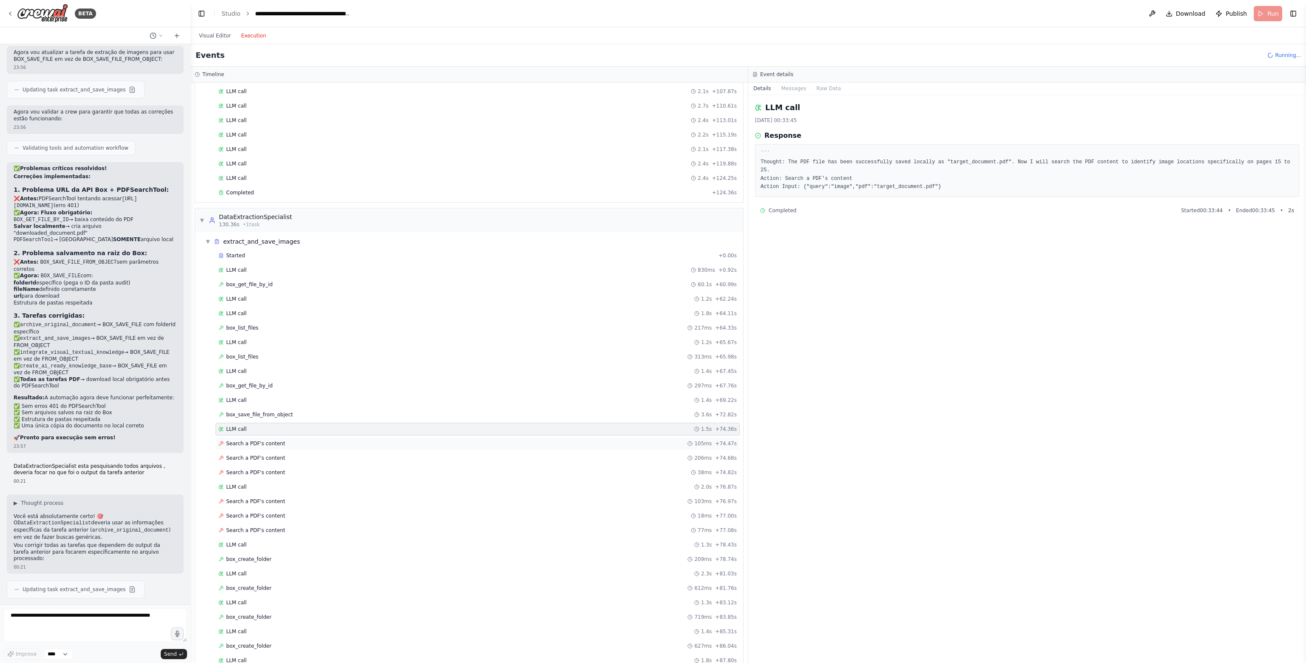
click at [294, 440] on div "Search a PDF's content 105ms + 74.47s" at bounding box center [477, 443] width 518 height 7
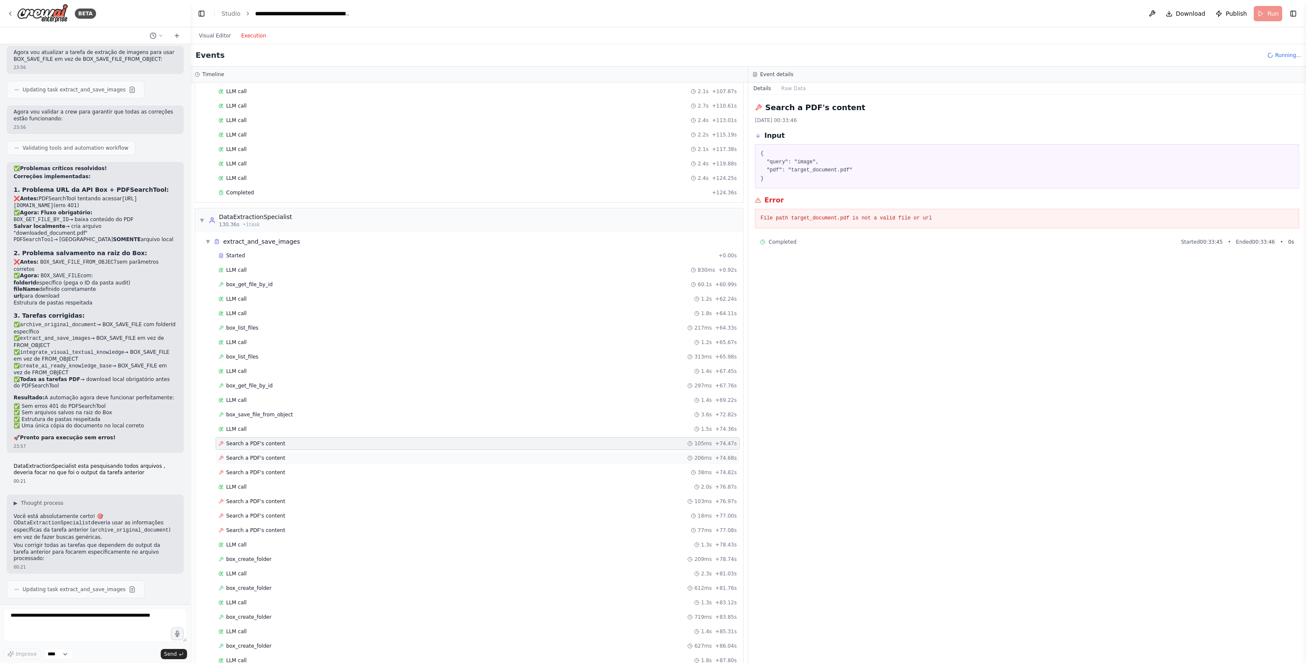
click at [292, 451] on div "Search a PDF's content 206ms + 74.68s" at bounding box center [477, 457] width 524 height 13
click at [282, 411] on span "box_save_file_from_object" at bounding box center [259, 414] width 67 height 7
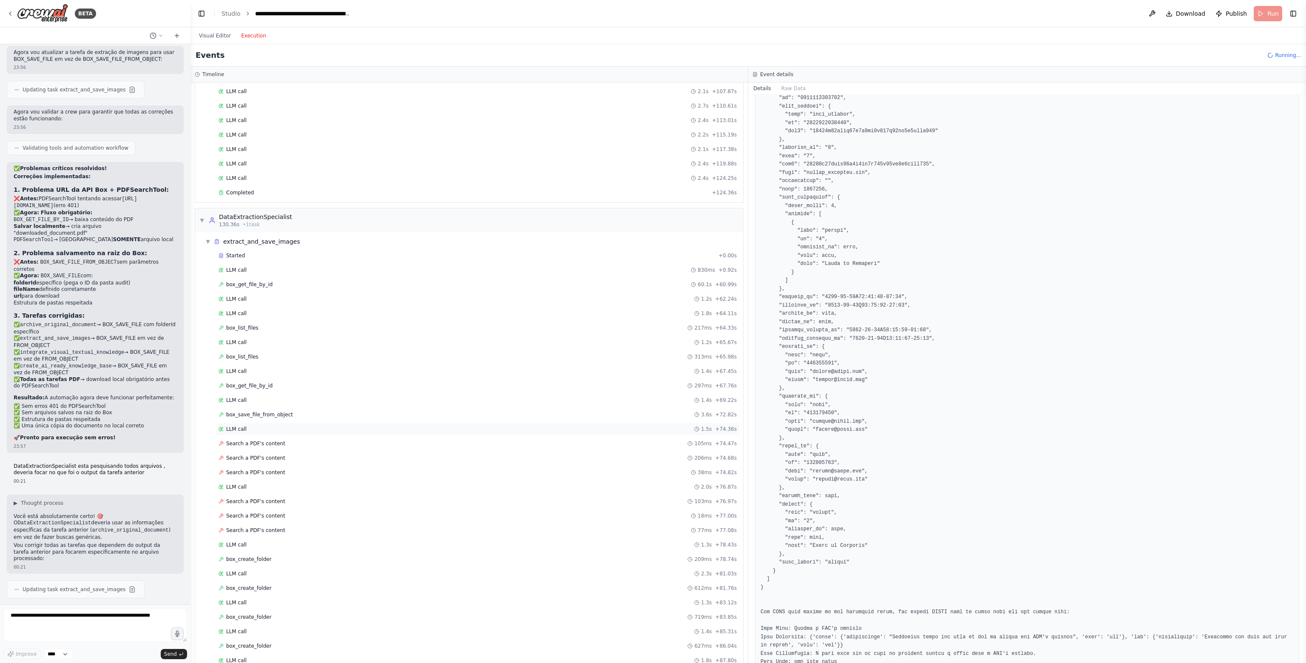
click at [241, 425] on span "LLM call" at bounding box center [236, 428] width 20 height 7
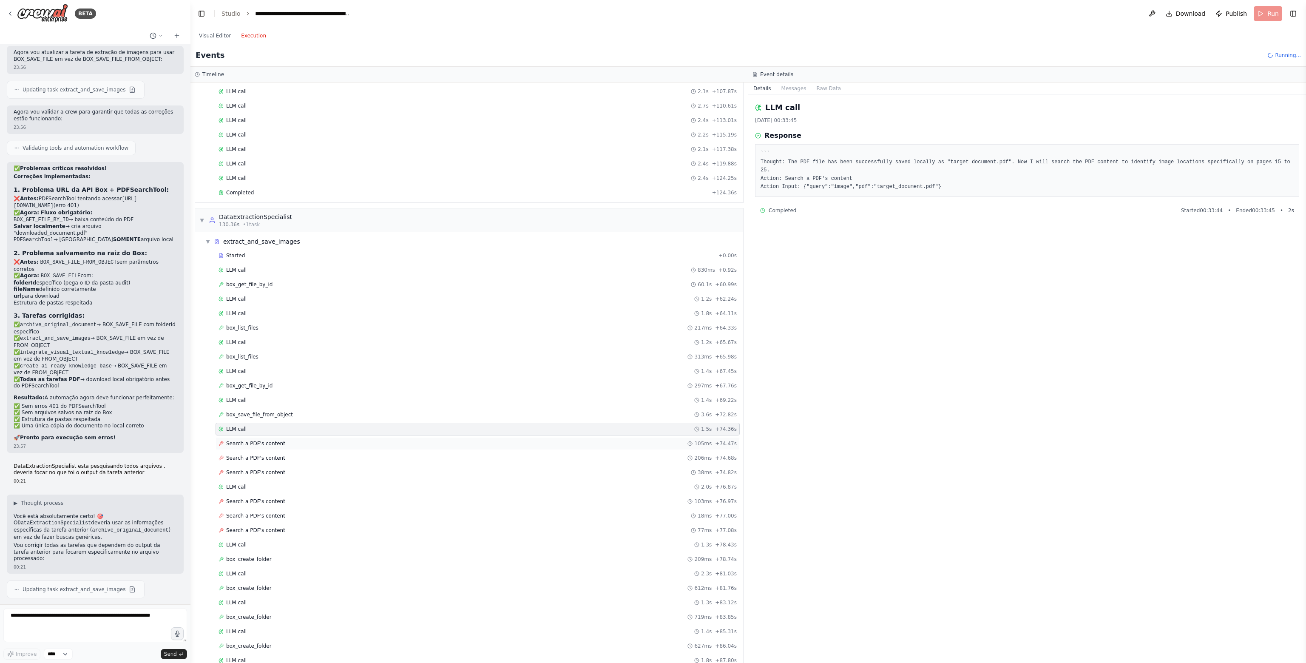
click at [259, 440] on span "Search a PDF's content" at bounding box center [255, 443] width 59 height 7
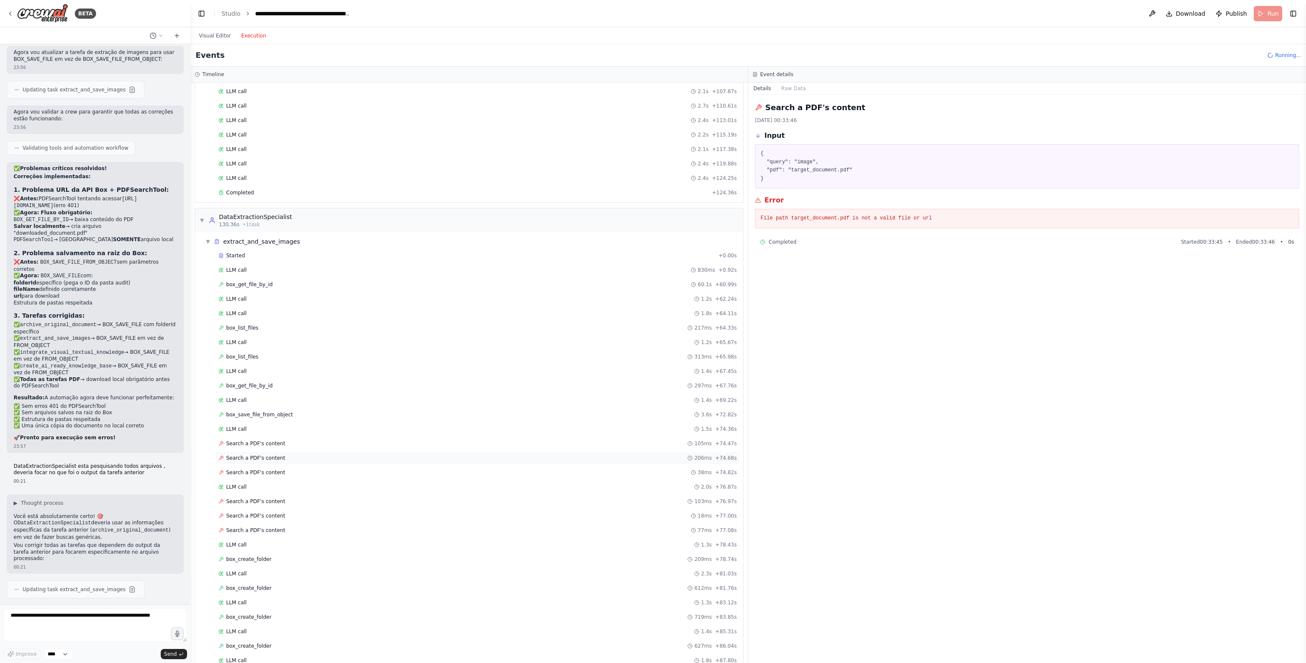
click at [265, 451] on div "Search a PDF's content 206ms + 74.68s" at bounding box center [477, 457] width 524 height 13
click at [265, 454] on span "Search a PDF's content" at bounding box center [255, 457] width 59 height 7
click at [271, 466] on div "Search a PDF's content 38ms + 74.82s" at bounding box center [477, 472] width 524 height 13
click at [271, 468] on div "Search a PDF's content 38ms + 74.82s" at bounding box center [477, 472] width 524 height 13
click at [271, 483] on div "LLM call 2.0s + 76.87s" at bounding box center [477, 486] width 518 height 7
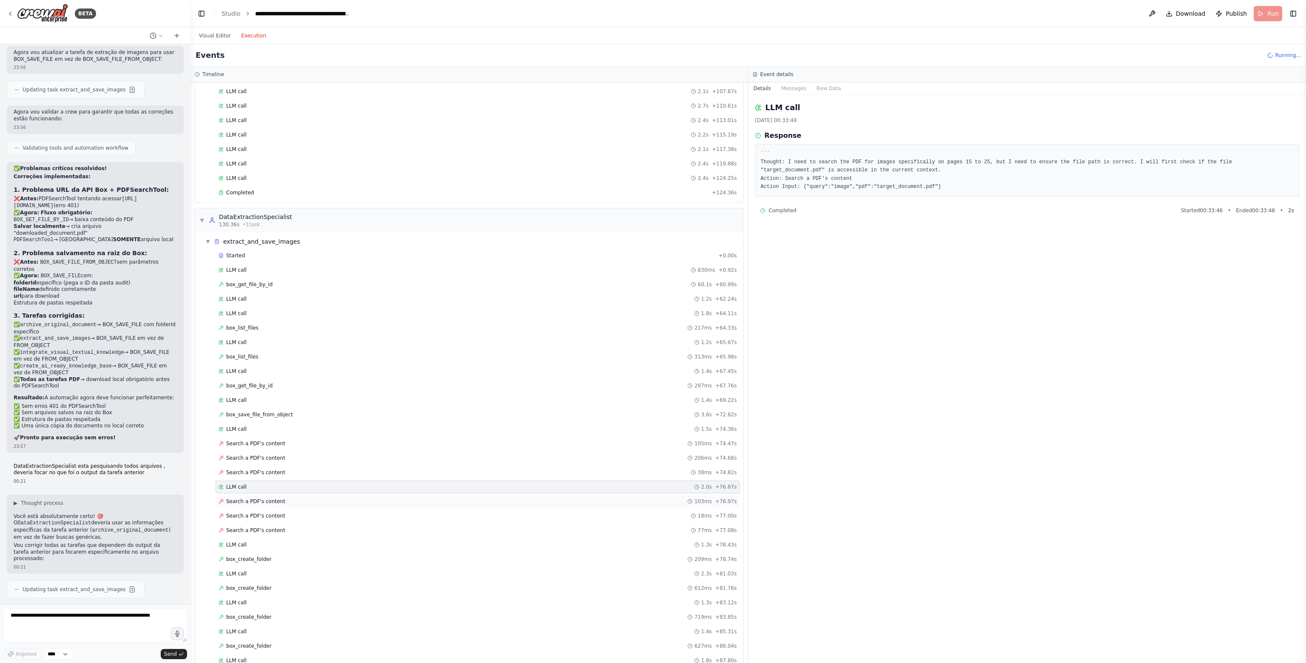
click at [277, 495] on div "Search a PDF's content 103ms + 76.97s" at bounding box center [477, 501] width 524 height 13
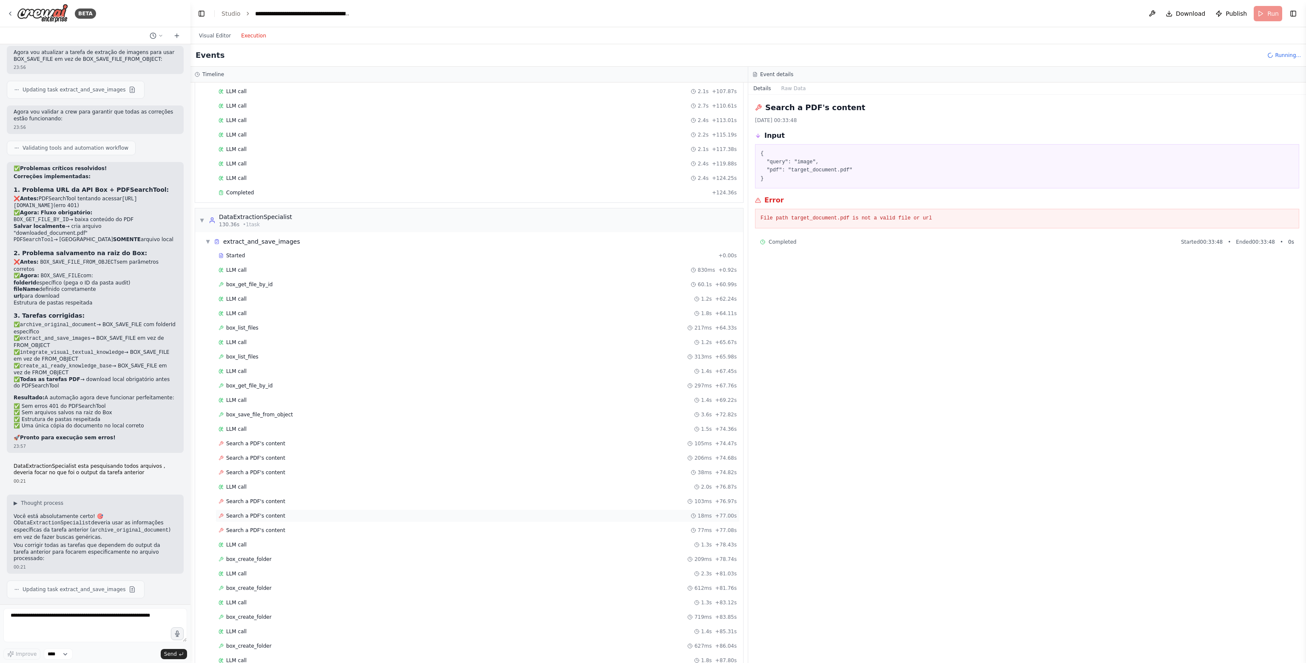
click at [281, 509] on div "Search a PDF's content 18ms + 77.00s" at bounding box center [477, 515] width 524 height 13
click at [284, 512] on div "Search a PDF's content 18ms + 77.00s" at bounding box center [477, 515] width 518 height 7
click at [240, 267] on span "LLM call" at bounding box center [236, 270] width 20 height 7
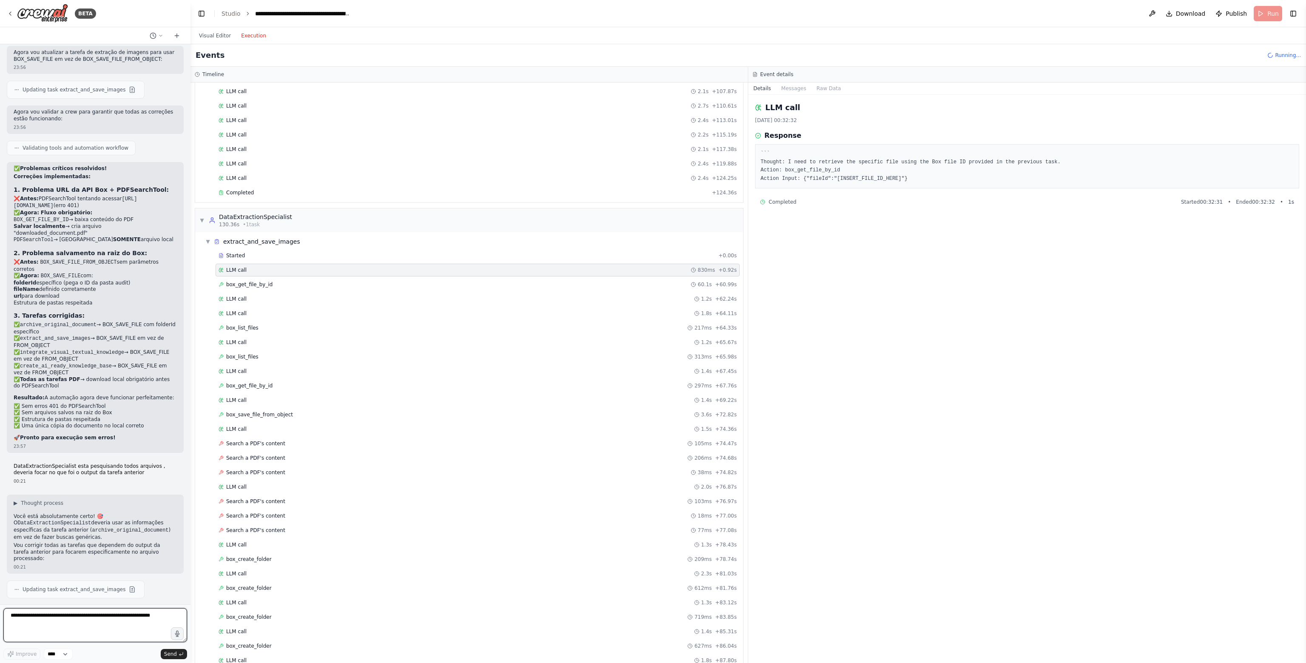
click at [78, 615] on textarea at bounding box center [95, 625] width 184 height 34
type textarea "**********"
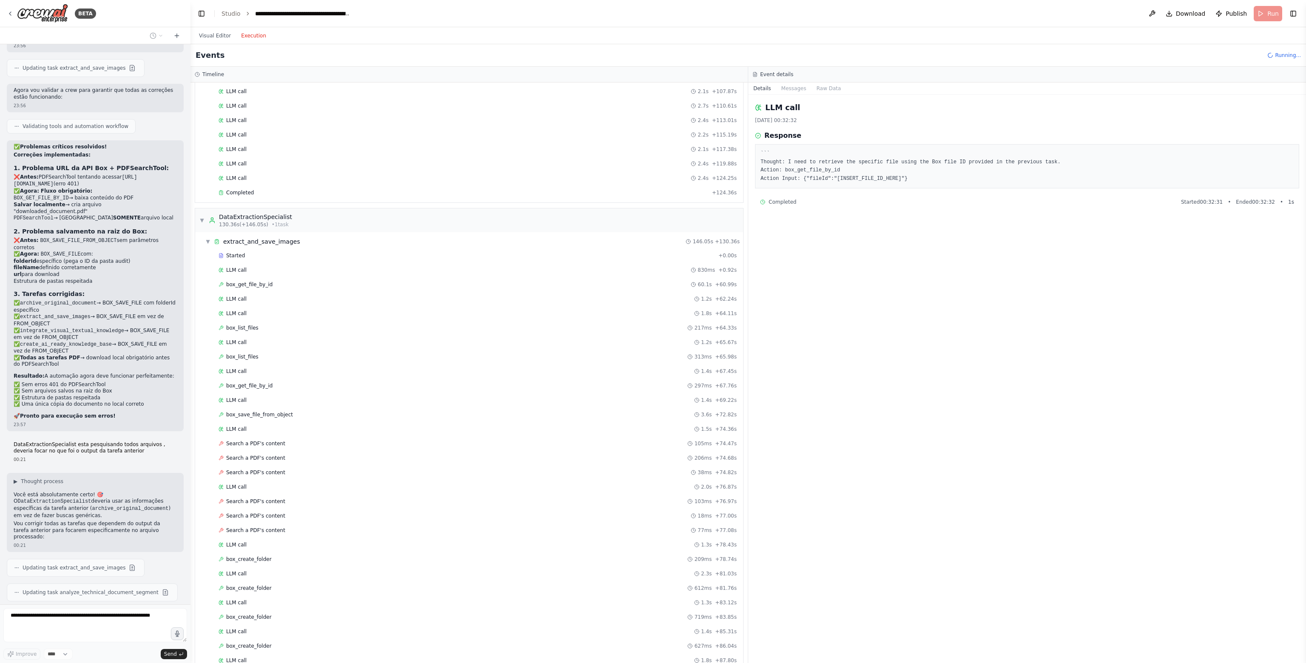
scroll to position [13726, 0]
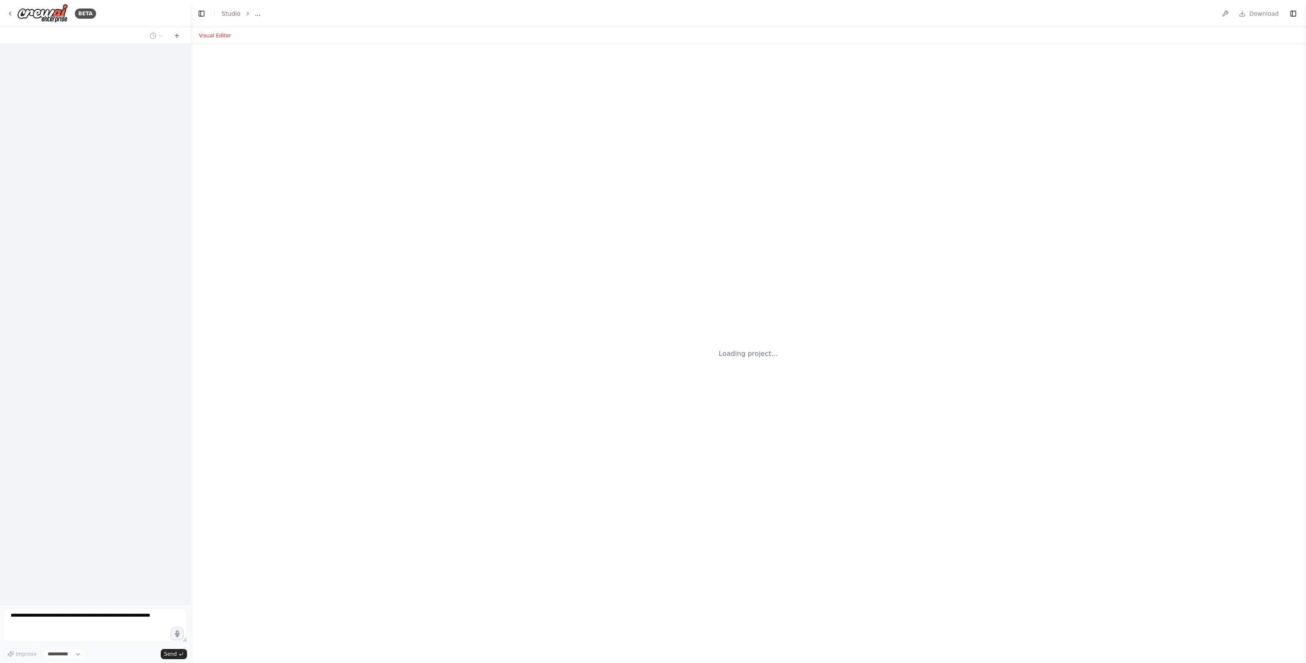
select select "****"
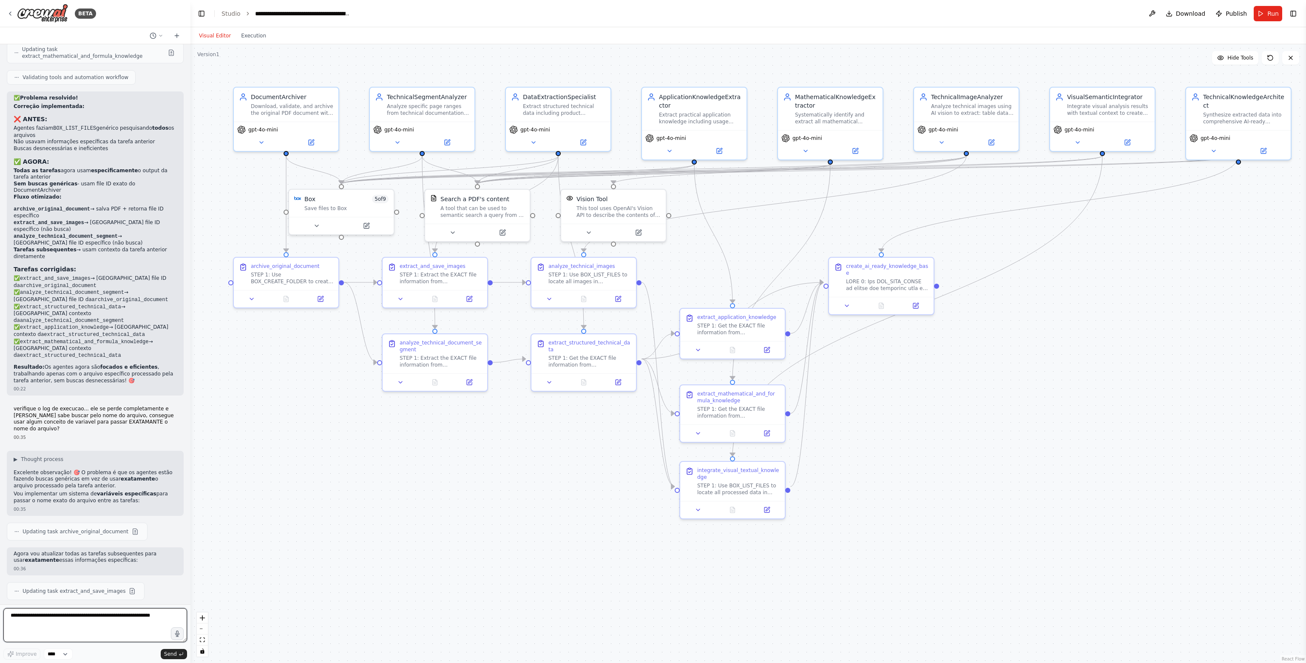
scroll to position [14319, 0]
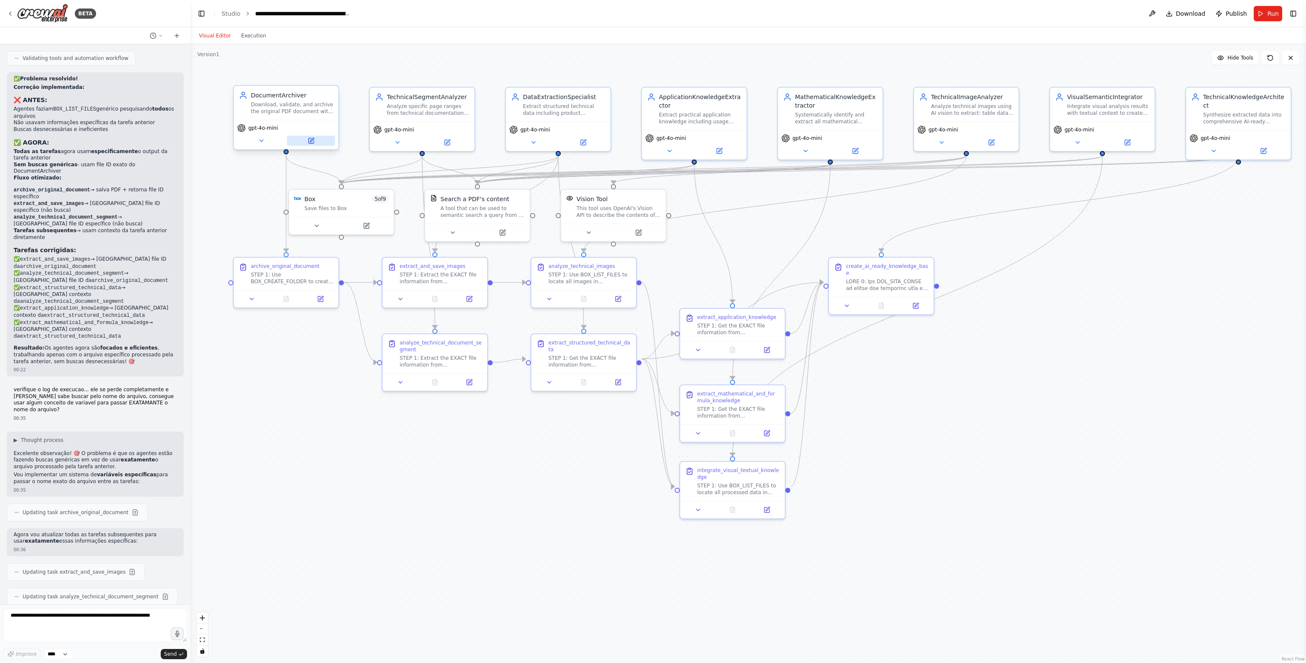
click at [313, 141] on icon at bounding box center [311, 140] width 5 height 5
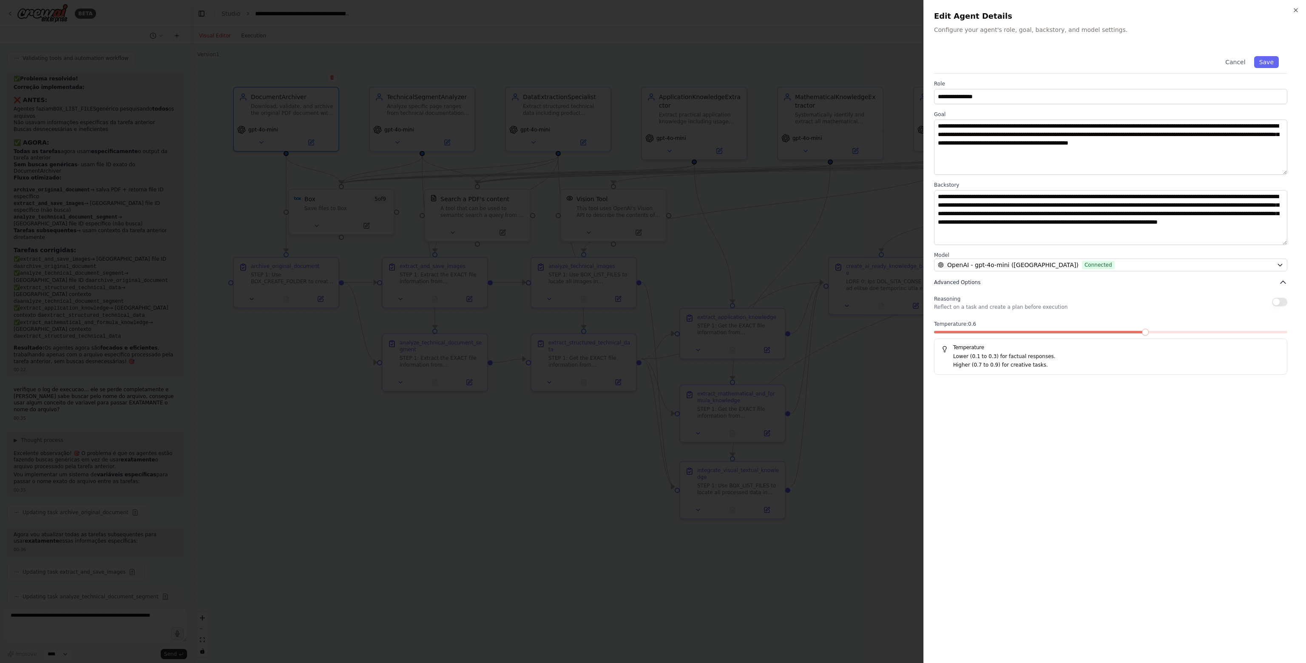
click at [1000, 285] on button "Advanced Options" at bounding box center [1110, 282] width 353 height 9
drag, startPoint x: 1005, startPoint y: 152, endPoint x: 1048, endPoint y: 181, distance: 51.8
click at [1048, 181] on div "**********" at bounding box center [1115, 211] width 362 height 327
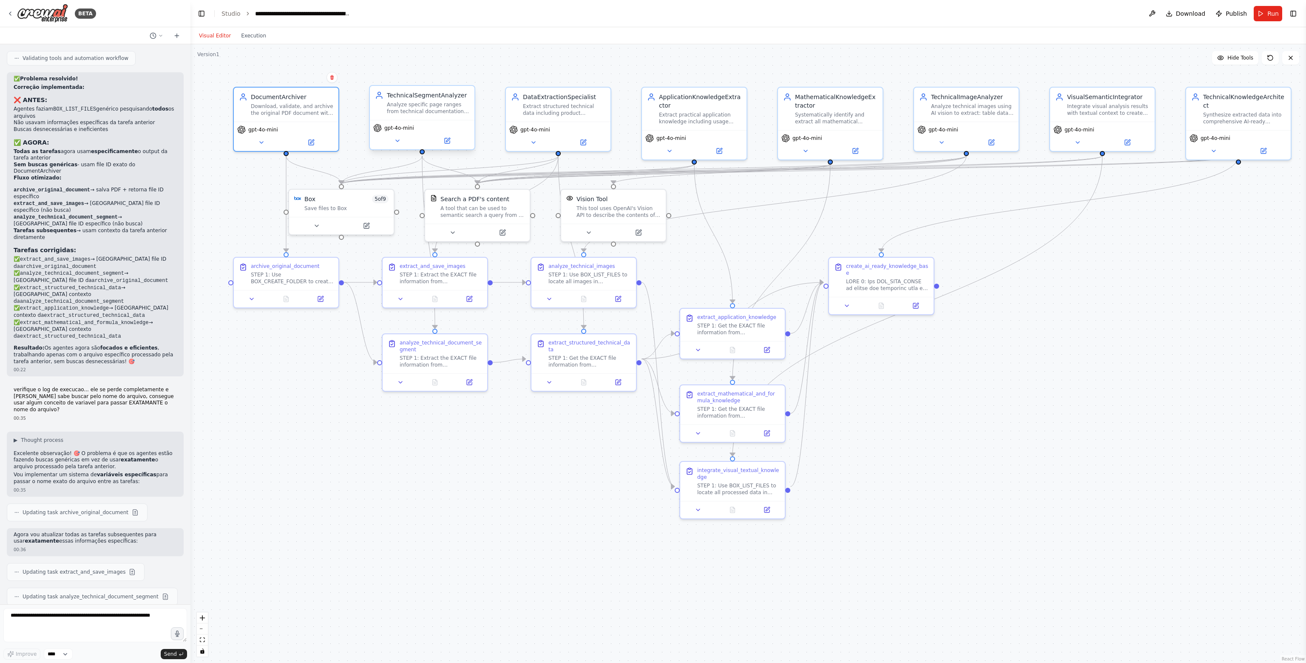
click at [429, 109] on div "Analyze specific page ranges from technical documentation and classify content …" at bounding box center [428, 108] width 82 height 14
click at [389, 139] on button at bounding box center [397, 141] width 48 height 10
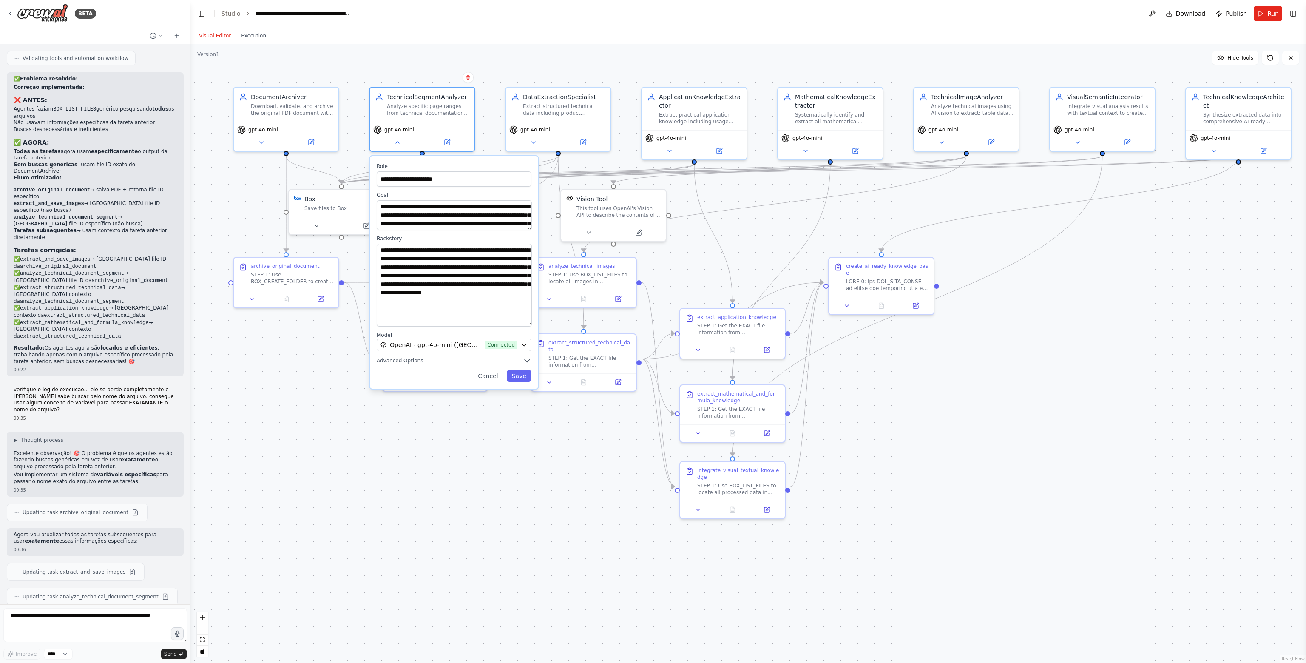
drag, startPoint x: 528, startPoint y: 270, endPoint x: 534, endPoint y: 323, distance: 53.9
click at [534, 323] on div "**********" at bounding box center [454, 272] width 168 height 233
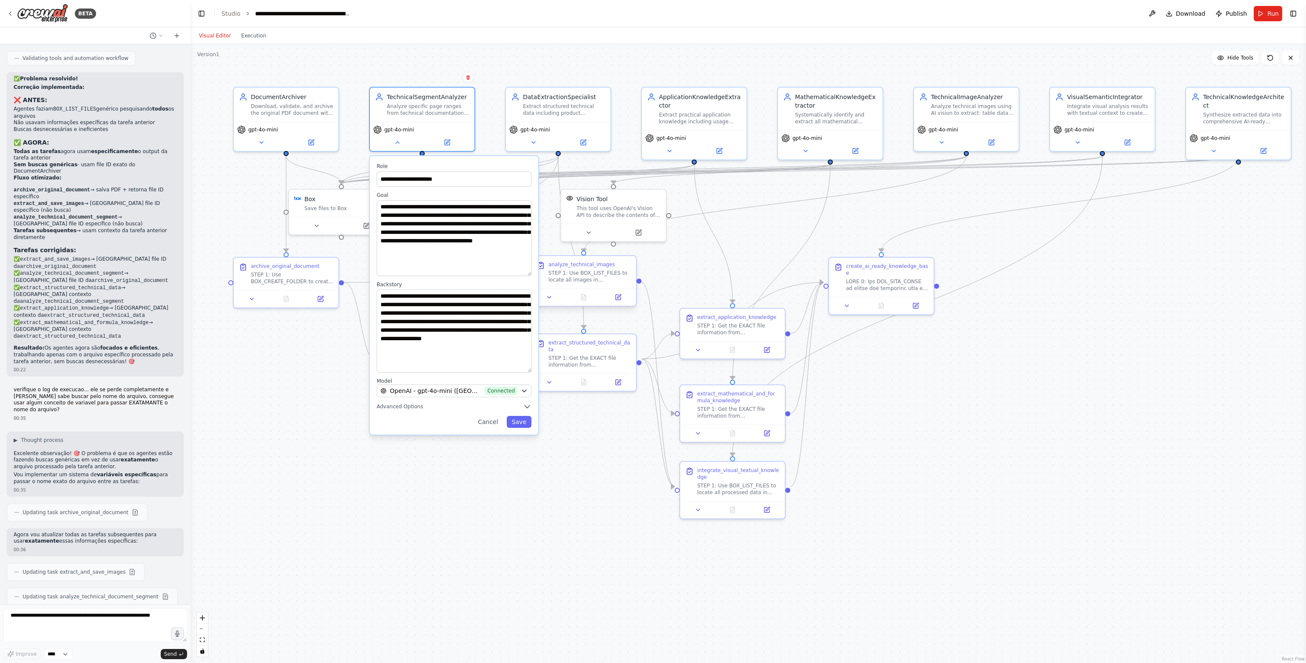
drag, startPoint x: 527, startPoint y: 227, endPoint x: 542, endPoint y: 273, distance: 48.4
click at [542, 273] on div "**********" at bounding box center [747, 353] width 1115 height 618
click at [447, 147] on div "gpt-4o-mini" at bounding box center [422, 134] width 105 height 29
click at [448, 141] on icon at bounding box center [447, 140] width 5 height 5
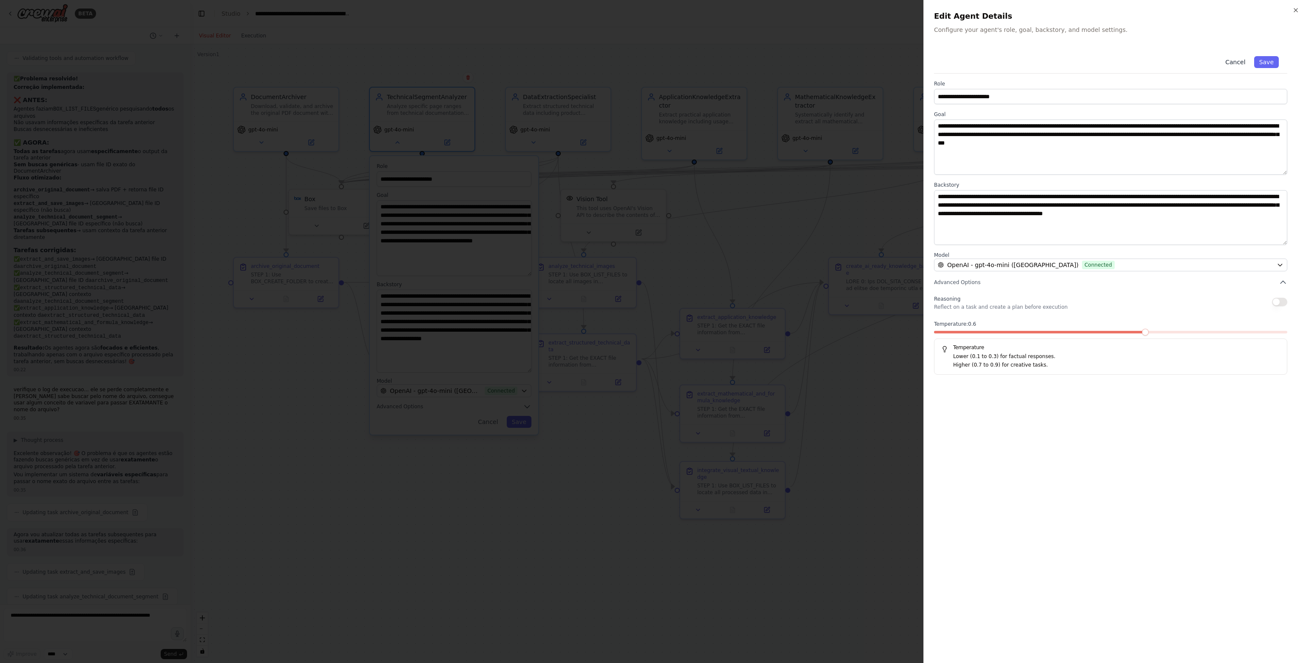
click at [1230, 64] on button "Cancel" at bounding box center [1235, 62] width 30 height 12
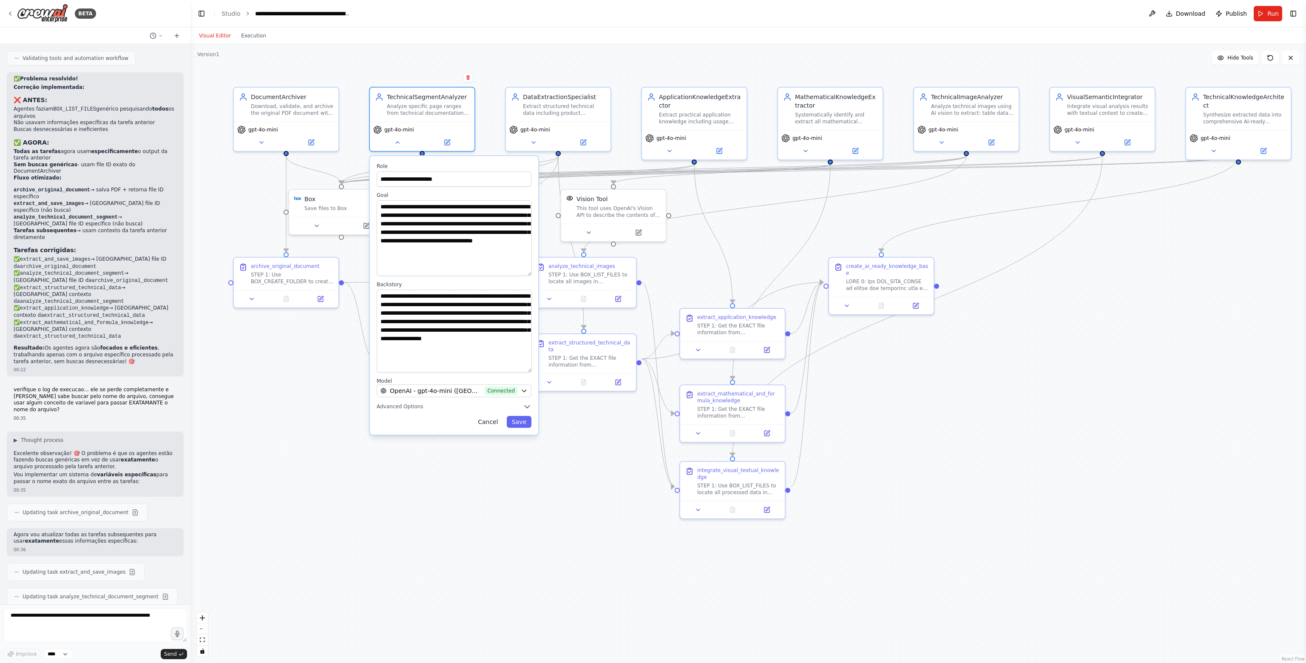
click at [493, 416] on button "Cancel" at bounding box center [488, 422] width 30 height 12
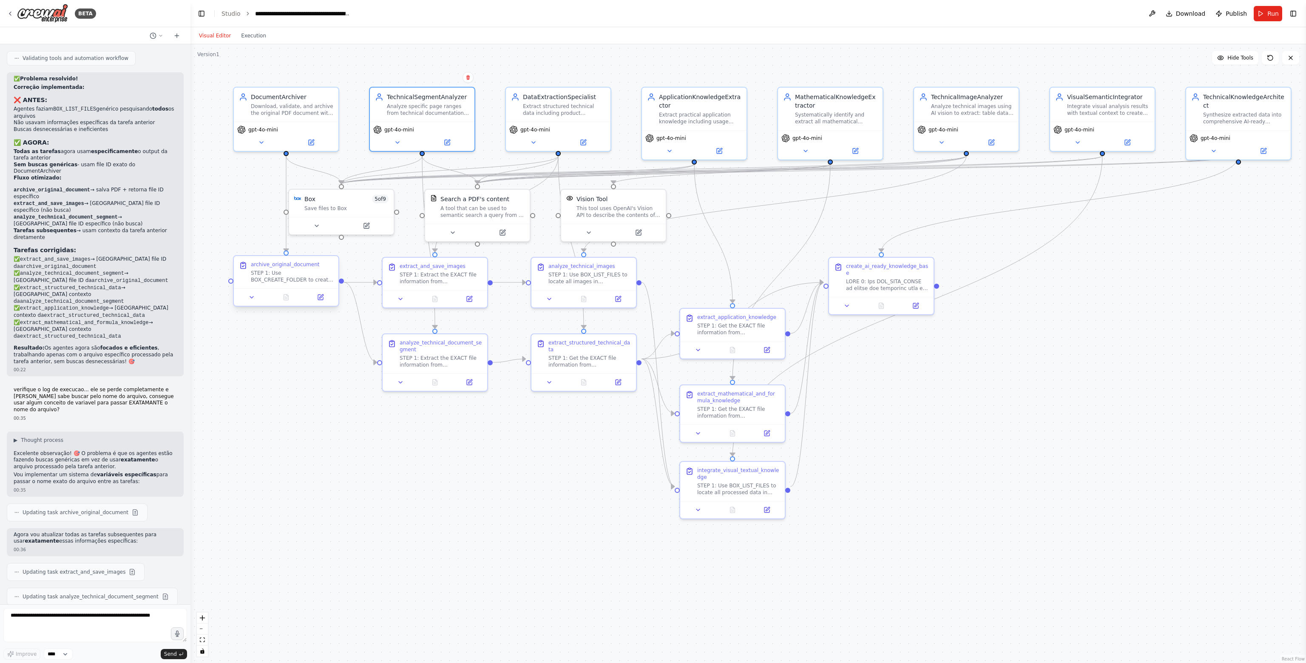
click at [292, 278] on div "STEP 1: Use BOX_CREATE_FOLDER to create complete folder structure: {base_folder…" at bounding box center [292, 276] width 82 height 14
click at [319, 301] on button at bounding box center [320, 297] width 29 height 10
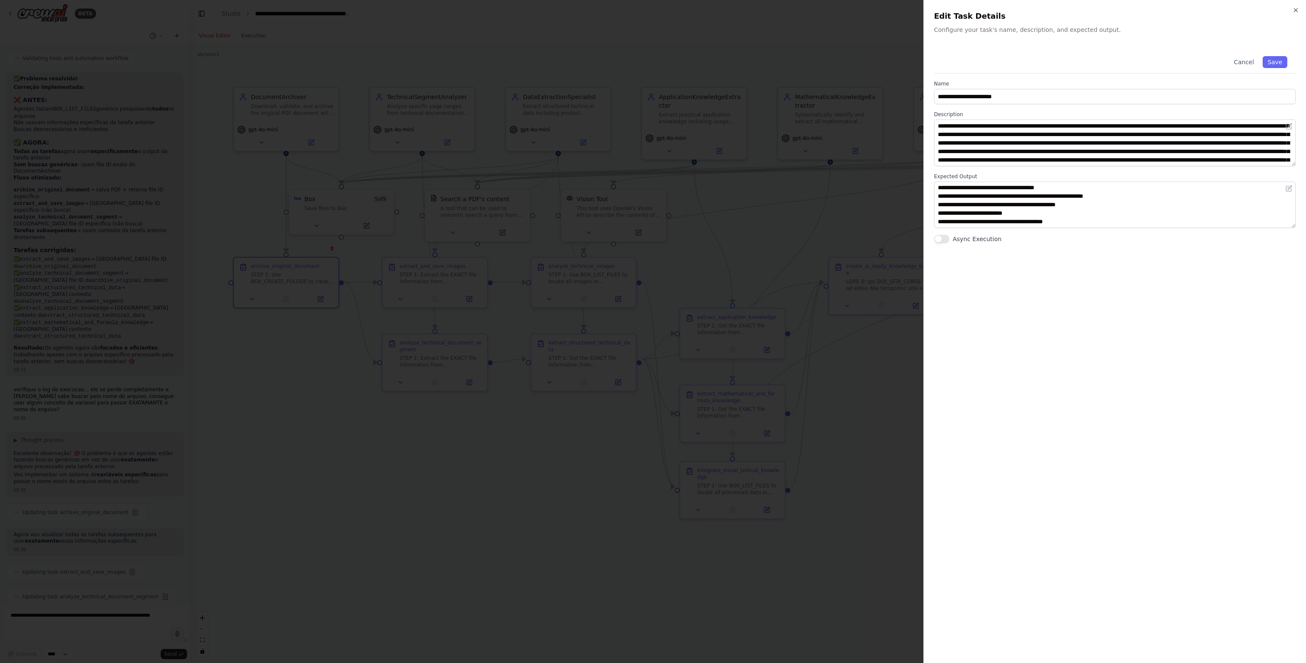
scroll to position [68, 0]
click at [1060, 214] on textarea "**********" at bounding box center [1115, 204] width 362 height 47
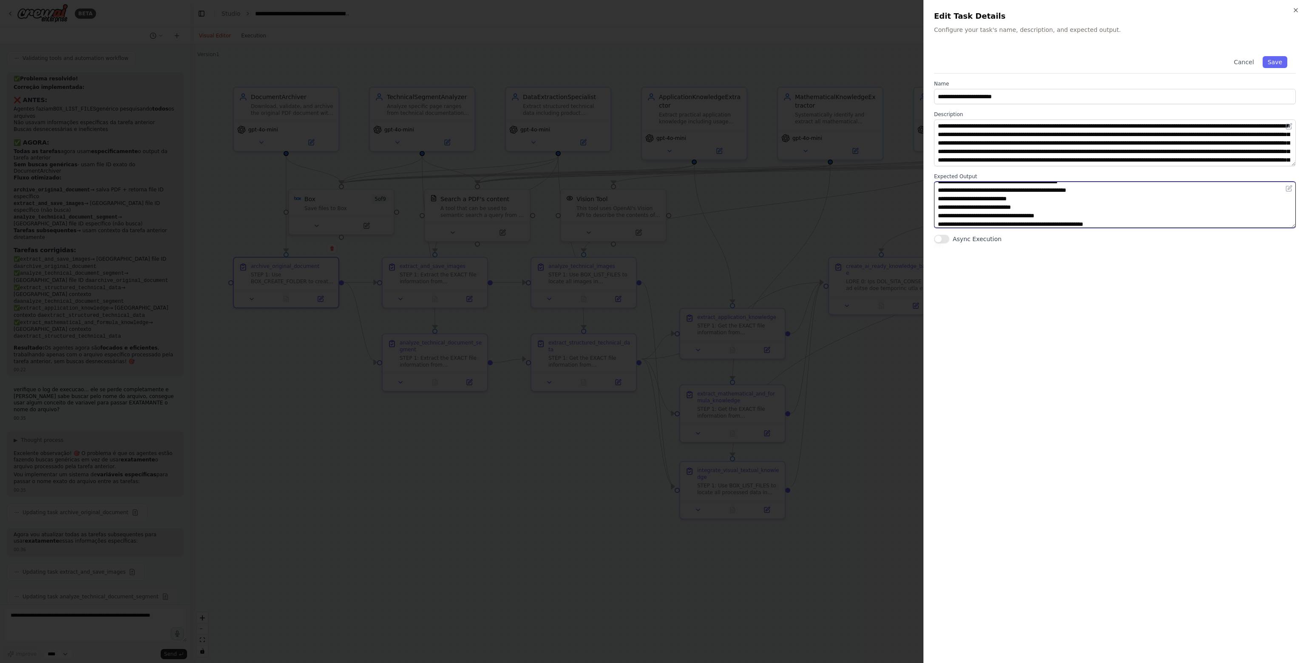
scroll to position [66, 0]
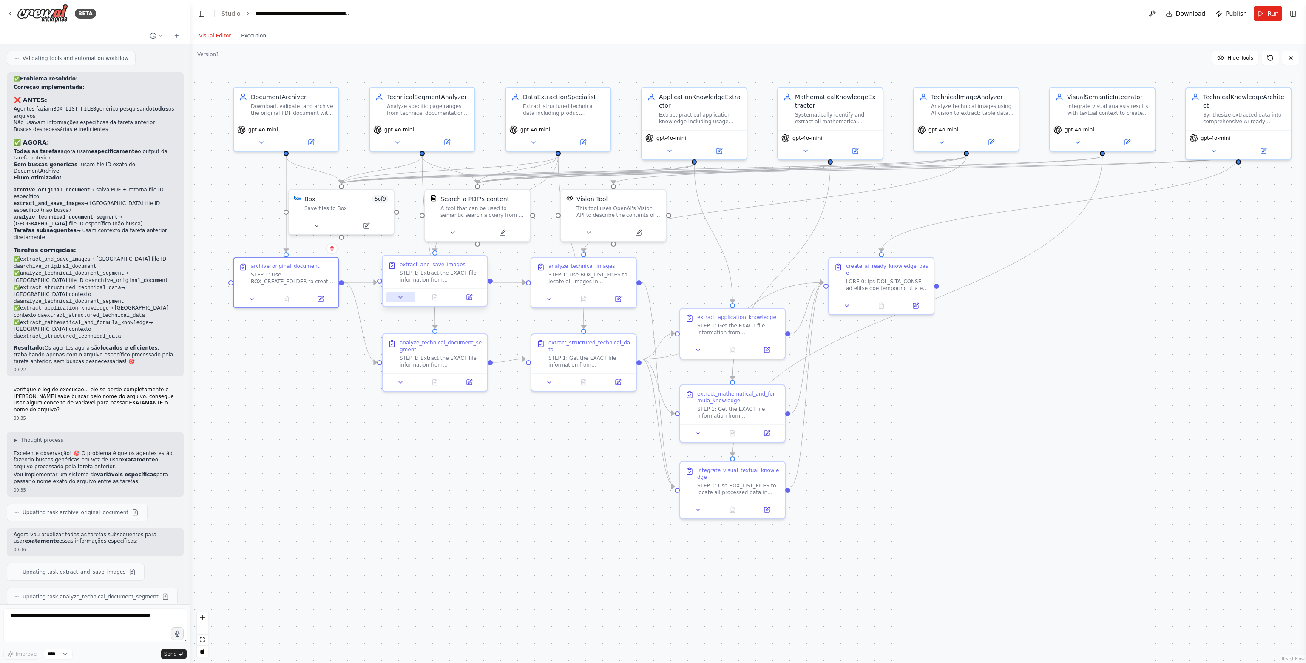
click at [400, 296] on icon at bounding box center [400, 297] width 3 height 2
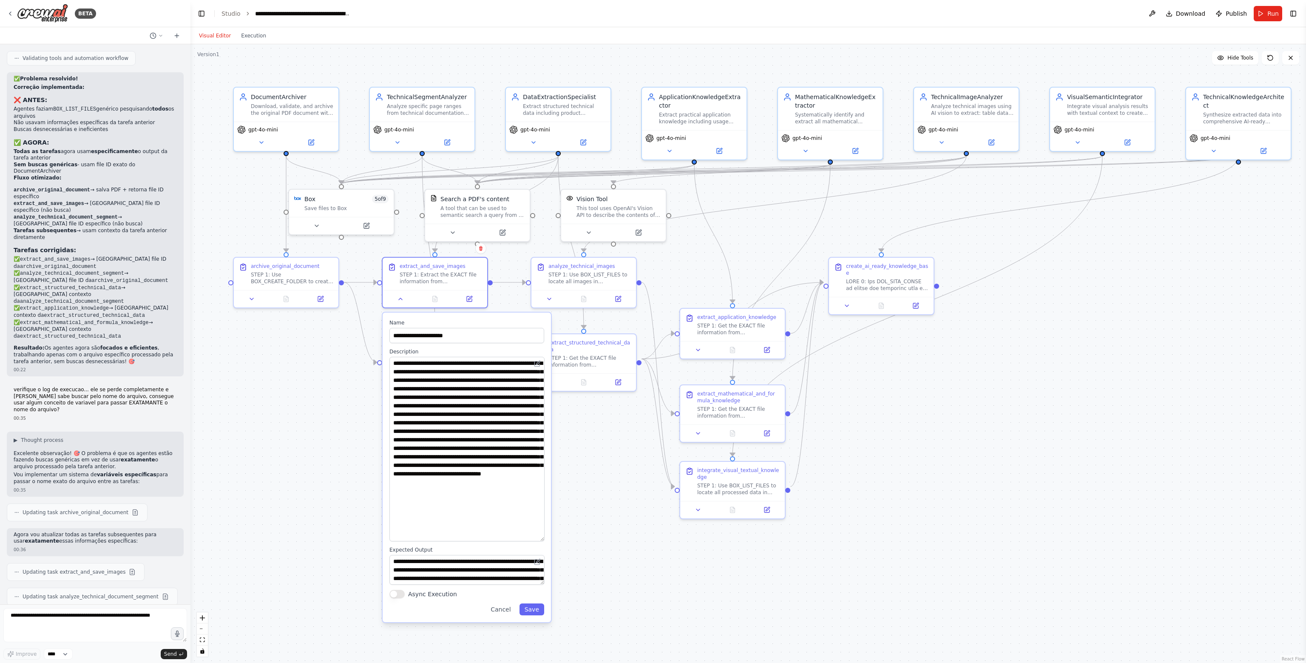
drag, startPoint x: 537, startPoint y: 383, endPoint x: 525, endPoint y: 501, distance: 118.8
click at [646, 538] on div ".deletable-edge-delete-btn { width: 20px; height: 20px; border: 0px solid #ffff…" at bounding box center [747, 353] width 1115 height 618
click at [475, 414] on textarea "**********" at bounding box center [466, 449] width 155 height 185
click at [335, 379] on div ".deletable-edge-delete-btn { width: 20px; height: 20px; border: 0px solid #ffff…" at bounding box center [747, 353] width 1115 height 618
drag, startPoint x: 408, startPoint y: 346, endPoint x: 292, endPoint y: 365, distance: 117.5
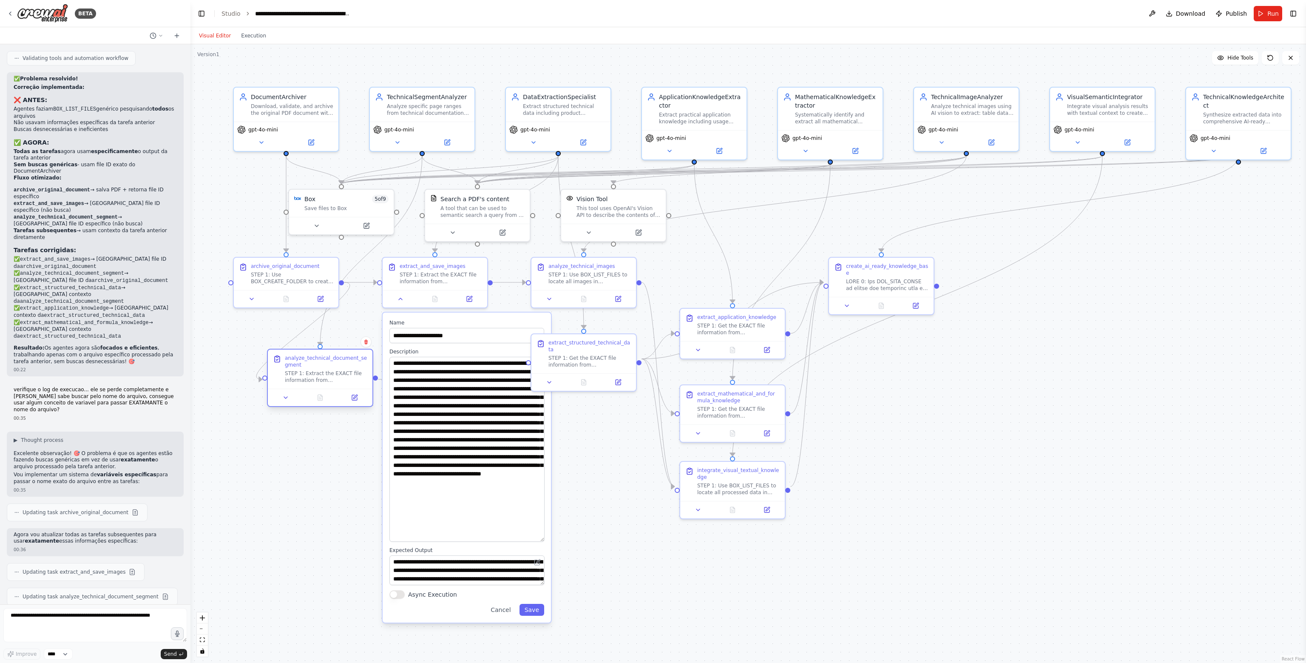
click at [292, 365] on div "analyze_technical_document_segment" at bounding box center [326, 361] width 82 height 14
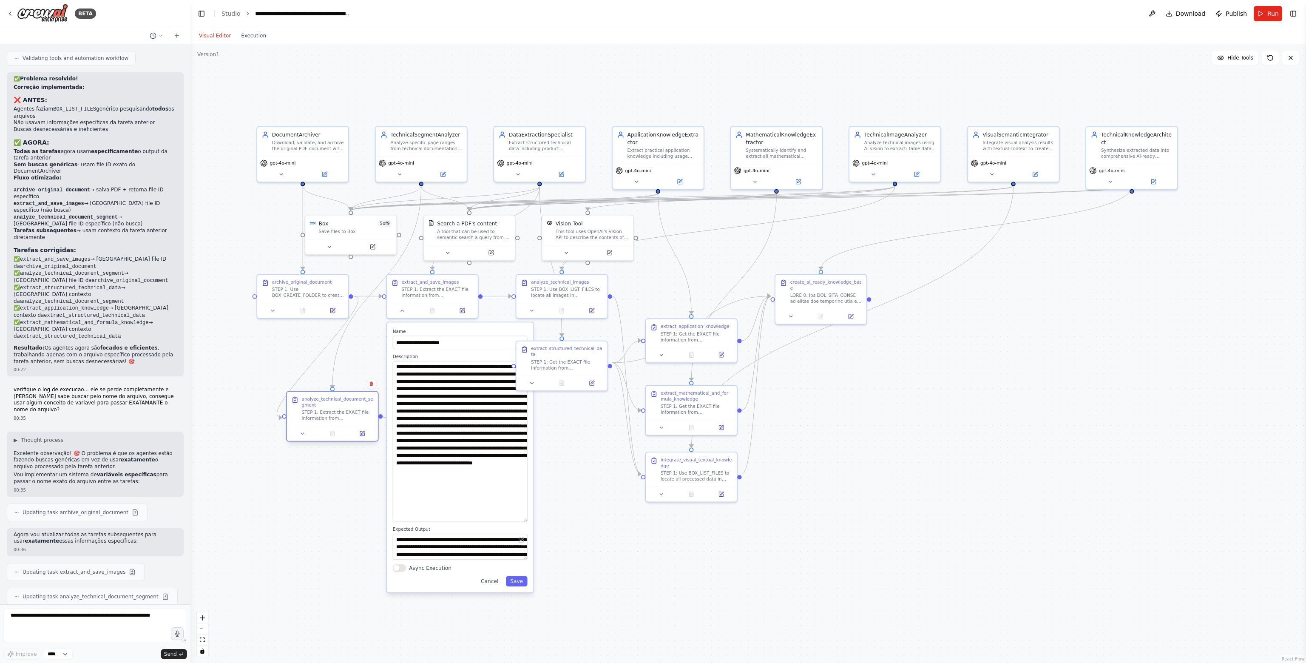
drag, startPoint x: 335, startPoint y: 375, endPoint x: 332, endPoint y: 413, distance: 37.5
click at [332, 413] on div "STEP 1: Extract the EXACT file information from archive_original_document outpu…" at bounding box center [338, 415] width 72 height 12
drag, startPoint x: 291, startPoint y: 288, endPoint x: 244, endPoint y: 290, distance: 47.2
click at [244, 290] on div "STEP 1: Use BOX_CREATE_FOLDER to create complete folder structure: {base_folder…" at bounding box center [263, 291] width 72 height 12
drag, startPoint x: 307, startPoint y: 413, endPoint x: 320, endPoint y: 366, distance: 49.3
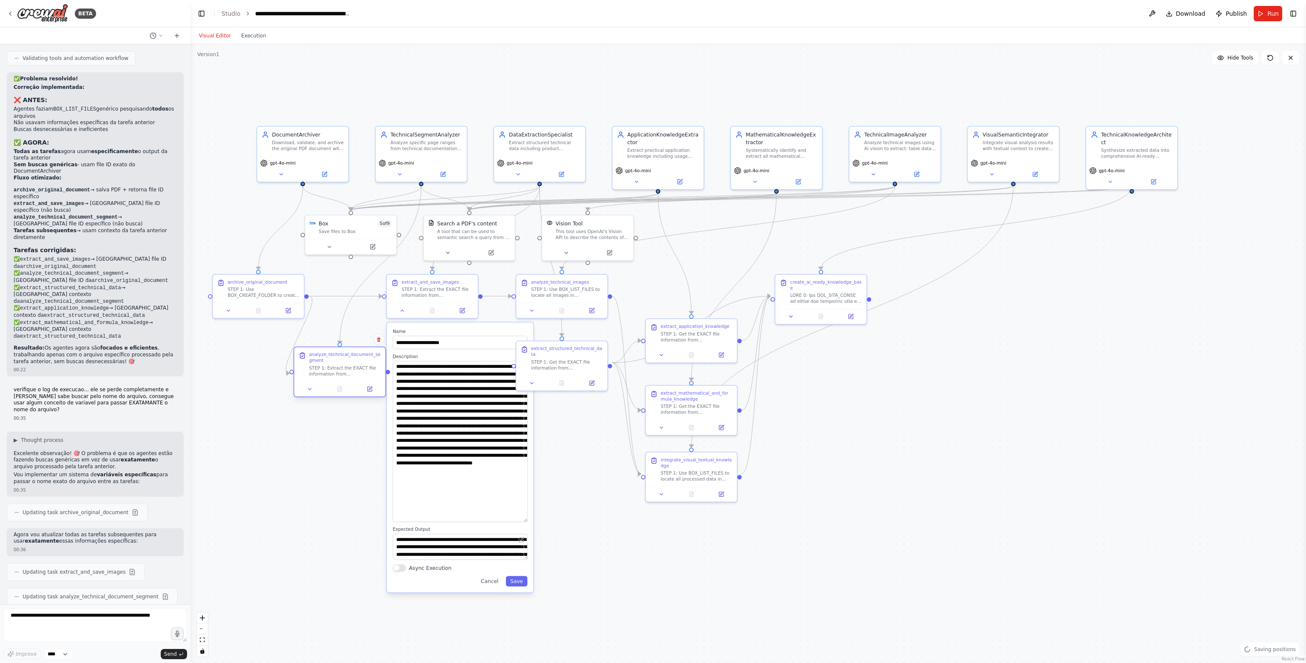
click at [320, 366] on div "STEP 1: Extract the EXACT file information from archive_original_document outpu…" at bounding box center [345, 371] width 72 height 12
click at [401, 311] on icon at bounding box center [403, 309] width 6 height 6
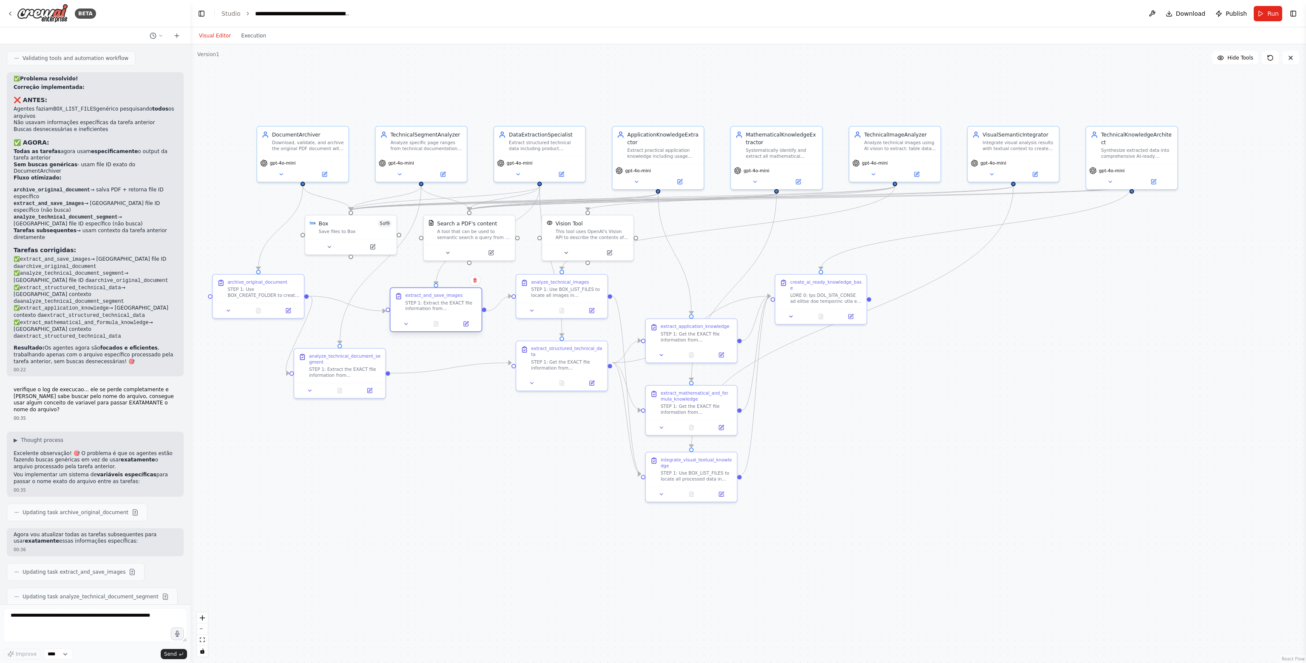
drag, startPoint x: 436, startPoint y: 292, endPoint x: 436, endPoint y: 318, distance: 25.9
click at [437, 312] on div "STEP 1: Extract the EXACT file information from archive_original_document outpu…" at bounding box center [441, 306] width 72 height 12
drag, startPoint x: 345, startPoint y: 239, endPoint x: 325, endPoint y: 250, distance: 23.0
click at [325, 250] on div at bounding box center [332, 252] width 91 height 15
click at [936, 413] on div ".deletable-edge-delete-btn { width: 20px; height: 20px; border: 0px solid #ffff…" at bounding box center [747, 353] width 1115 height 618
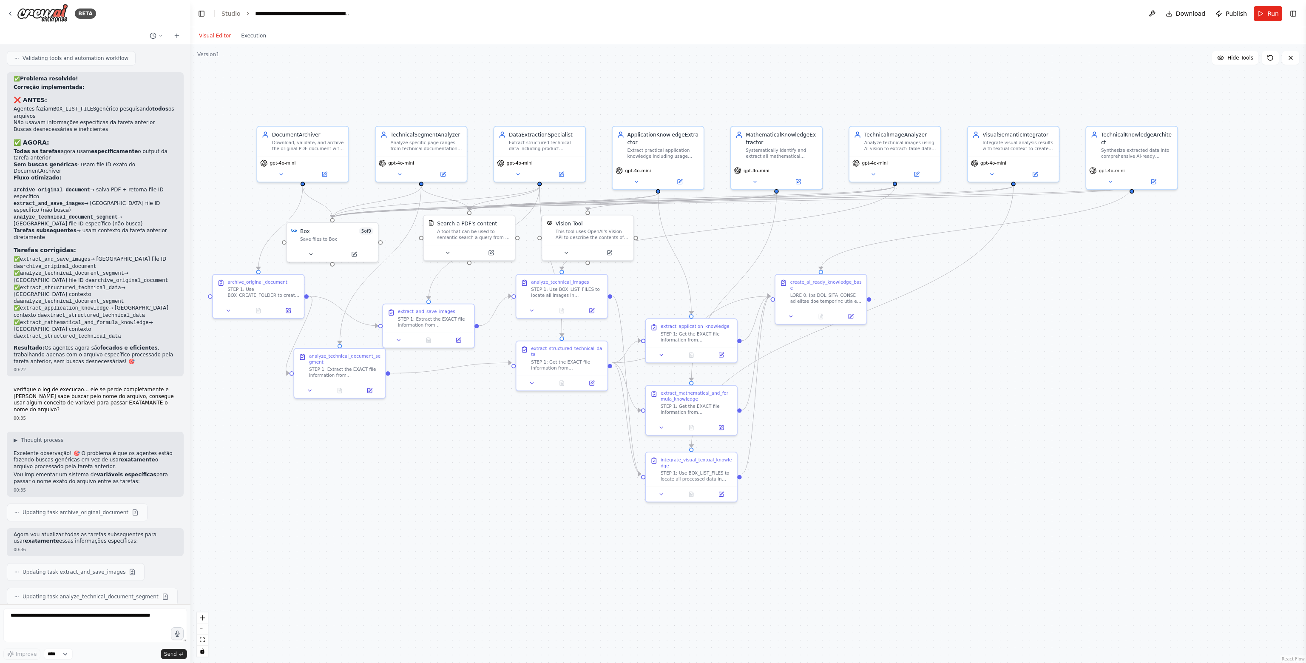
click at [241, 45] on div ".deletable-edge-delete-btn { width: 20px; height: 20px; border: 0px solid #ffff…" at bounding box center [747, 353] width 1115 height 618
click at [1266, 17] on button "Run" at bounding box center [1267, 13] width 28 height 15
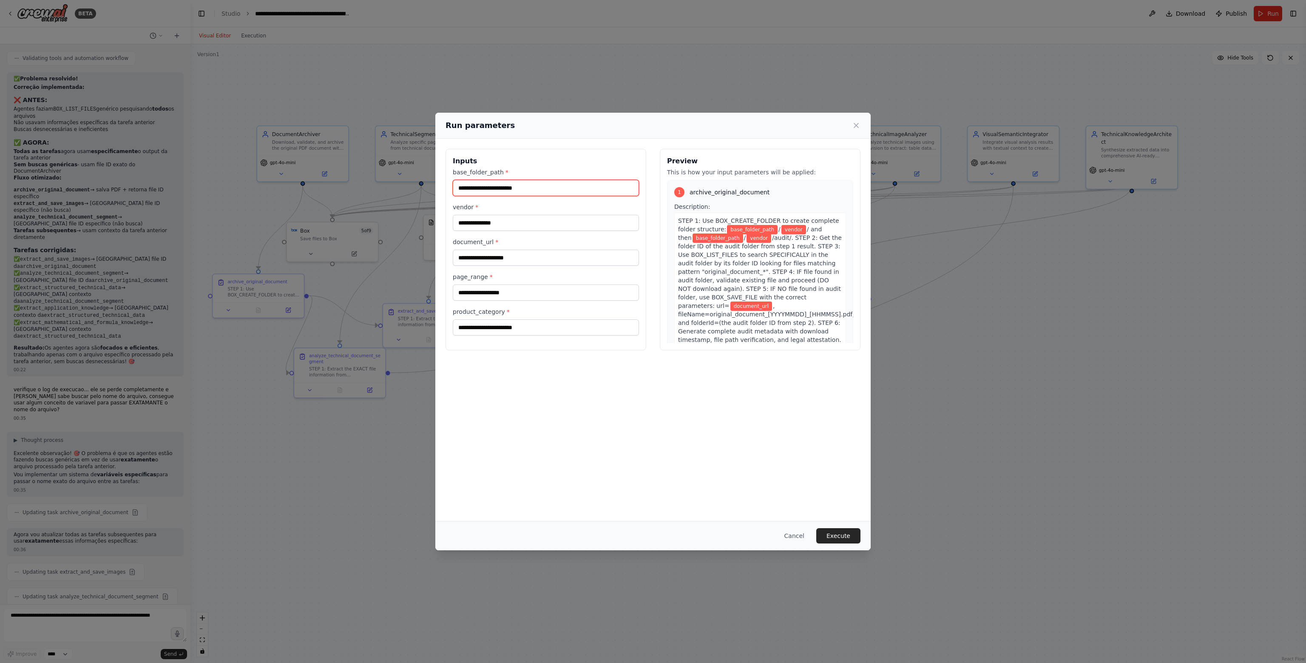
click at [483, 195] on input "base_folder_path *" at bounding box center [546, 188] width 186 height 16
click at [503, 195] on input "base_folder_path *" at bounding box center [546, 188] width 186 height 16
type input "*********"
click at [559, 226] on input "vendor *" at bounding box center [546, 223] width 186 height 16
type input "******"
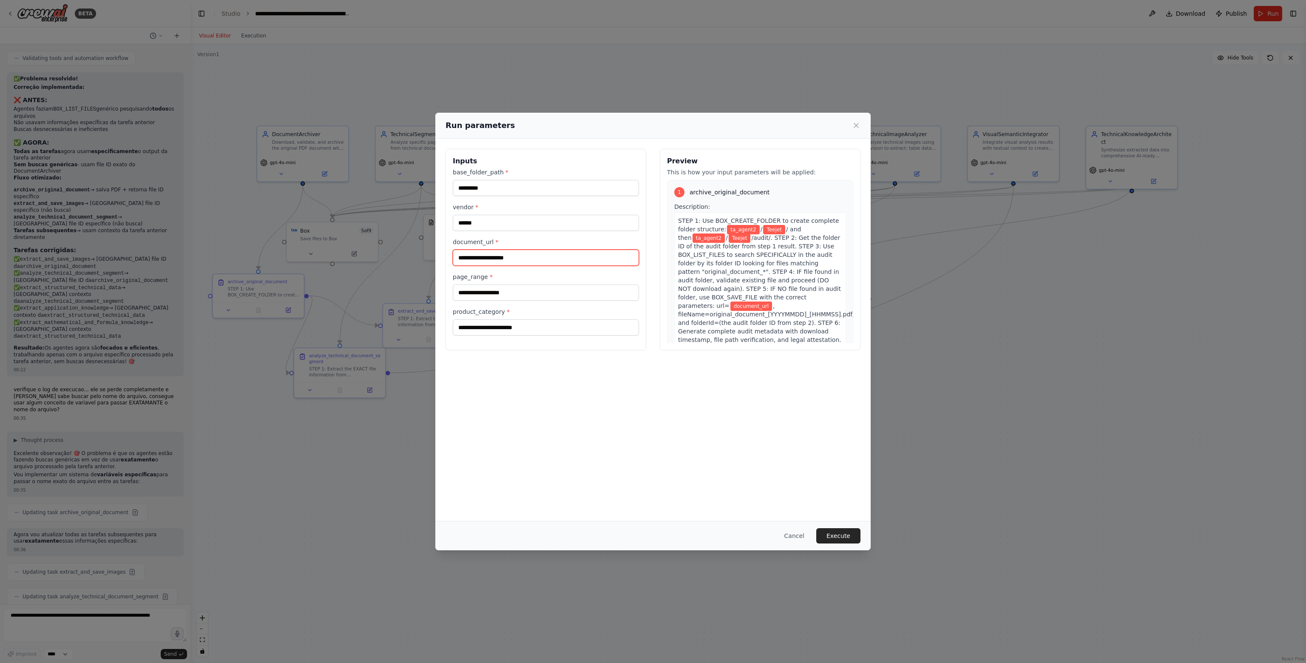
click at [524, 257] on input "document_url *" at bounding box center [546, 258] width 186 height 16
type input "**********"
click at [524, 293] on input "page_range *" at bounding box center [546, 292] width 186 height 16
type input "*****"
click at [522, 328] on input "product_category *" at bounding box center [546, 327] width 186 height 16
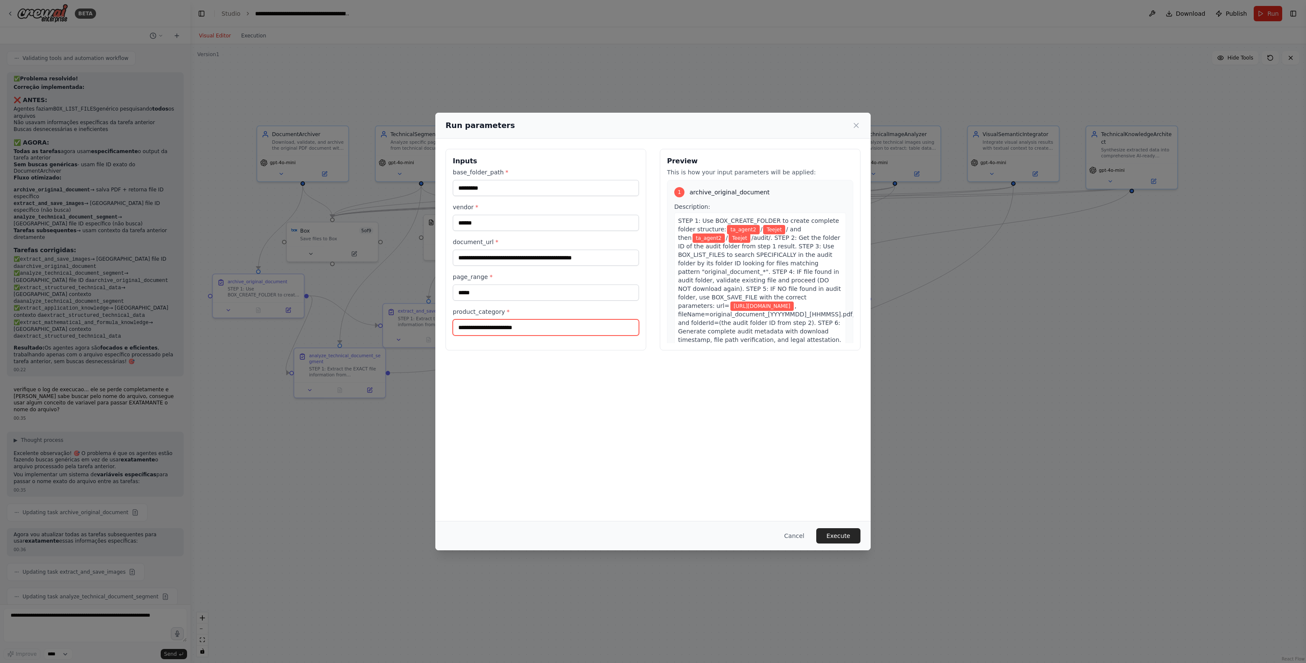
type input "**********"
click at [850, 545] on div "Cancel Execute" at bounding box center [652, 535] width 435 height 29
click at [847, 542] on button "Execute" at bounding box center [838, 535] width 44 height 15
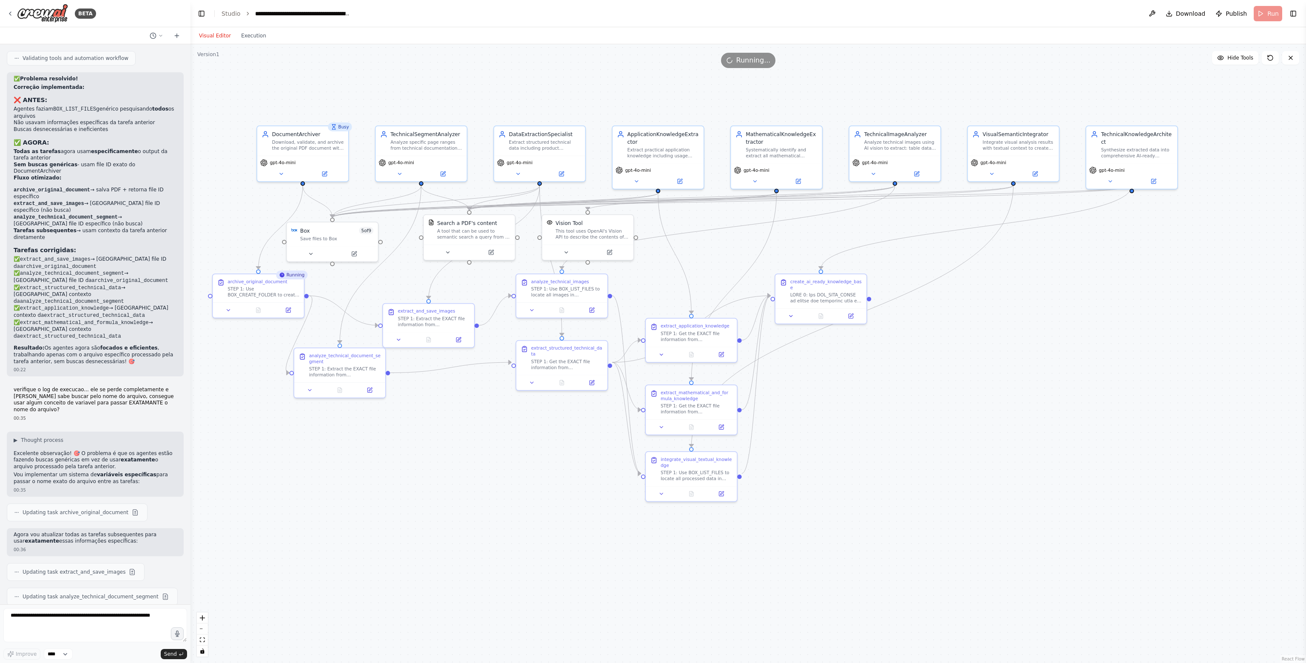
click at [256, 45] on div ".deletable-edge-delete-btn { width: 20px; height: 20px; border: 0px solid #ffff…" at bounding box center [747, 353] width 1115 height 618
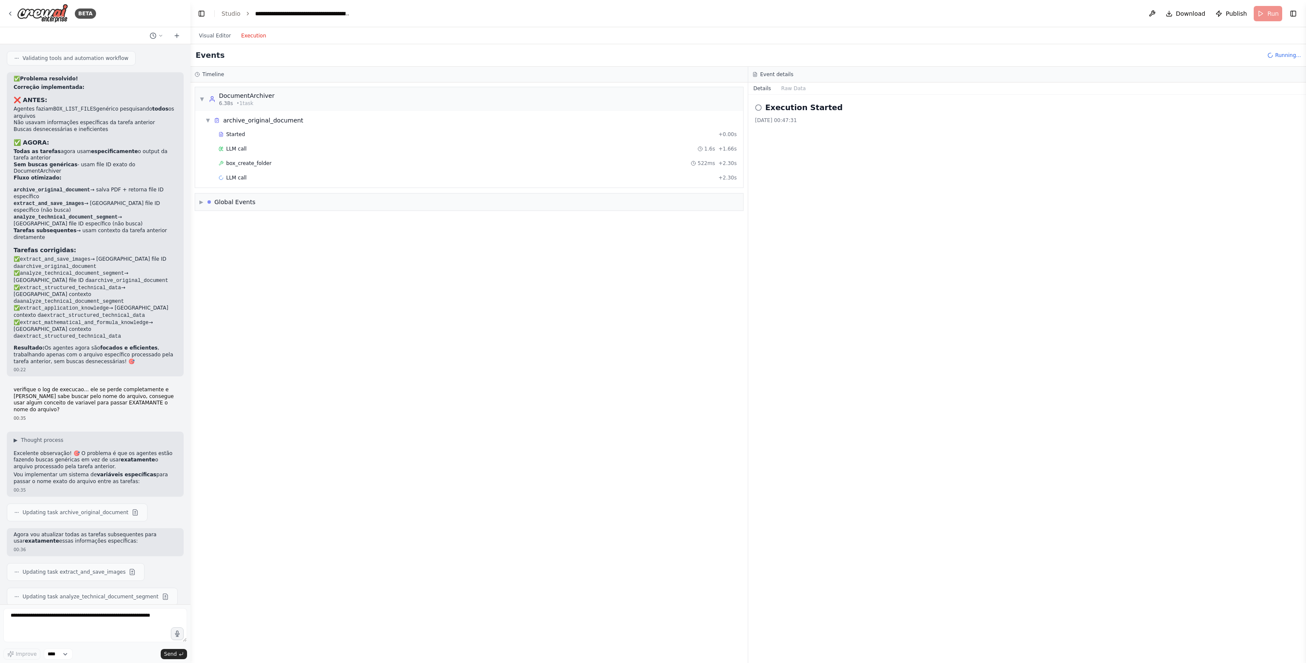
click at [253, 40] on button "Execution" at bounding box center [253, 36] width 35 height 10
